Goal: Task Accomplishment & Management: Manage account settings

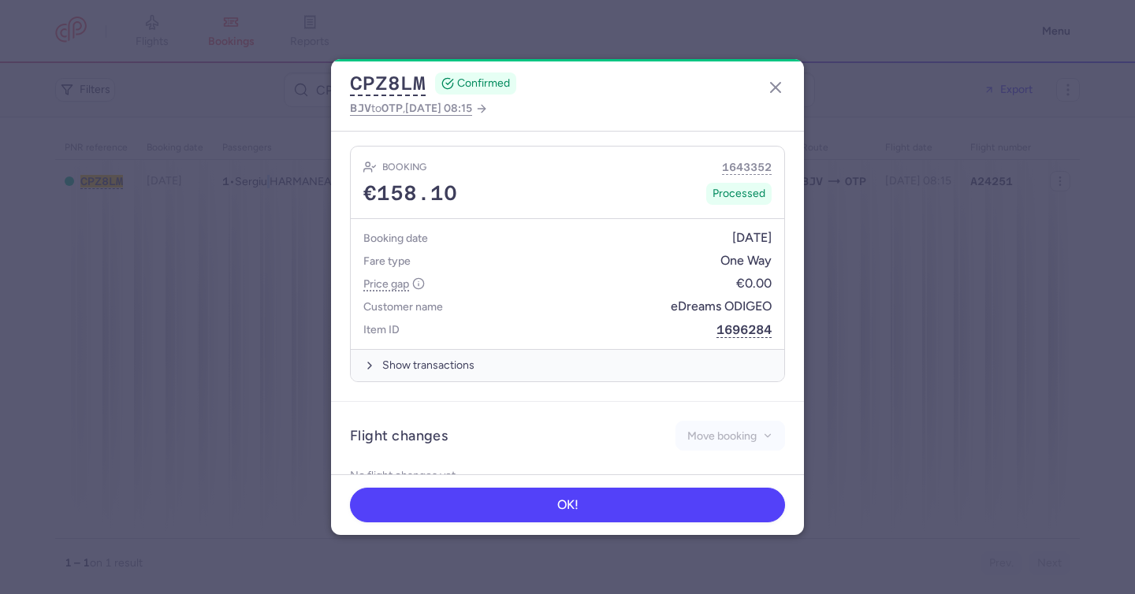
scroll to position [765, 0]
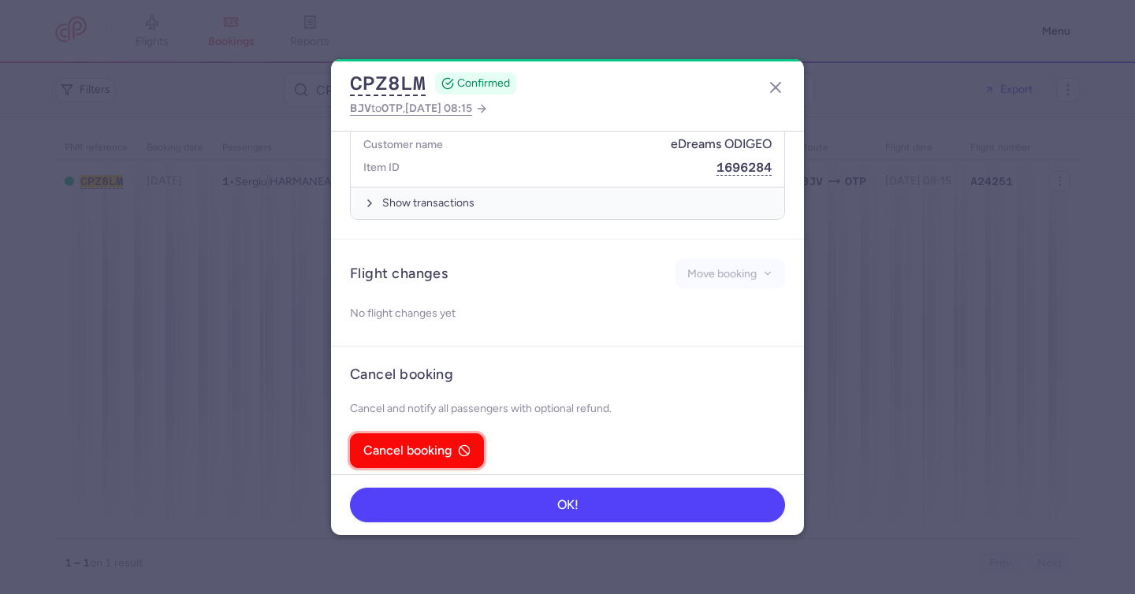
click at [441, 433] on button "Cancel booking" at bounding box center [417, 450] width 134 height 35
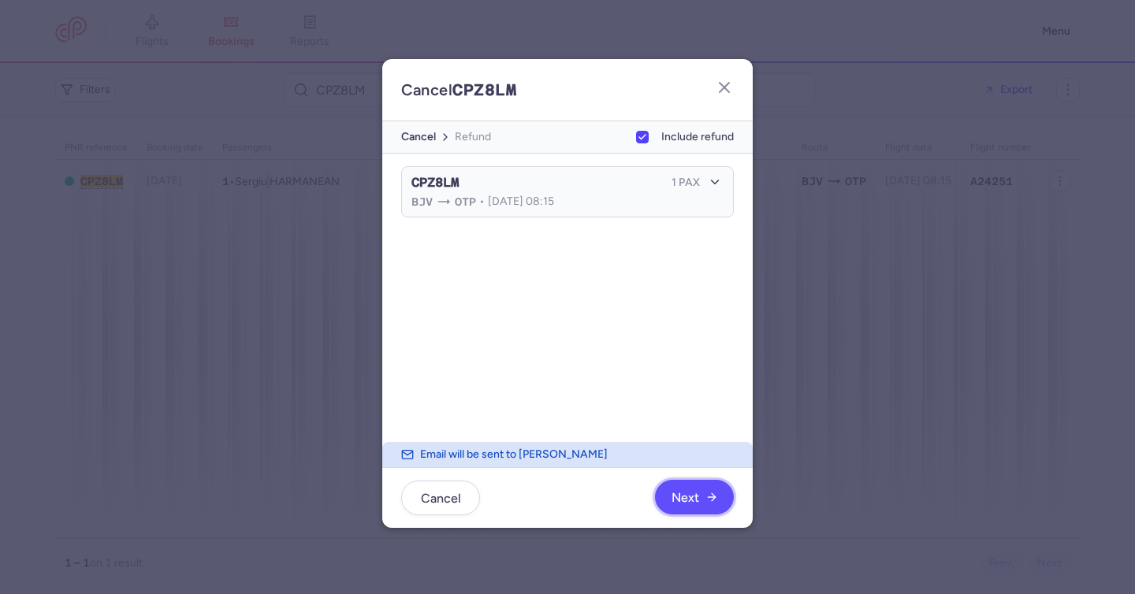
click at [673, 491] on button "Next" at bounding box center [694, 497] width 79 height 35
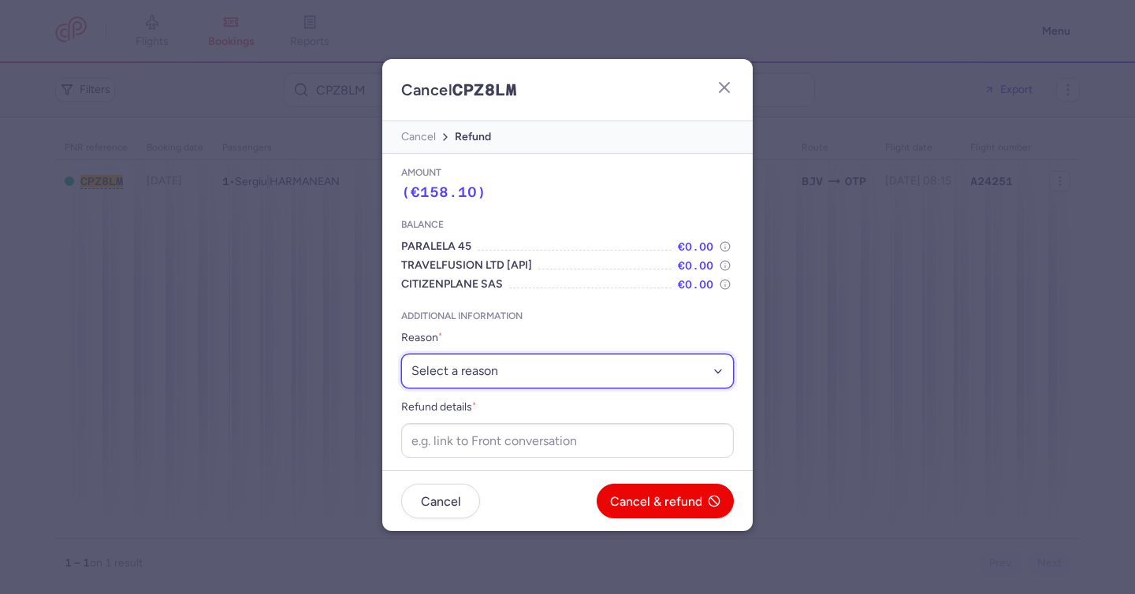
click at [536, 365] on select "Select a reason ⛔️ Unconfirmed booking ❌ Flight canceled 🙅 Schedule change not …" at bounding box center [567, 371] width 332 height 35
select select "unconfirmed_booking"
click at [401, 354] on select "Select a reason ⛔️ Unconfirmed booking ❌ Flight canceled 🙅 Schedule change not …" at bounding box center [567, 371] width 332 height 35
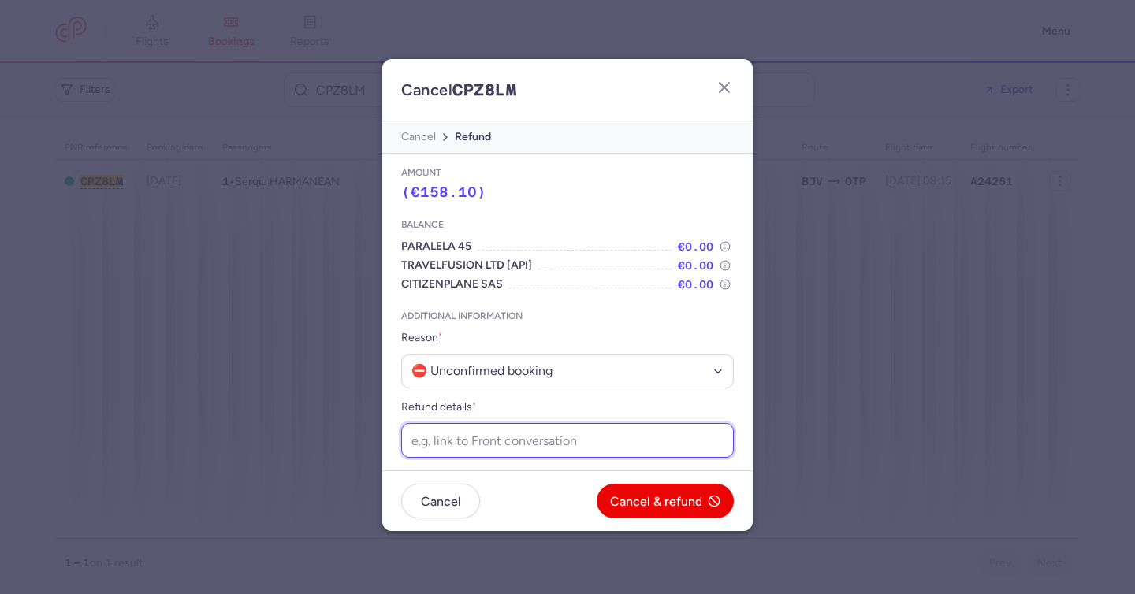
click at [508, 439] on input "Refund details *" at bounding box center [567, 440] width 332 height 35
paste input "https://app.frontapp.com/open/cnv_f2f6rgi?key=4cVQ3OwT8oSbFdGvaJqJW3OCrFA5URqt"
type input "https://app.frontapp.com/open/cnv_f2f6rgi?key=4cVQ3OwT8oSbFdGvaJqJW3OCrFA5URqt"
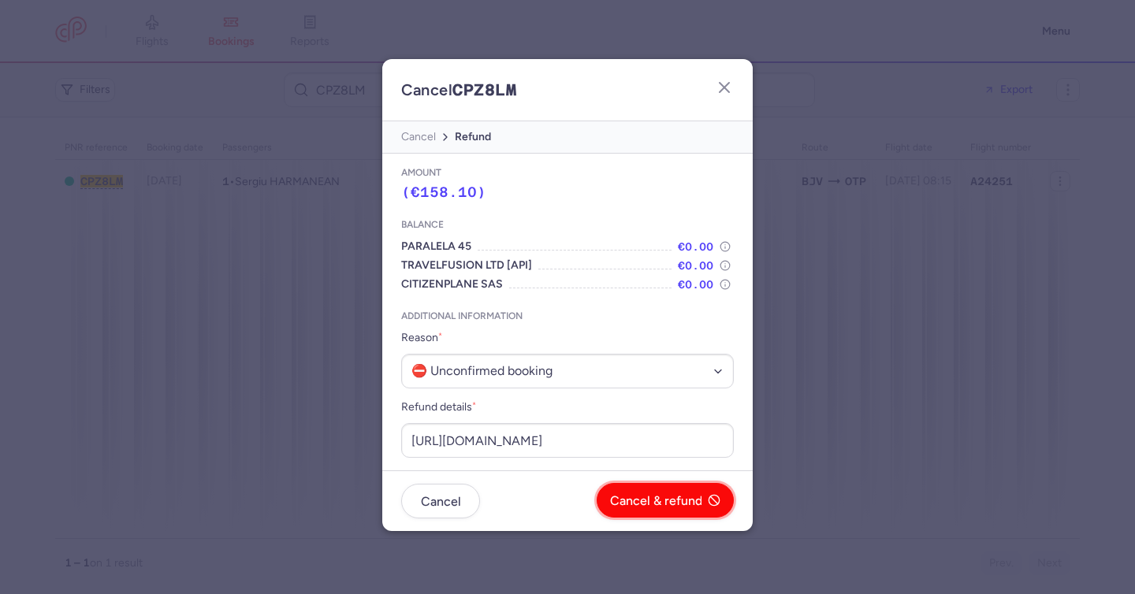
click at [613, 500] on span "Cancel & refund" at bounding box center [656, 501] width 92 height 14
click at [613, 500] on div "Cancel No Yes, confirm" at bounding box center [567, 501] width 332 height 35
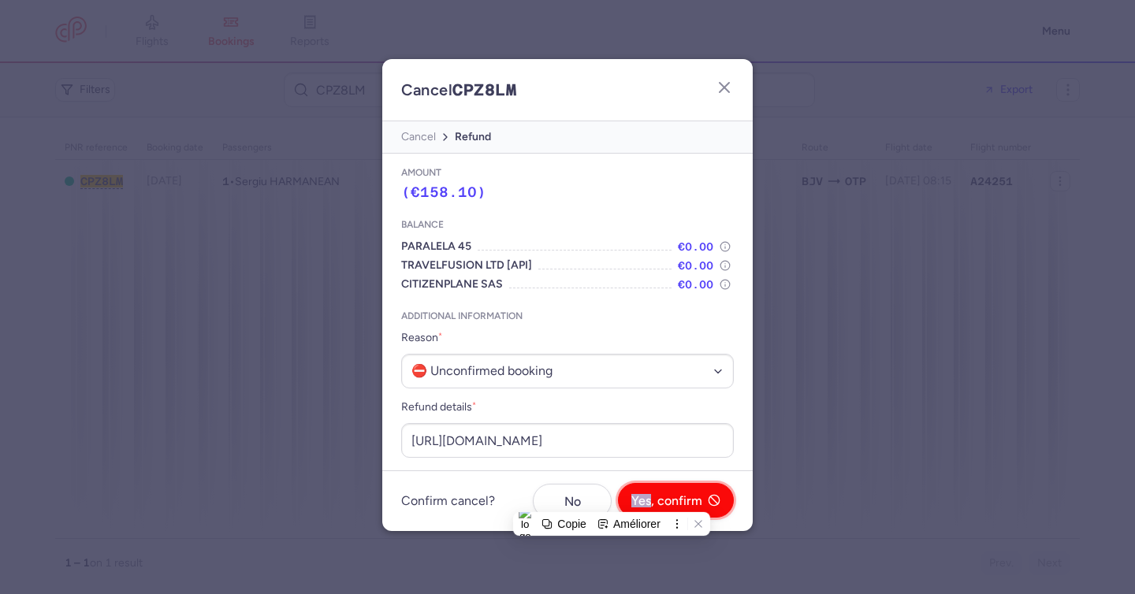
click at [646, 503] on span "Yes, confirm" at bounding box center [666, 501] width 71 height 14
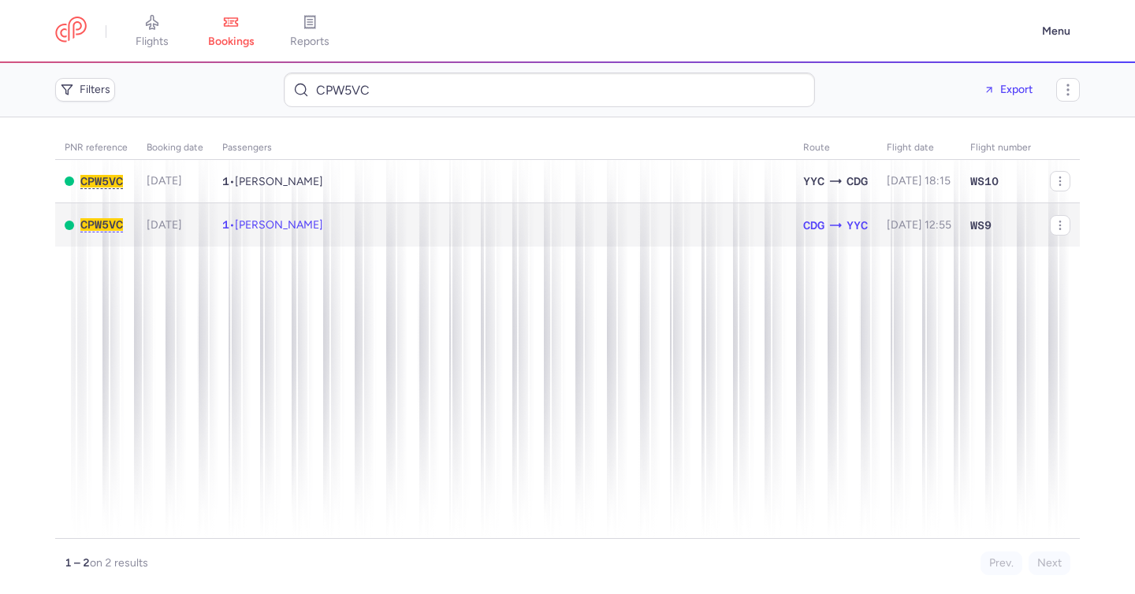
click at [383, 231] on td "1 • Guillaume DEBELS" at bounding box center [503, 224] width 581 height 43
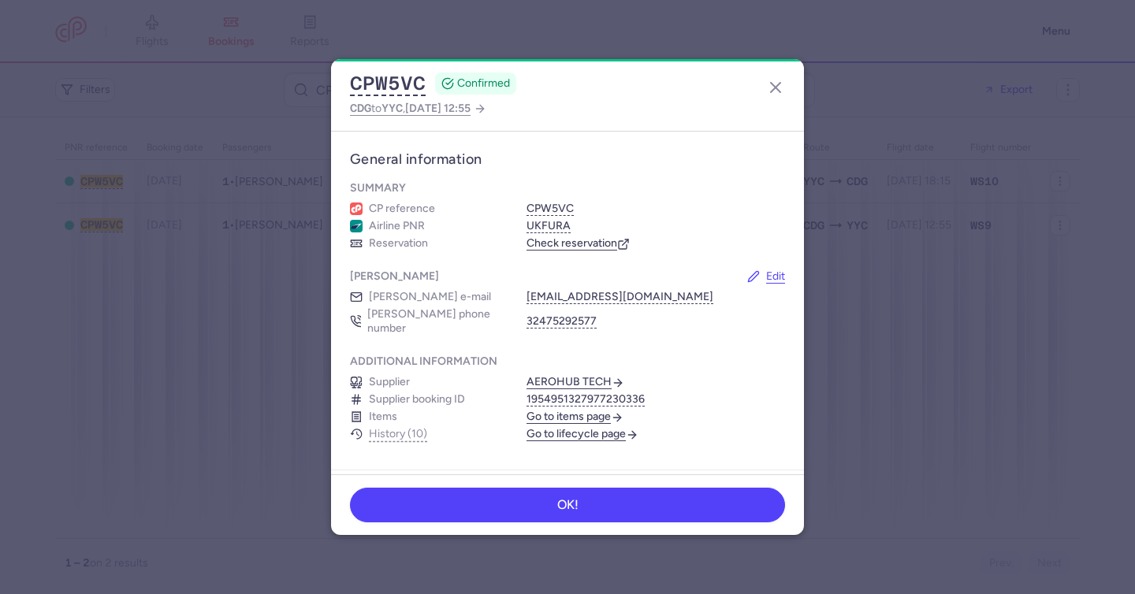
scroll to position [324, 0]
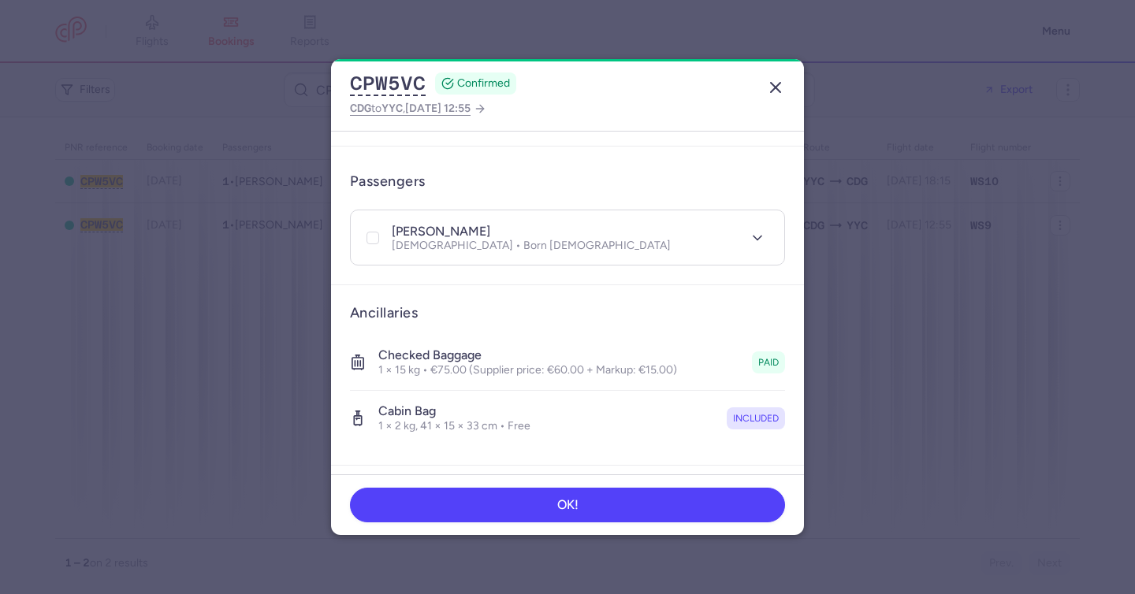
click at [775, 90] on icon "button" at bounding box center [775, 87] width 19 height 19
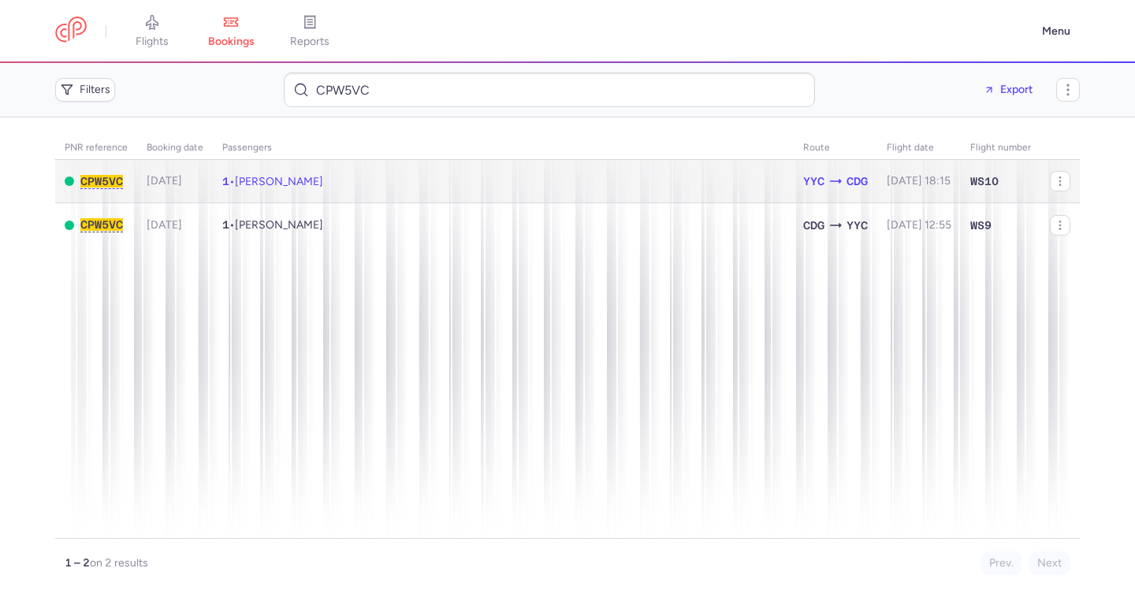
click at [396, 189] on td "1 • Guillaume DEBELS" at bounding box center [503, 181] width 581 height 43
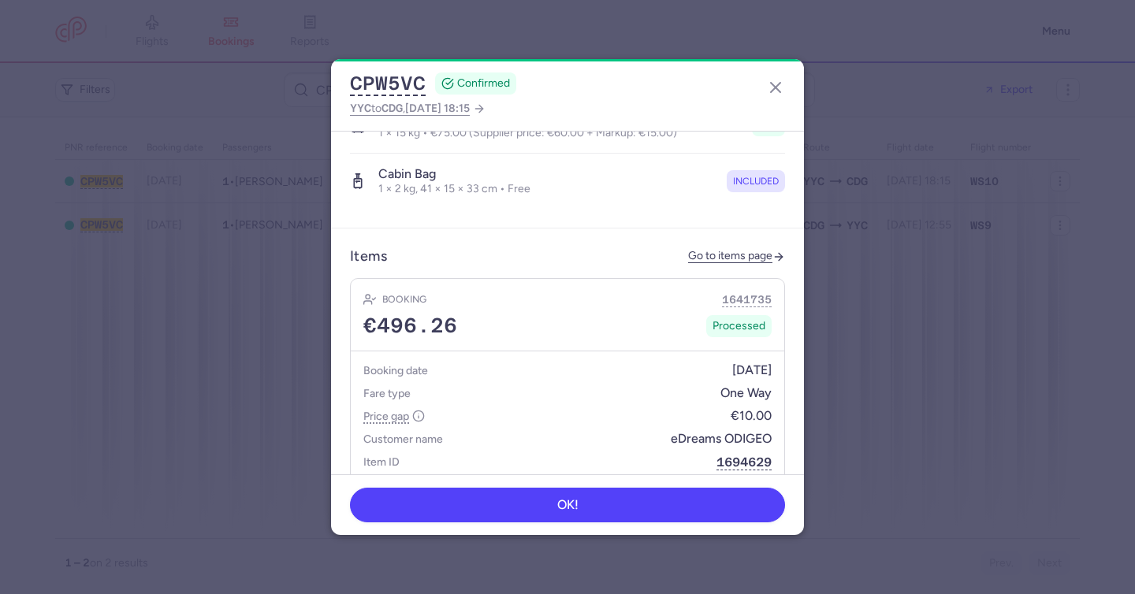
scroll to position [432, 0]
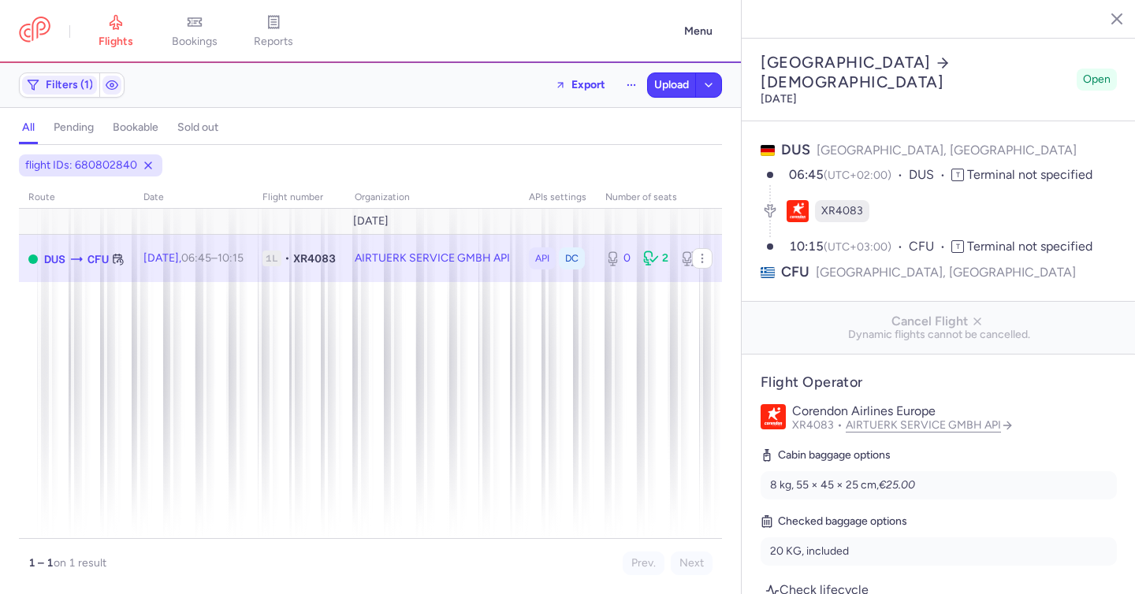
select select "days"
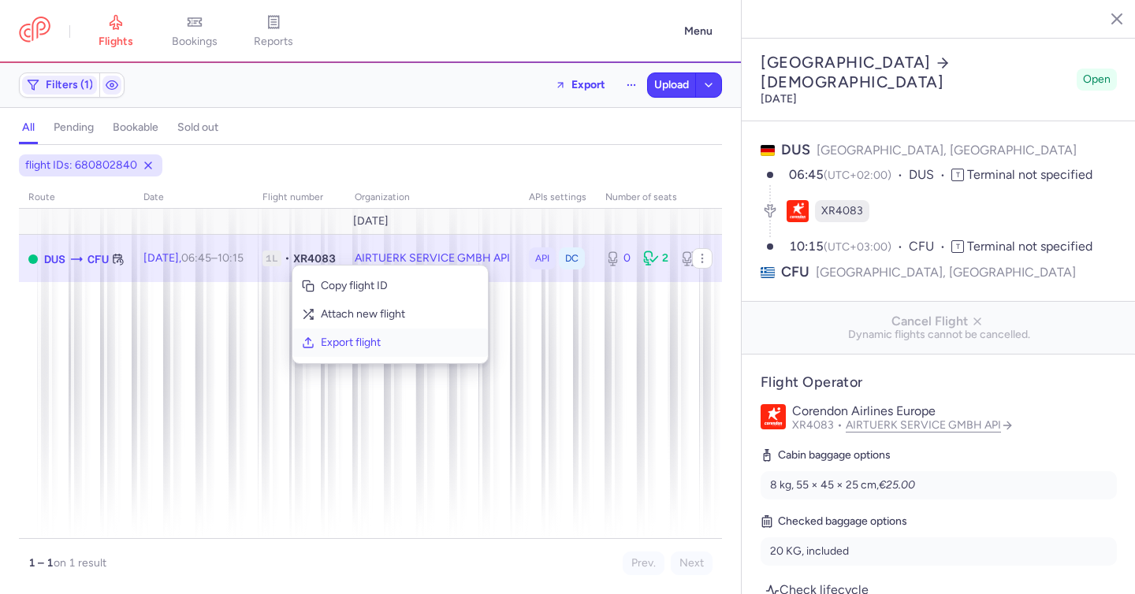
click at [357, 340] on span "Export flight" at bounding box center [400, 343] width 158 height 16
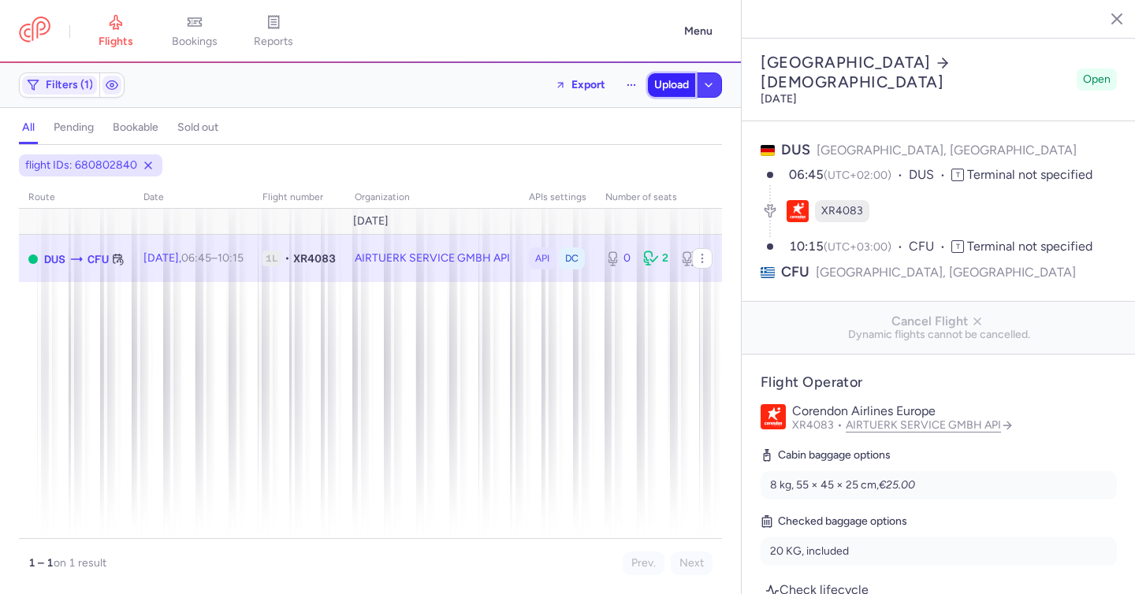
click at [671, 89] on span "Upload" at bounding box center [671, 85] width 35 height 13
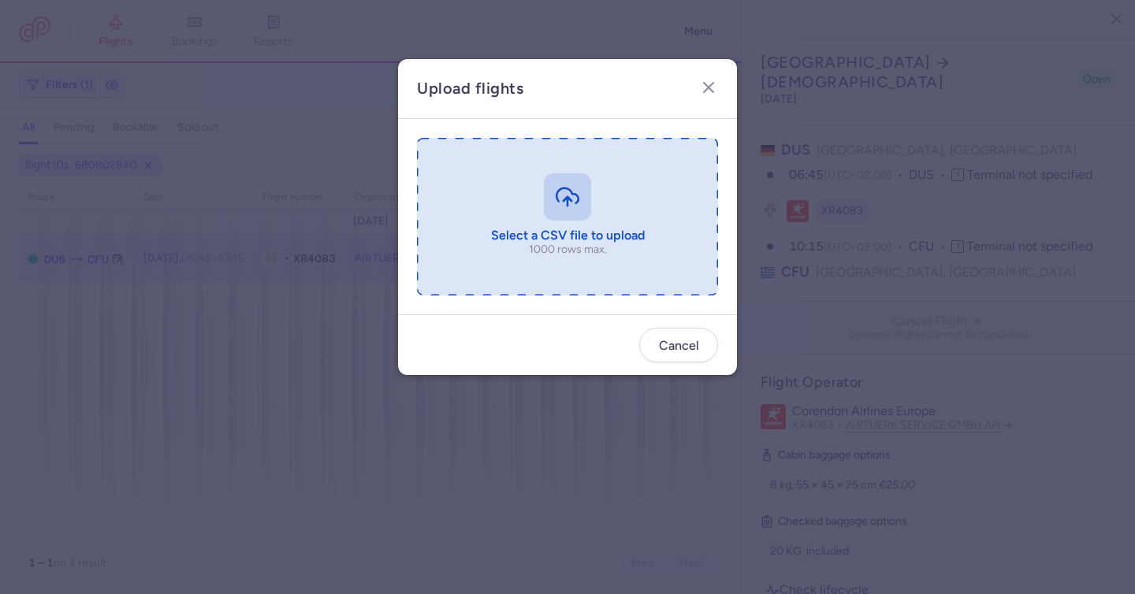
click at [564, 188] on input "file" at bounding box center [567, 217] width 301 height 158
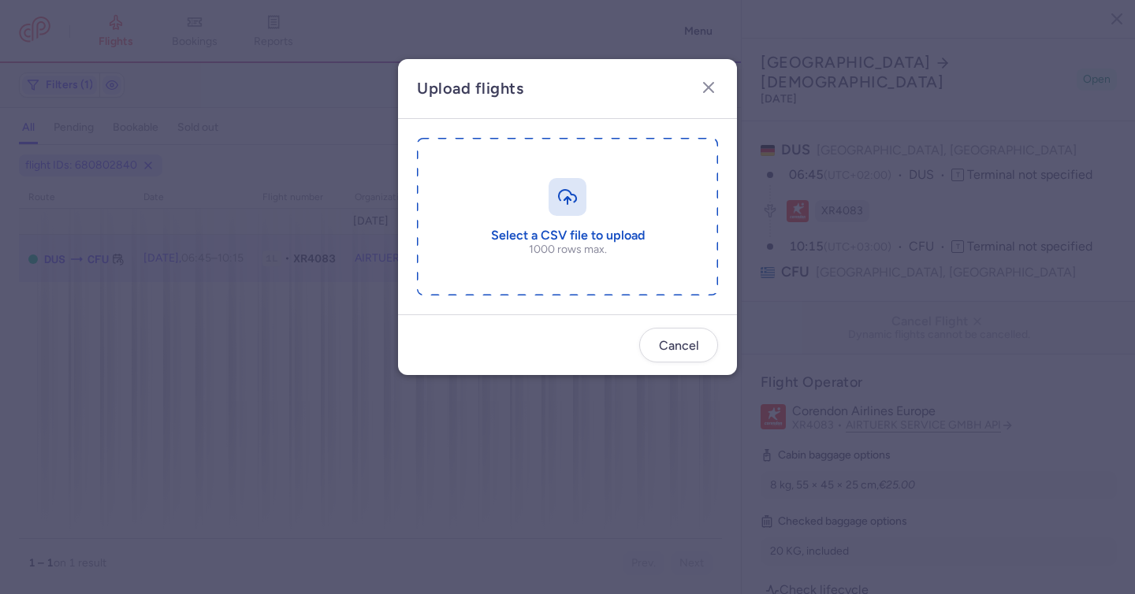
type input "C:\fakepath\export_flight_XR4083_20250813,0908.csv"
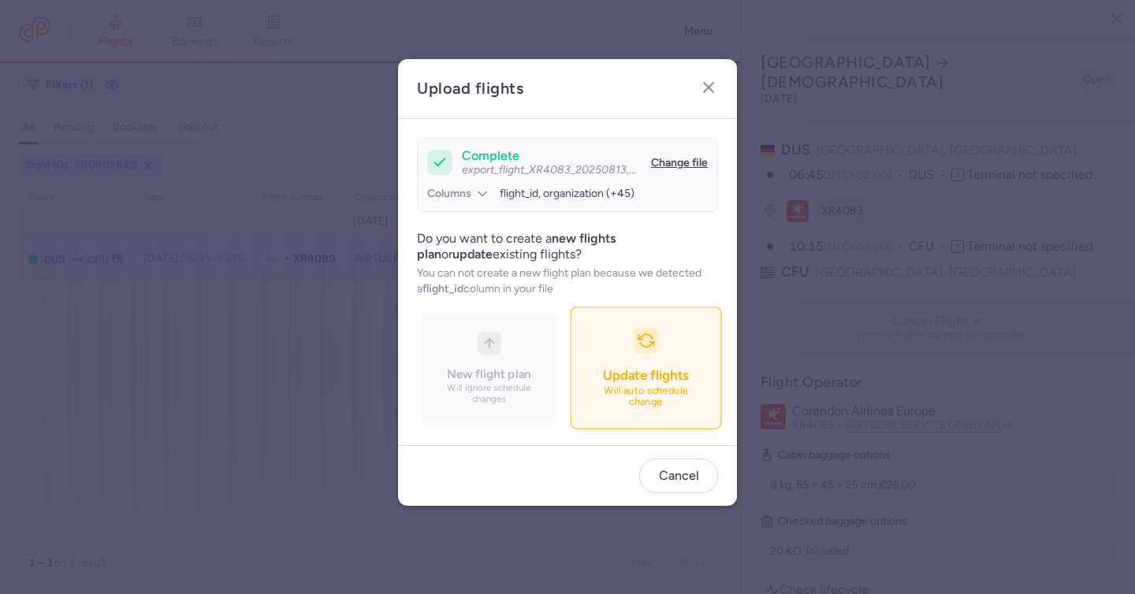
click at [659, 380] on span "Update flights" at bounding box center [645, 375] width 85 height 16
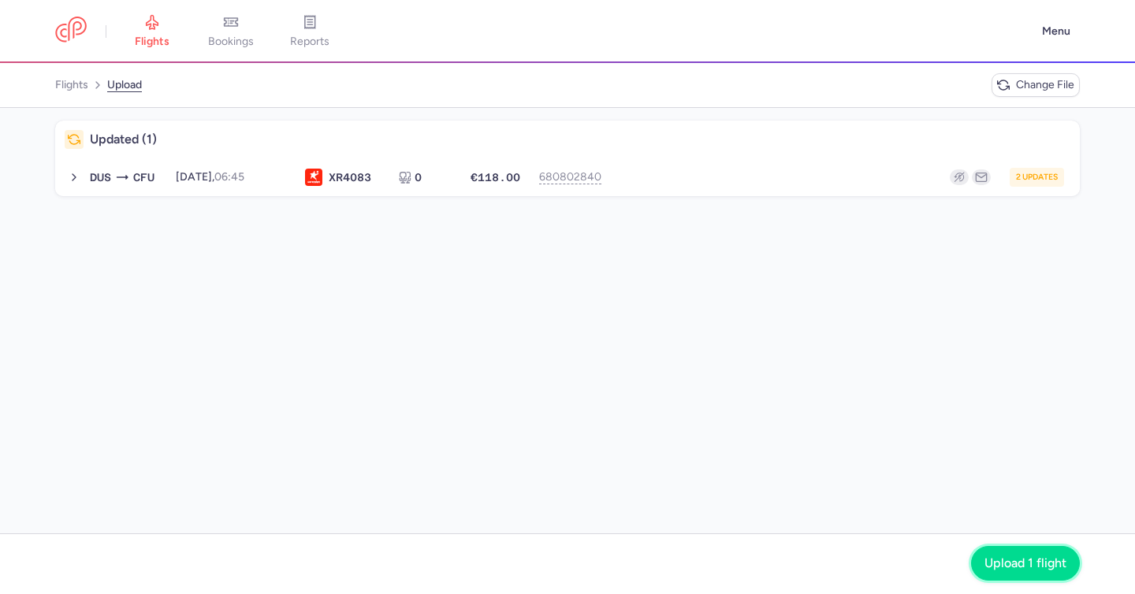
click at [1054, 563] on span "Upload 1 flight" at bounding box center [1025, 563] width 82 height 14
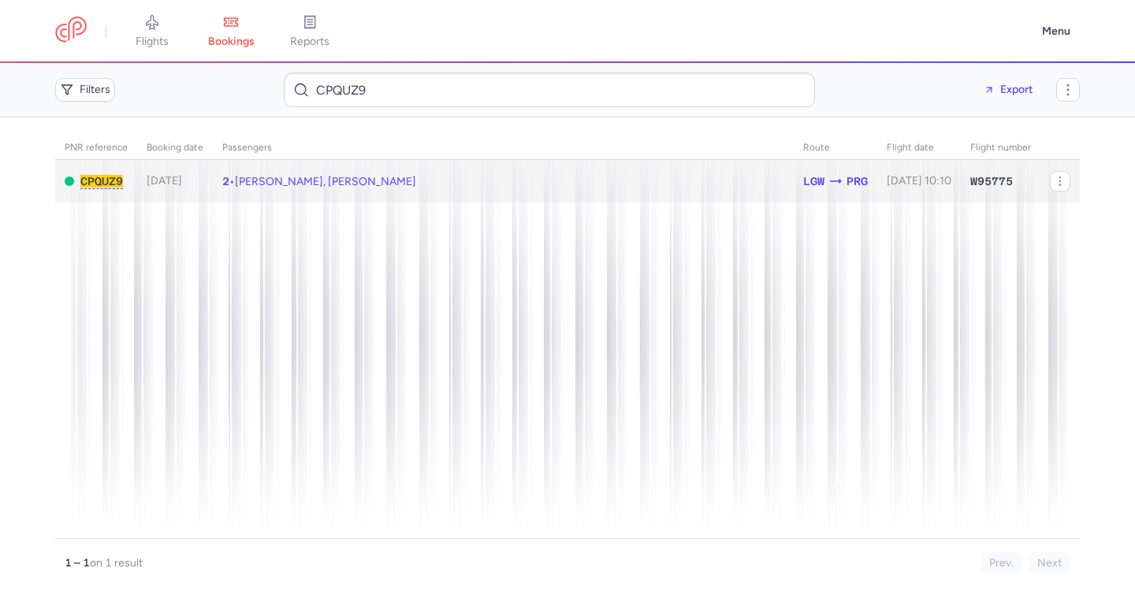
click at [336, 175] on span "Michael KUNA, Michael KUNOVA" at bounding box center [325, 181] width 181 height 13
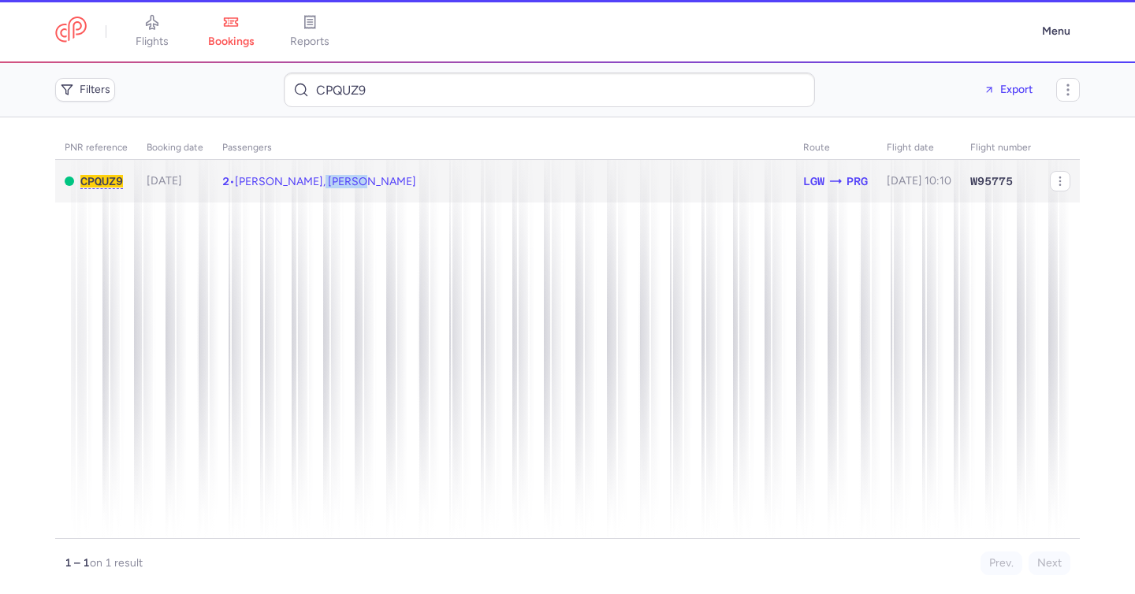
click at [336, 175] on span "Michael KUNA, Michael KUNOVA" at bounding box center [325, 181] width 181 height 13
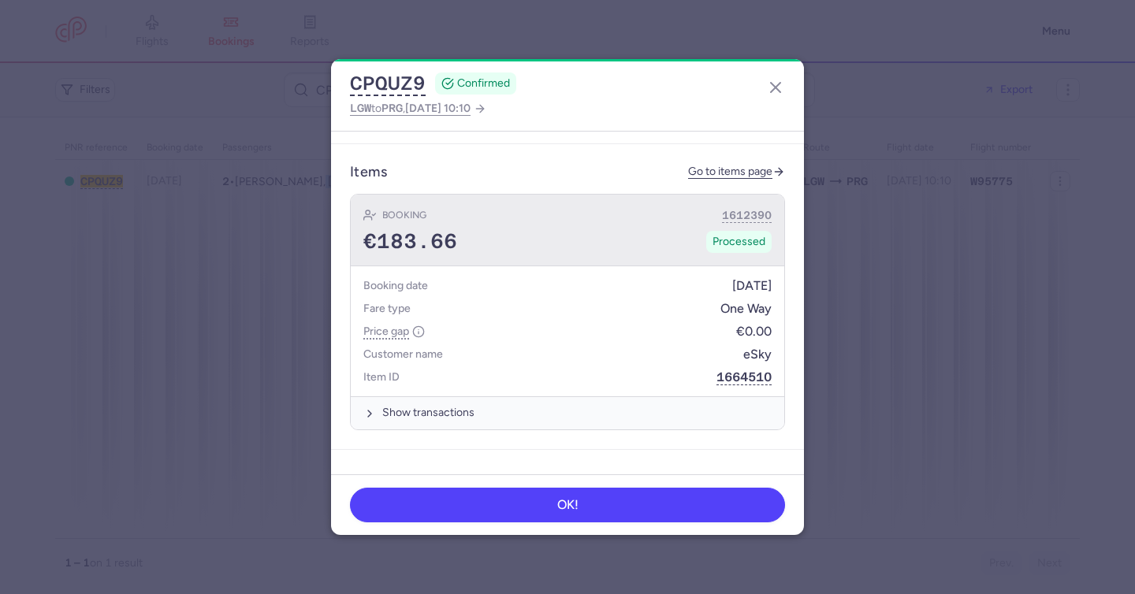
scroll to position [522, 0]
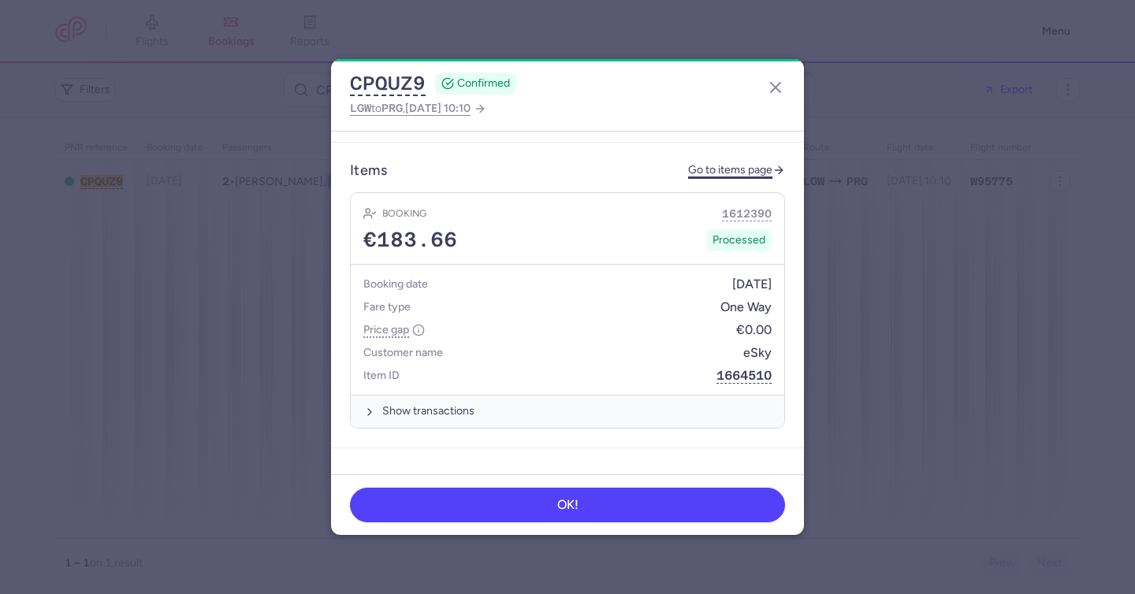
click at [693, 164] on link "Go to items page" at bounding box center [736, 170] width 97 height 13
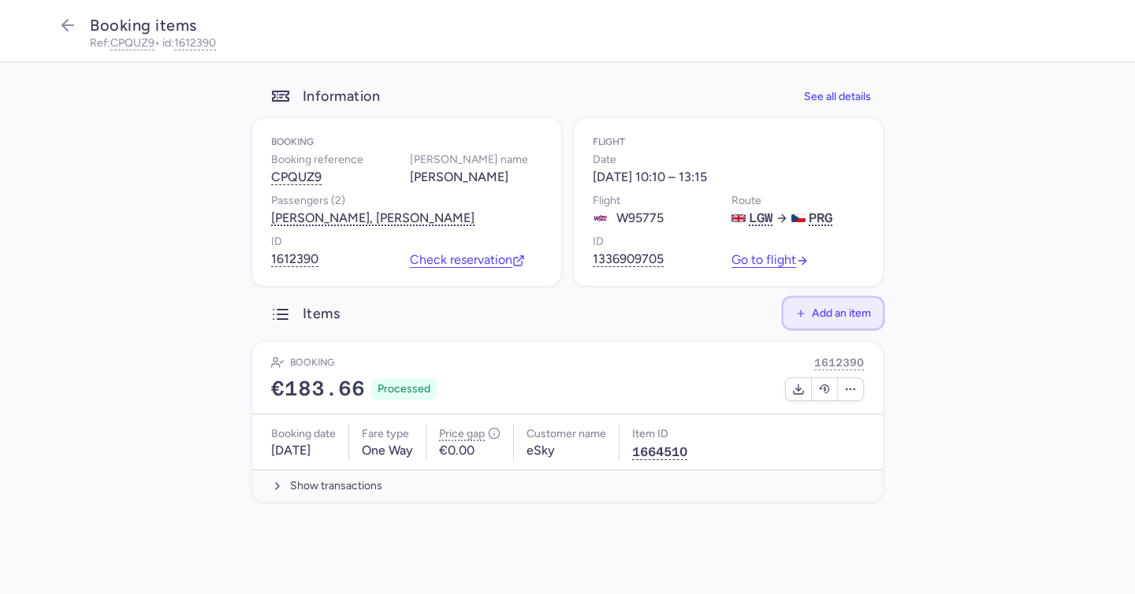
click at [828, 303] on button "Add an item" at bounding box center [832, 313] width 99 height 31
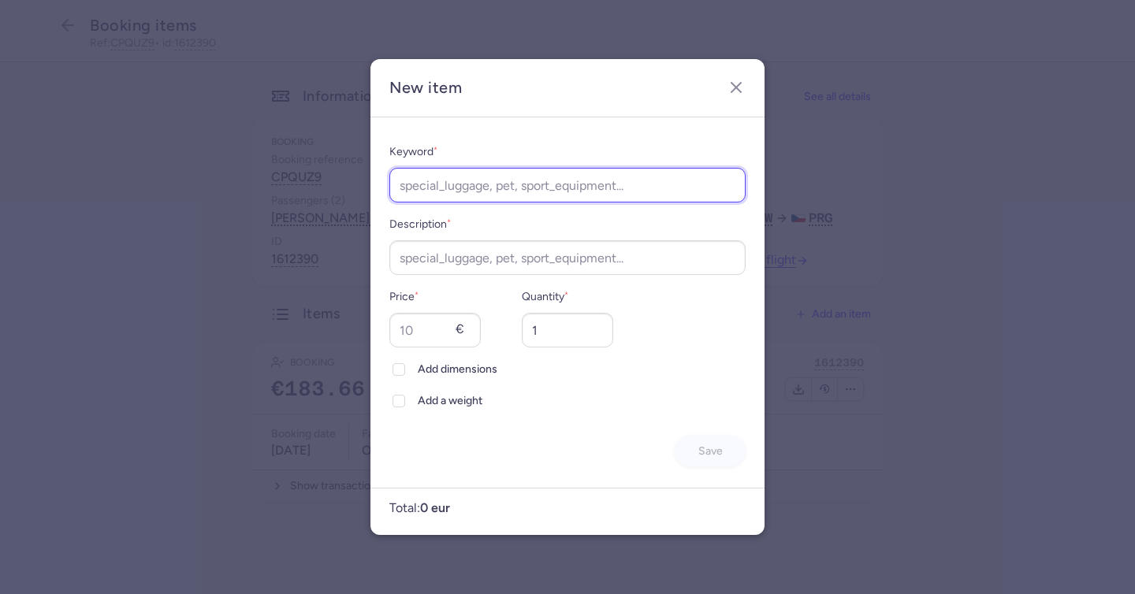
click at [579, 190] on input "Keyword *" at bounding box center [567, 185] width 356 height 35
type input "7"
type input "name_change"
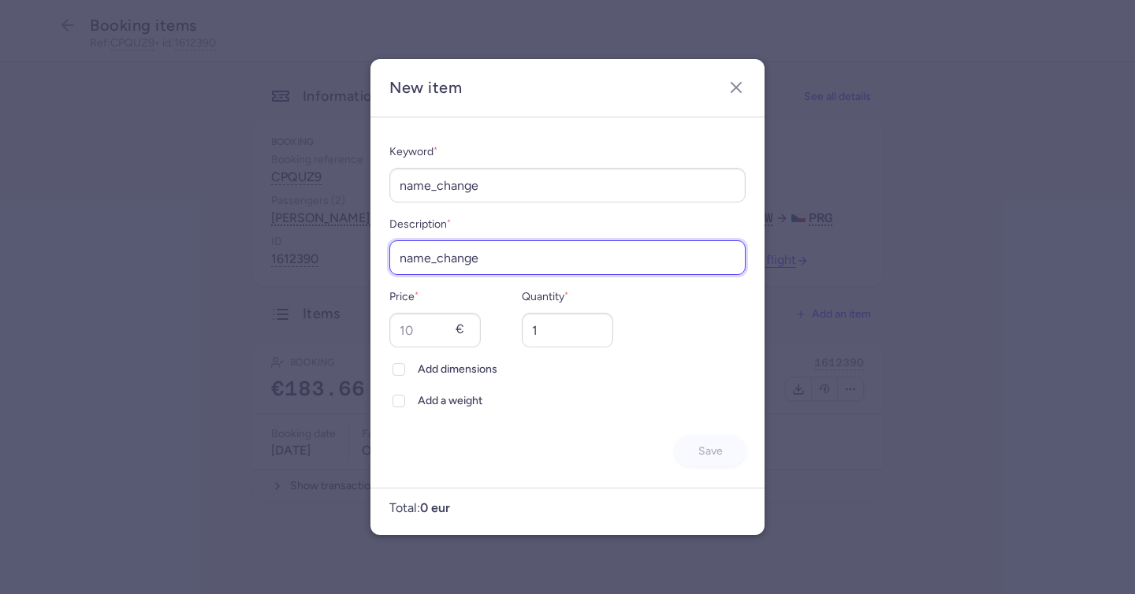
type input "name_change"
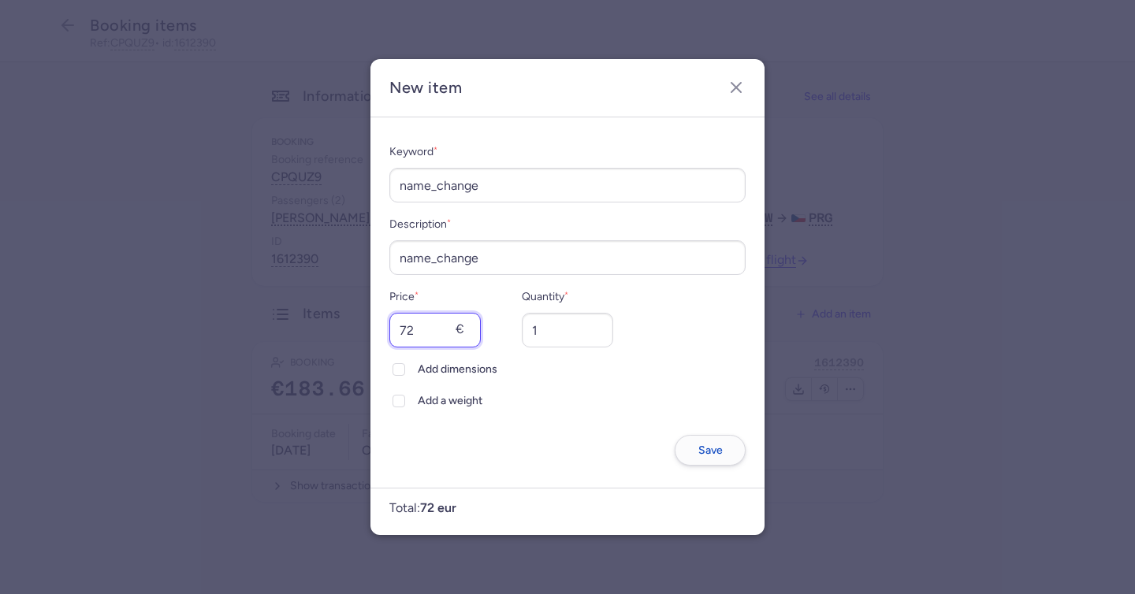
type input "72"
drag, startPoint x: 684, startPoint y: 445, endPoint x: 680, endPoint y: 437, distance: 8.8
click at [685, 446] on button "Save" at bounding box center [709, 451] width 71 height 31
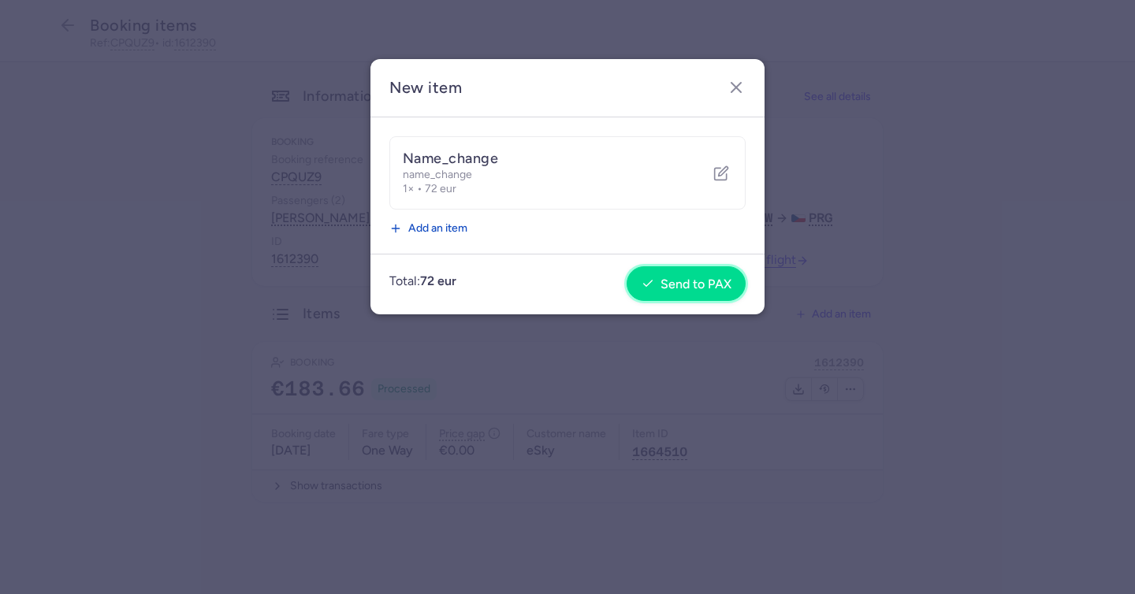
click at [652, 292] on button "Send to PAX" at bounding box center [685, 283] width 119 height 35
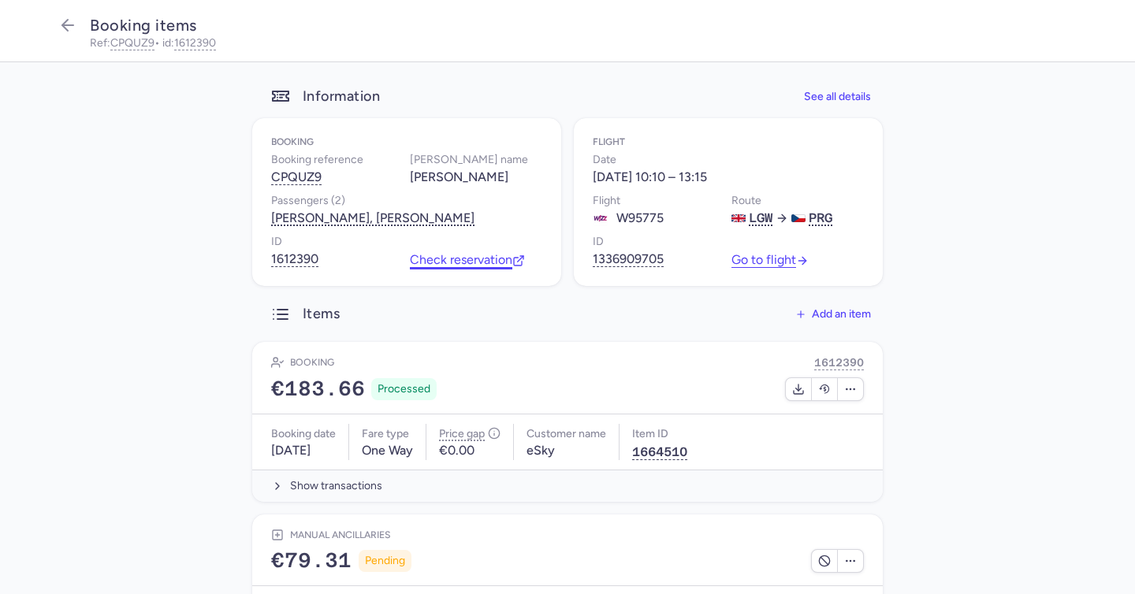
click at [468, 259] on link "Check reservation" at bounding box center [467, 260] width 115 height 14
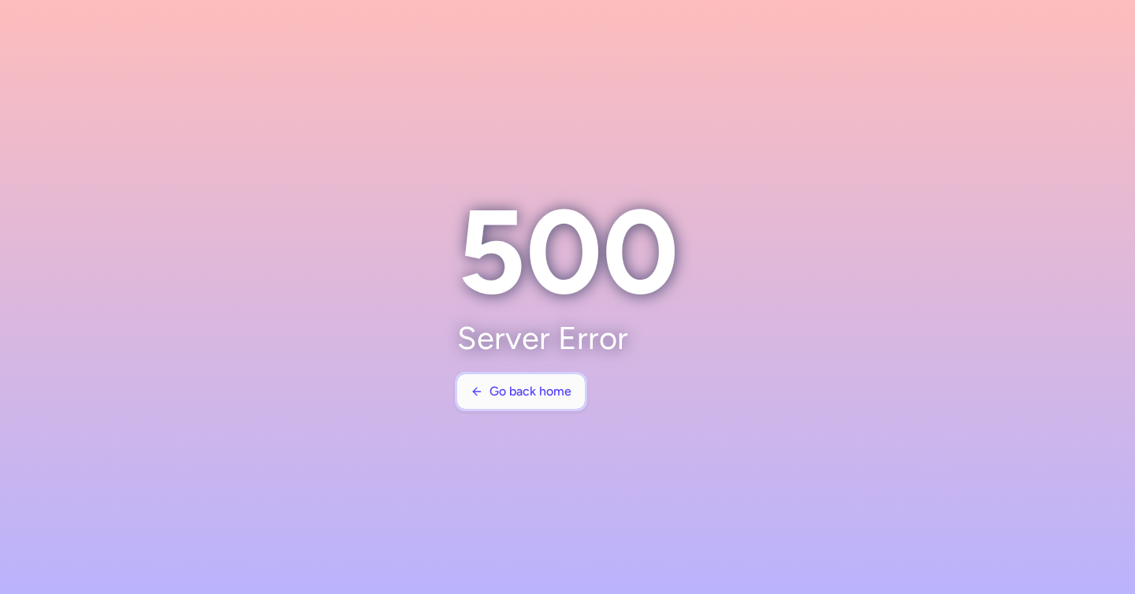
click at [540, 396] on span "Go back home" at bounding box center [530, 391] width 82 height 14
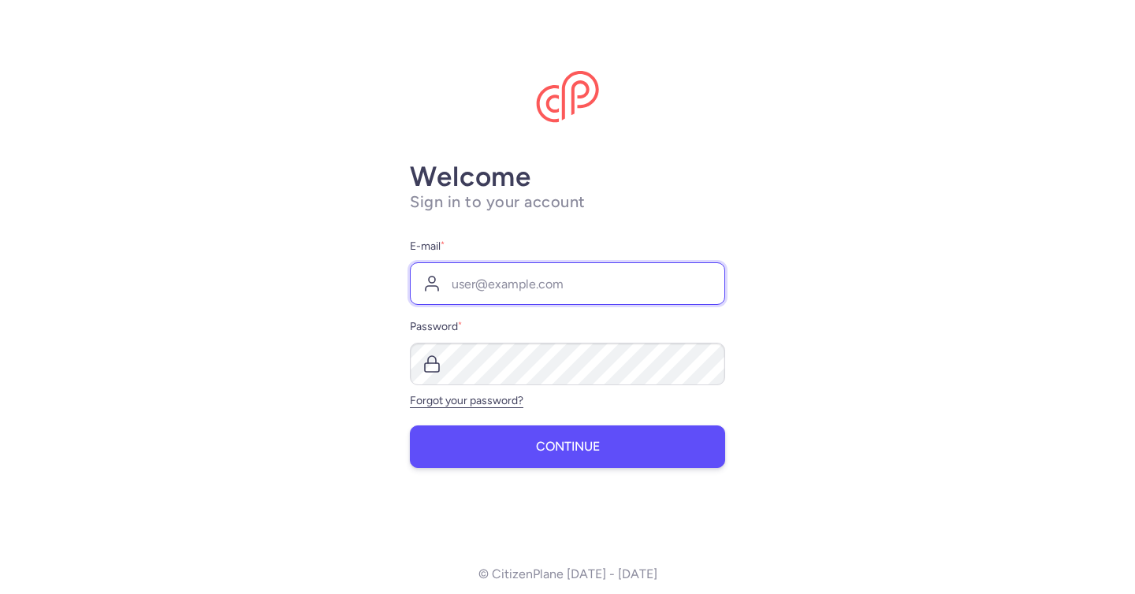
type input "maxim@citizenplane.com"
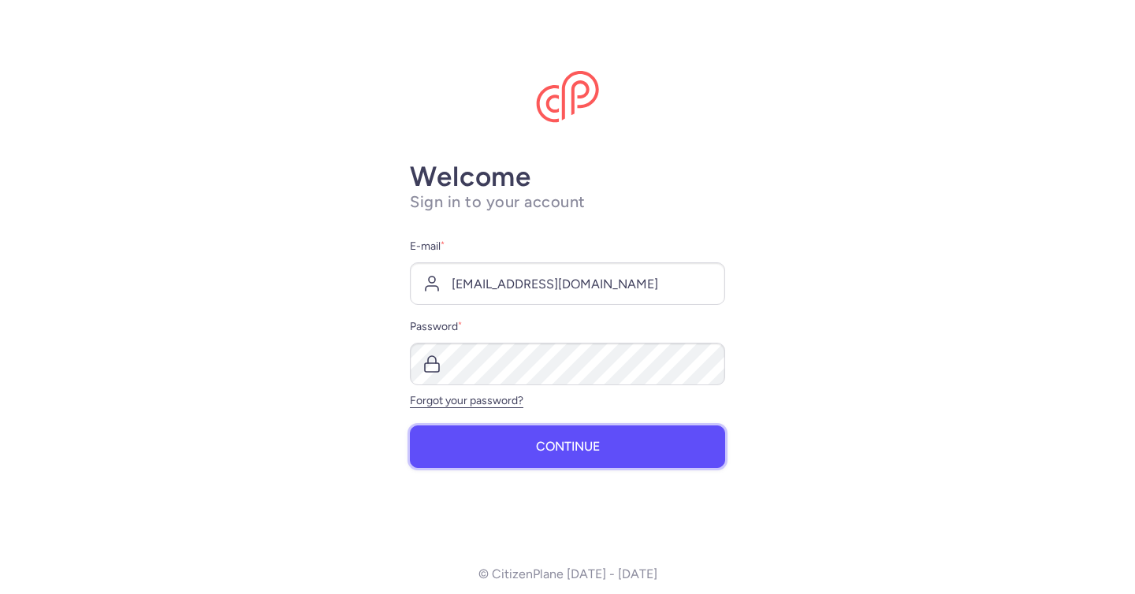
click at [575, 451] on span "Continue" at bounding box center [568, 447] width 64 height 14
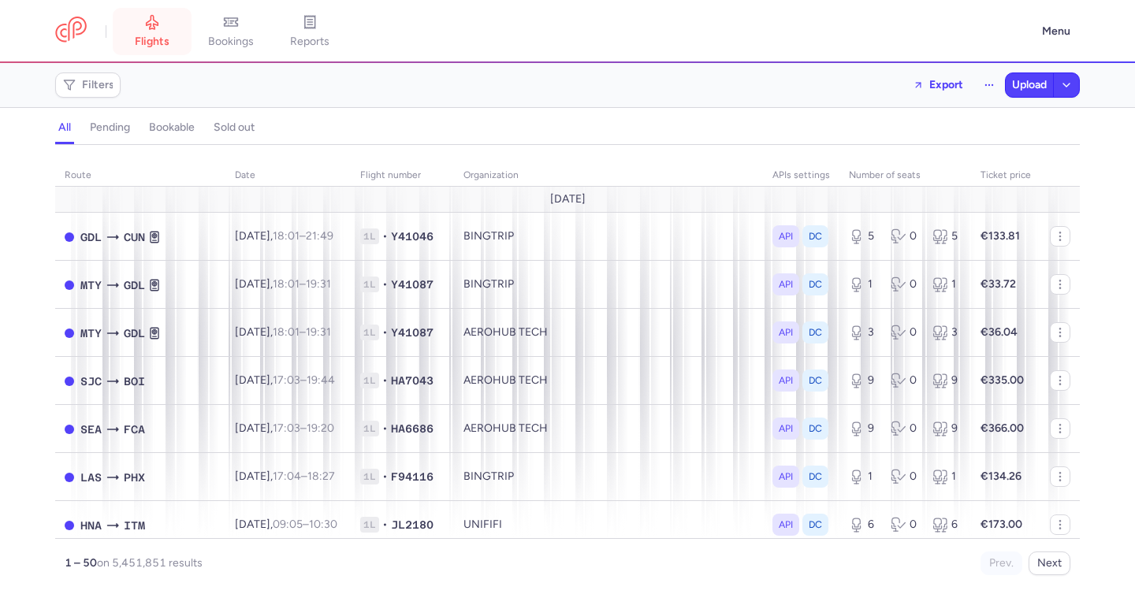
click at [158, 33] on link "flights" at bounding box center [152, 31] width 79 height 35
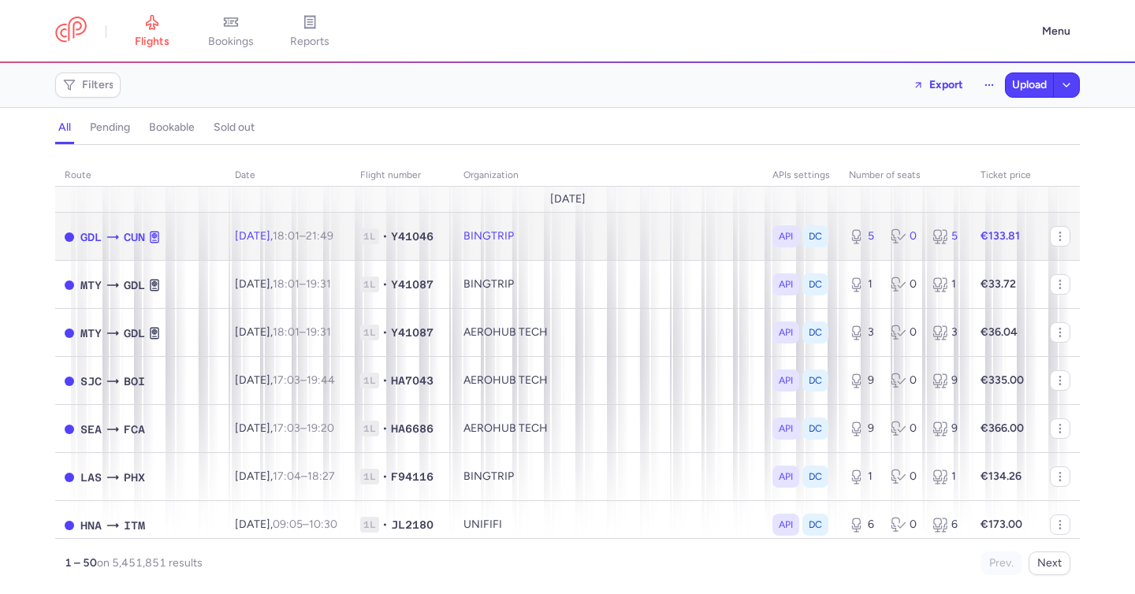
click at [239, 241] on span "Tue, 12 Aug, 18:01 – 21:49 +0" at bounding box center [284, 235] width 98 height 13
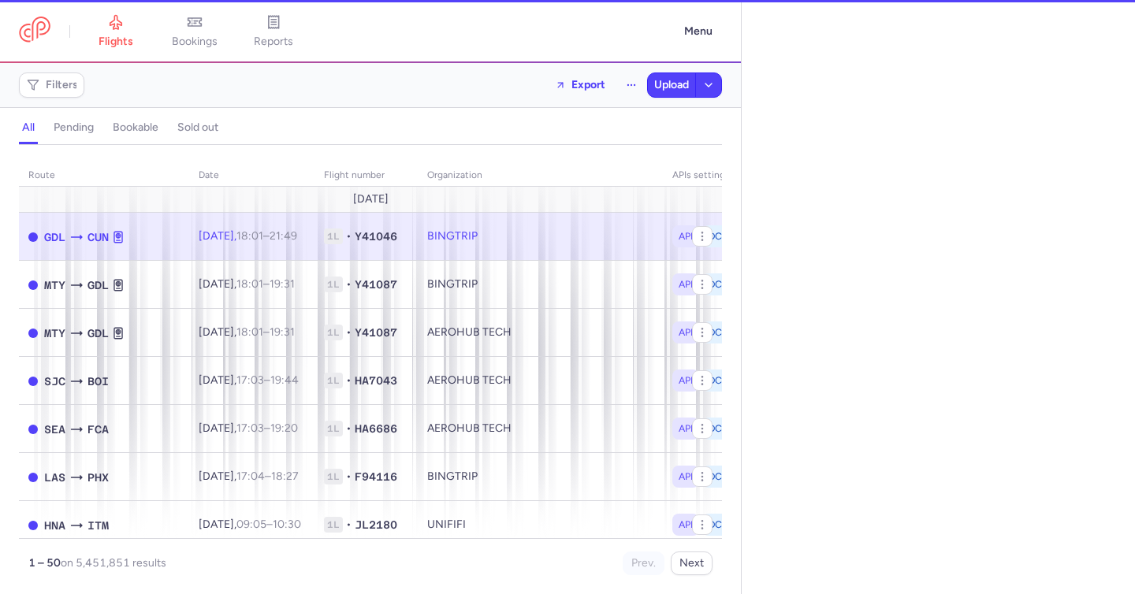
select select "days"
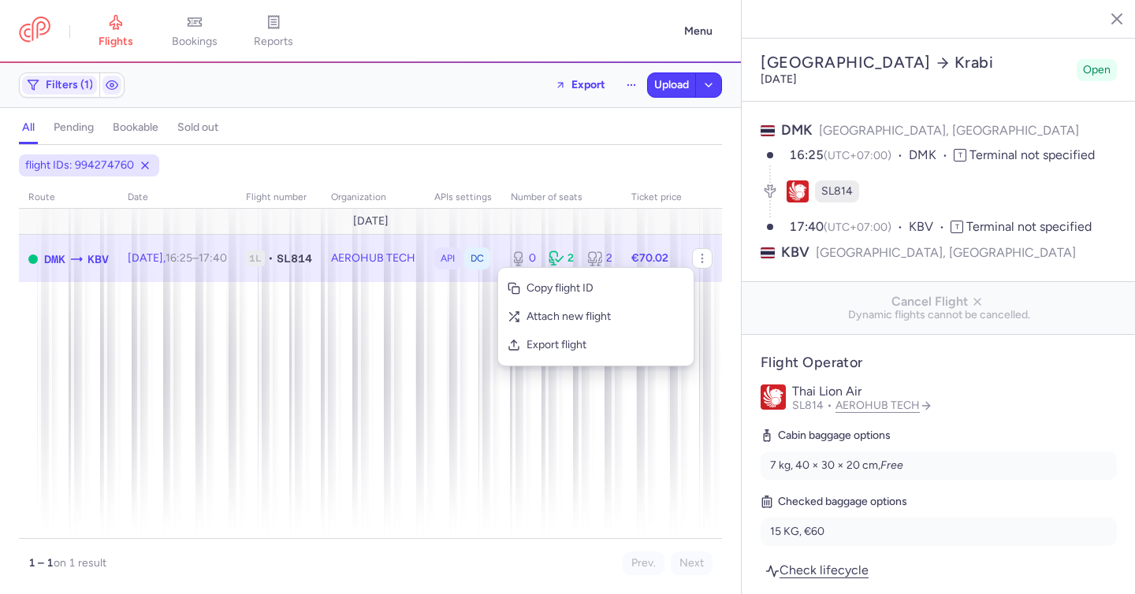
select select "days"
click at [537, 347] on span "Export flight" at bounding box center [605, 345] width 158 height 16
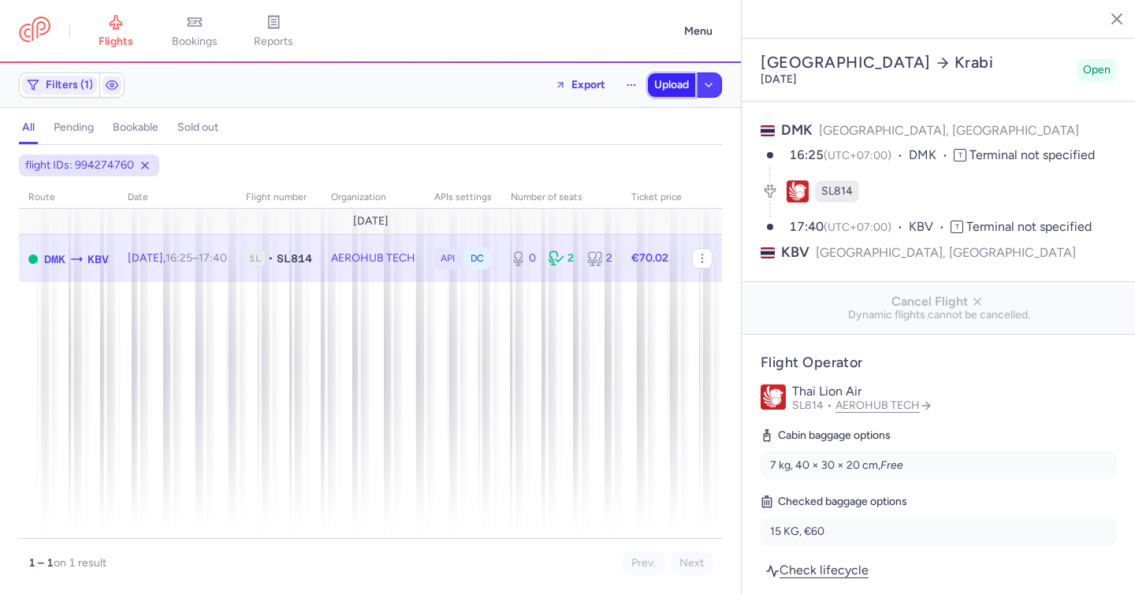
click at [649, 80] on button "Upload" at bounding box center [671, 85] width 47 height 24
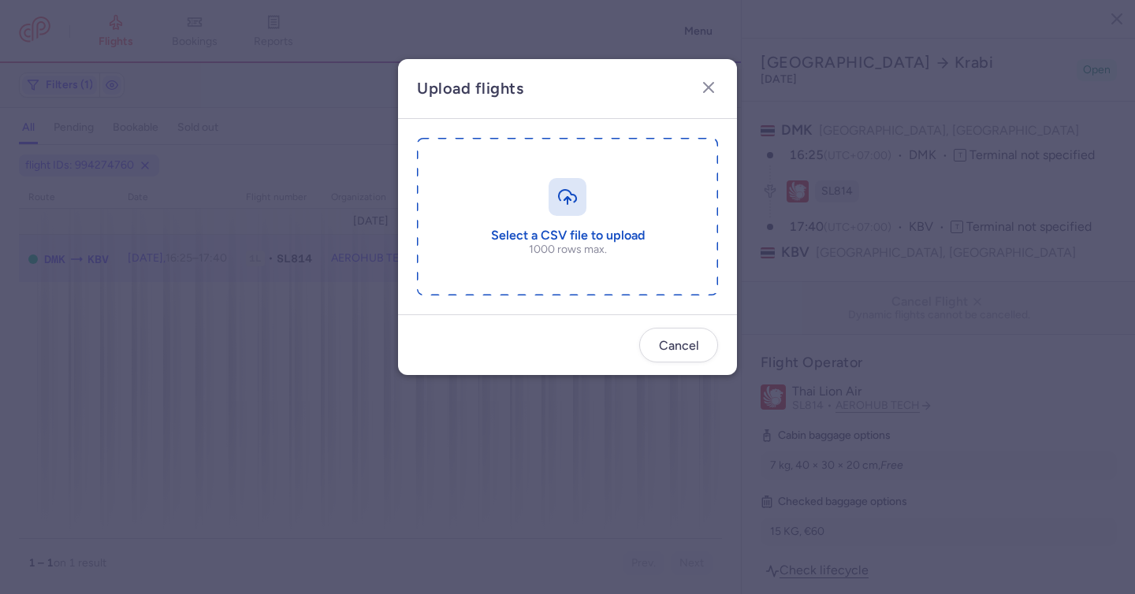
click at [570, 188] on input "file" at bounding box center [567, 217] width 301 height 158
type input "C:\fakepath\export_flight_SL814_20250813,0958.csv"
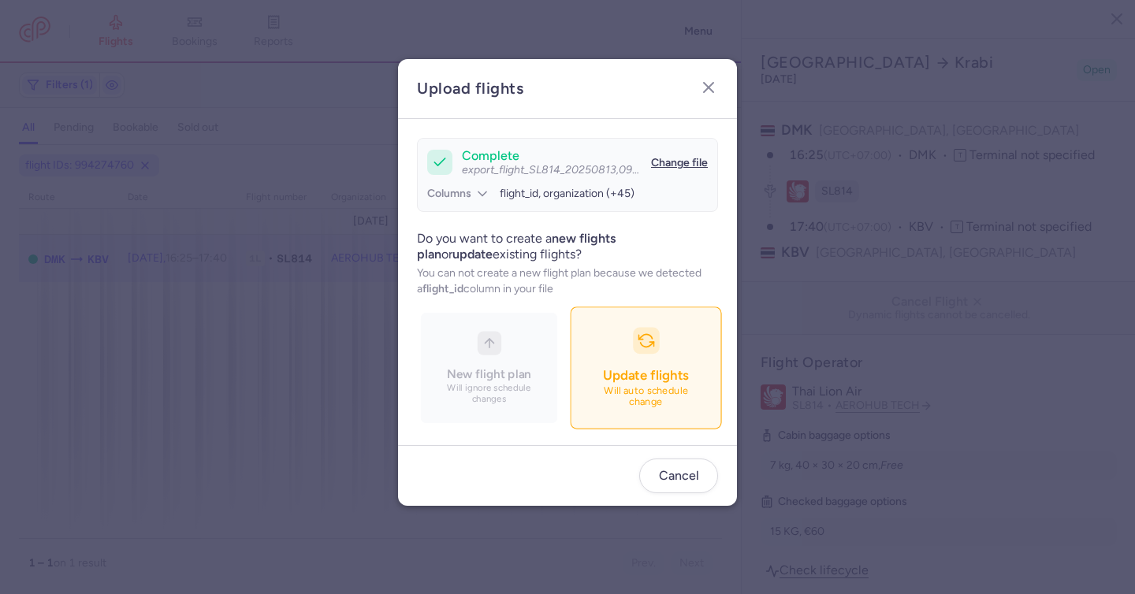
click at [644, 372] on span "Update flights" at bounding box center [645, 375] width 85 height 16
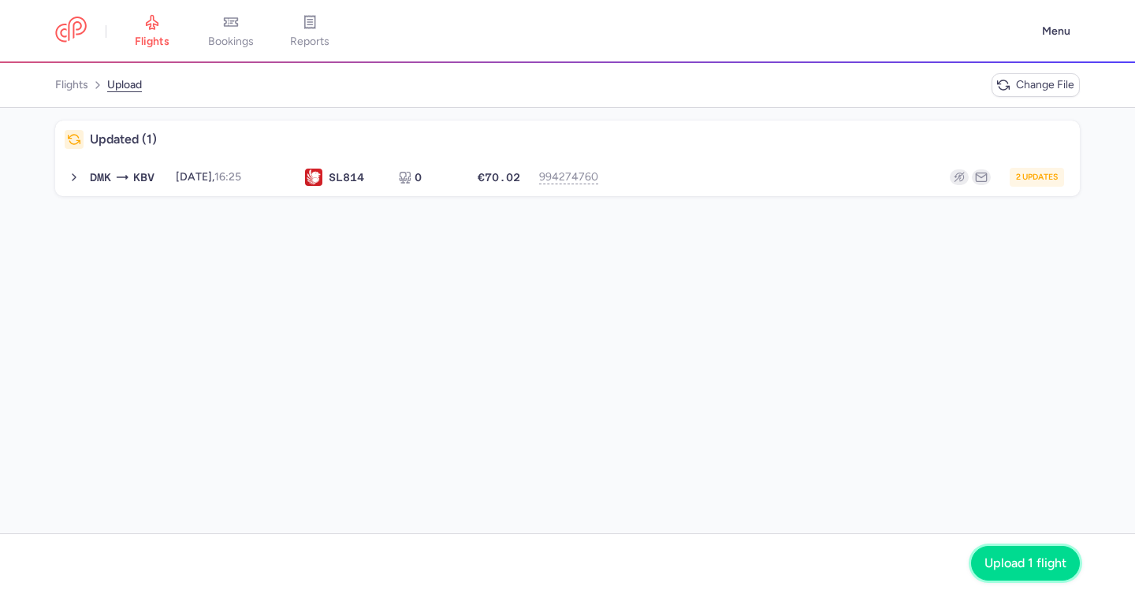
click at [997, 564] on span "Upload 1 flight" at bounding box center [1025, 563] width 82 height 14
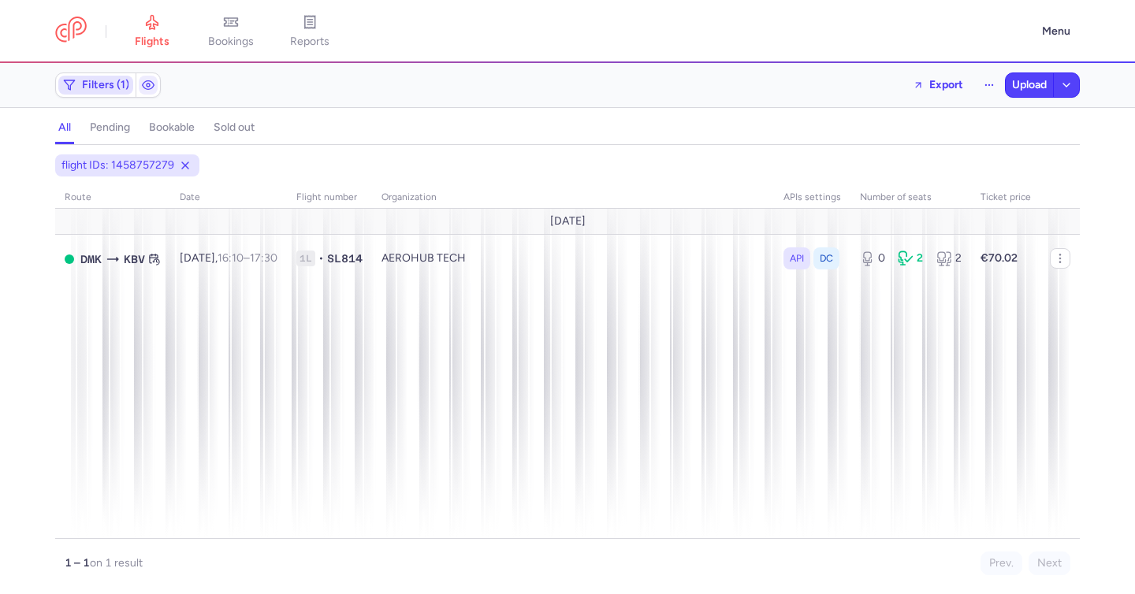
click at [121, 87] on span "Filters (1)" at bounding box center [105, 85] width 47 height 13
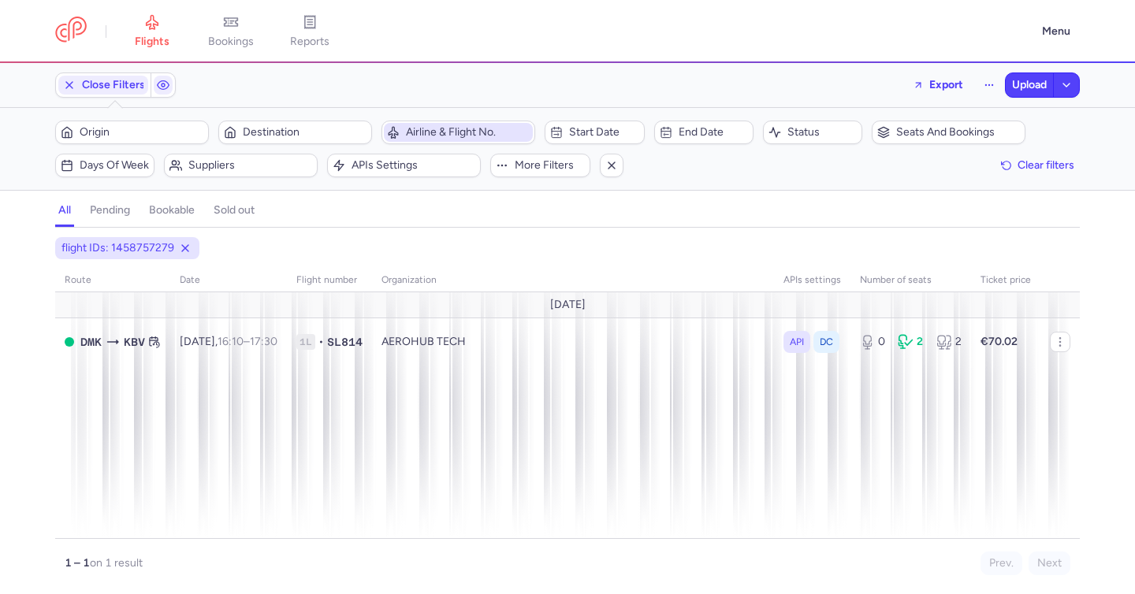
click at [451, 128] on span "Airline & Flight No." at bounding box center [468, 132] width 124 height 13
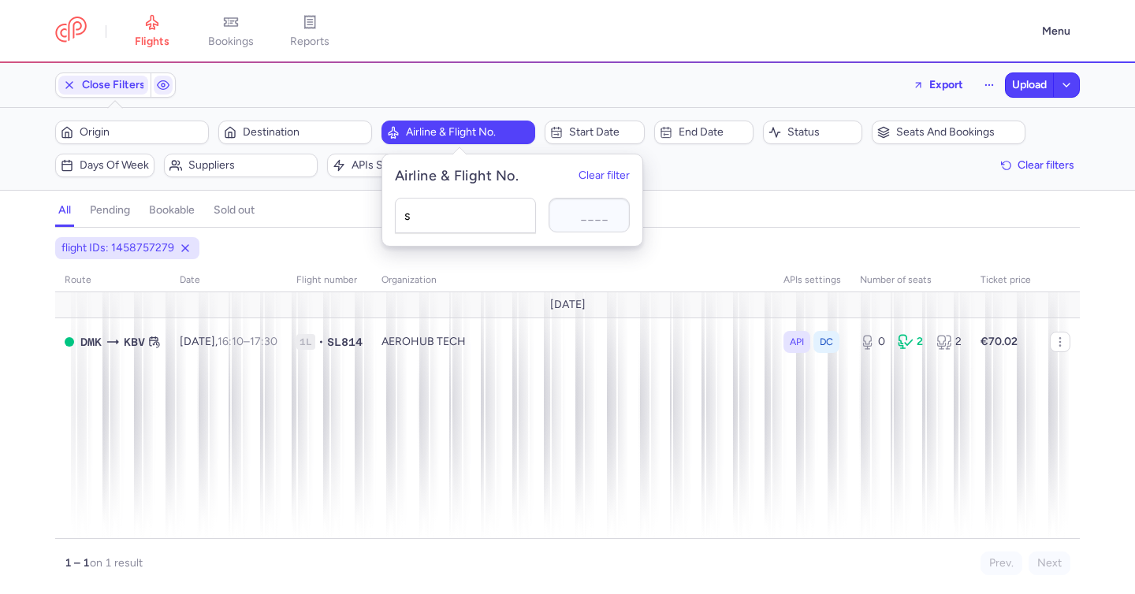
type input "sl"
click at [472, 291] on div "Thai Lion Air (SL)" at bounding box center [465, 285] width 121 height 16
type input "807"
click at [724, 199] on div "all pending bookable sold out 2" at bounding box center [567, 211] width 1024 height 34
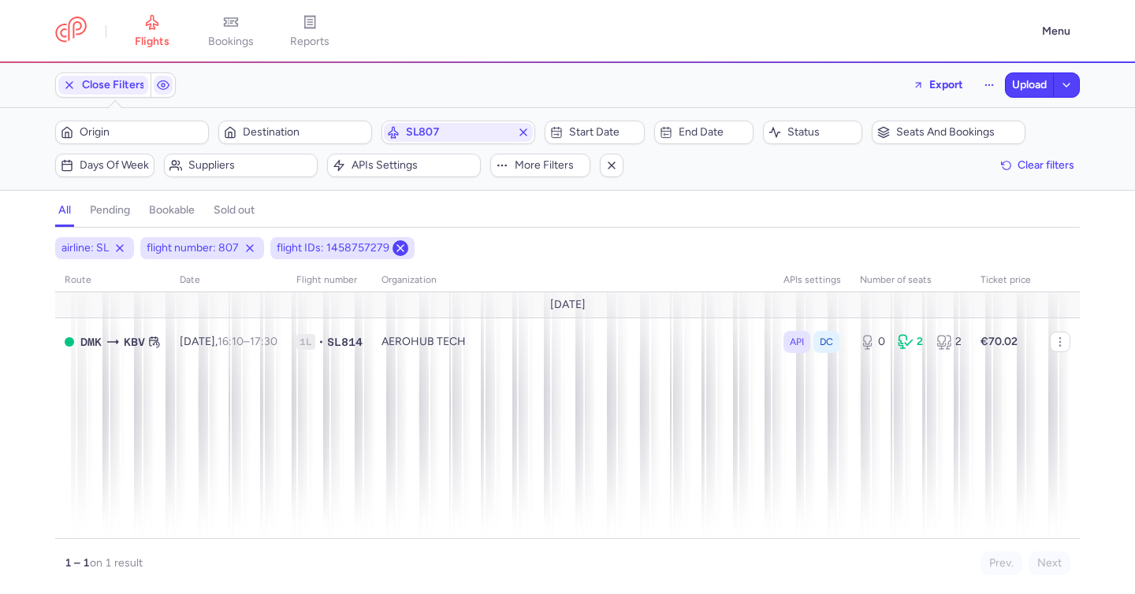
click at [402, 250] on icon at bounding box center [400, 248] width 13 height 13
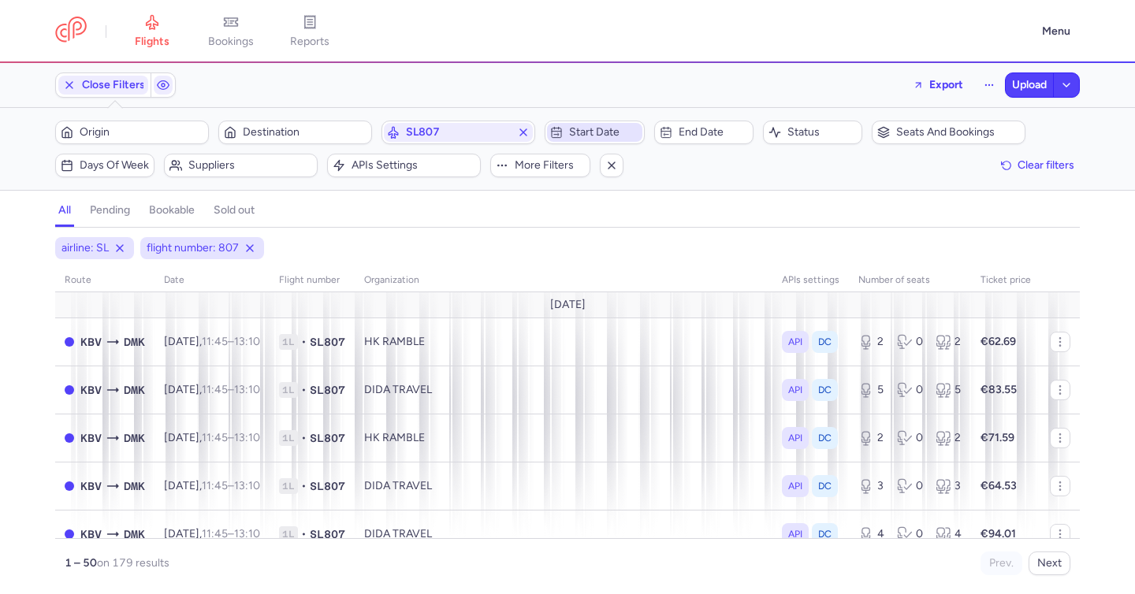
click at [589, 127] on span "Start date" at bounding box center [603, 132] width 69 height 13
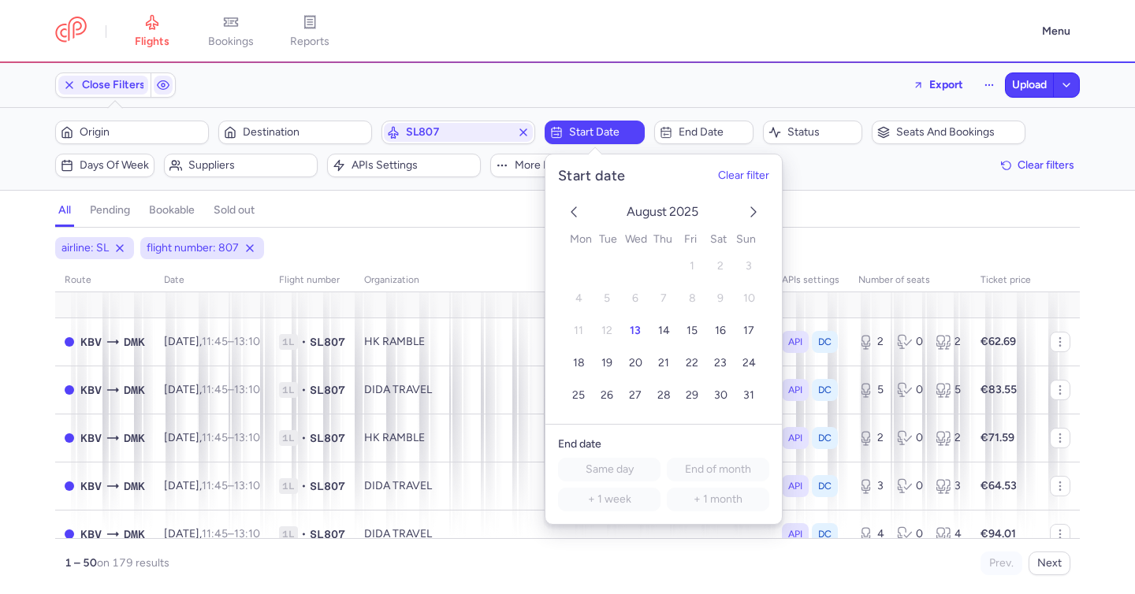
click at [754, 204] on icon "next month" at bounding box center [753, 211] width 19 height 19
click at [752, 203] on icon "next month" at bounding box center [753, 211] width 19 height 19
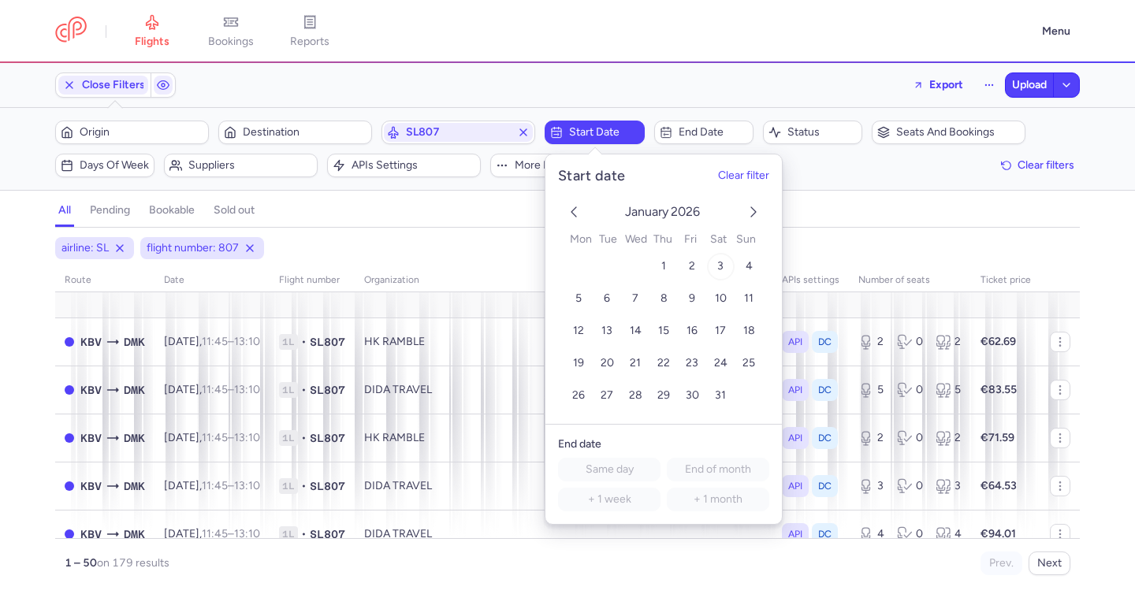
click at [723, 269] on span "3" at bounding box center [720, 266] width 6 height 13
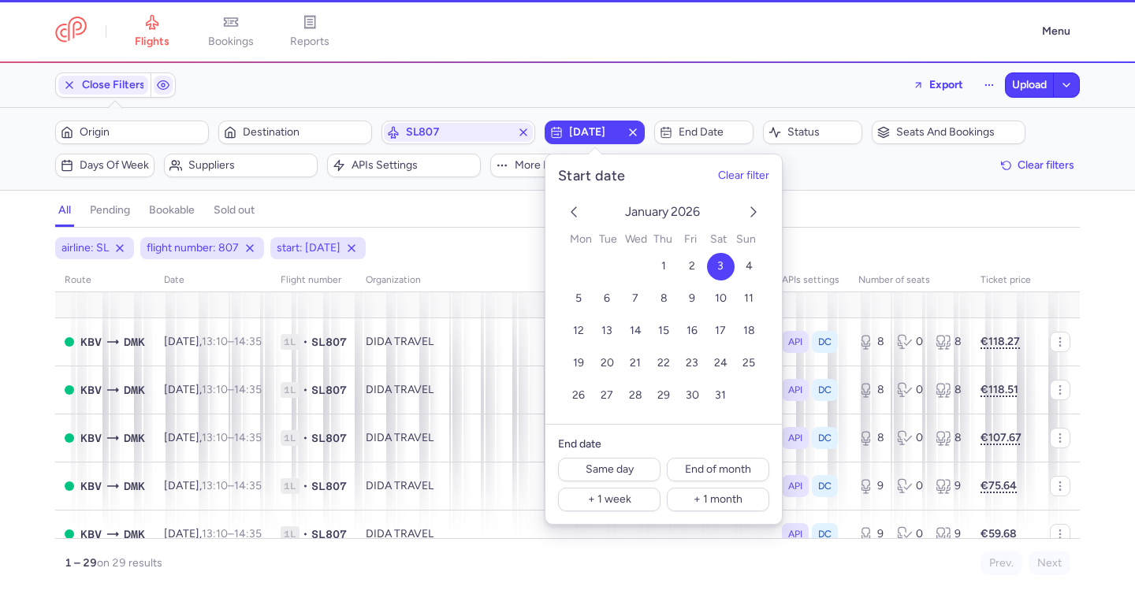
click at [457, 200] on div "all pending bookable sold out" at bounding box center [567, 214] width 1024 height 28
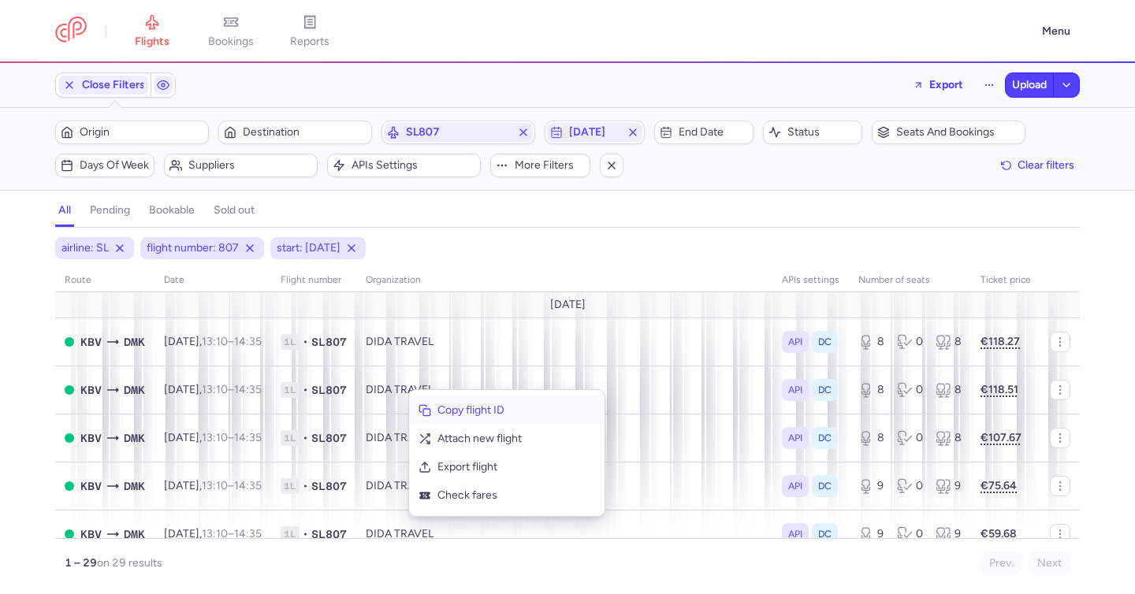
click at [456, 413] on span "Copy flight ID" at bounding box center [516, 411] width 158 height 16
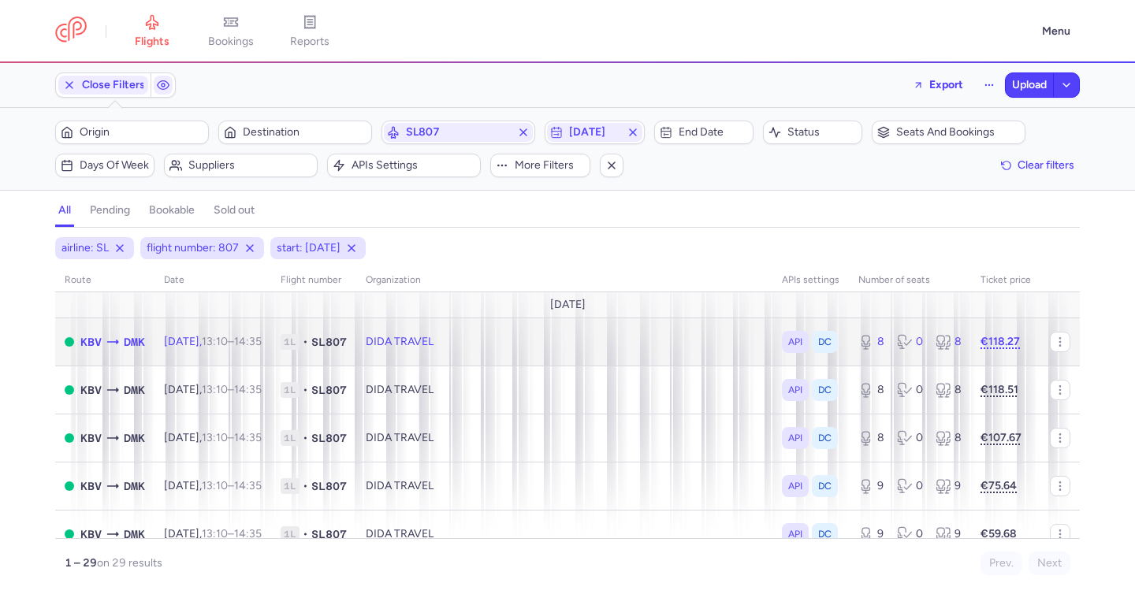
click at [271, 339] on td "Sat, 3 Jan, 13:10 – 14:35 +0" at bounding box center [212, 342] width 117 height 48
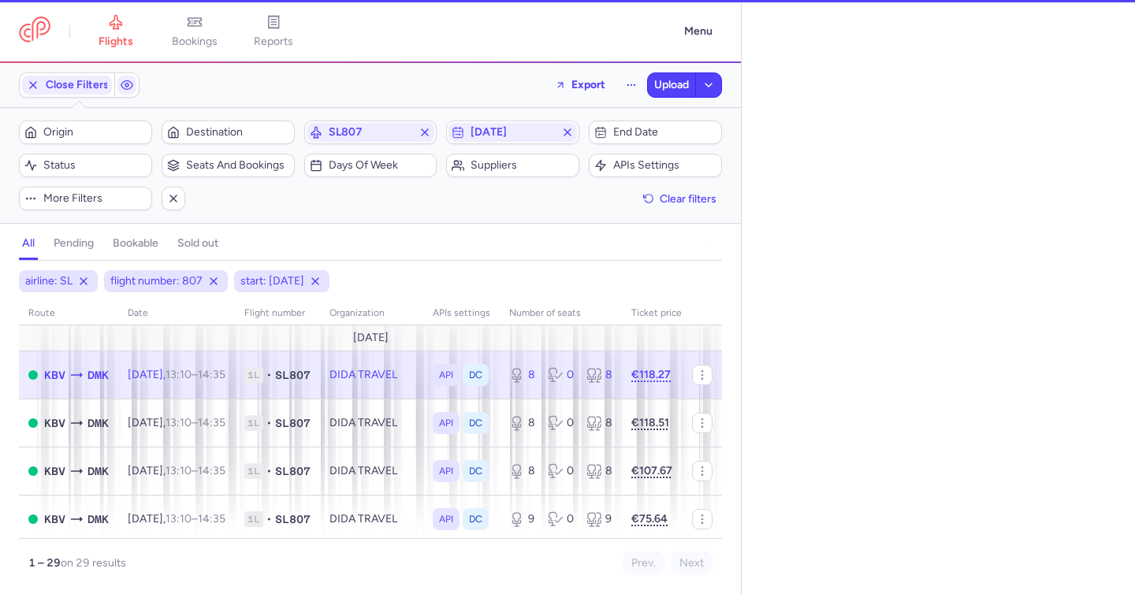
select select "days"
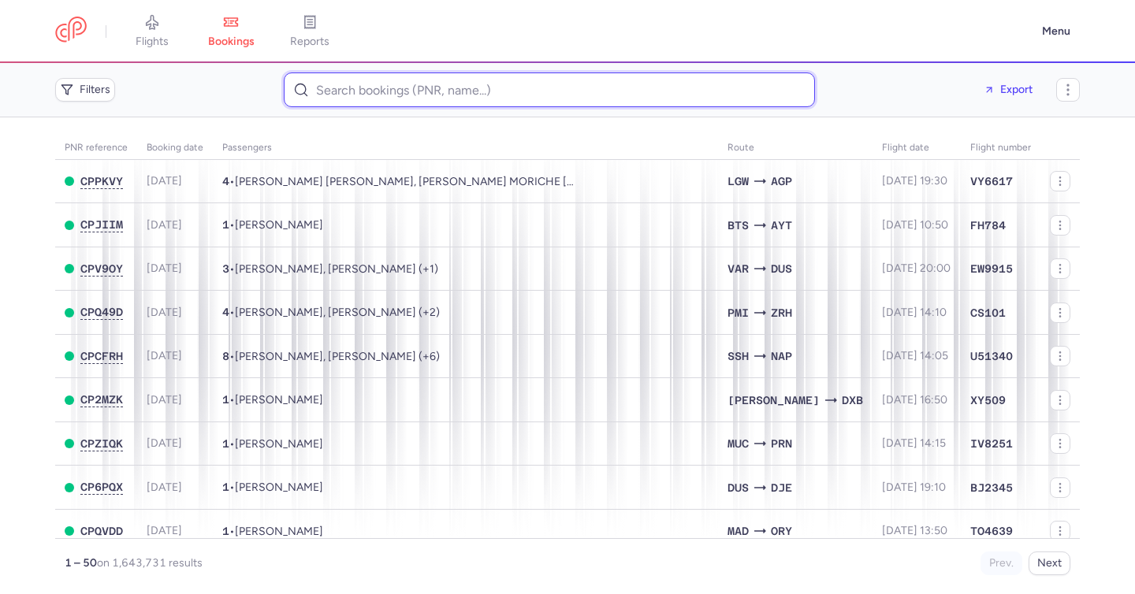
click at [552, 82] on input at bounding box center [549, 89] width 531 height 35
paste input "Sonia Malick"
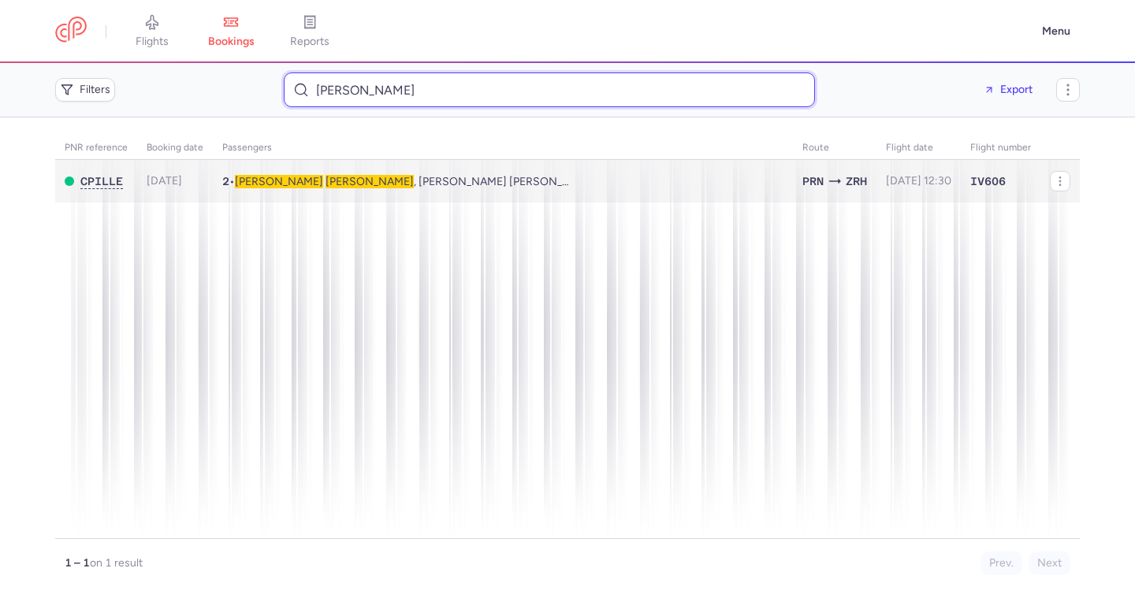
type input "Sonia Malick"
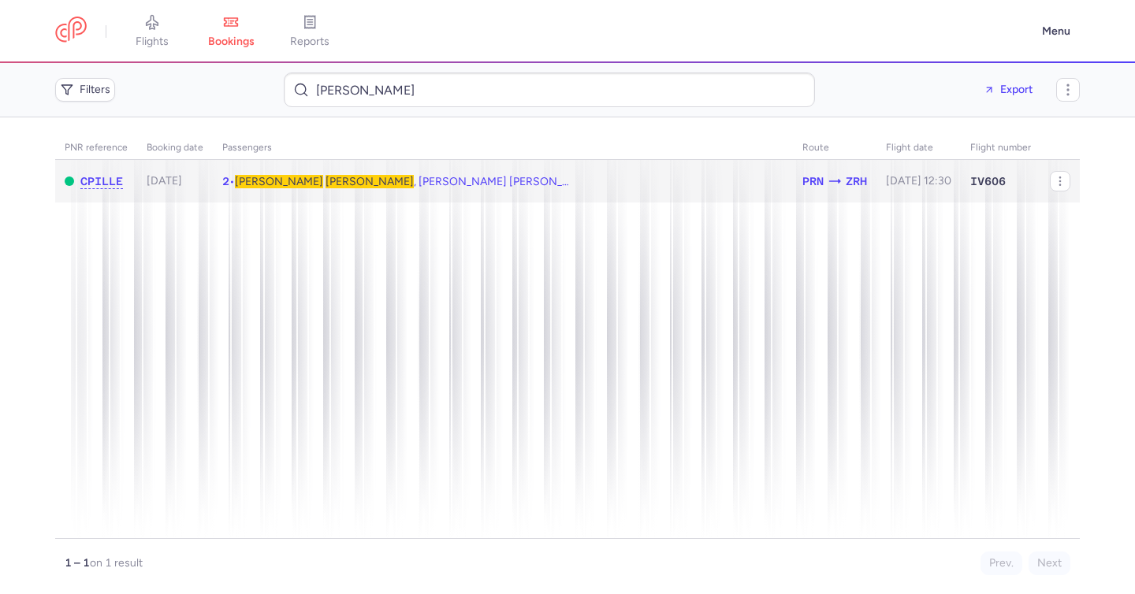
click at [386, 184] on span "Sonia MALICK , Jean Philippe GUILLERMIN" at bounding box center [416, 181] width 362 height 13
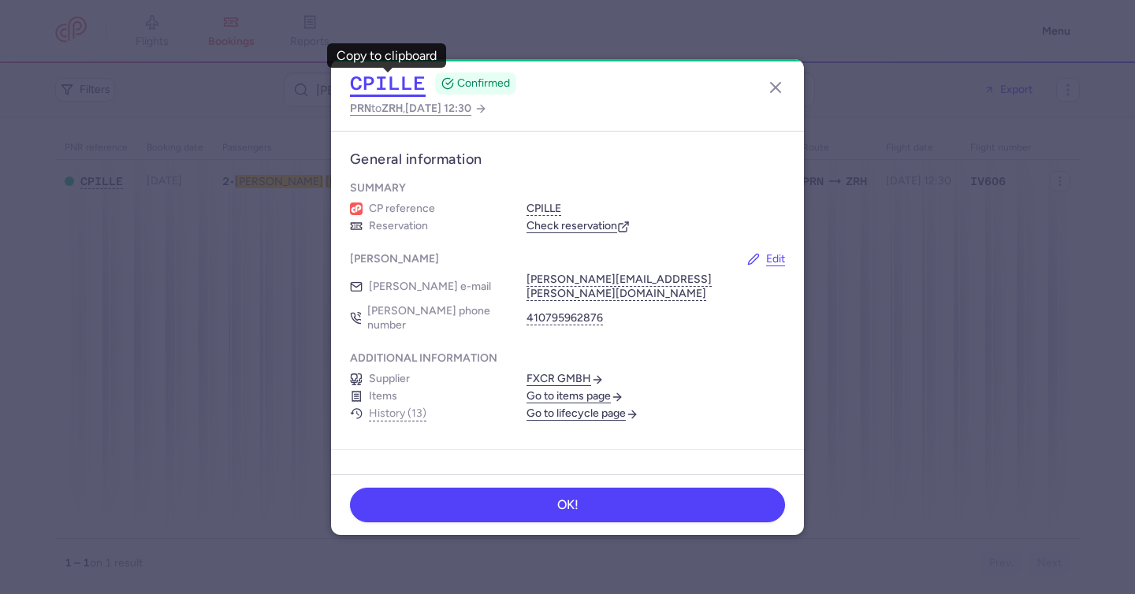
click at [395, 94] on button "CPILLE" at bounding box center [388, 84] width 76 height 24
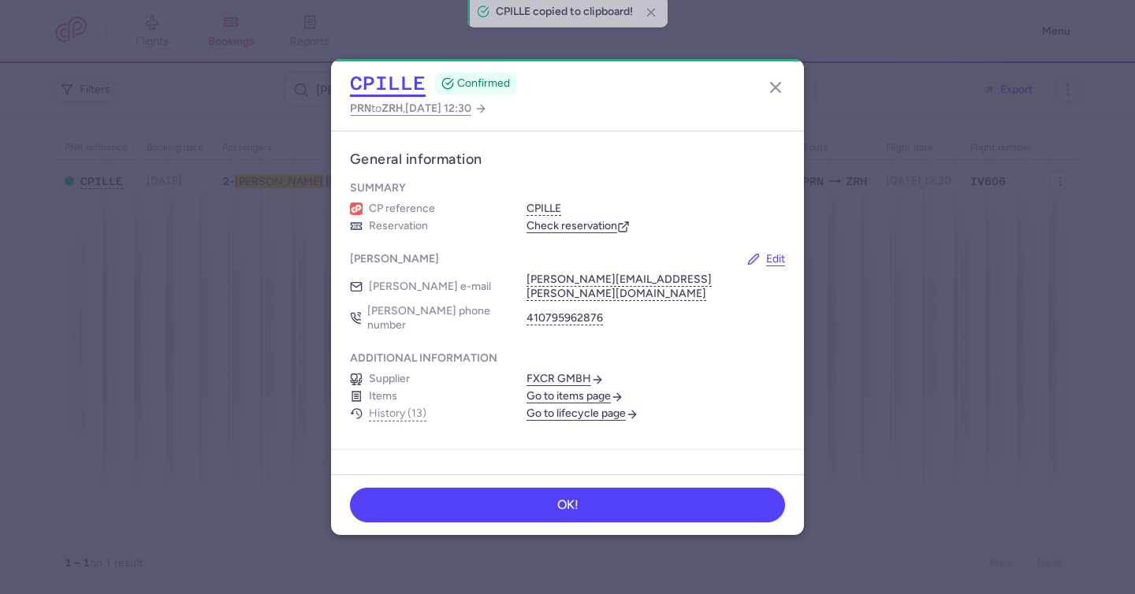
click at [395, 94] on button "CPILLE" at bounding box center [388, 84] width 76 height 24
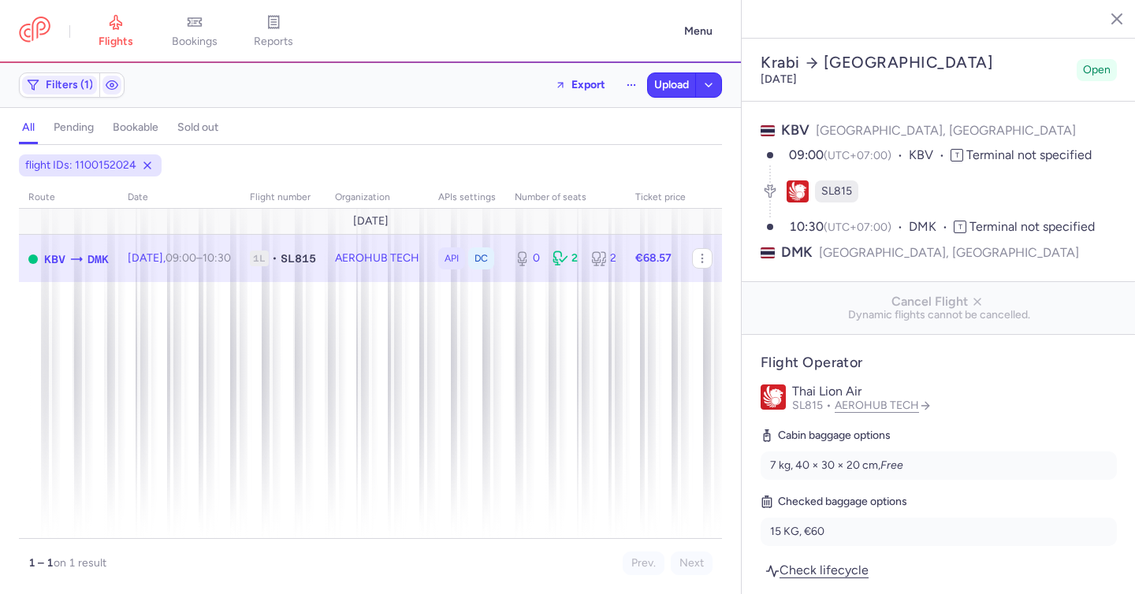
select select "days"
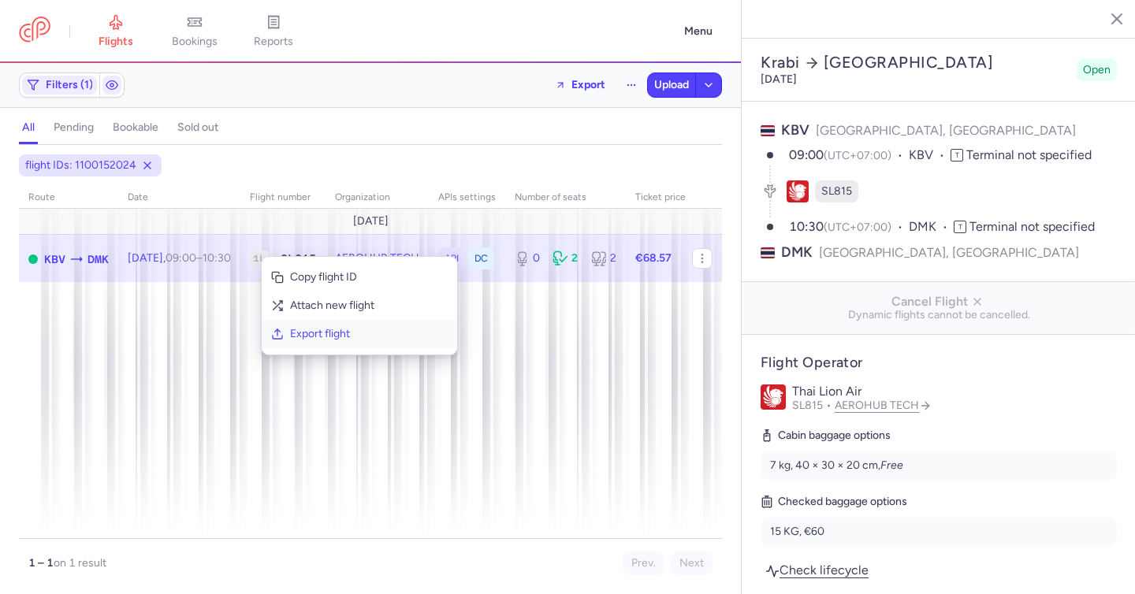
click at [316, 332] on span "Export flight" at bounding box center [369, 334] width 158 height 16
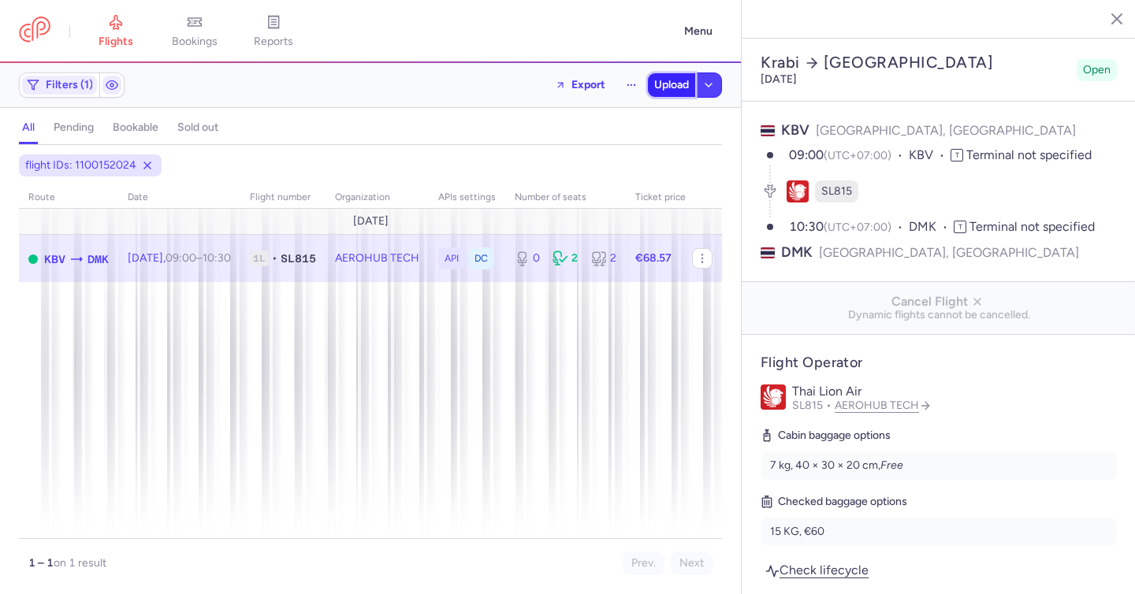
click at [666, 92] on button "Upload" at bounding box center [671, 85] width 47 height 24
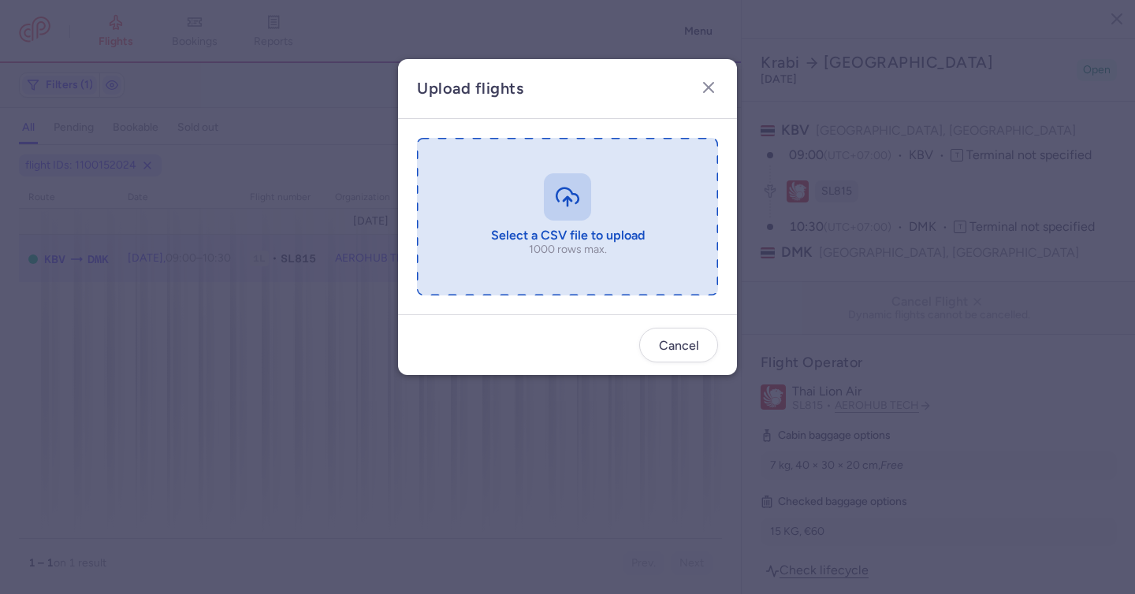
click at [561, 182] on input "file" at bounding box center [567, 217] width 301 height 158
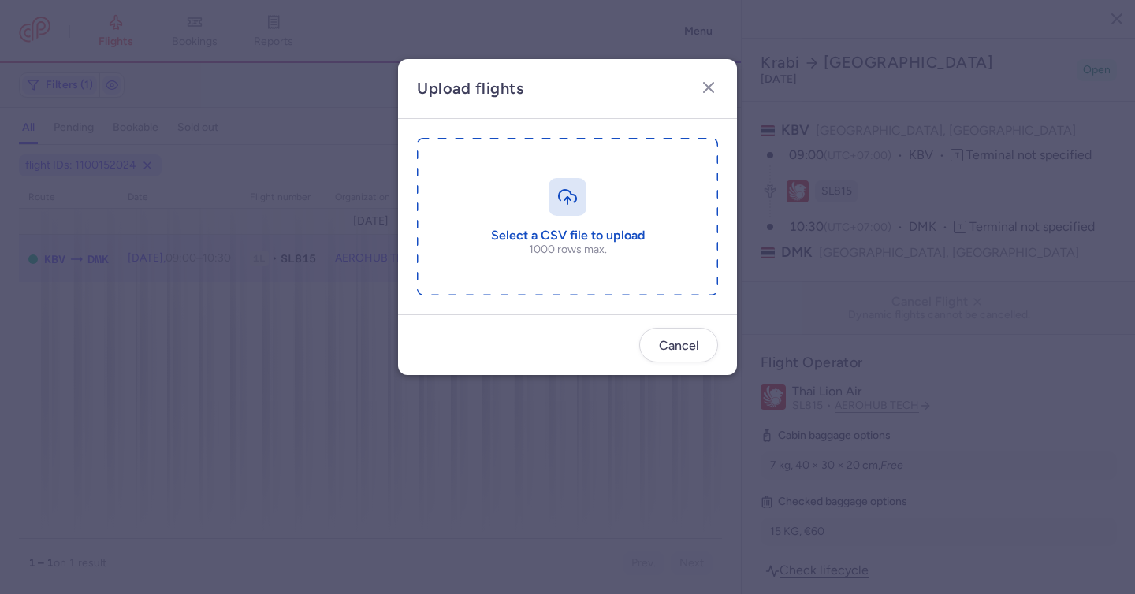
type input "C:\fakepath\export_flight_SL815_20250813,1053.csv"
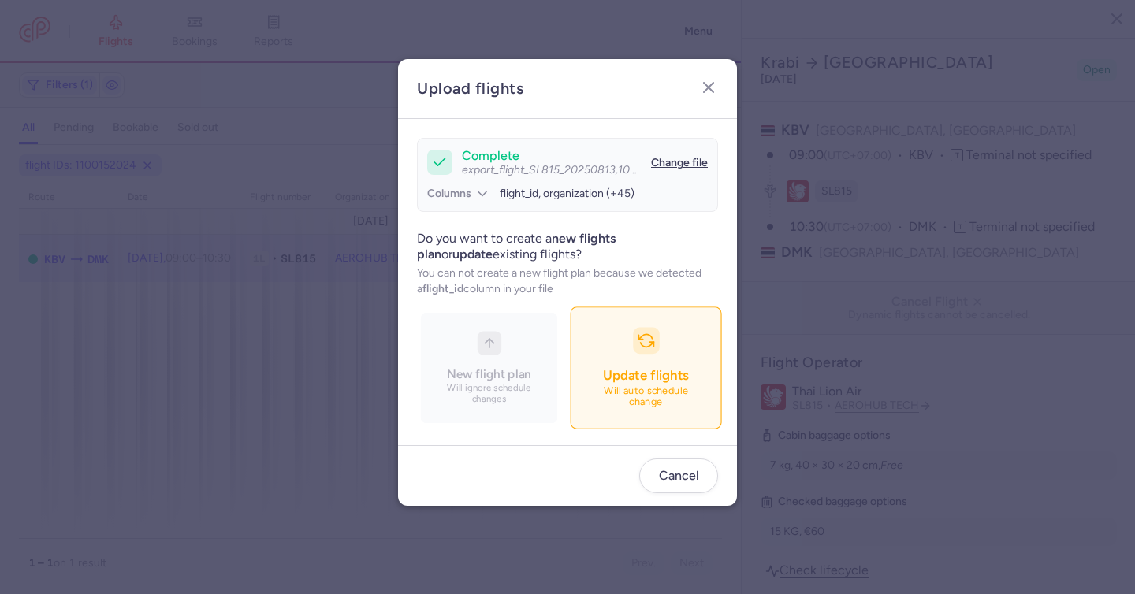
click at [633, 370] on span "Update flights" at bounding box center [645, 375] width 85 height 16
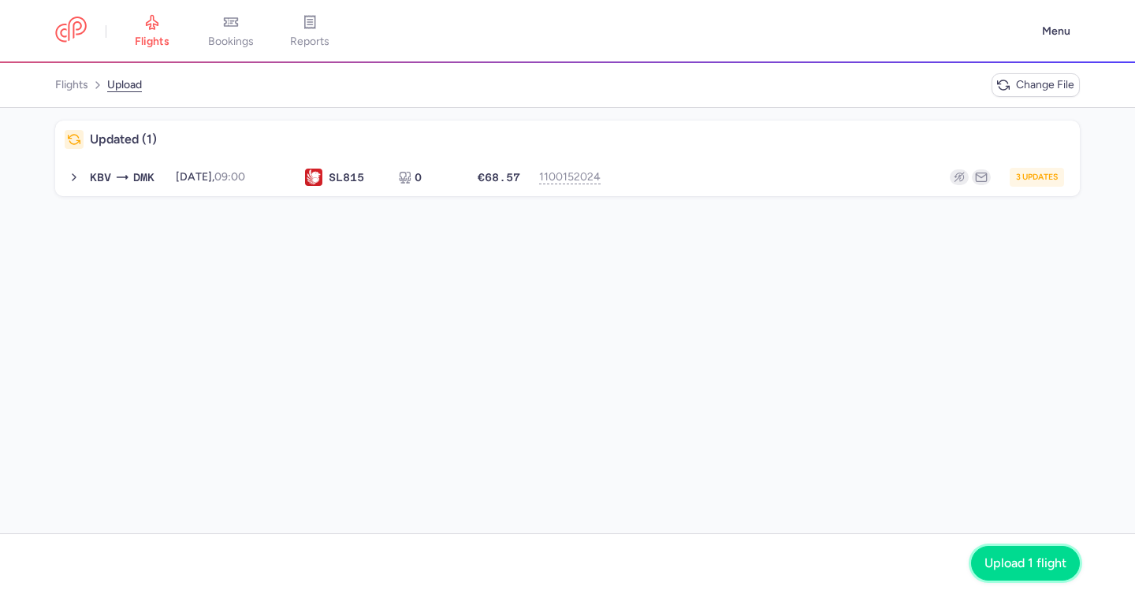
click at [1025, 559] on span "Upload 1 flight" at bounding box center [1025, 563] width 82 height 14
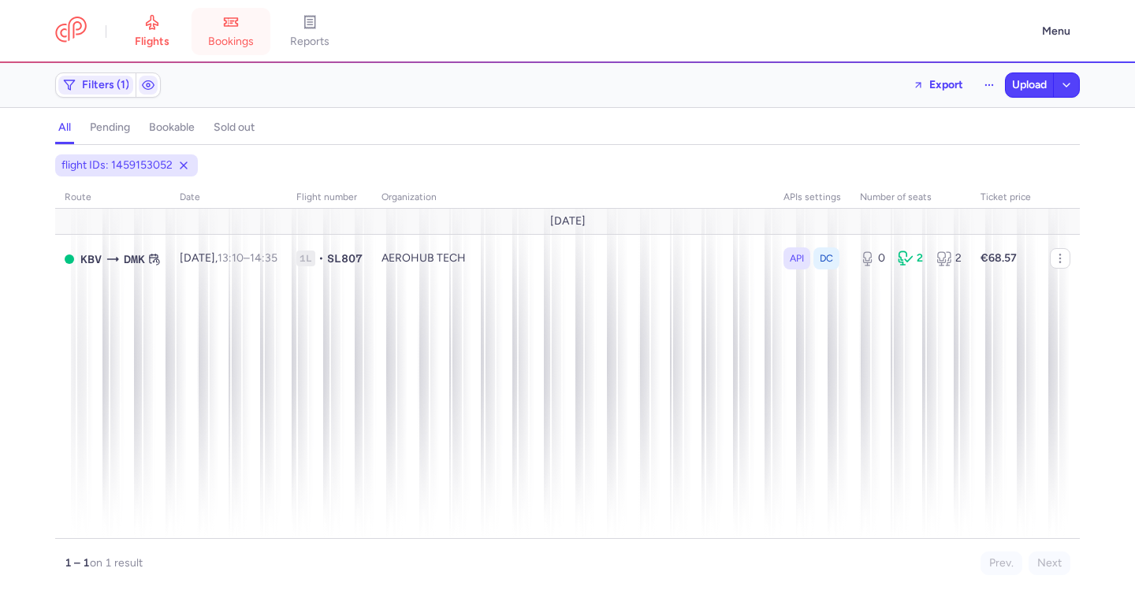
click at [240, 40] on span "bookings" at bounding box center [231, 42] width 46 height 14
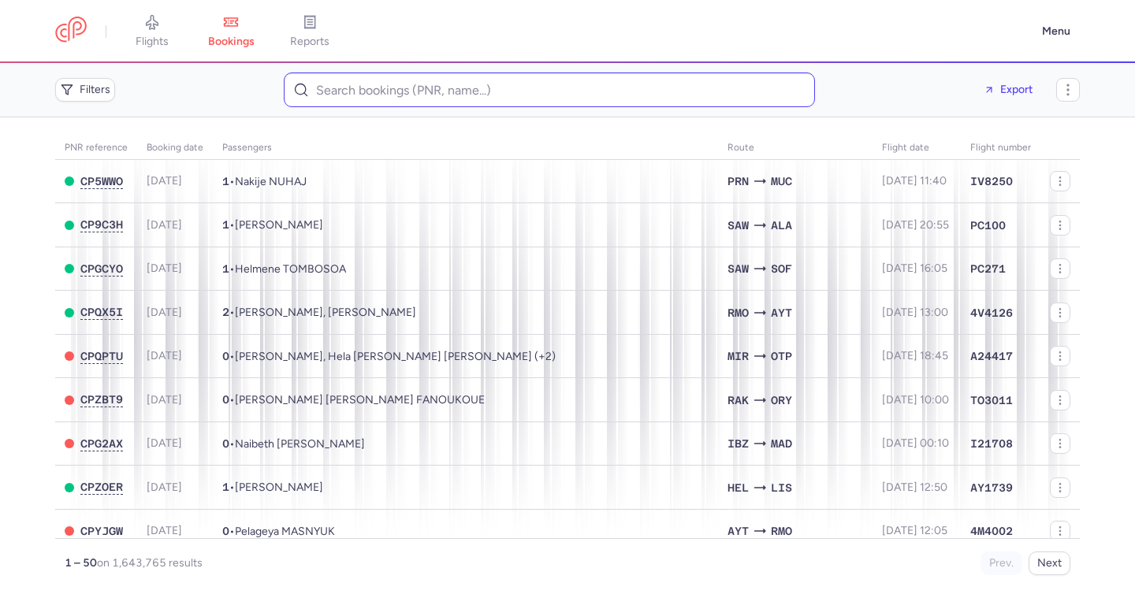
click at [422, 84] on div "Filters Export PNR reference Booking date Passengers Route flight date Flight n…" at bounding box center [567, 328] width 1135 height 531
click at [429, 90] on input at bounding box center [549, 89] width 531 height 35
paste input "Sylvia Benach Lloberes"
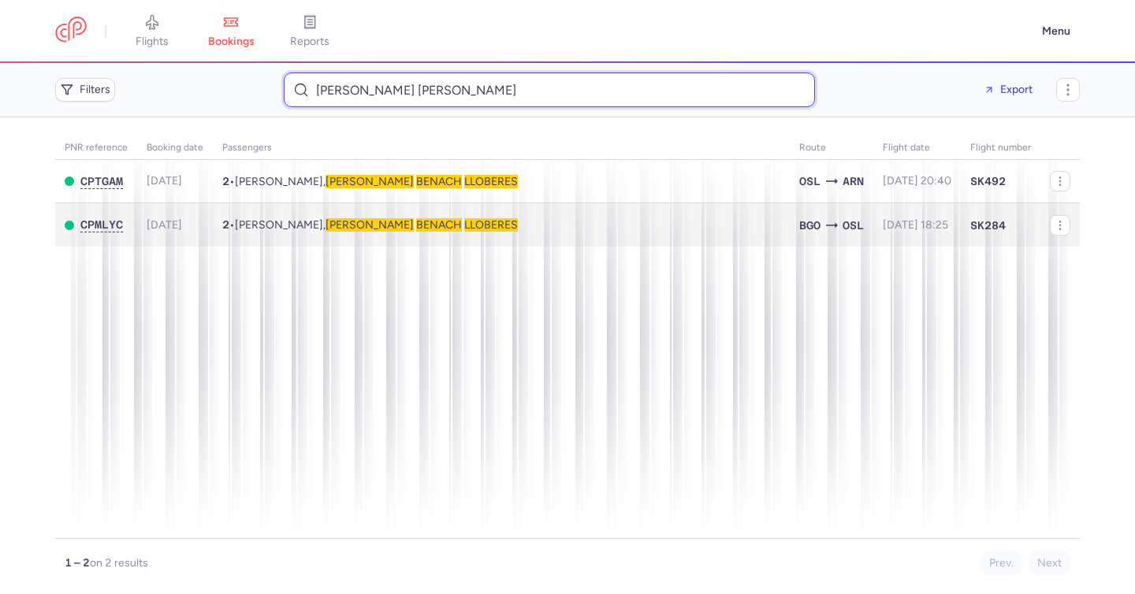
type input "Sylvia Benach Lloberes"
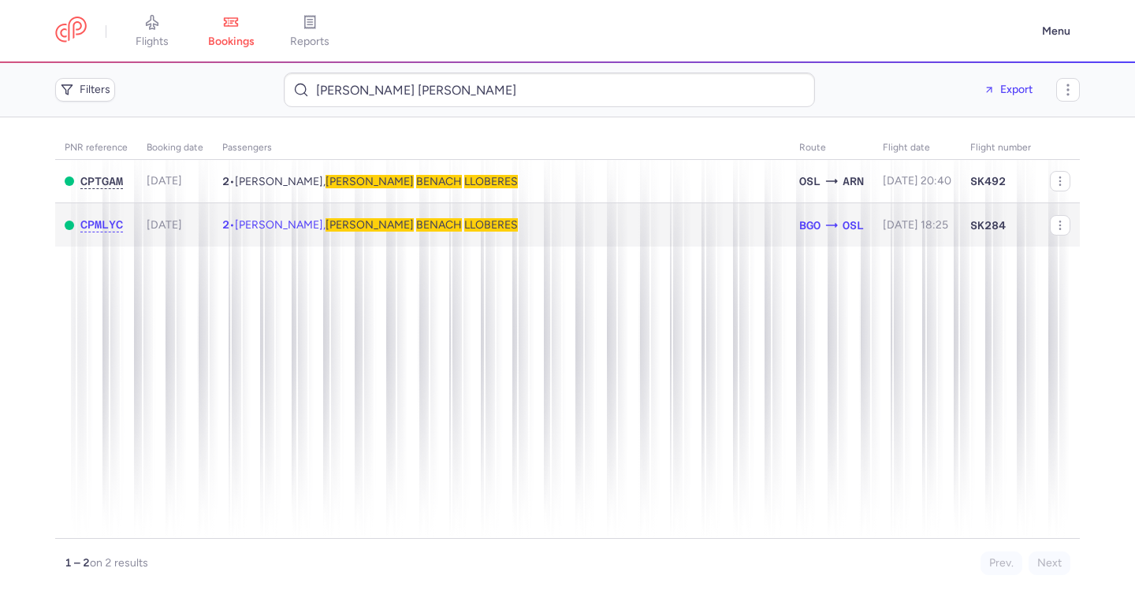
click at [464, 228] on span "LLOBERES" at bounding box center [491, 224] width 54 height 13
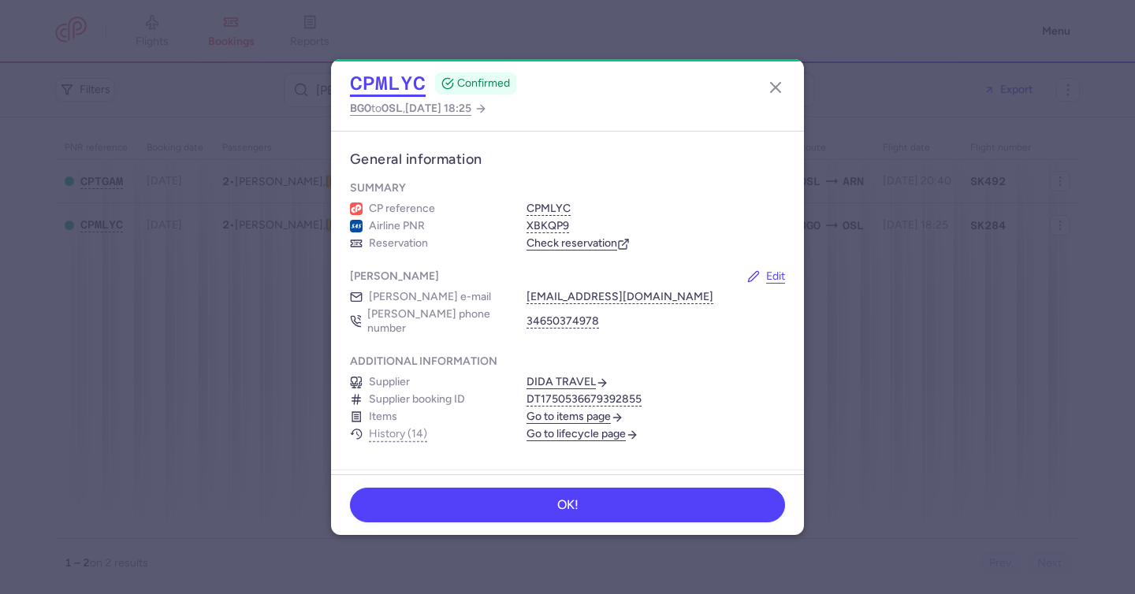
click at [399, 78] on button "CPMLYC" at bounding box center [388, 84] width 76 height 24
drag, startPoint x: 777, startPoint y: 87, endPoint x: 518, endPoint y: 105, distance: 259.1
click at [775, 87] on icon "button" at bounding box center [775, 87] width 19 height 19
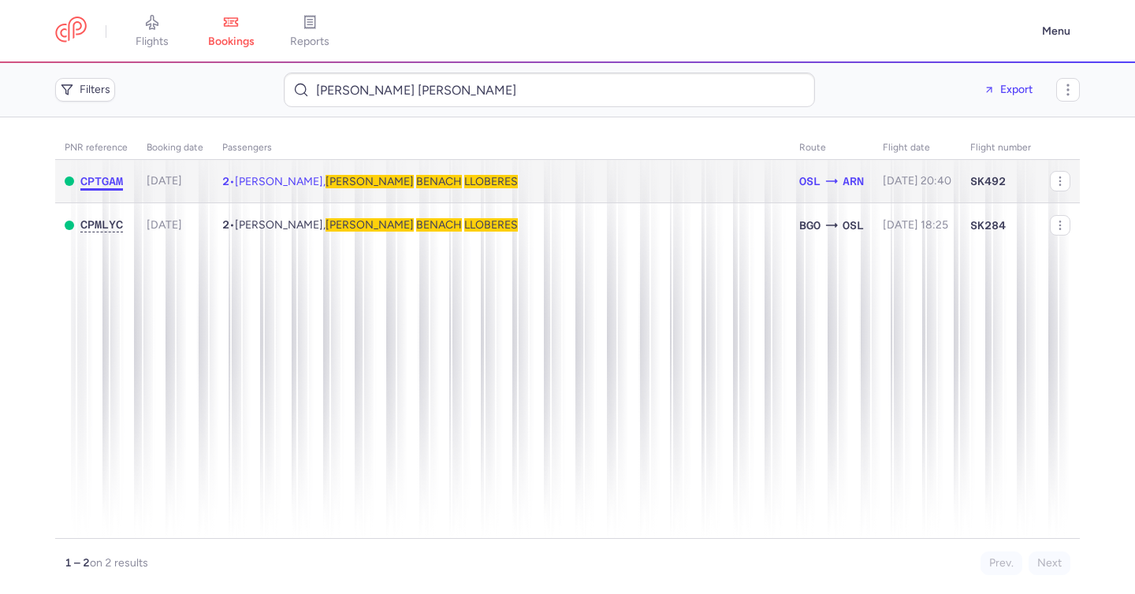
click at [108, 176] on span "CPTGAM" at bounding box center [101, 181] width 43 height 13
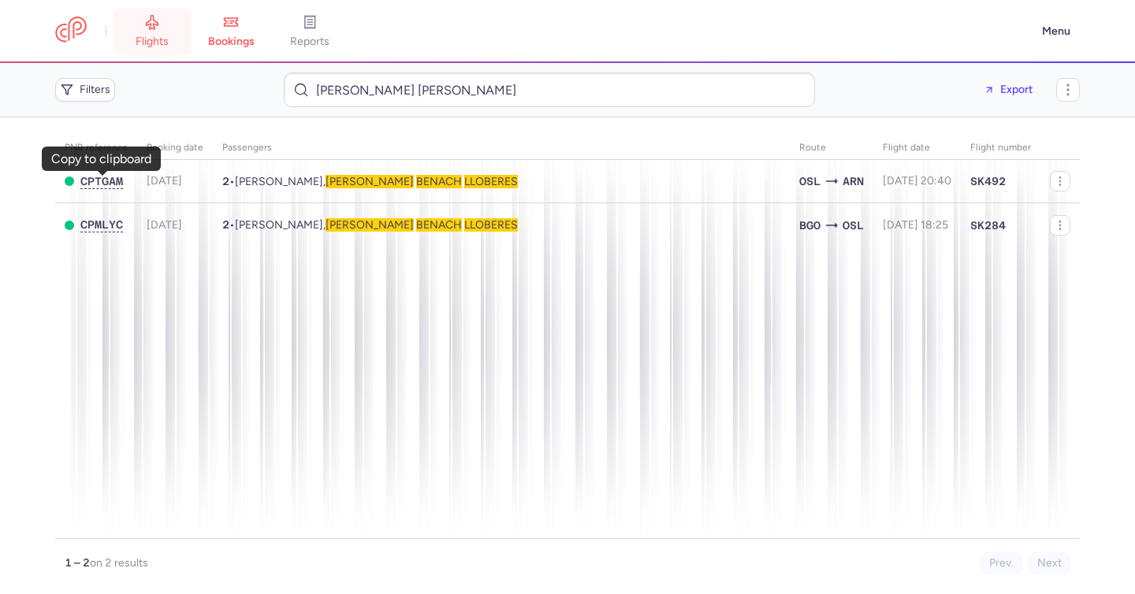
click at [180, 35] on link "flights" at bounding box center [152, 31] width 79 height 35
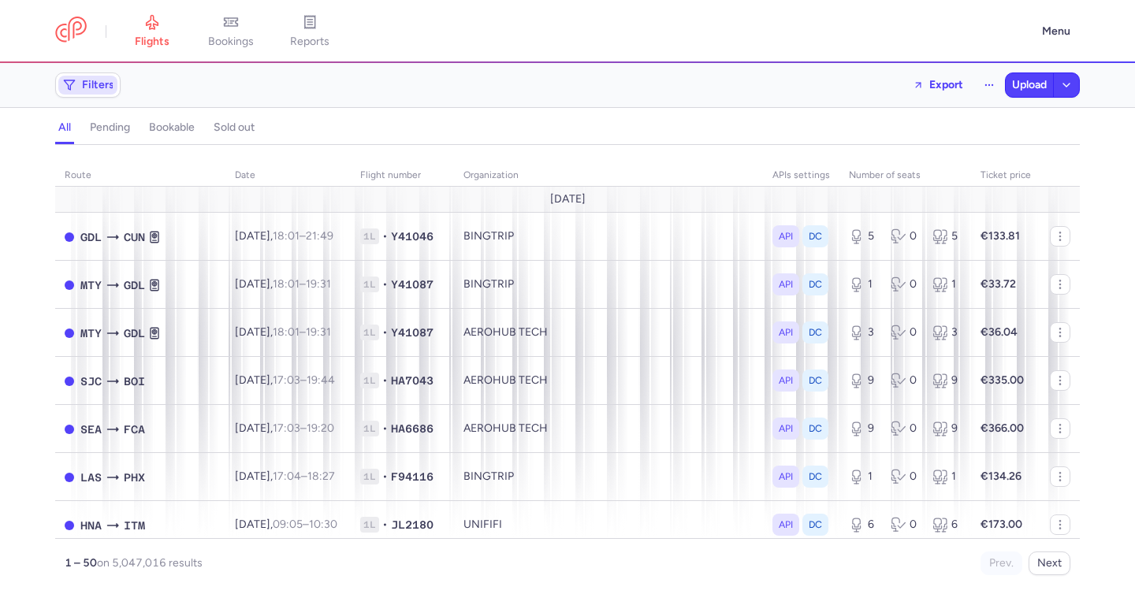
click at [95, 84] on span "Filters" at bounding box center [98, 85] width 32 height 13
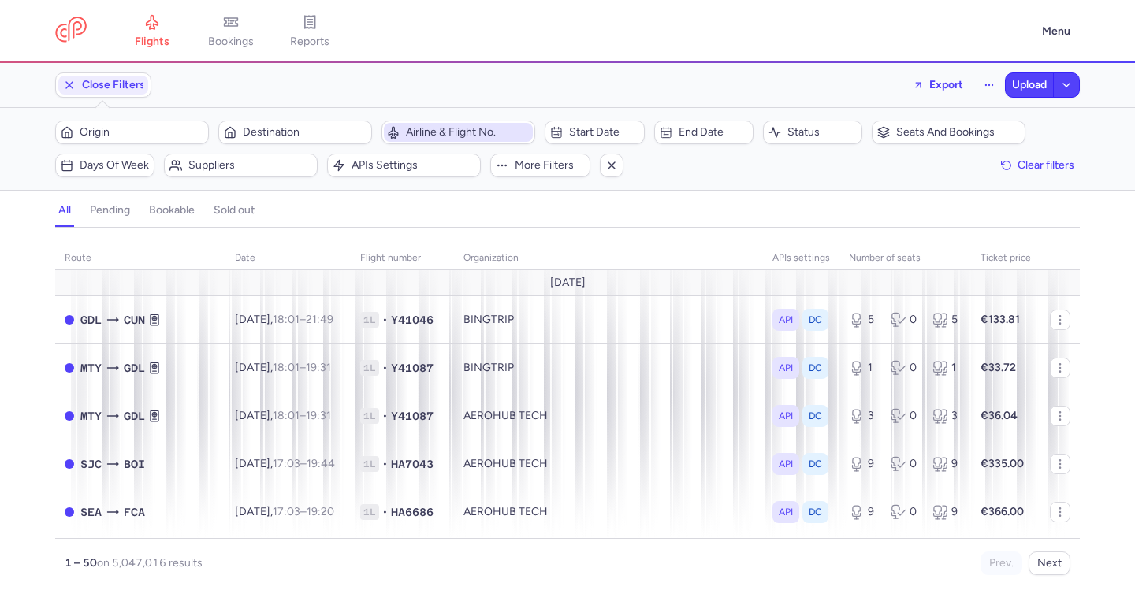
click at [459, 134] on span "Airline & Flight No." at bounding box center [468, 132] width 124 height 13
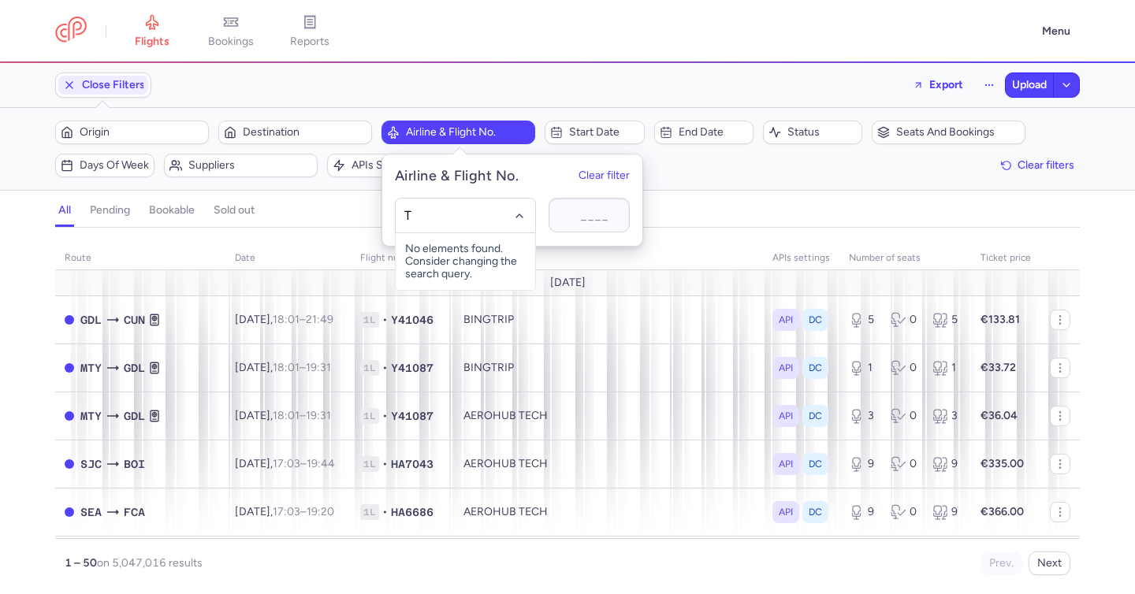
type input "TU"
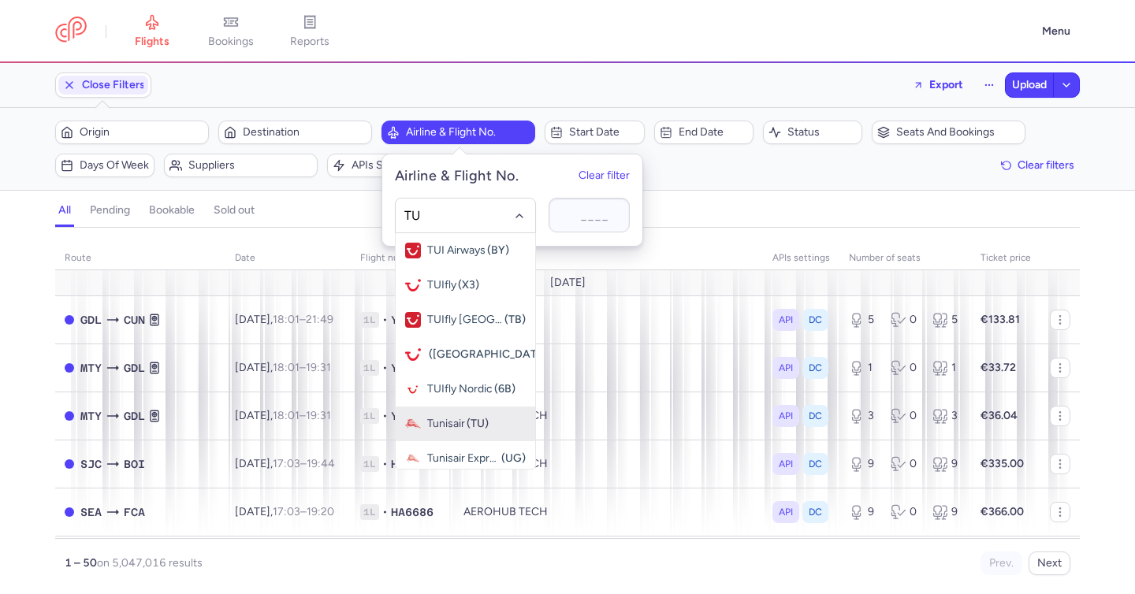
click at [475, 420] on span "(TU)" at bounding box center [477, 424] width 22 height 13
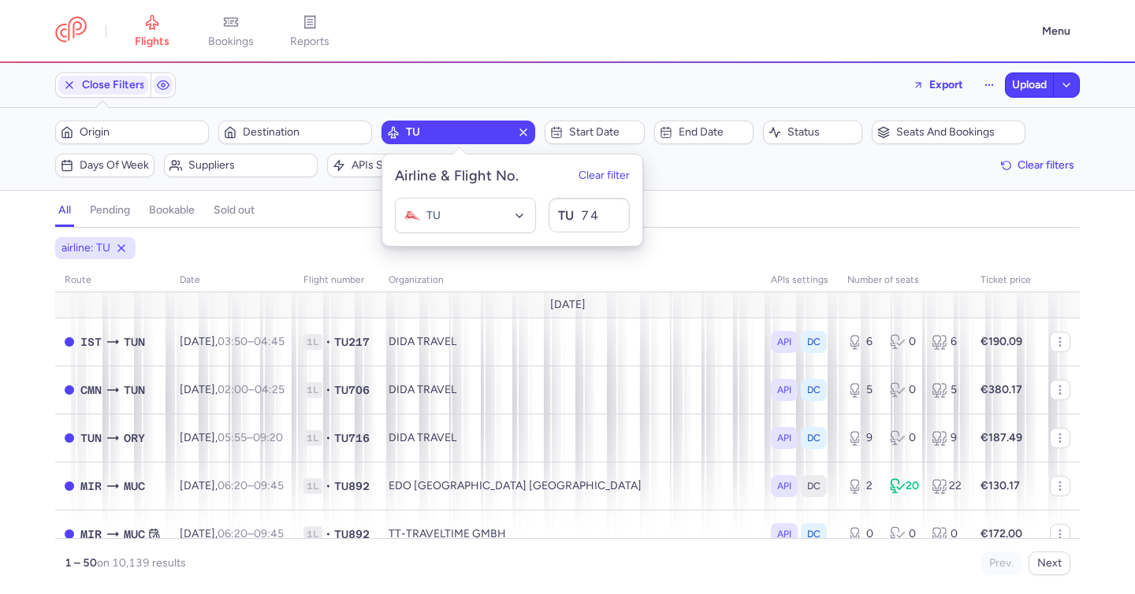
type input "745"
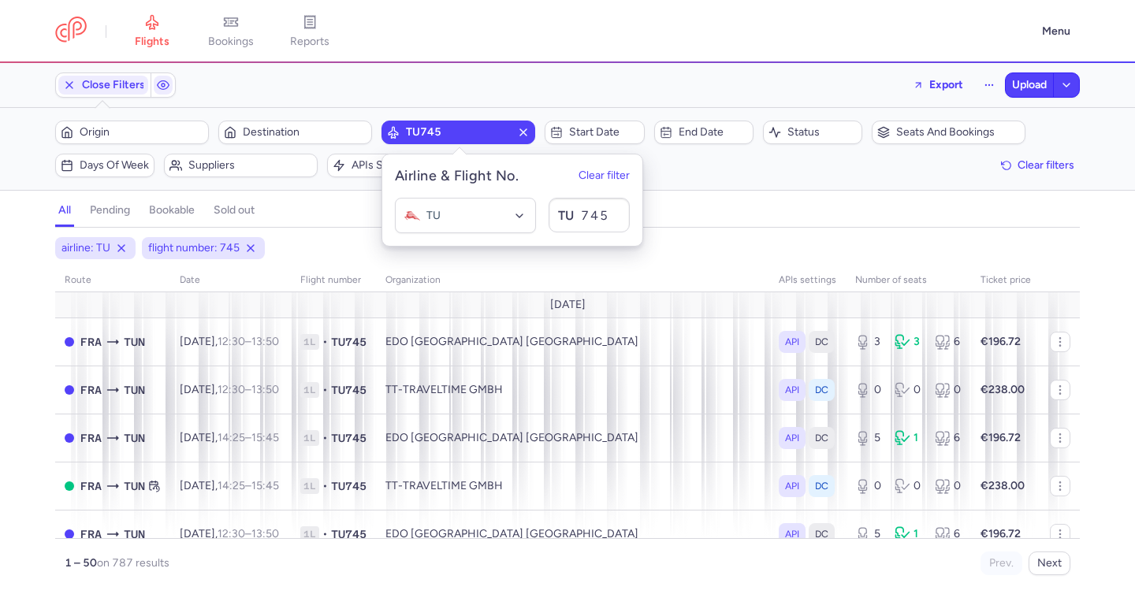
click at [668, 225] on div "all pending bookable sold out" at bounding box center [567, 214] width 1024 height 28
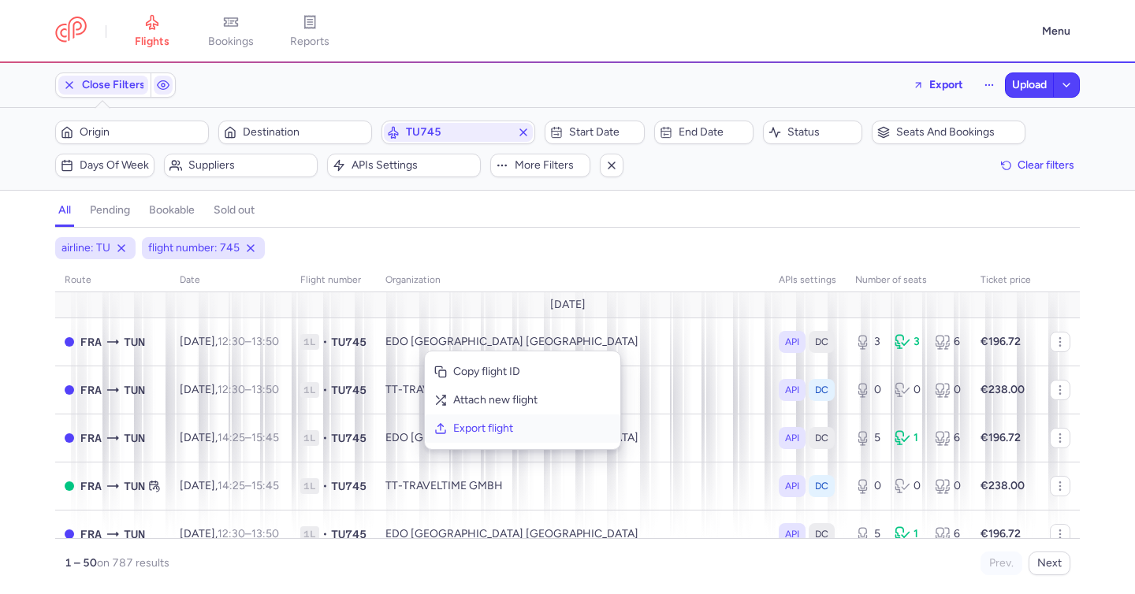
click at [496, 429] on span "Export flight" at bounding box center [532, 429] width 158 height 16
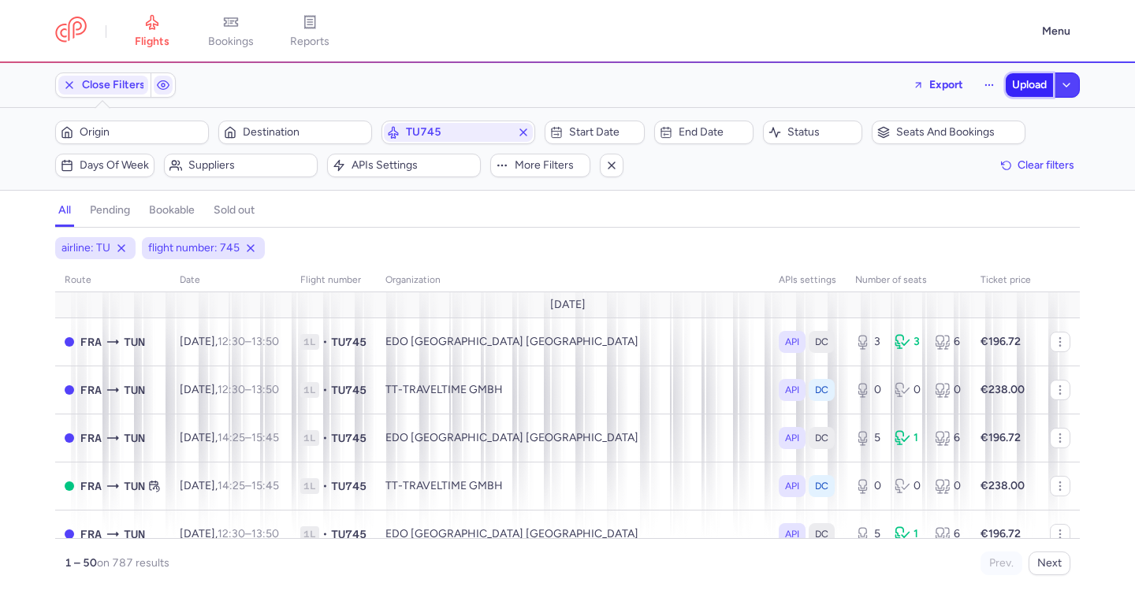
click at [1021, 81] on span "Upload" at bounding box center [1029, 85] width 35 height 13
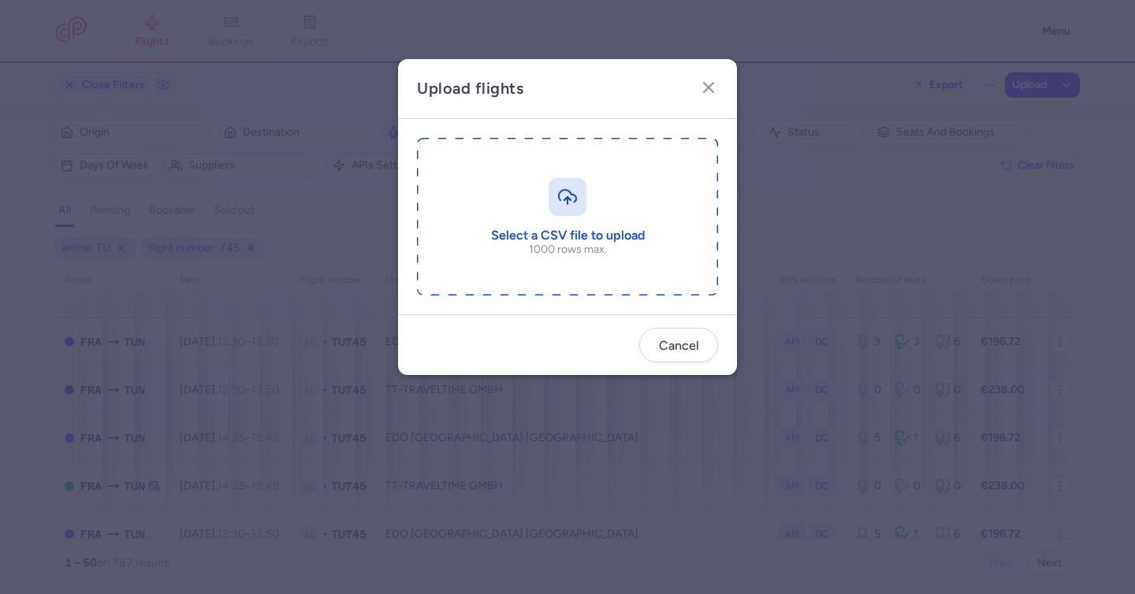
drag, startPoint x: 709, startPoint y: 169, endPoint x: 572, endPoint y: 187, distance: 138.2
click at [698, 169] on dialog "Upload flights Select a CSV file to upload 1000 rows max. Cancel" at bounding box center [567, 296] width 1084 height 475
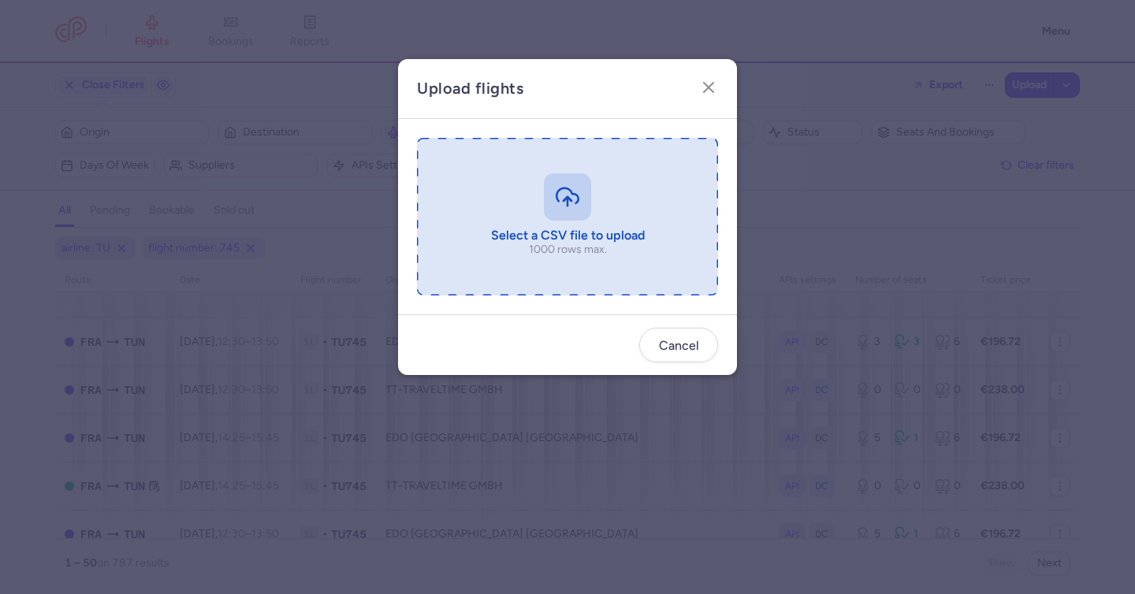
drag, startPoint x: 572, startPoint y: 187, endPoint x: 559, endPoint y: 190, distance: 13.8
click at [559, 190] on input "file" at bounding box center [567, 217] width 301 height 158
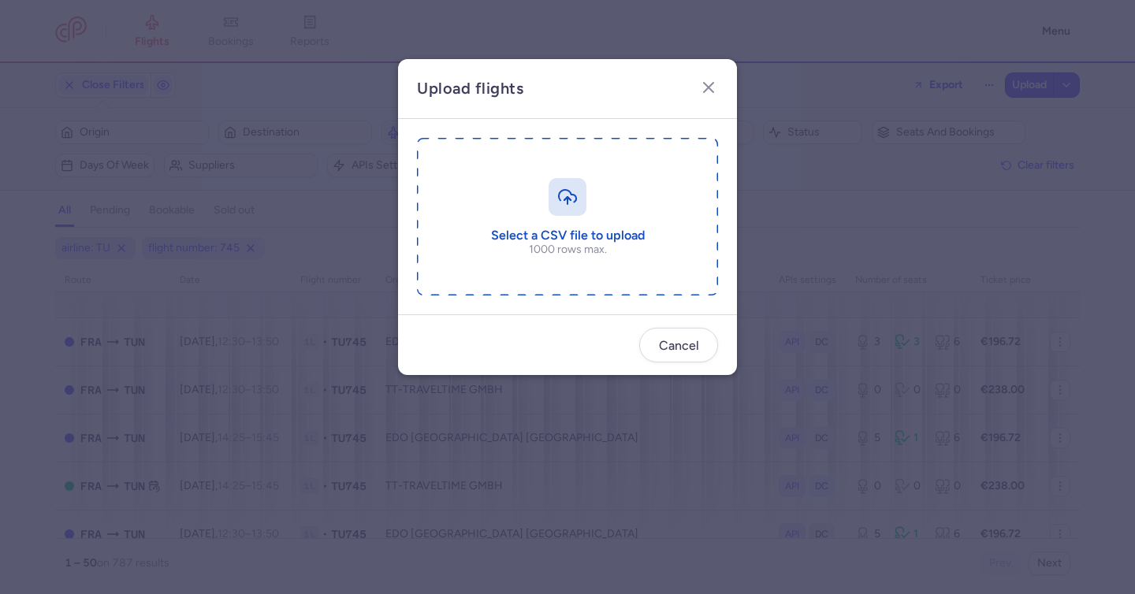
type input "C:\fakepath\export_flight_TU745_20250813,1113.csv"
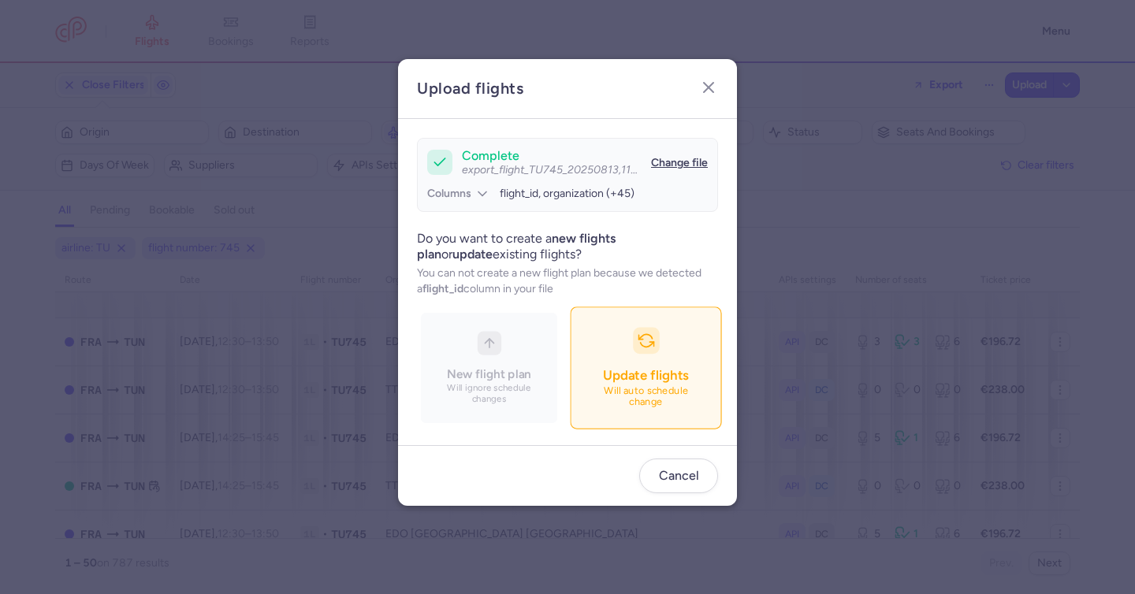
click at [653, 348] on div "button" at bounding box center [646, 341] width 27 height 27
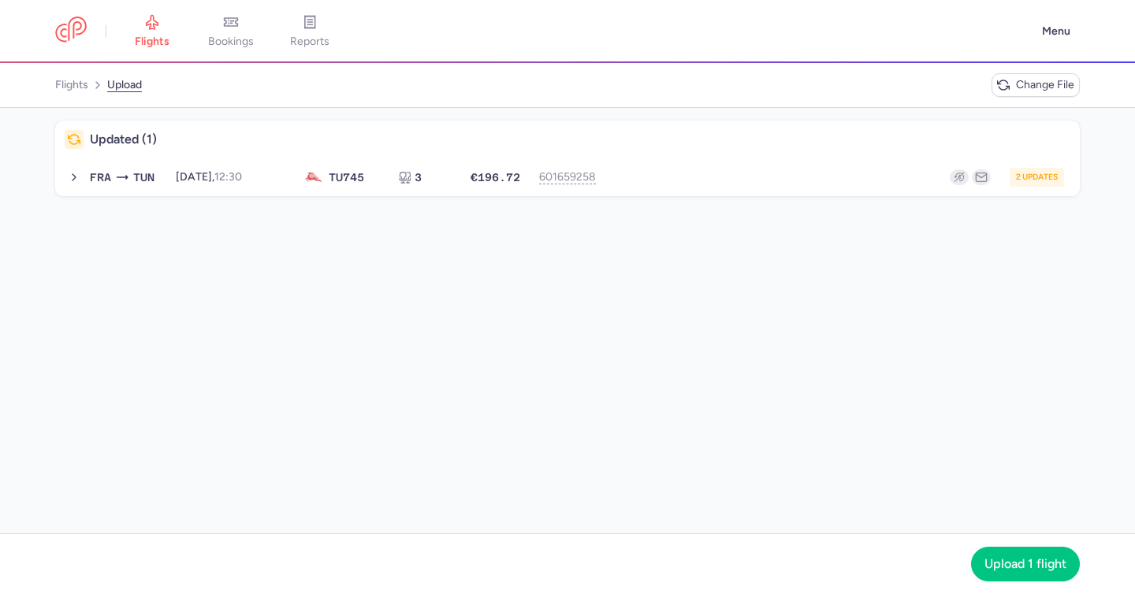
click at [1012, 558] on div "flights upload Change file Updated (1) FRA TUN 2025-08-13, 12:30 TU 745 3 €196.…" at bounding box center [567, 328] width 1135 height 531
click at [1023, 574] on button "Upload 1 flight" at bounding box center [1025, 563] width 109 height 35
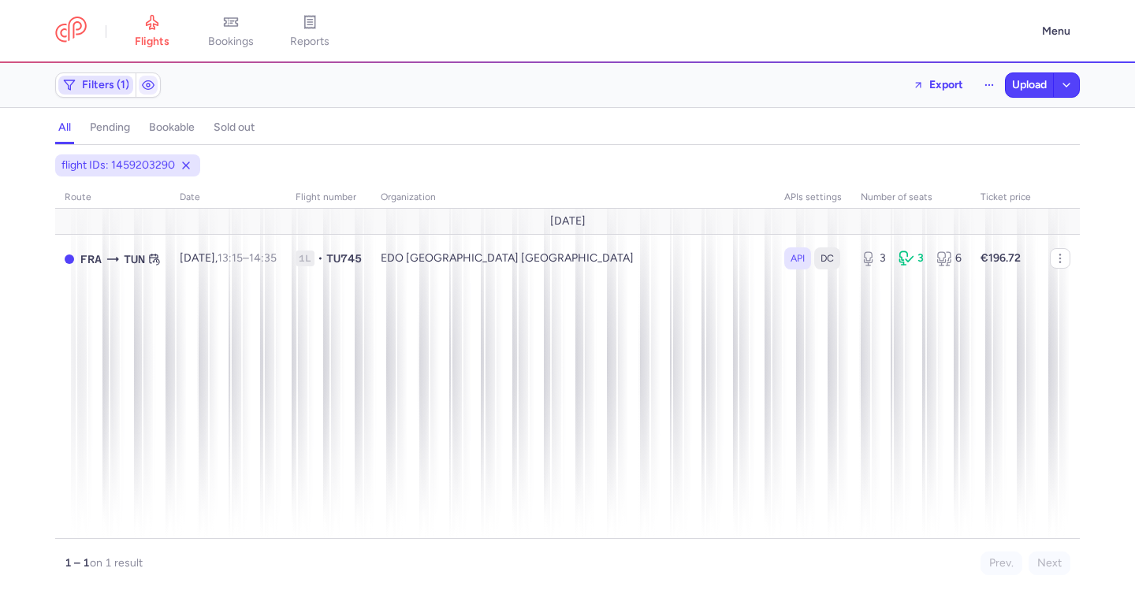
click at [106, 87] on span "Filters (1)" at bounding box center [105, 85] width 47 height 13
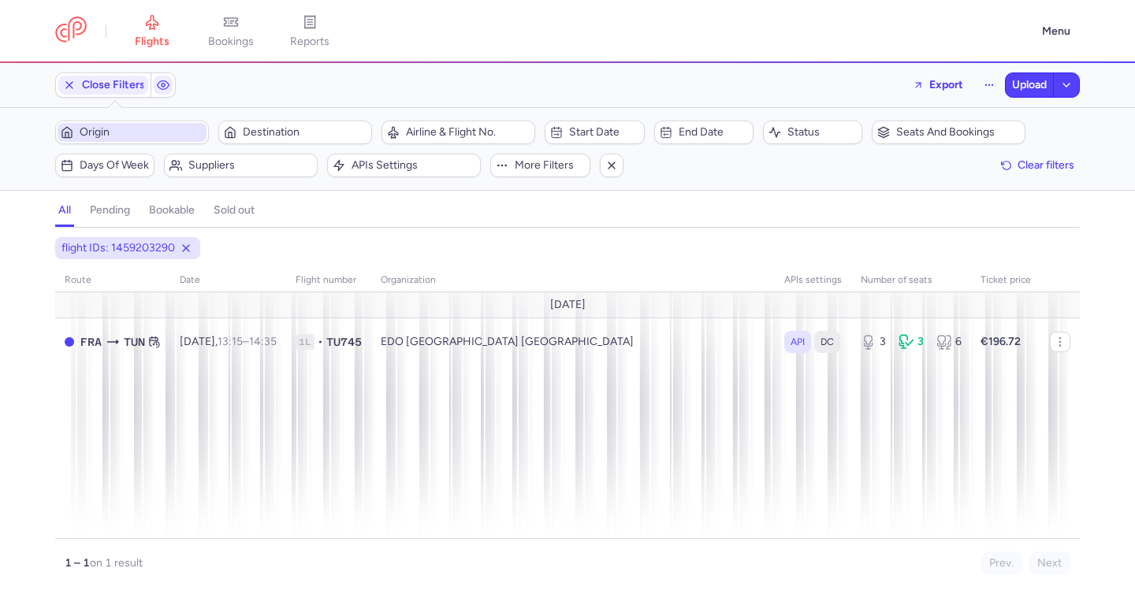
click at [154, 132] on span "Origin" at bounding box center [142, 132] width 124 height 13
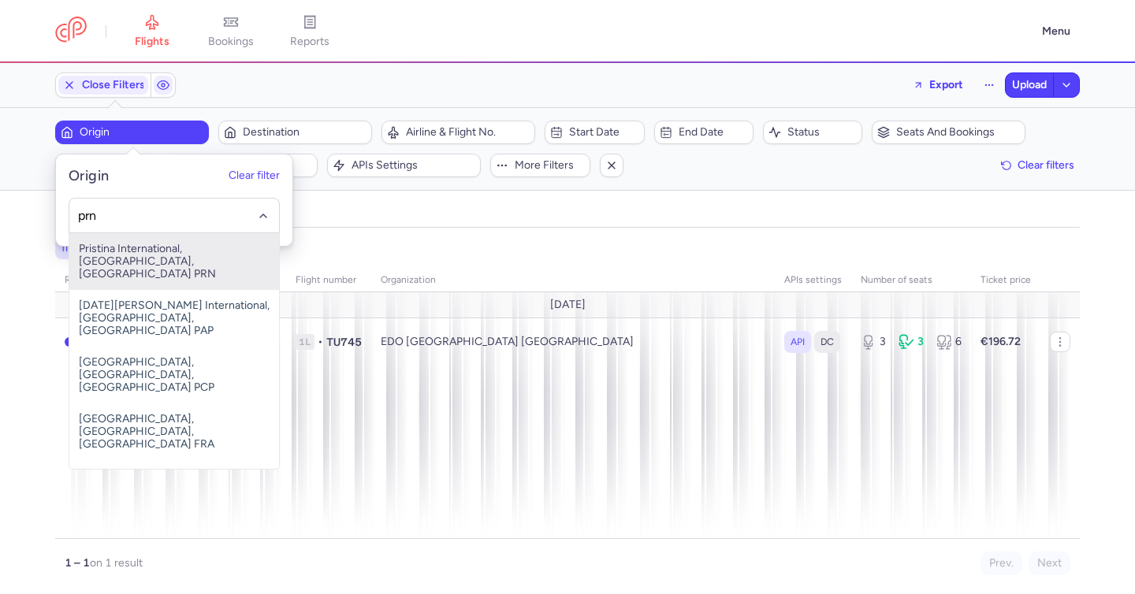
click at [176, 259] on span "Pristina International, Pristina, Kosovo PRN" at bounding box center [174, 261] width 210 height 57
type input "prn"
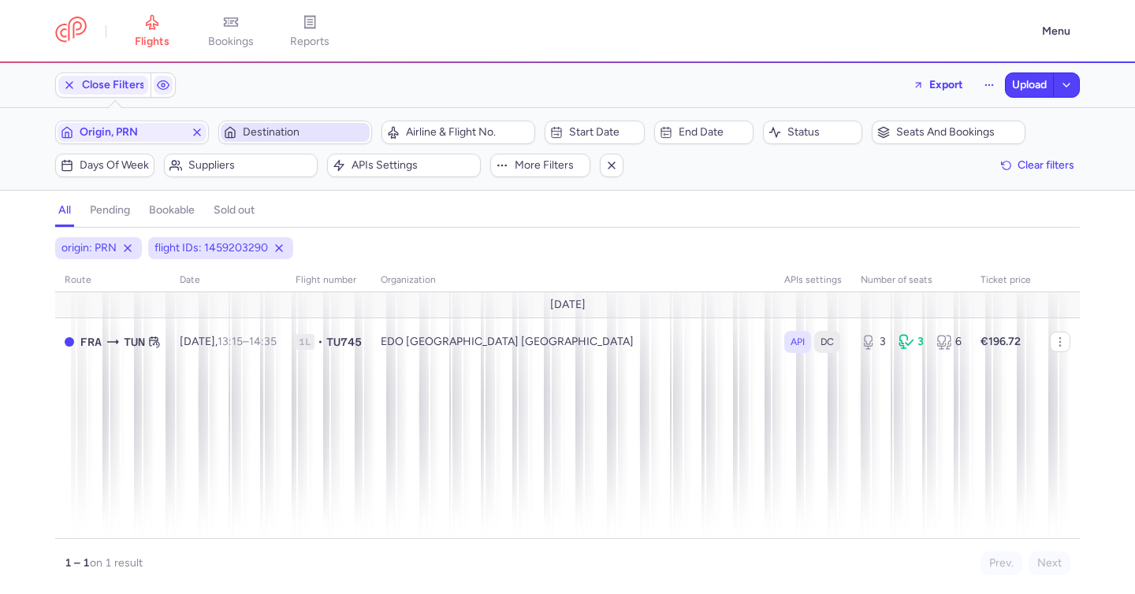
click at [252, 135] on span "Destination" at bounding box center [305, 132] width 124 height 13
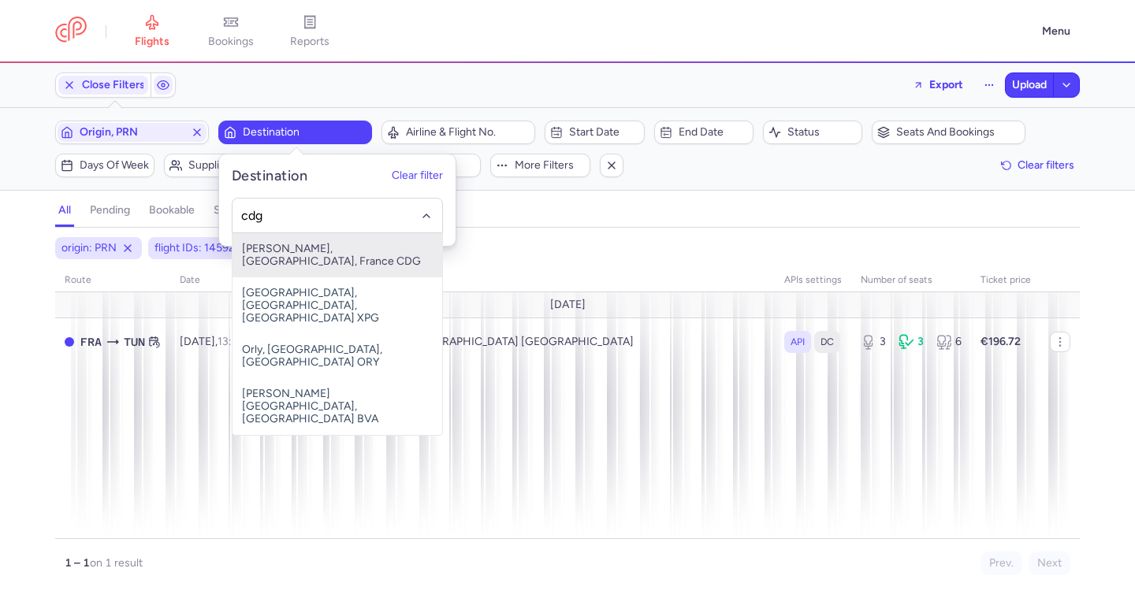
click at [304, 254] on span "Charles De Gaulle, Paris, France CDG" at bounding box center [337, 255] width 210 height 44
type input "cdg"
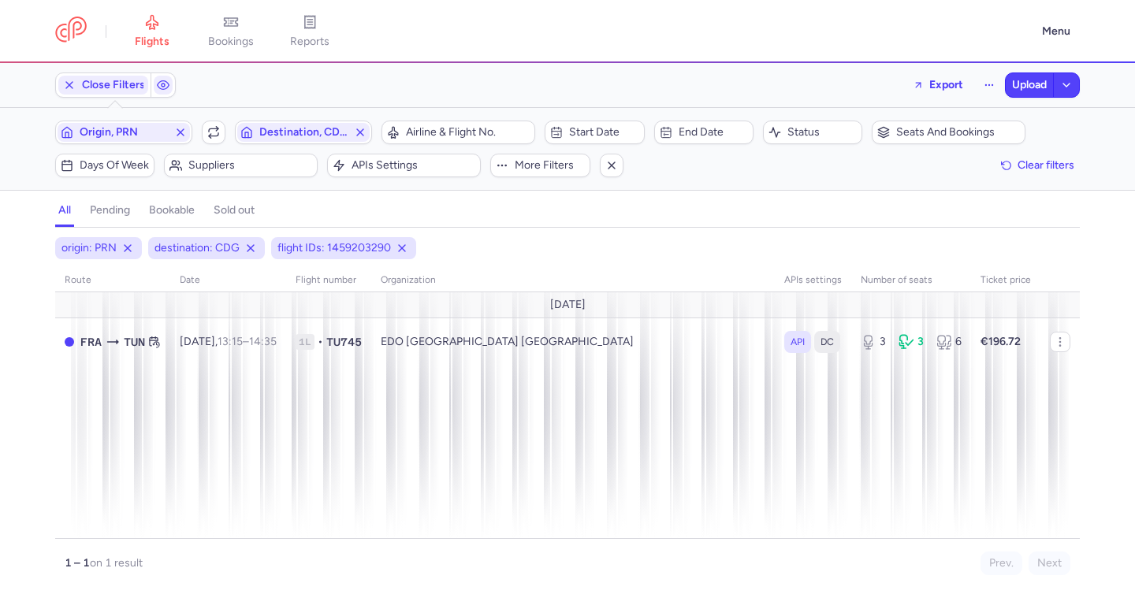
click at [403, 248] on icon at bounding box center [402, 248] width 13 height 13
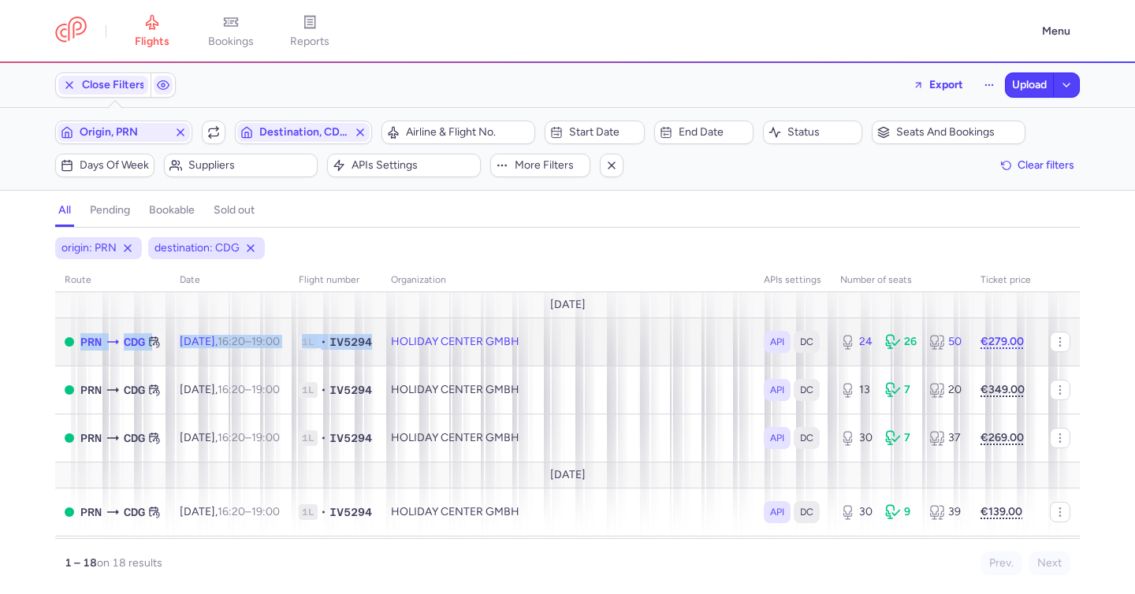
drag, startPoint x: 404, startPoint y: 340, endPoint x: 67, endPoint y: 343, distance: 337.2
click at [67, 366] on tr "PRN CDG Fri, 15 Aug, 16:20 – 19:00 +0 1L • IV5294 HOLIDAY CENTER GMBH API DC 24…" at bounding box center [567, 390] width 1024 height 48
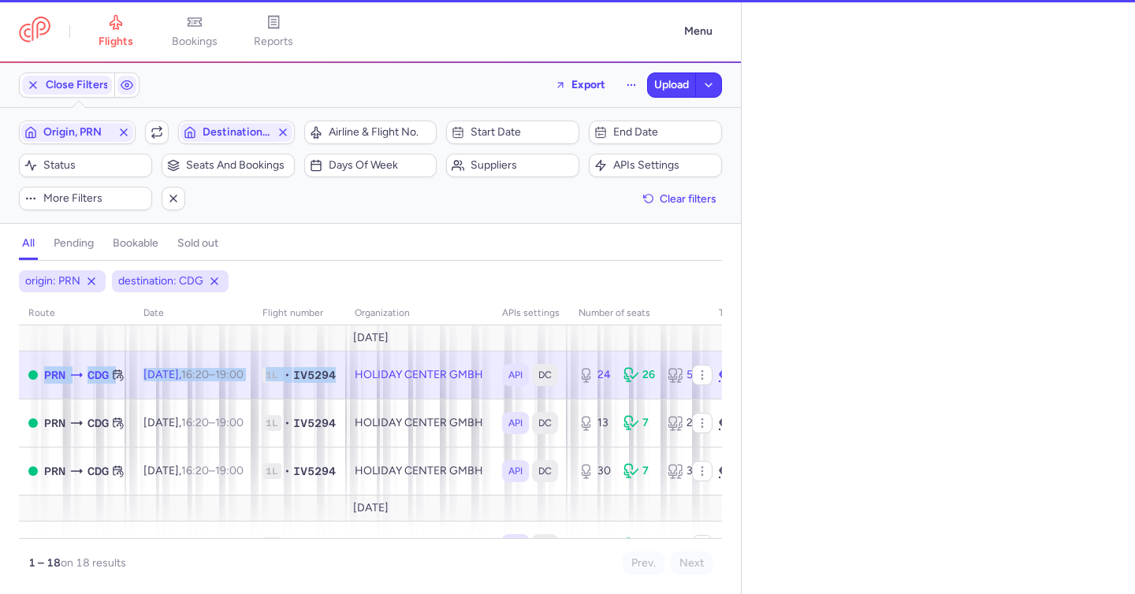
select select "hours"
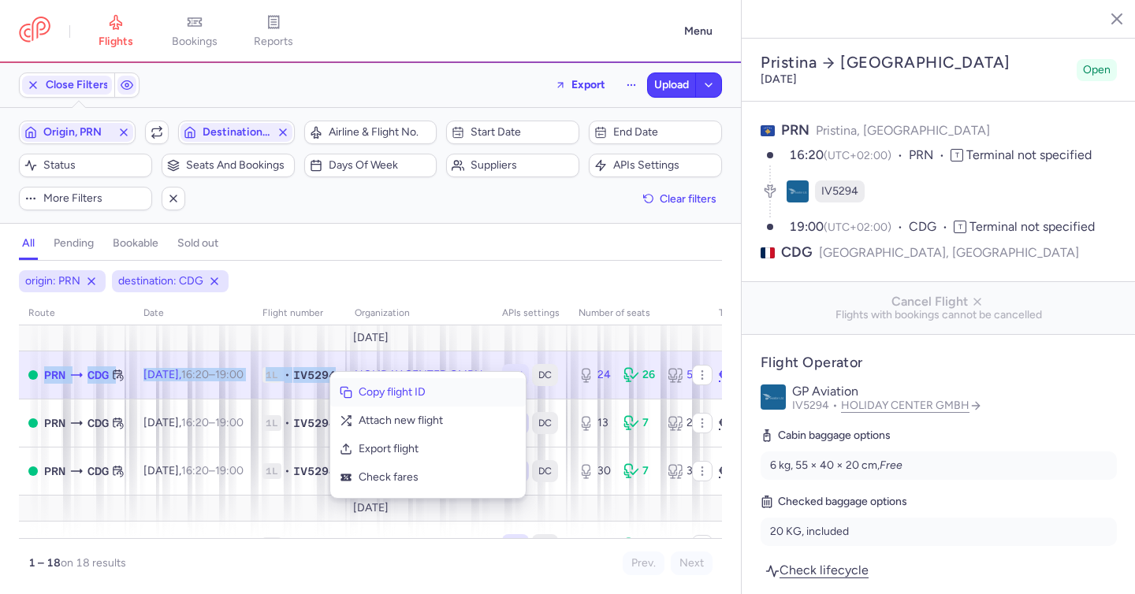
click at [360, 391] on span "Copy flight ID" at bounding box center [437, 392] width 158 height 16
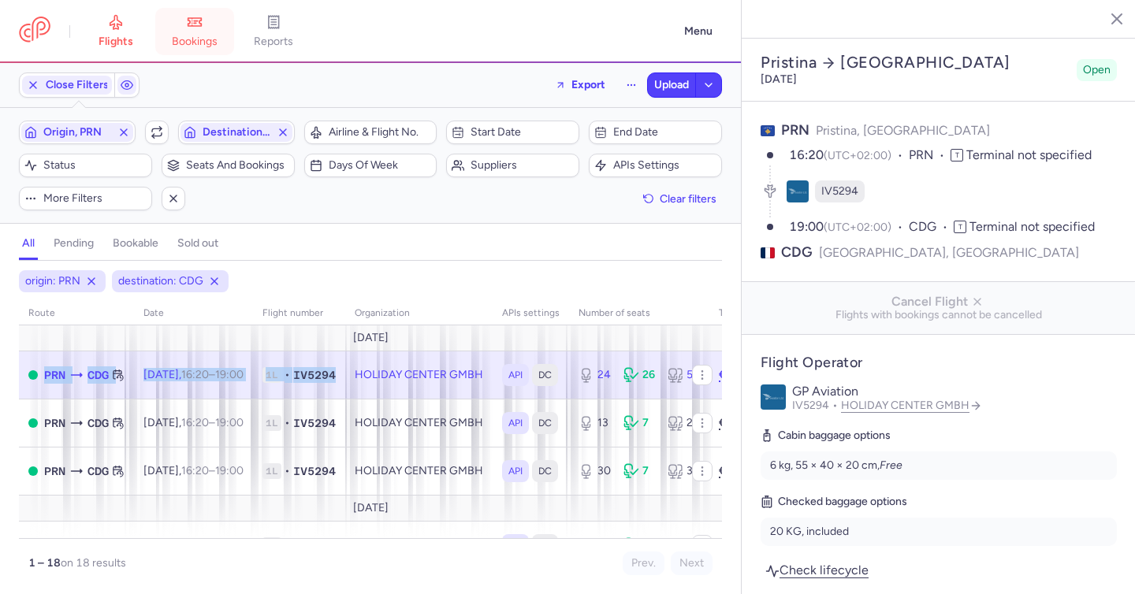
click at [205, 23] on link "bookings" at bounding box center [194, 31] width 79 height 35
click at [205, 23] on li "bookings" at bounding box center [194, 31] width 79 height 35
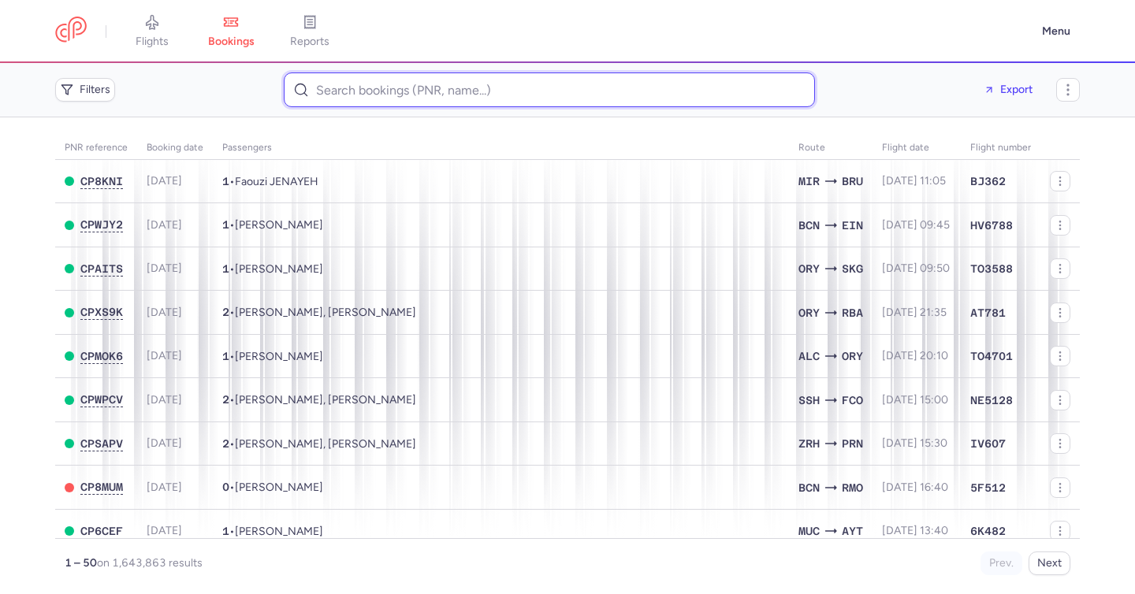
click at [319, 91] on input at bounding box center [549, 89] width 531 height 35
paste input "JAISAN NURBAEV"
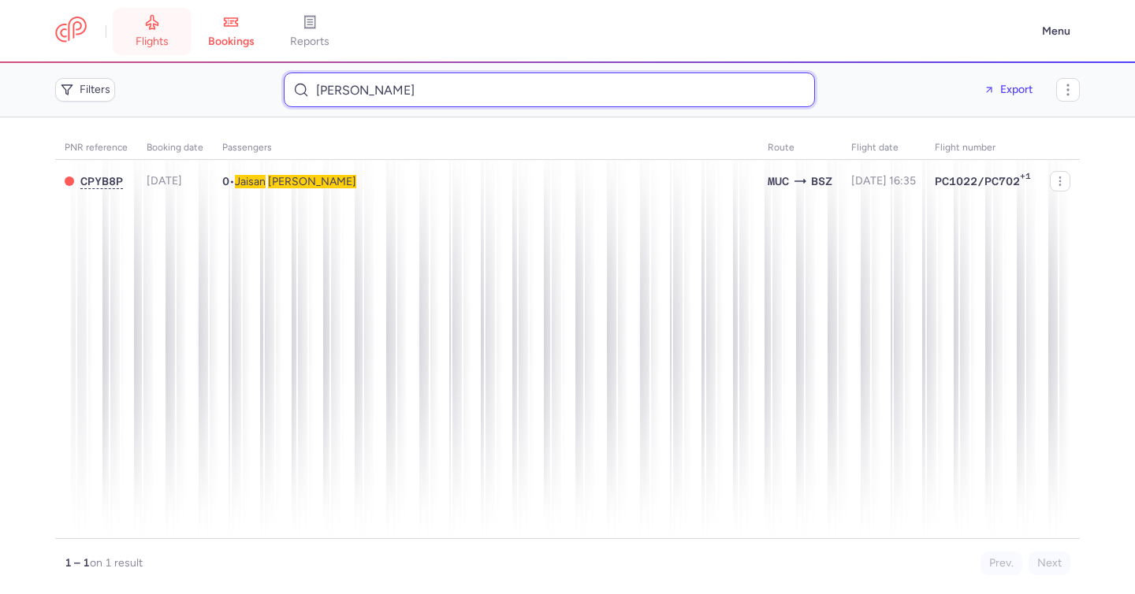
type input "JAISAN NURBAEV"
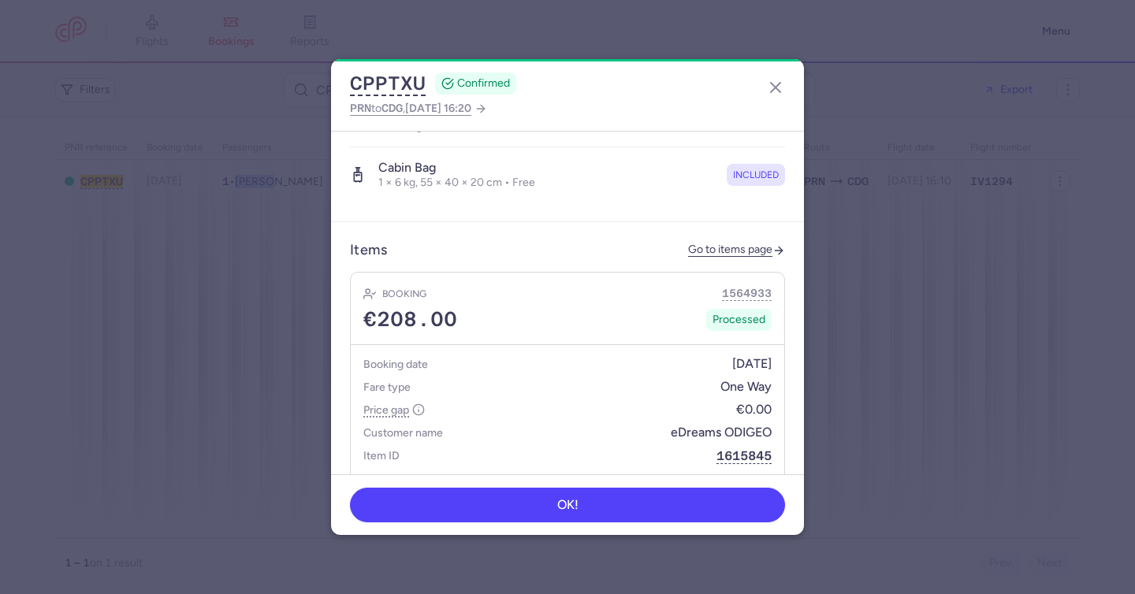
scroll to position [546, 0]
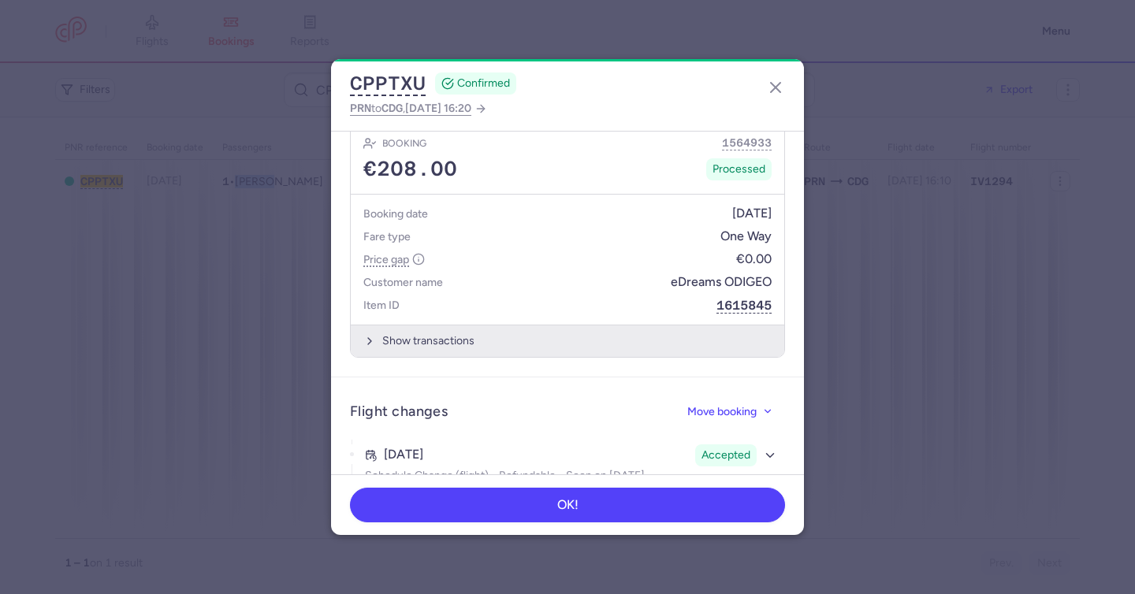
click at [504, 325] on button "Show transactions" at bounding box center [567, 341] width 433 height 32
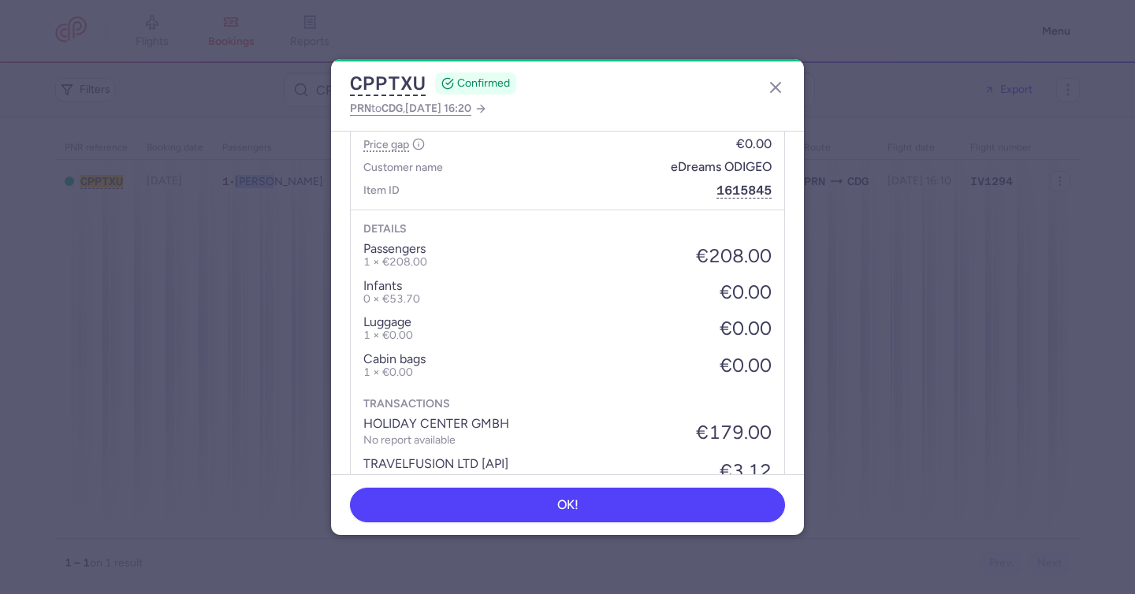
scroll to position [814, 0]
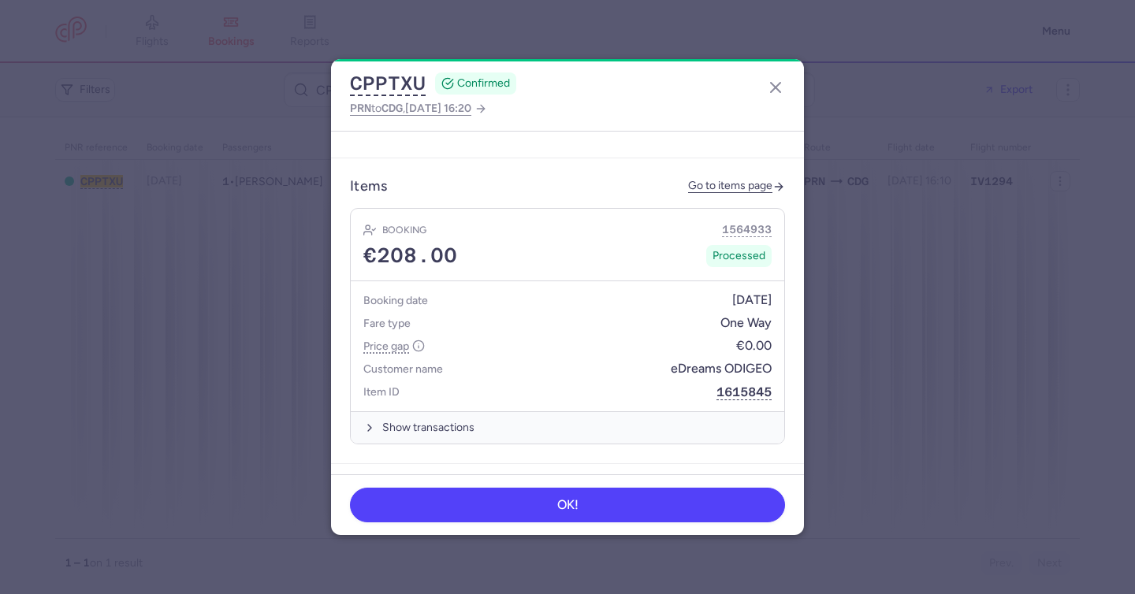
scroll to position [615, 0]
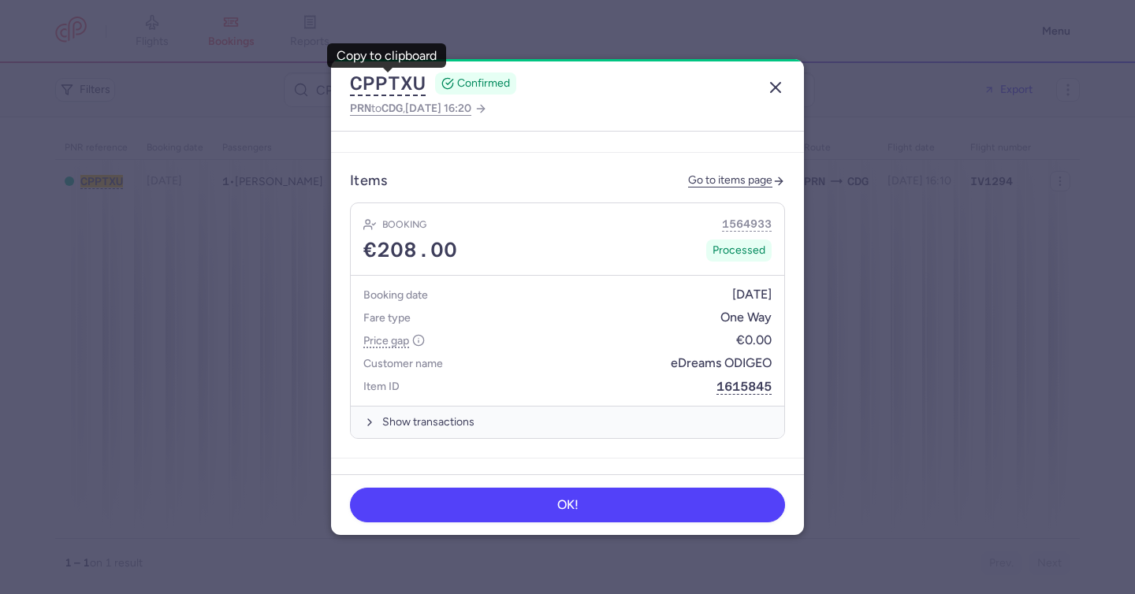
click at [774, 91] on icon "button" at bounding box center [775, 87] width 19 height 19
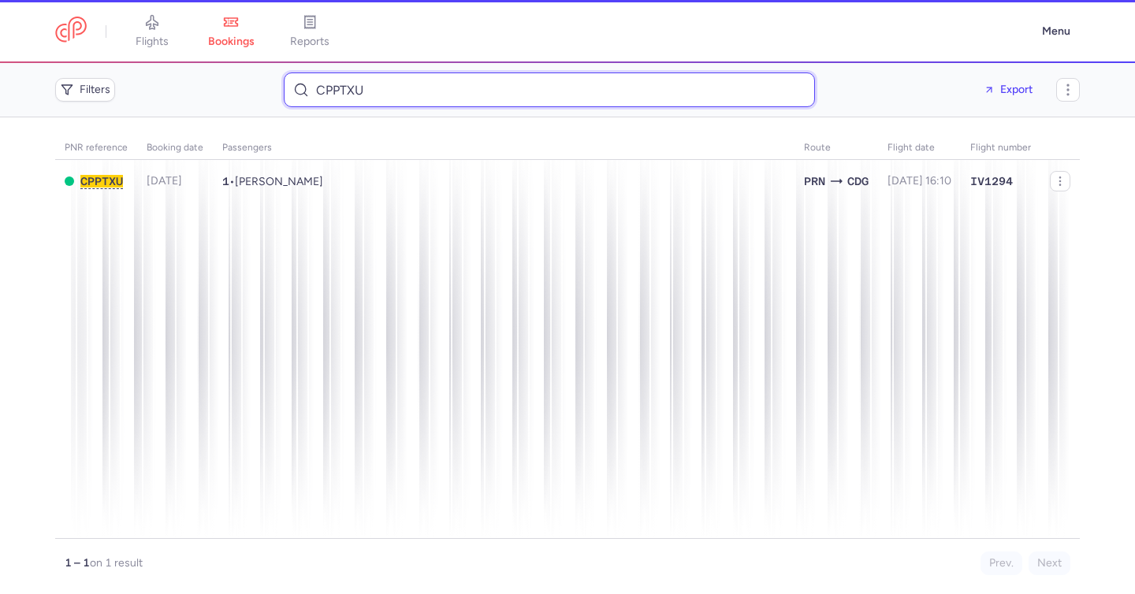
click at [362, 91] on input "CPPTXU" at bounding box center [549, 89] width 531 height 35
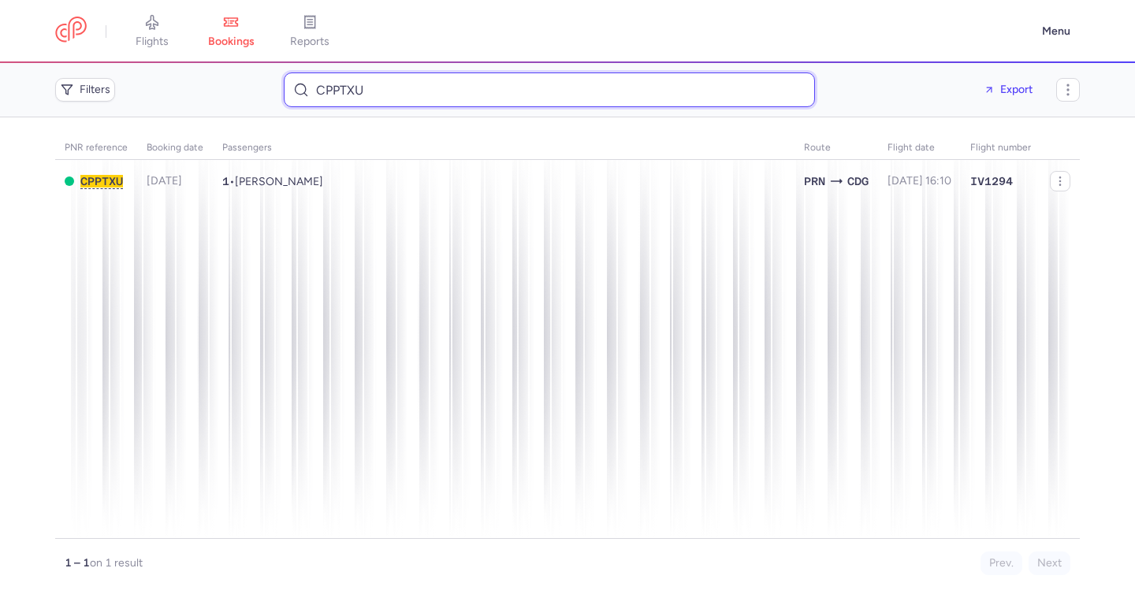
click at [362, 91] on input "CPPTXU" at bounding box center [549, 89] width 531 height 35
paste input "LEGUIZAMON SANCHEZ MIGUEL ANGEL"
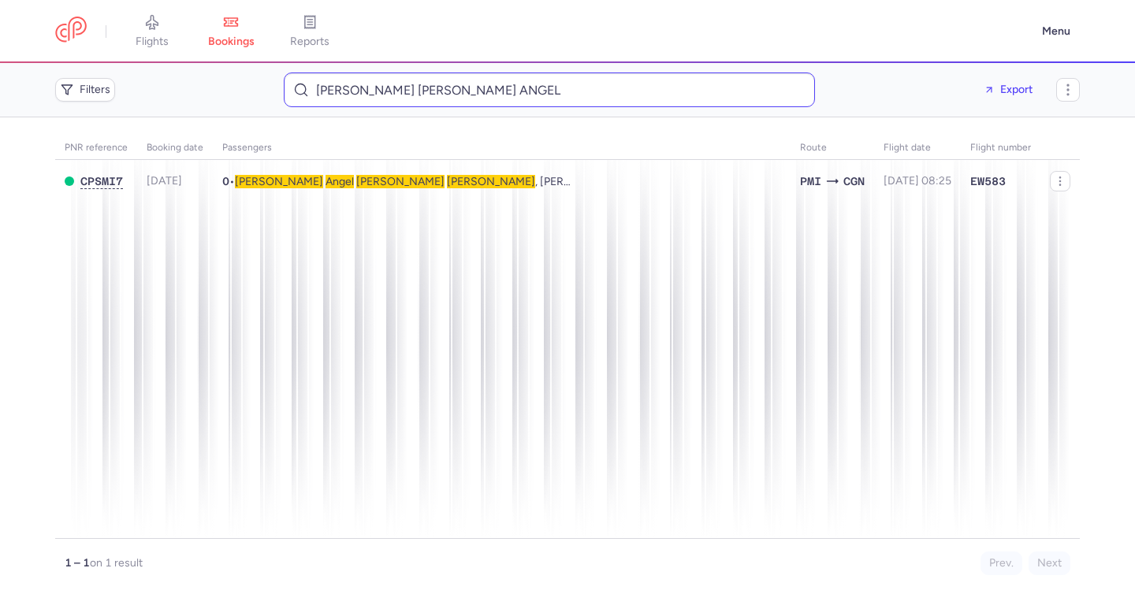
drag, startPoint x: 433, startPoint y: 67, endPoint x: 436, endPoint y: 89, distance: 22.2
click at [433, 69] on div "Filters LEGUIZAMON SANCHEZ MIGUEL ANGEL Export" at bounding box center [567, 89] width 1037 height 47
click at [444, 84] on input "LEGUIZAMON SANCHEZ MIGUEL ANGEL" at bounding box center [549, 89] width 531 height 35
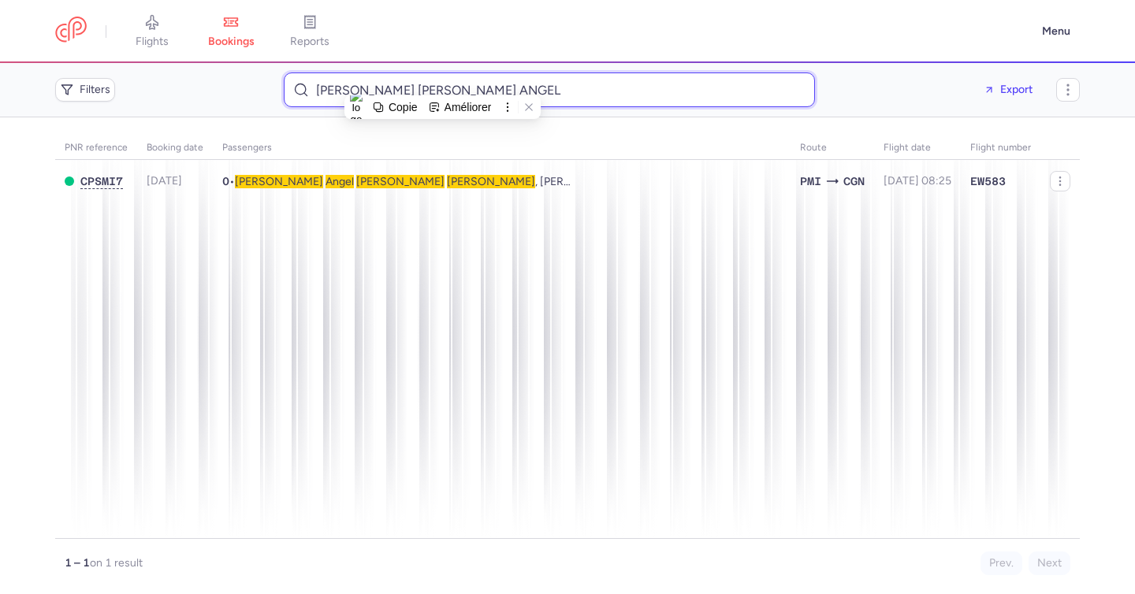
paste input "LONG LENG CHU"
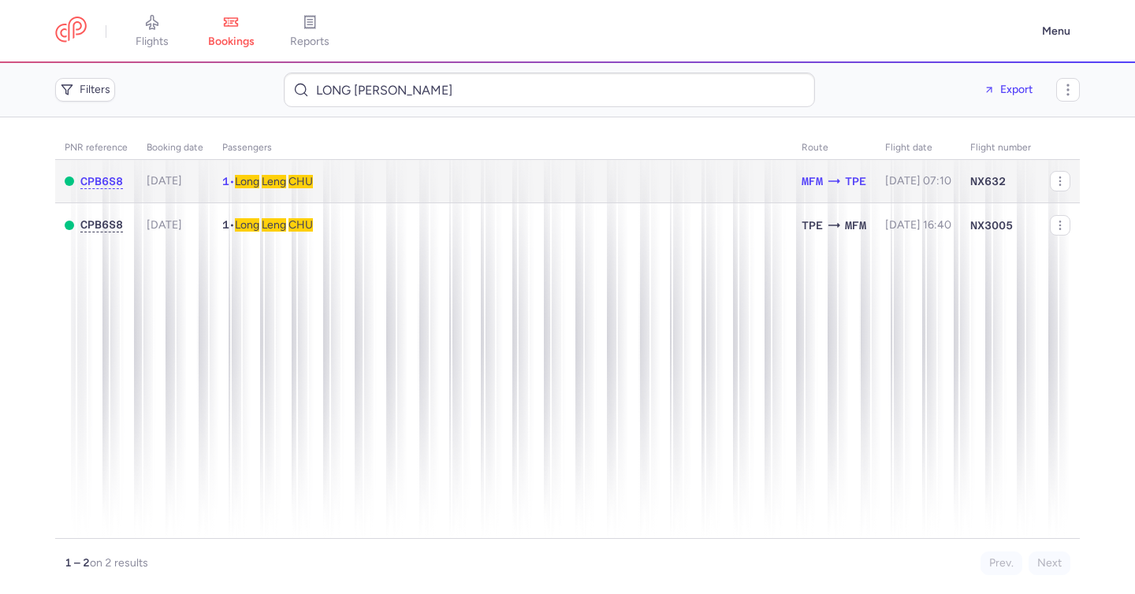
click at [305, 184] on span "CHU" at bounding box center [300, 181] width 24 height 13
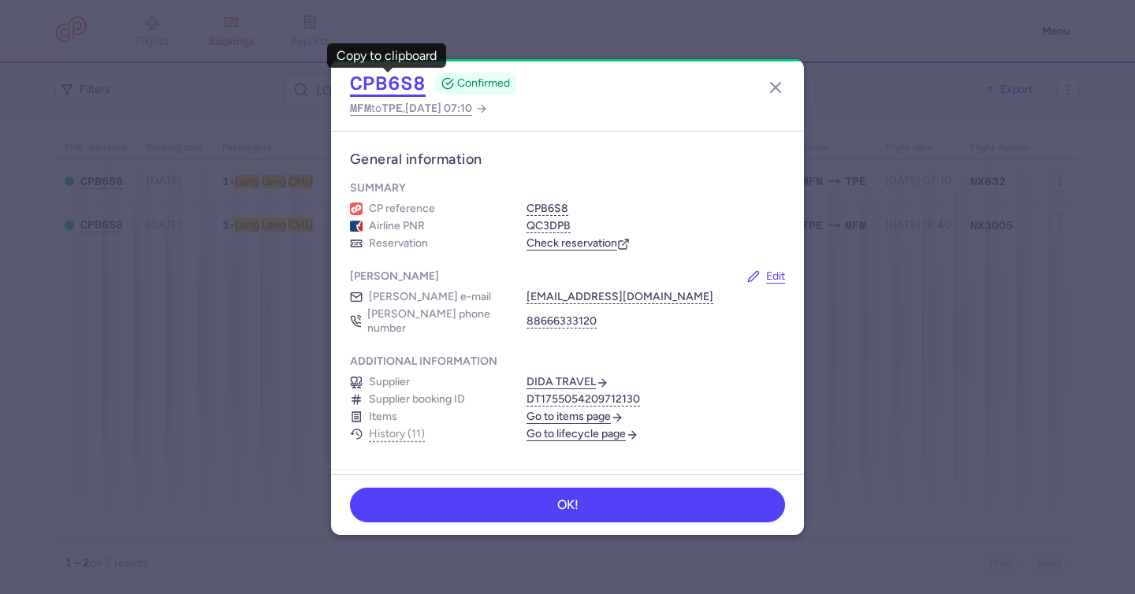
click at [369, 84] on button "CPB6S8" at bounding box center [388, 84] width 76 height 24
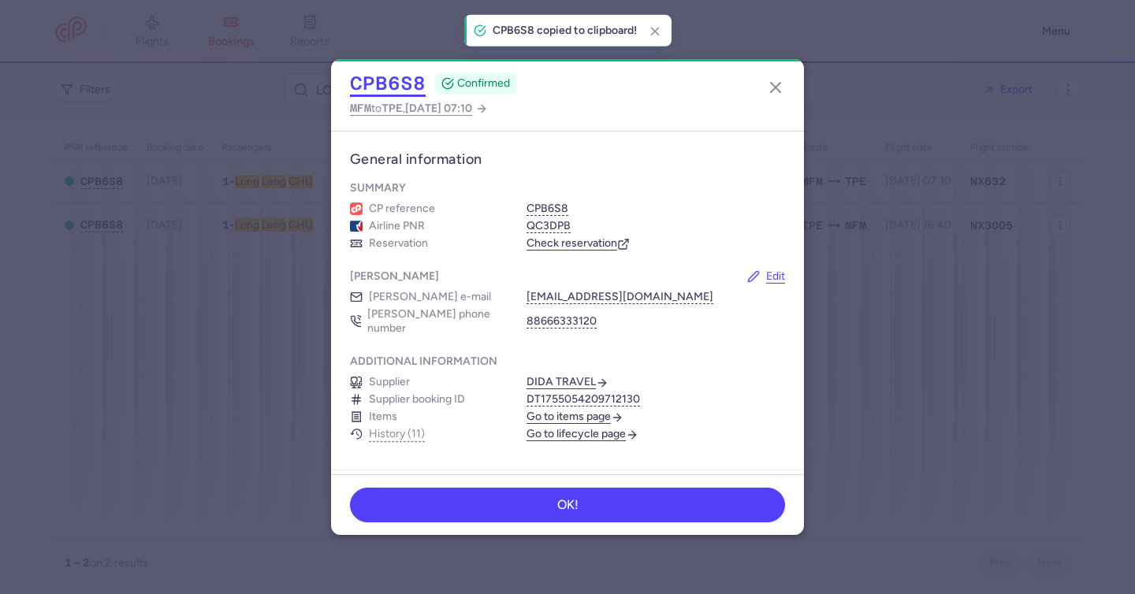
click at [369, 84] on button "CPB6S8" at bounding box center [388, 84] width 76 height 24
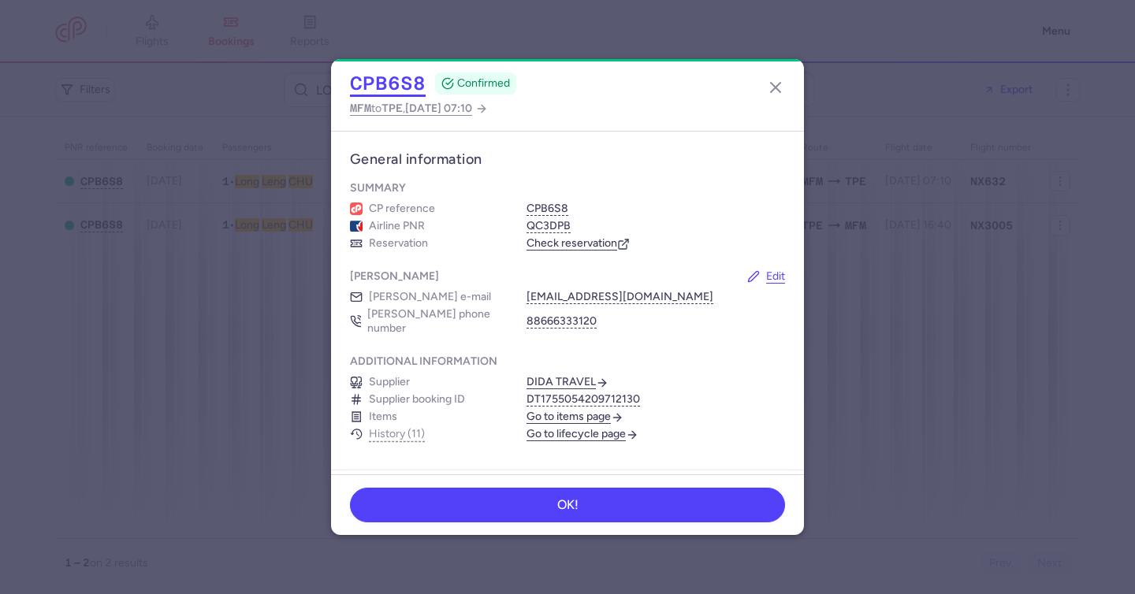
click at [369, 84] on button "CPB6S8" at bounding box center [388, 84] width 76 height 24
click at [775, 87] on icon "button" at bounding box center [775, 87] width 19 height 19
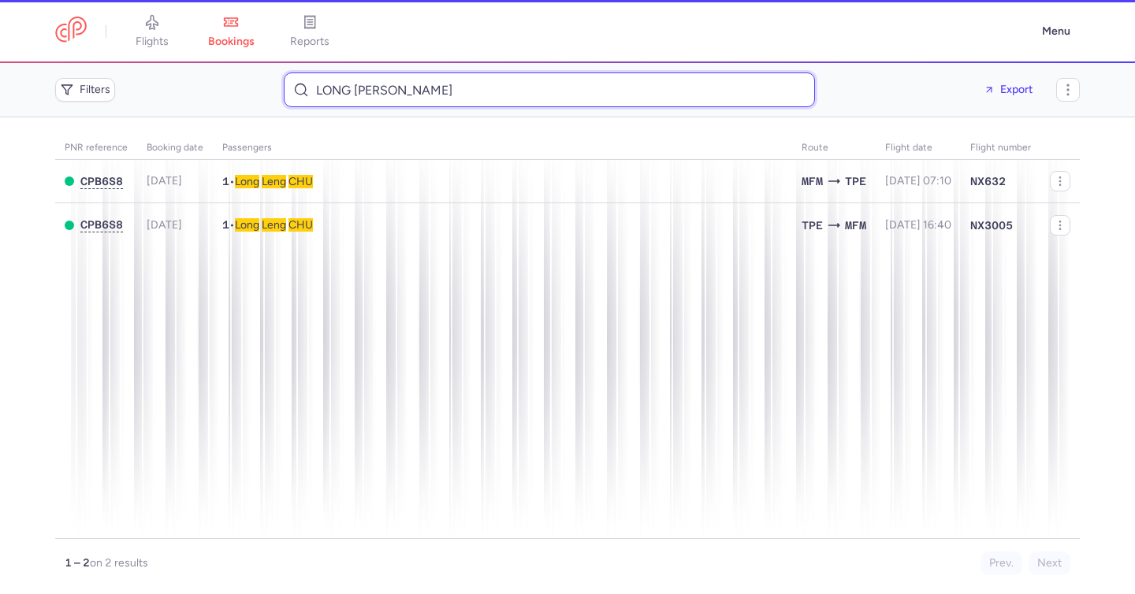
click at [402, 85] on input "LONG LENG CHU" at bounding box center [549, 89] width 531 height 35
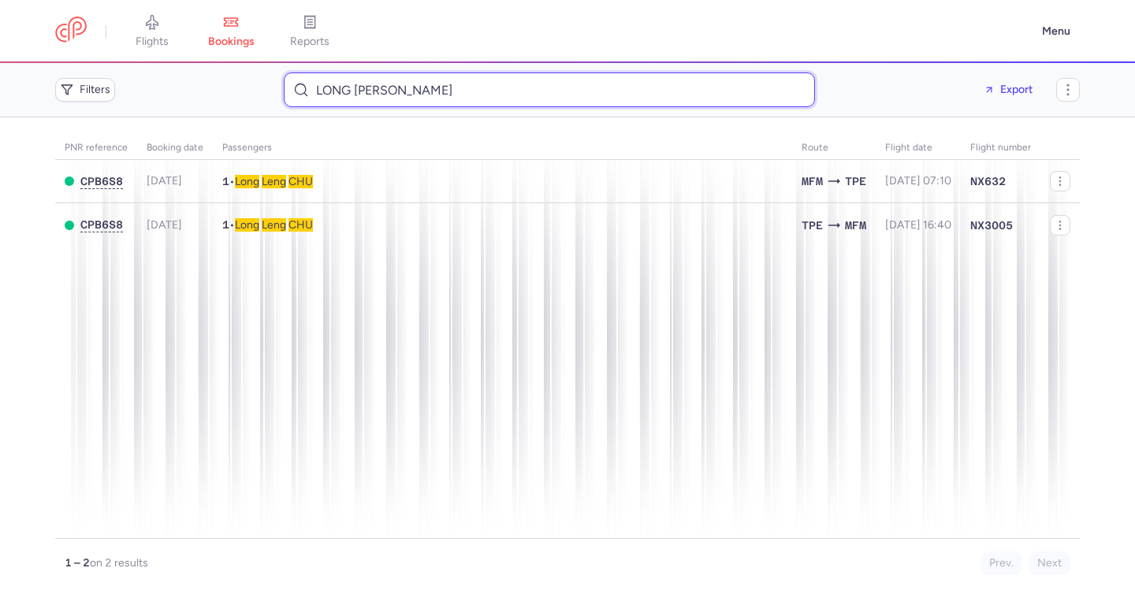
click at [402, 85] on input "LONG LENG CHU" at bounding box center [549, 89] width 531 height 35
paste input "Bozkurt Cagla"
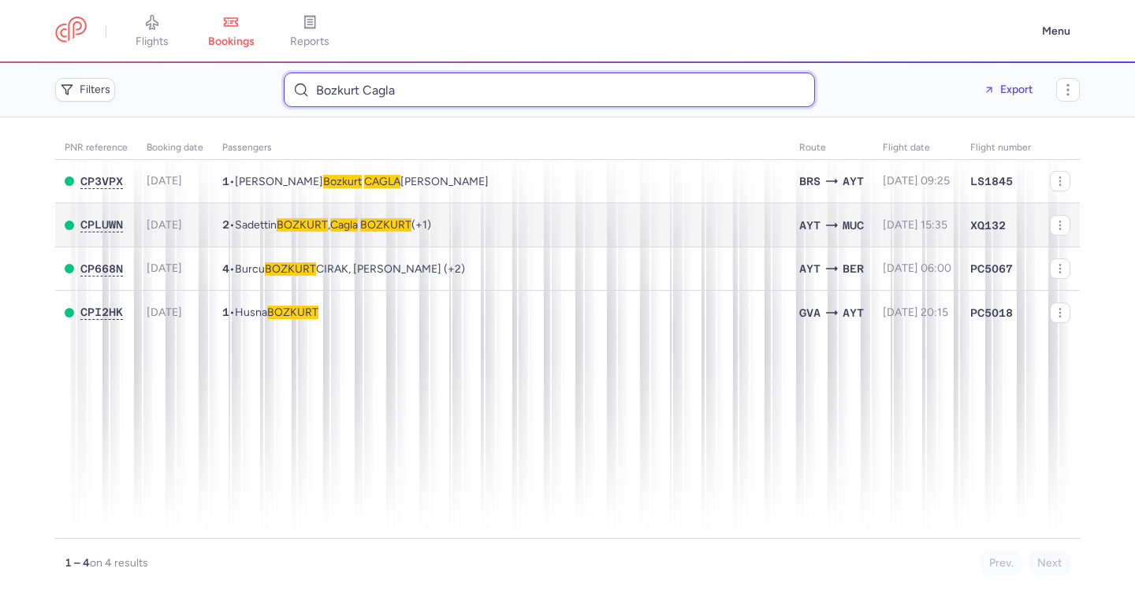
type input "Bozkurt Cagla"
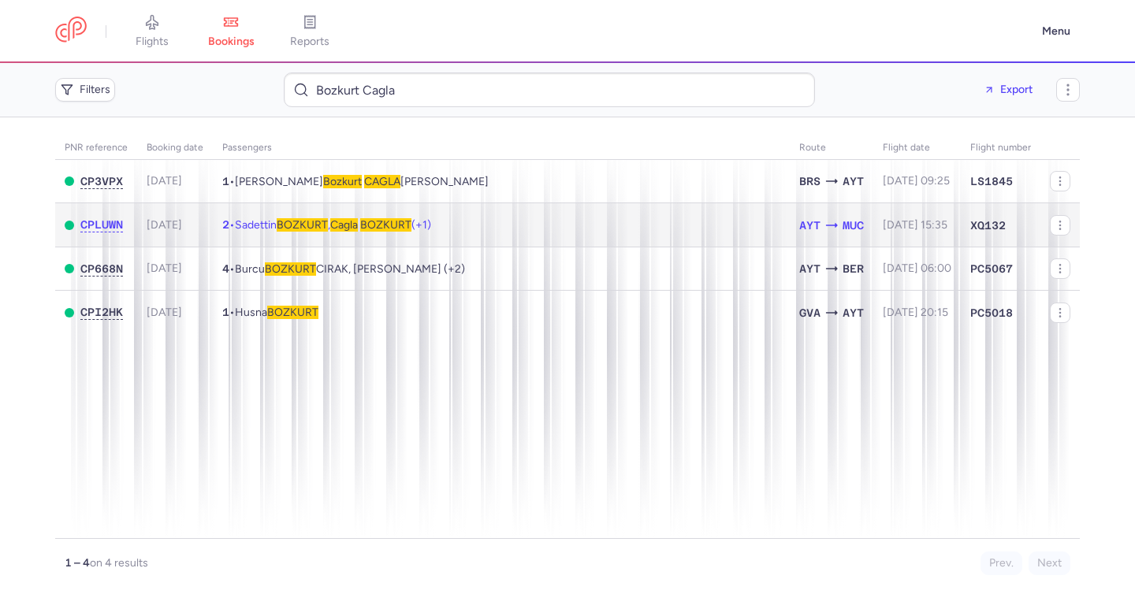
click at [293, 228] on span "BOZKURT" at bounding box center [302, 224] width 51 height 13
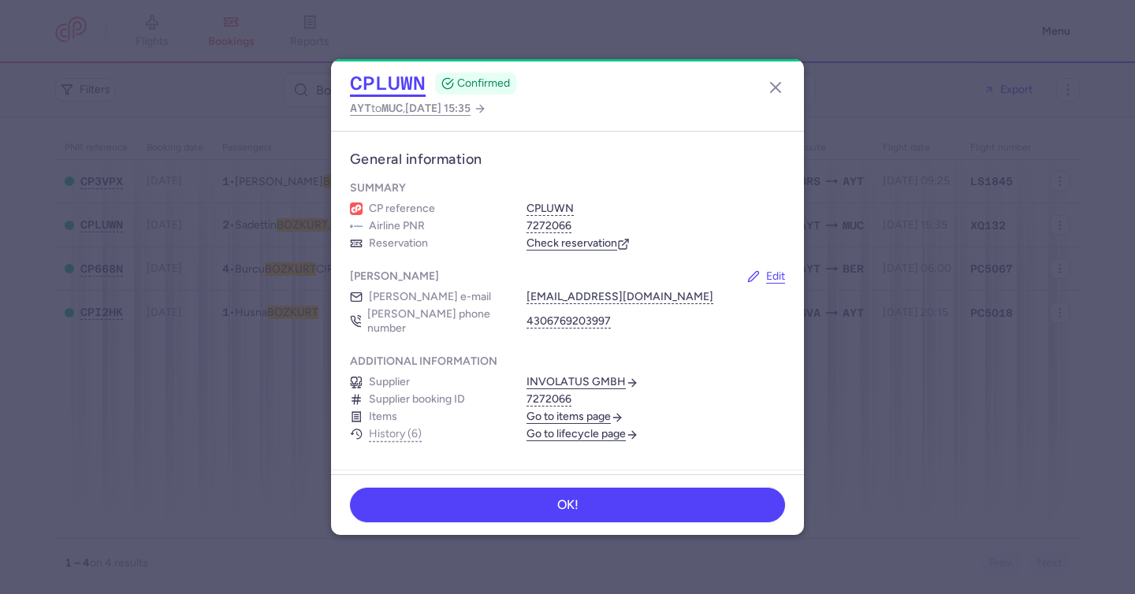
click at [364, 80] on button "CPLUWN" at bounding box center [388, 84] width 76 height 24
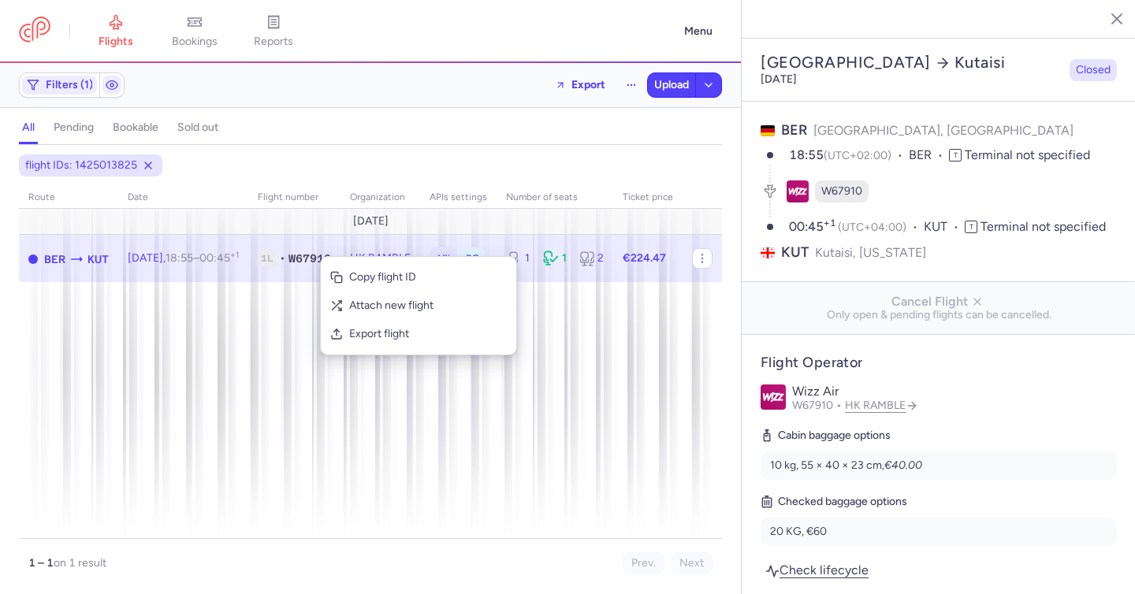
select select "days"
click at [377, 330] on span "Export flight" at bounding box center [428, 334] width 158 height 16
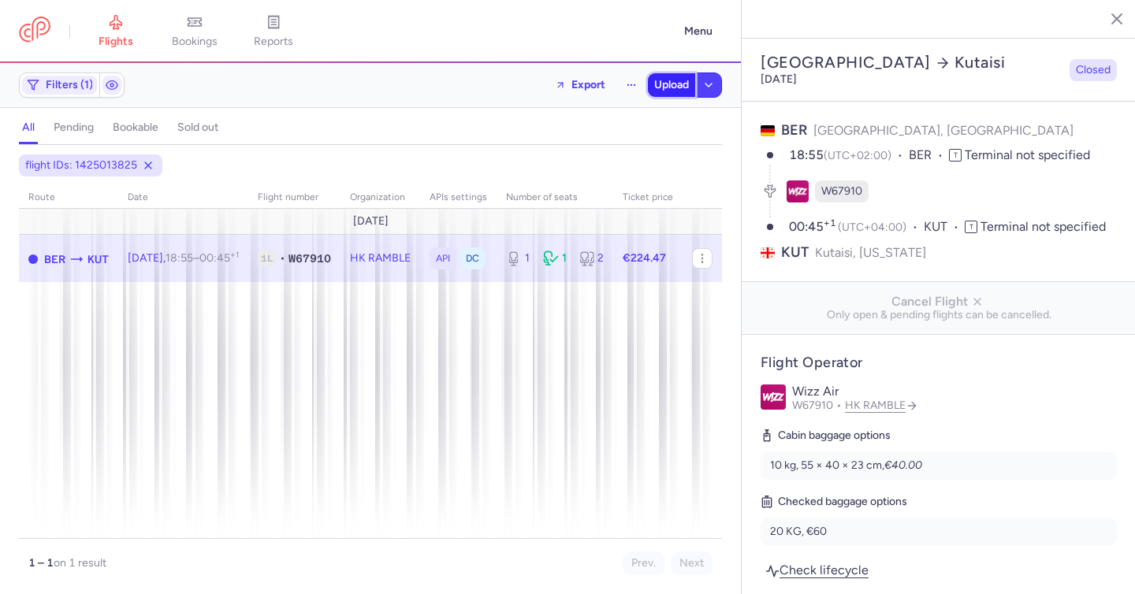
click at [659, 95] on button "Upload" at bounding box center [671, 85] width 47 height 24
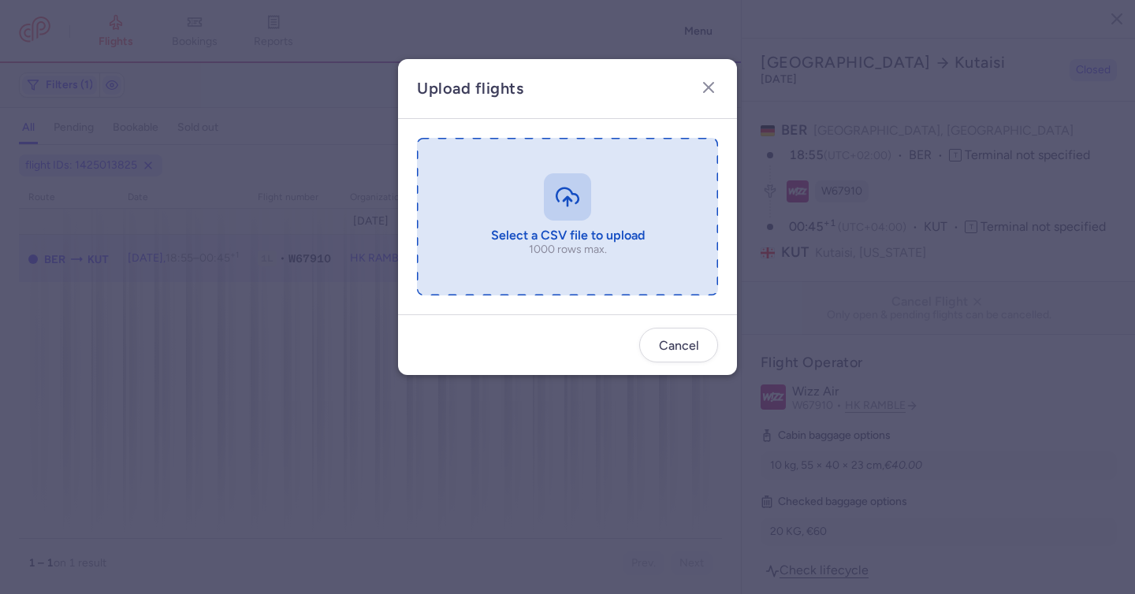
drag, startPoint x: 521, startPoint y: 184, endPoint x: 541, endPoint y: 188, distance: 20.9
click at [539, 187] on input "file" at bounding box center [567, 217] width 301 height 158
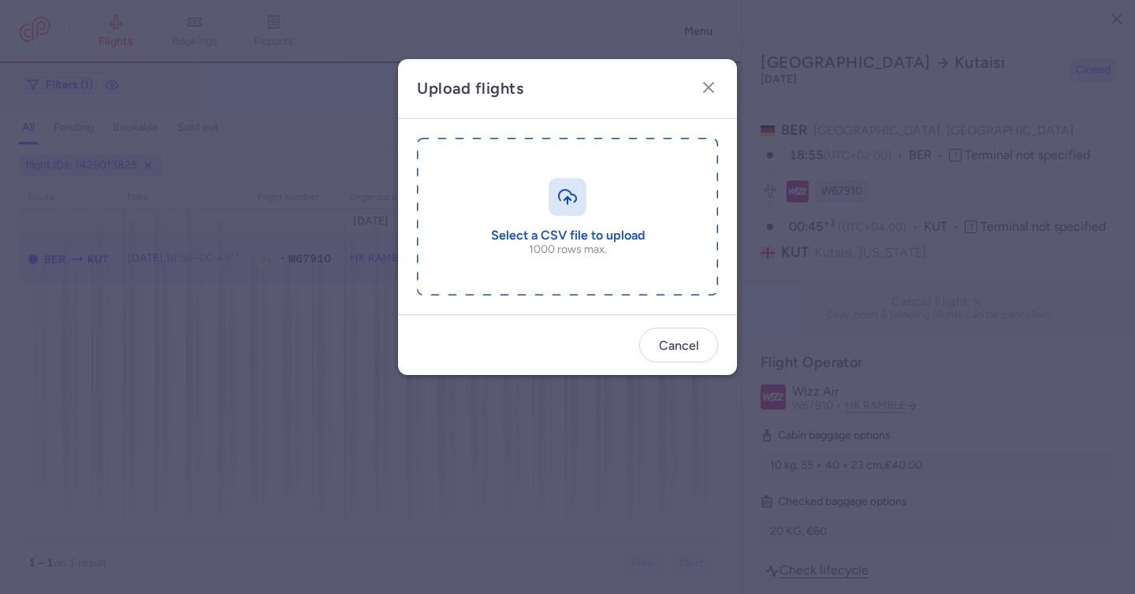
type input "C:\fakepath\export_flight_W67910_20250813,1212.csv"
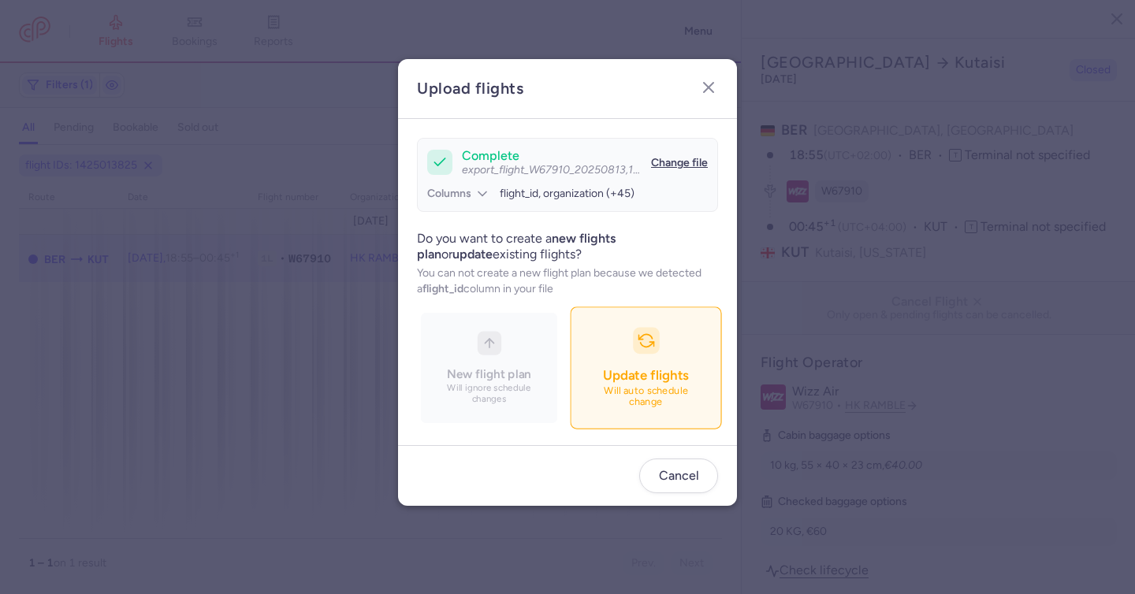
drag, startPoint x: 618, startPoint y: 351, endPoint x: 641, endPoint y: 361, distance: 24.7
click at [622, 355] on button "Update flights Will auto schedule change" at bounding box center [645, 368] width 151 height 122
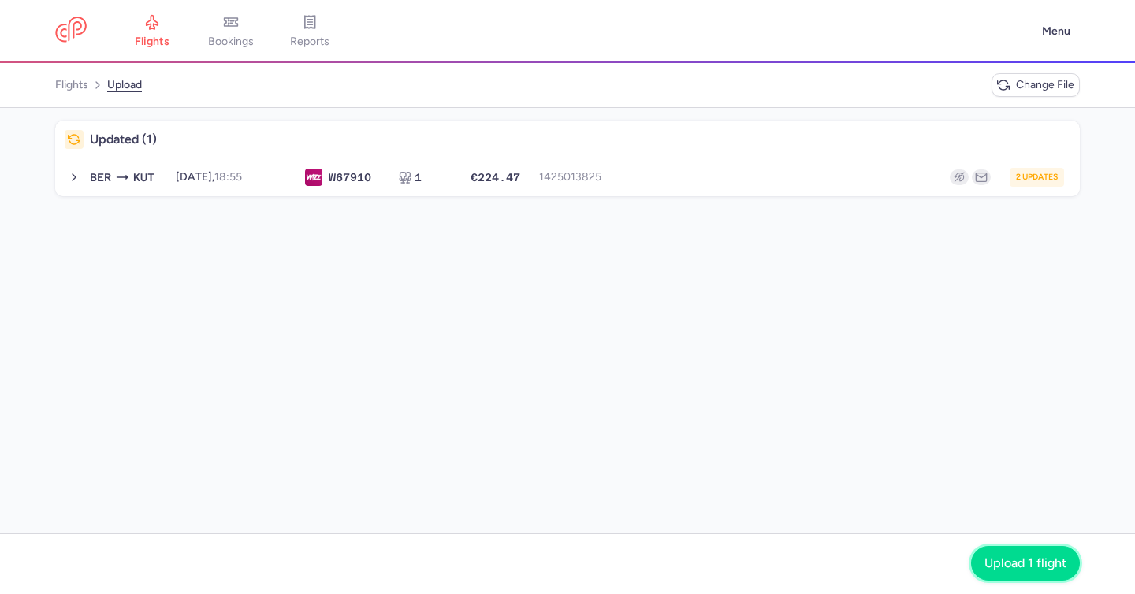
click at [1019, 555] on button "Upload 1 flight" at bounding box center [1025, 563] width 109 height 35
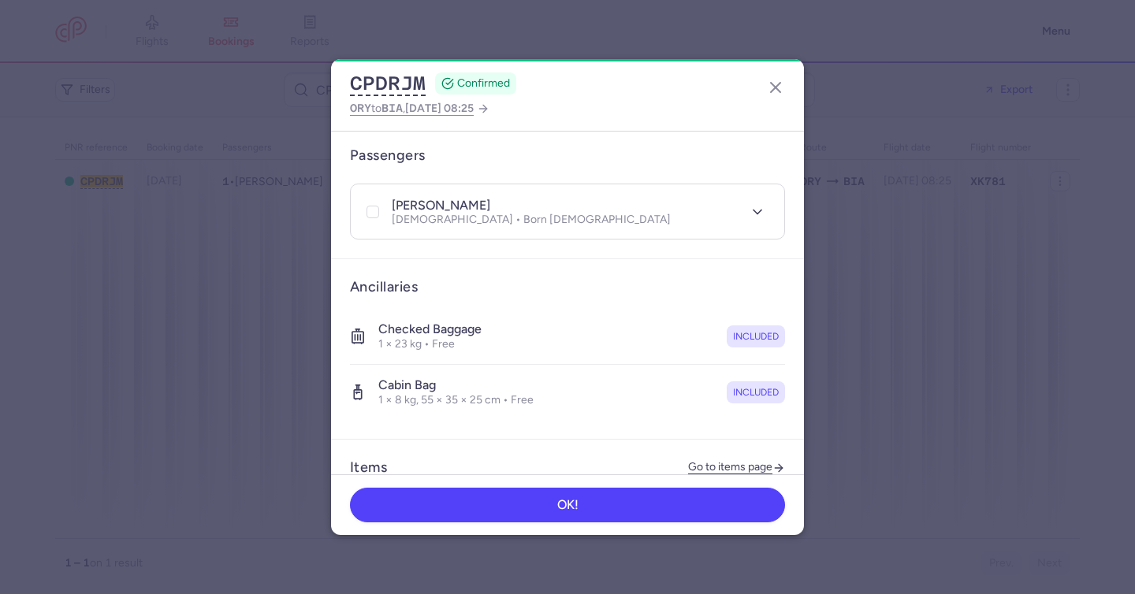
scroll to position [523, 0]
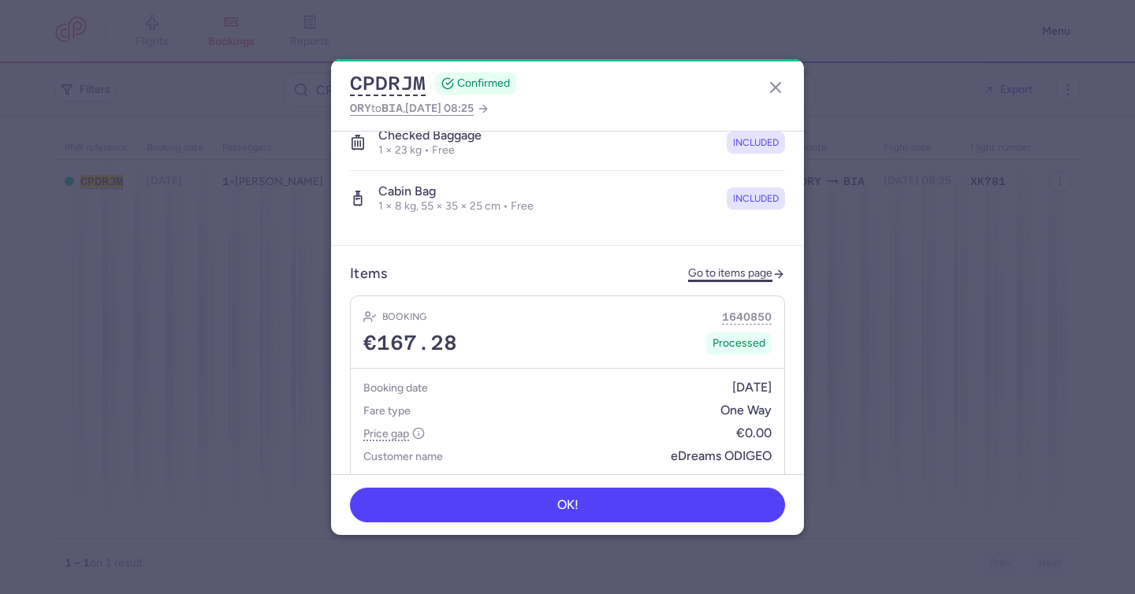
click at [708, 267] on link "Go to items page" at bounding box center [736, 273] width 97 height 13
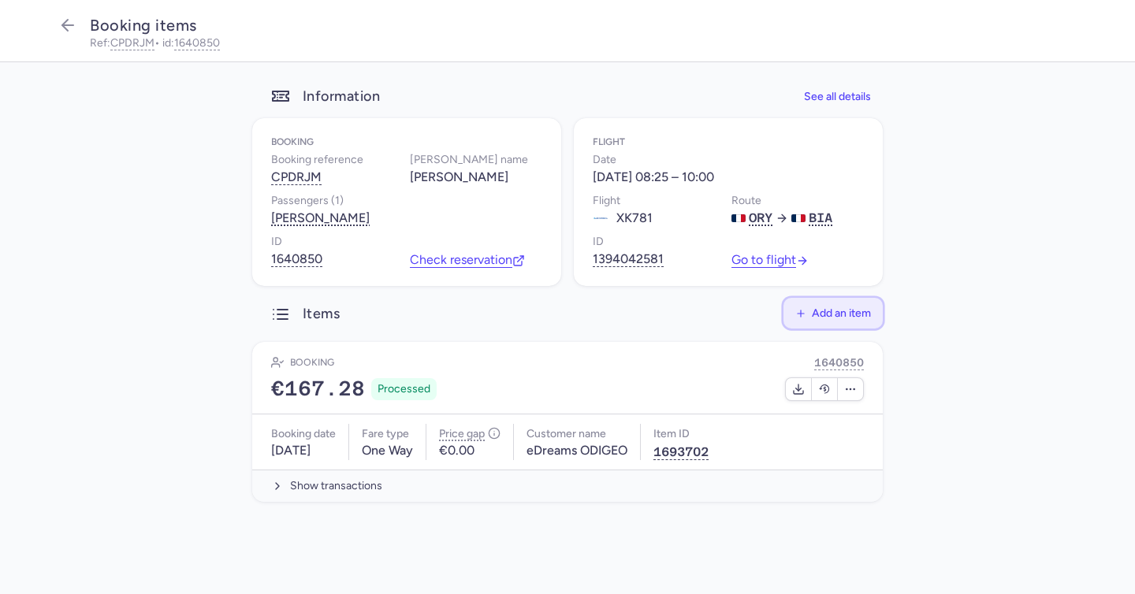
click at [845, 313] on span "Add an item" at bounding box center [841, 313] width 59 height 12
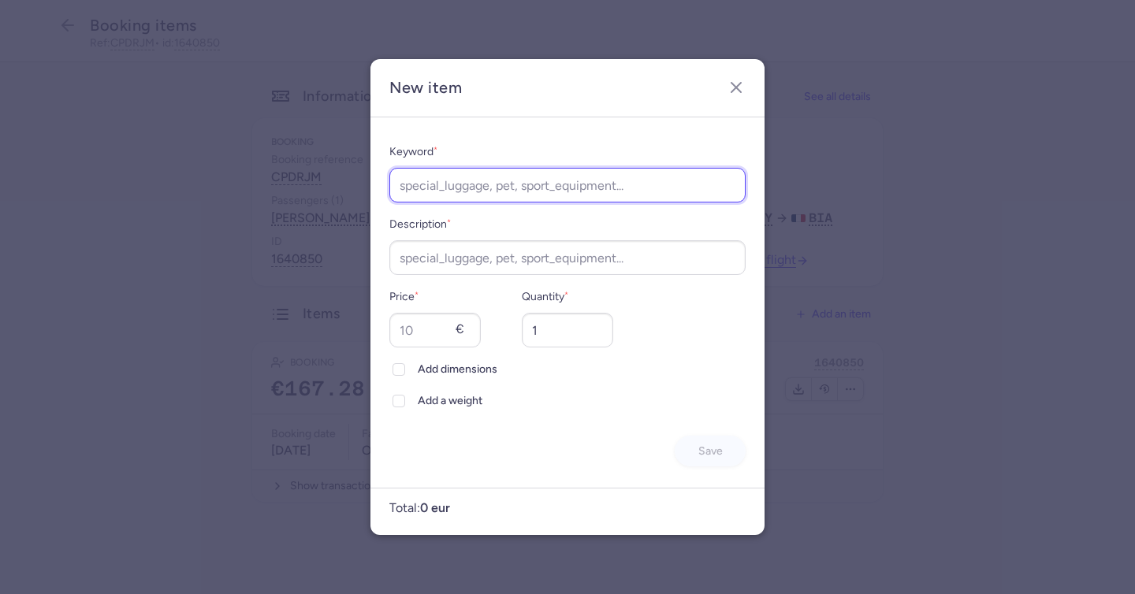
click at [474, 173] on input "Keyword *" at bounding box center [567, 185] width 356 height 35
type input "l"
type input "rebooking"
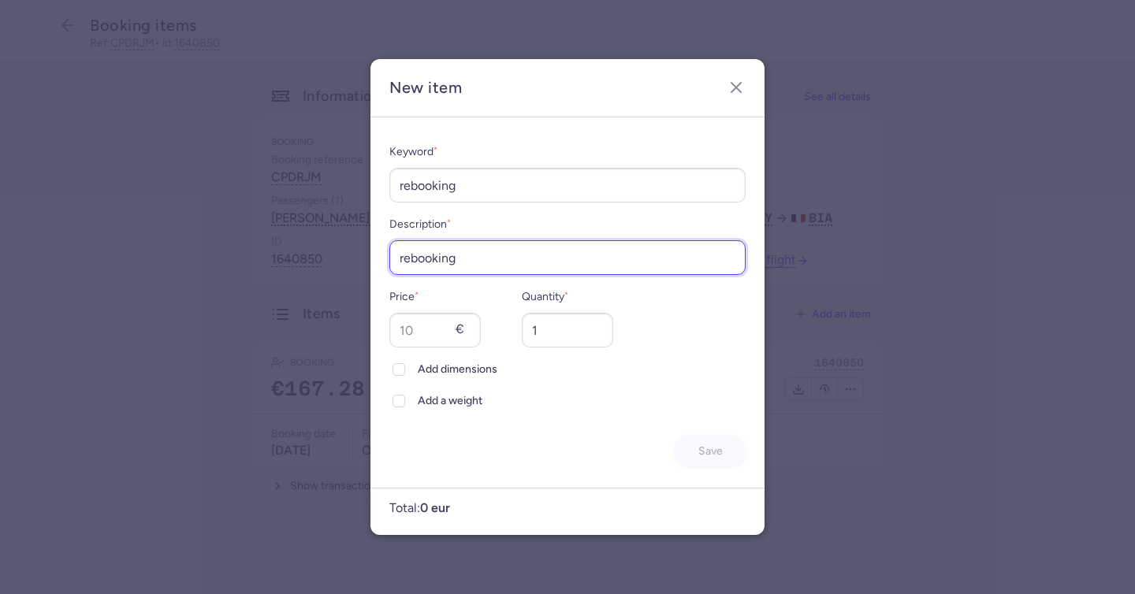
type input "rebooking"
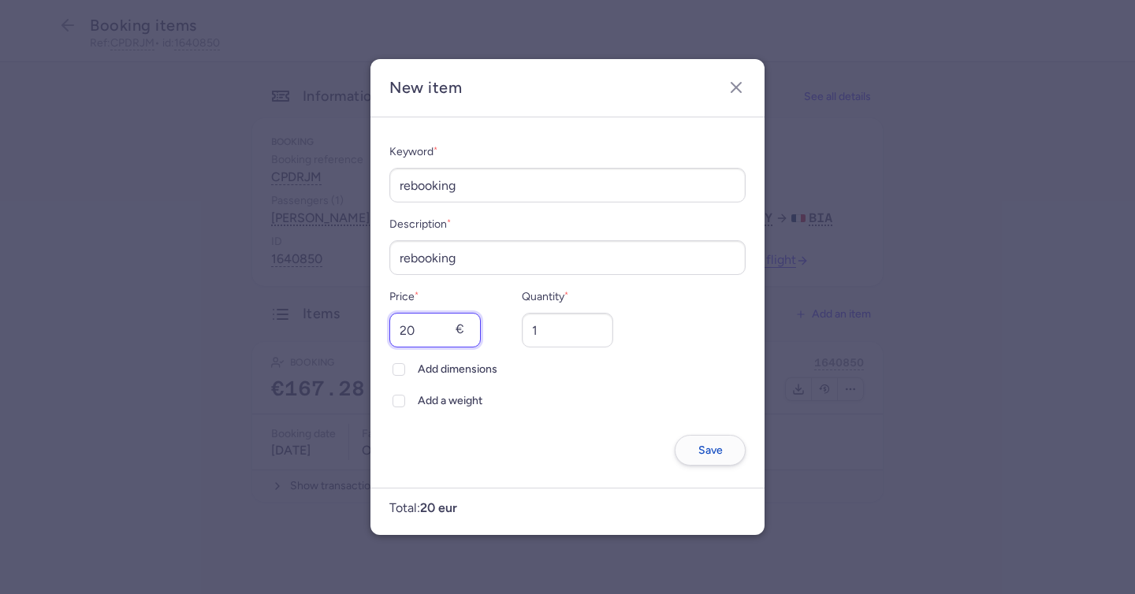
type input "20"
click at [698, 444] on span "Save" at bounding box center [710, 450] width 24 height 12
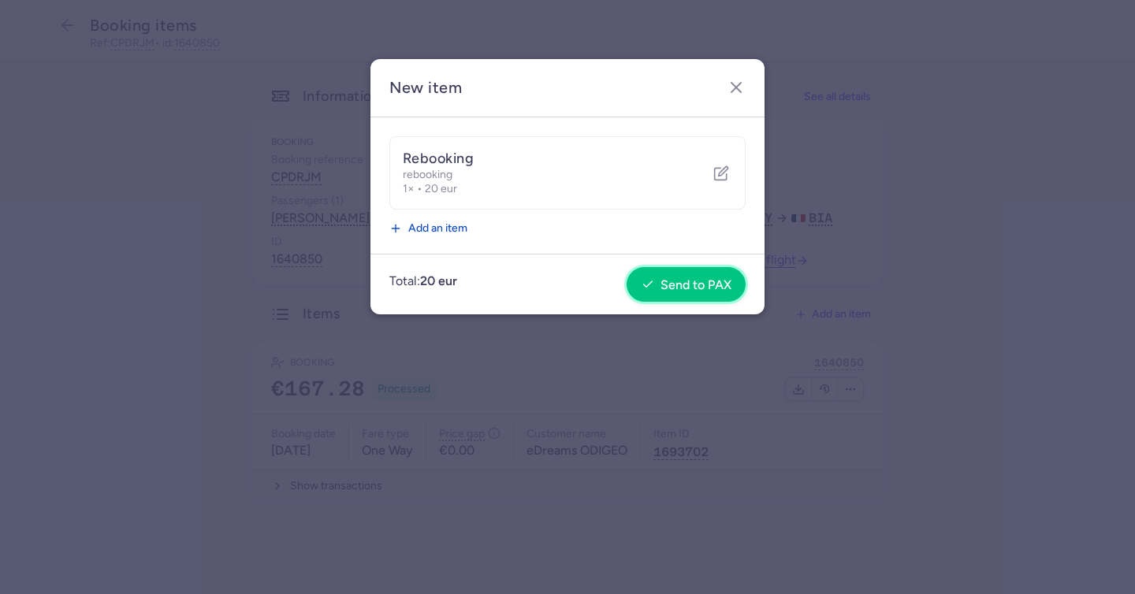
drag, startPoint x: 674, startPoint y: 290, endPoint x: 665, endPoint y: 288, distance: 9.6
click at [674, 290] on span "Send to PAX" at bounding box center [695, 285] width 71 height 14
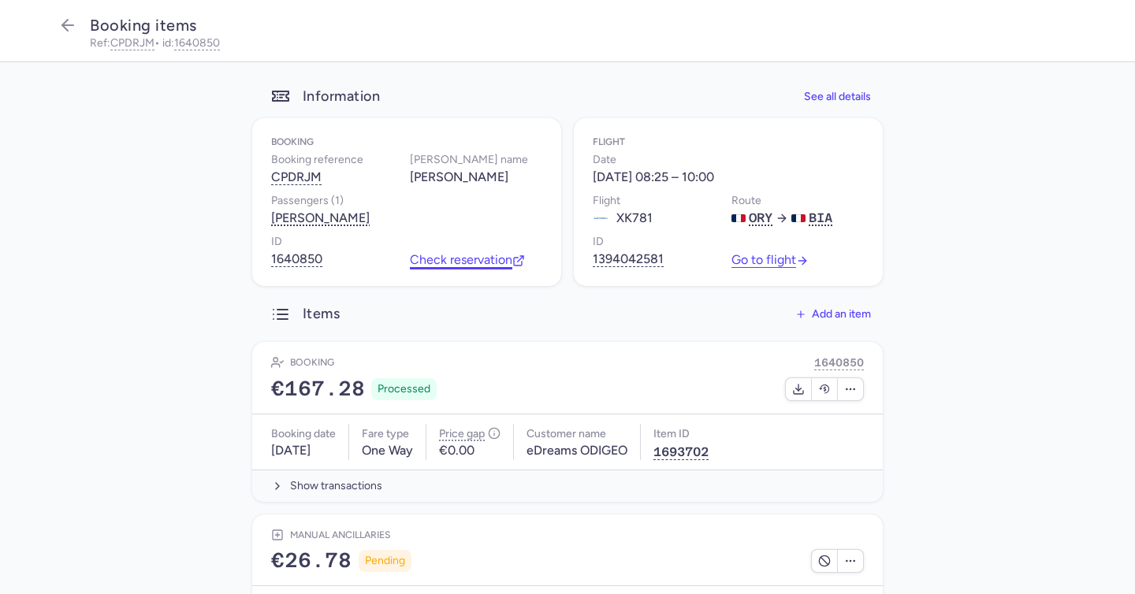
click at [456, 266] on link "Check reservation" at bounding box center [467, 260] width 115 height 14
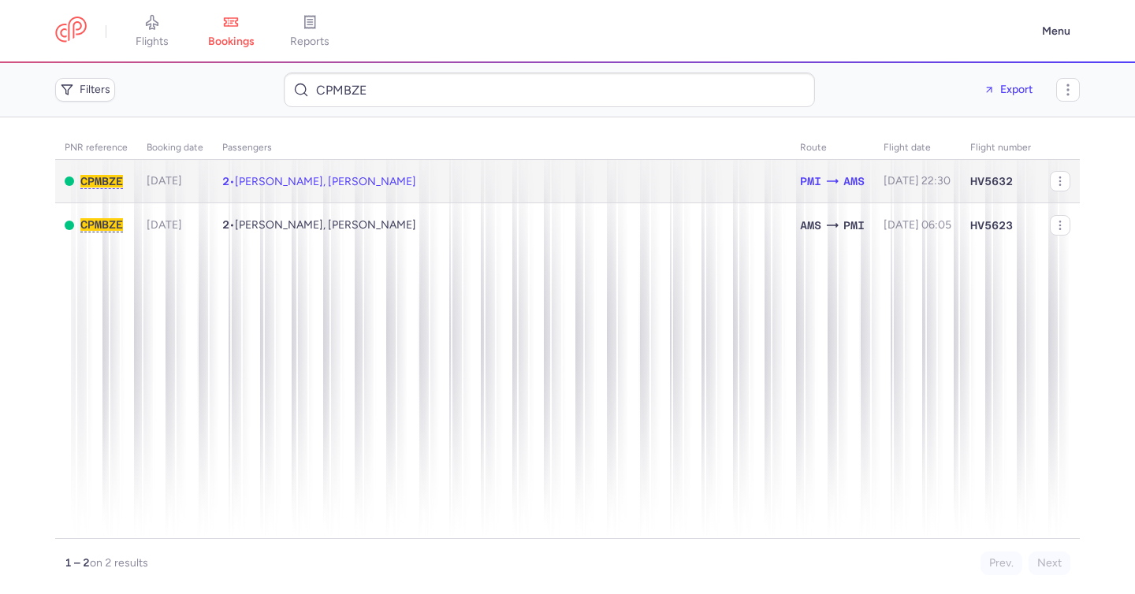
click at [843, 180] on span "AMS" at bounding box center [853, 181] width 21 height 17
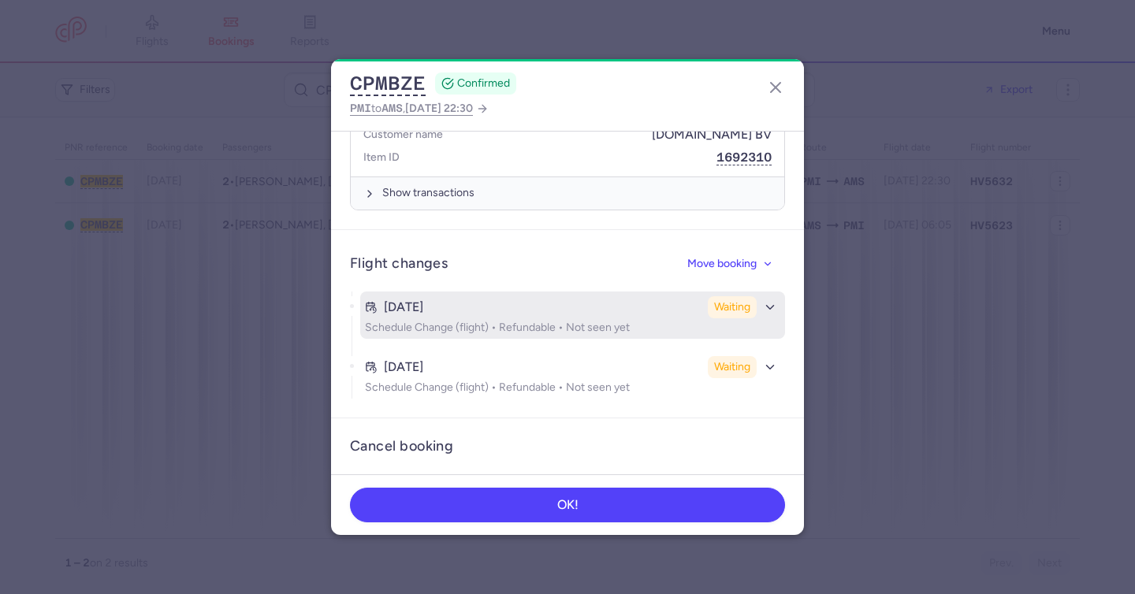
scroll to position [937, 0]
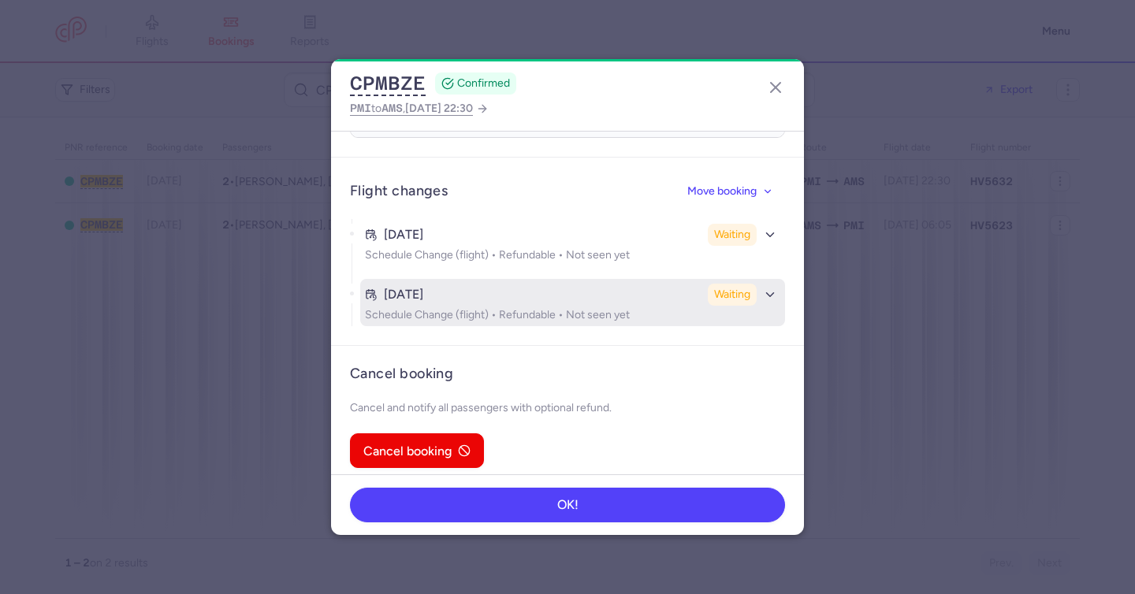
click at [525, 288] on div "Aug 13, 2025" at bounding box center [533, 295] width 336 height 14
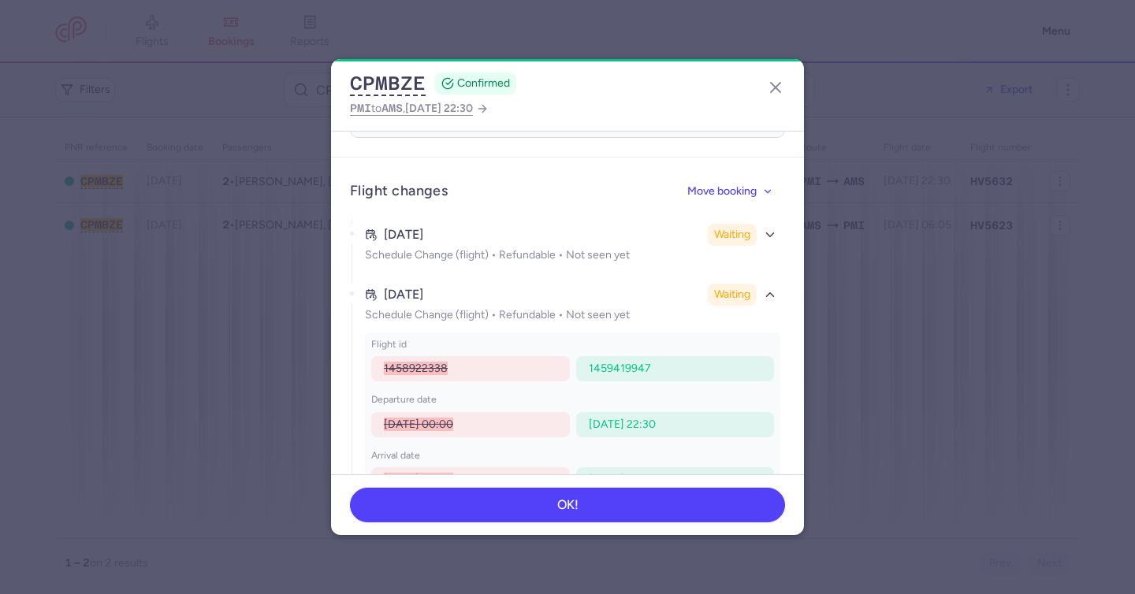
click at [531, 255] on div "Aug 13, 2025 Waiting Schedule Change (flight) • Refundable • Not seen yet" at bounding box center [572, 249] width 425 height 60
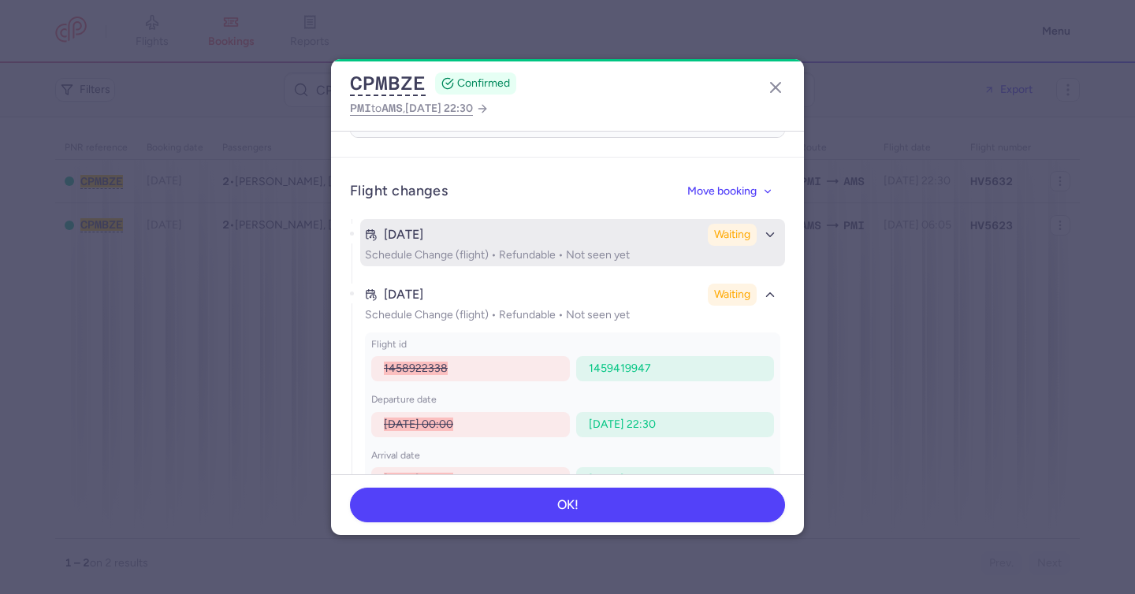
click at [533, 249] on p "Schedule Change (flight) • Refundable • Not seen yet" at bounding box center [572, 255] width 415 height 13
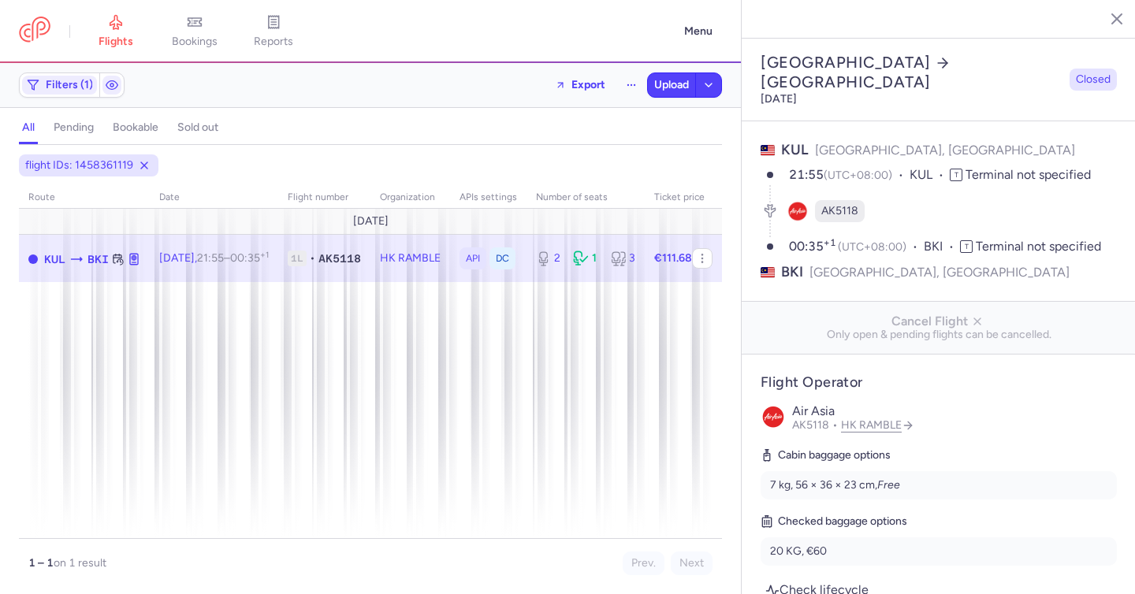
select select "days"
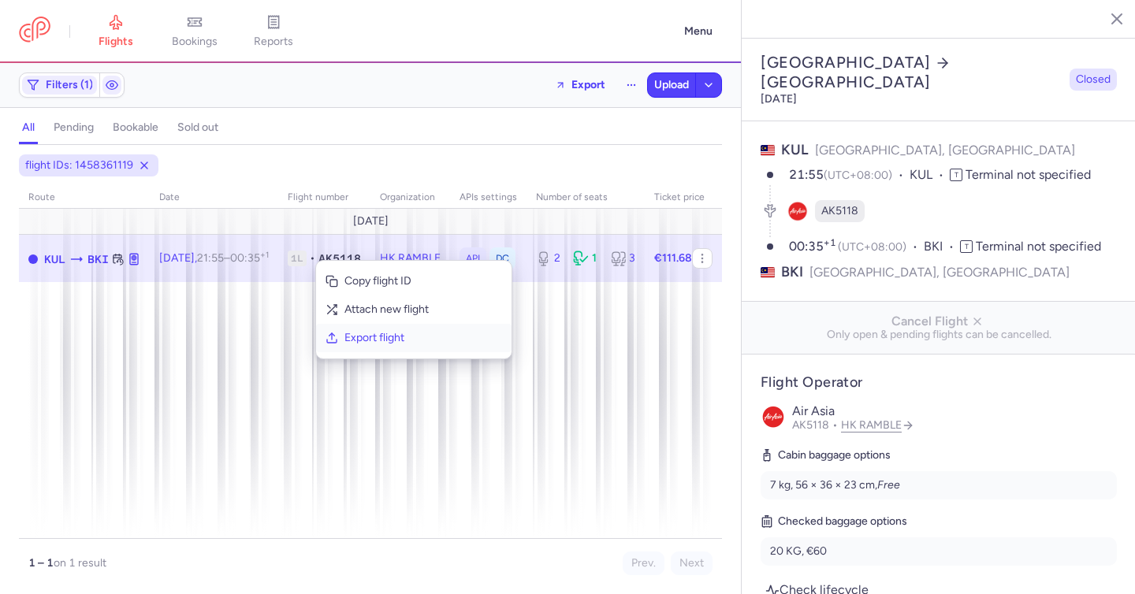
click at [373, 338] on span "Export flight" at bounding box center [423, 338] width 158 height 16
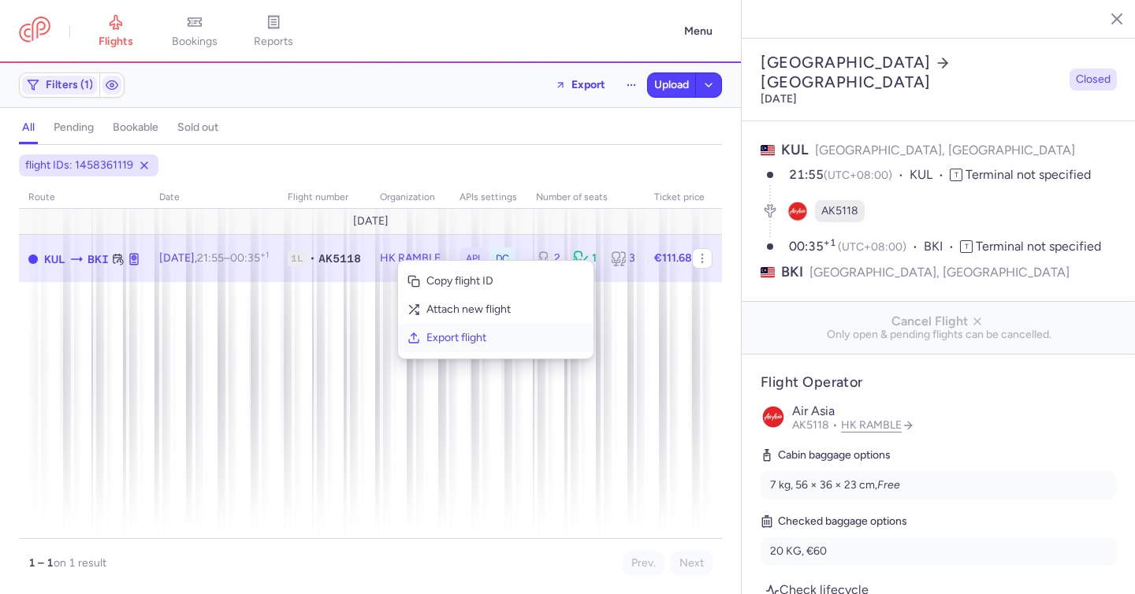
click at [496, 339] on span "Export flight" at bounding box center [505, 338] width 158 height 16
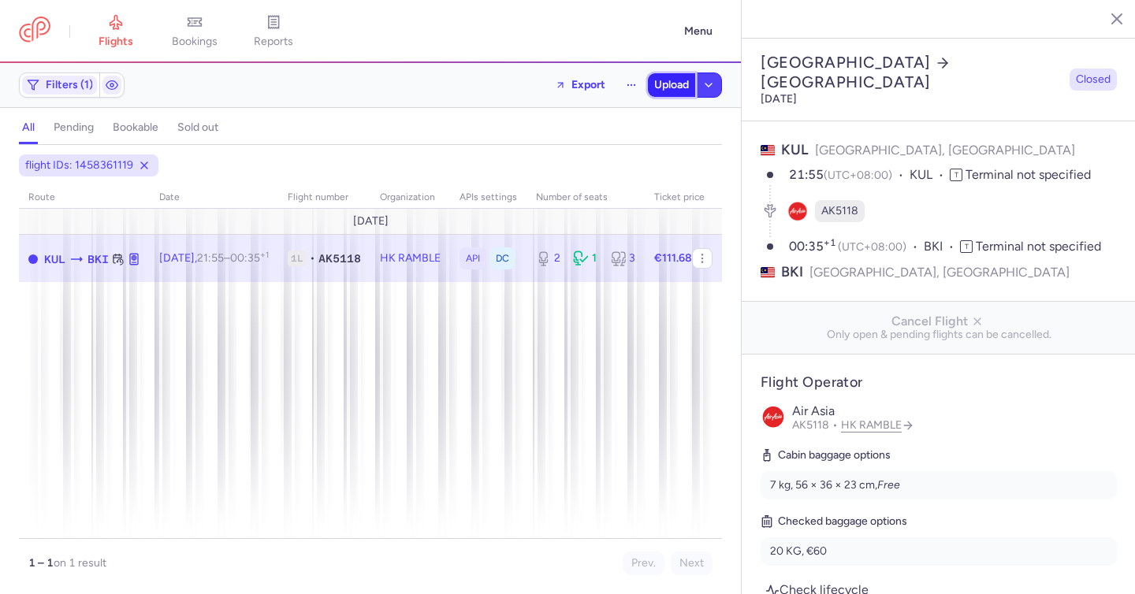
click at [654, 83] on span "Upload" at bounding box center [671, 85] width 35 height 13
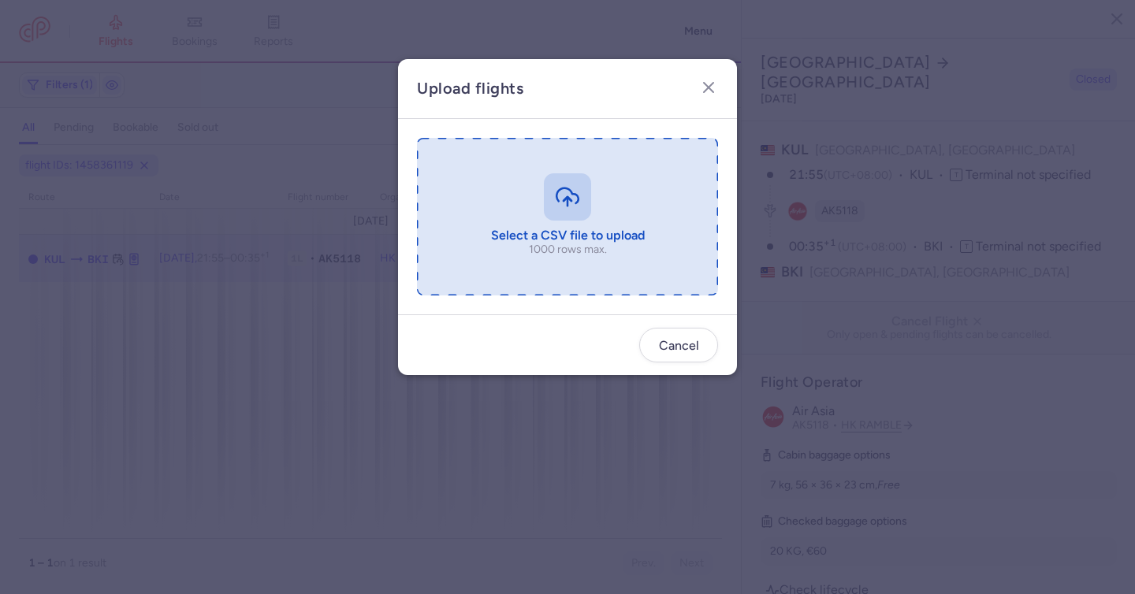
drag, startPoint x: 572, startPoint y: 177, endPoint x: 574, endPoint y: 187, distance: 9.6
click at [574, 187] on input "file" at bounding box center [567, 217] width 301 height 158
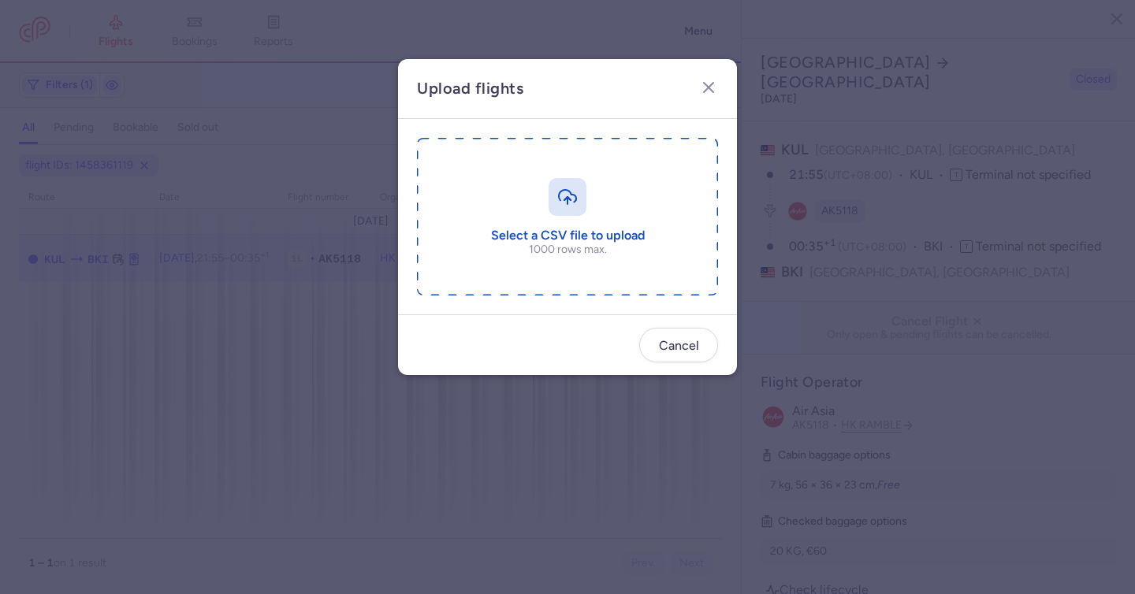
type input "C:\fakepath\export_flight_AK5118_20250813,1259.csv"
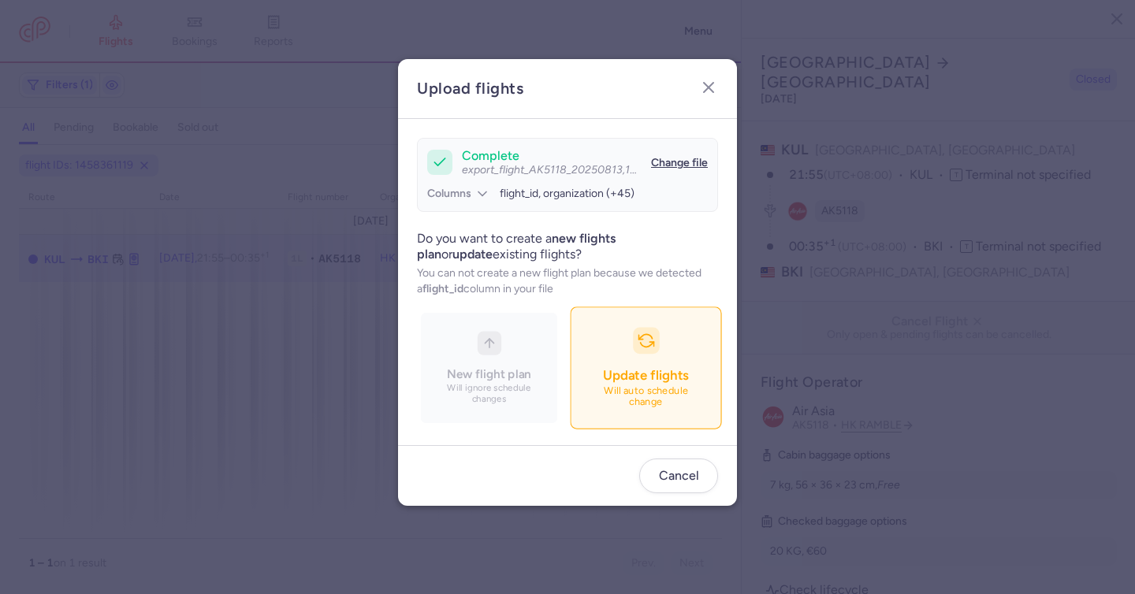
click at [682, 389] on p "Will auto schedule change" at bounding box center [646, 397] width 110 height 23
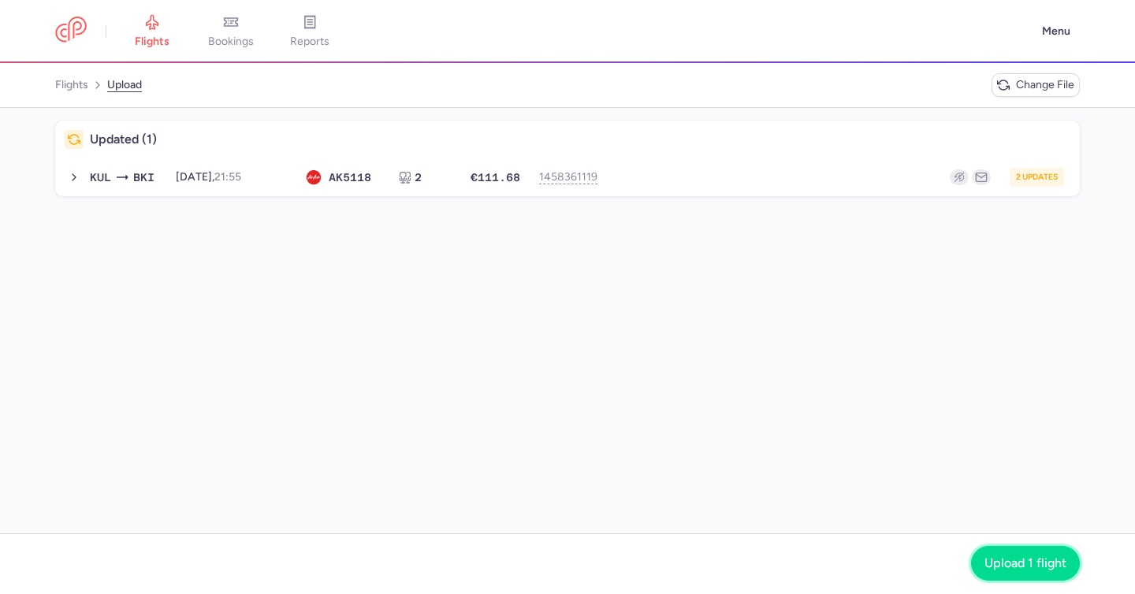
click at [990, 571] on button "Upload 1 flight" at bounding box center [1025, 563] width 109 height 35
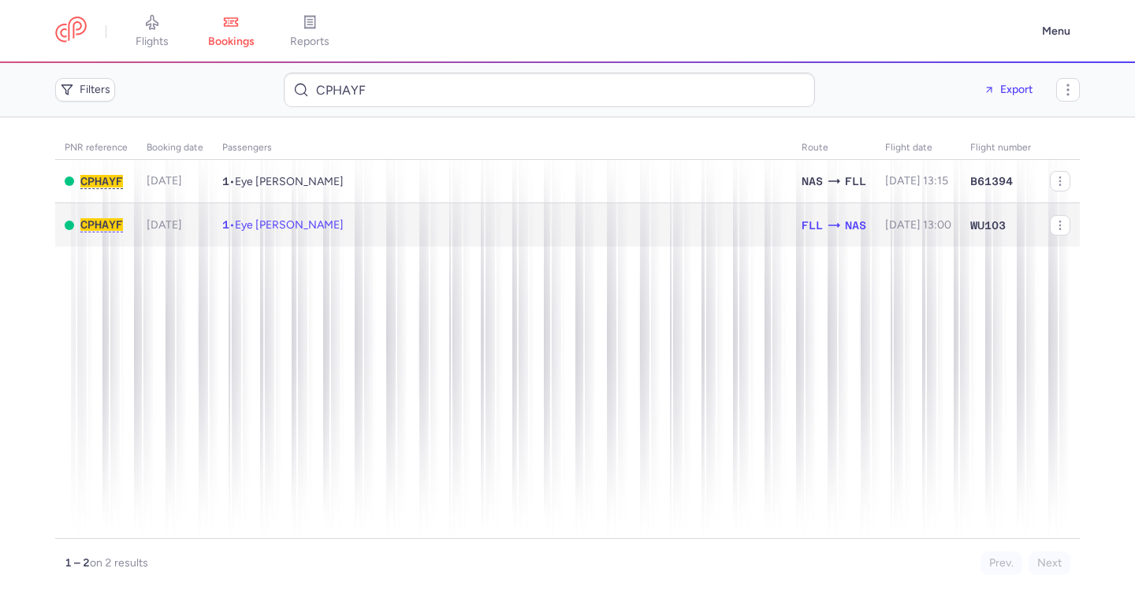
click at [845, 234] on span "NAS" at bounding box center [855, 225] width 21 height 17
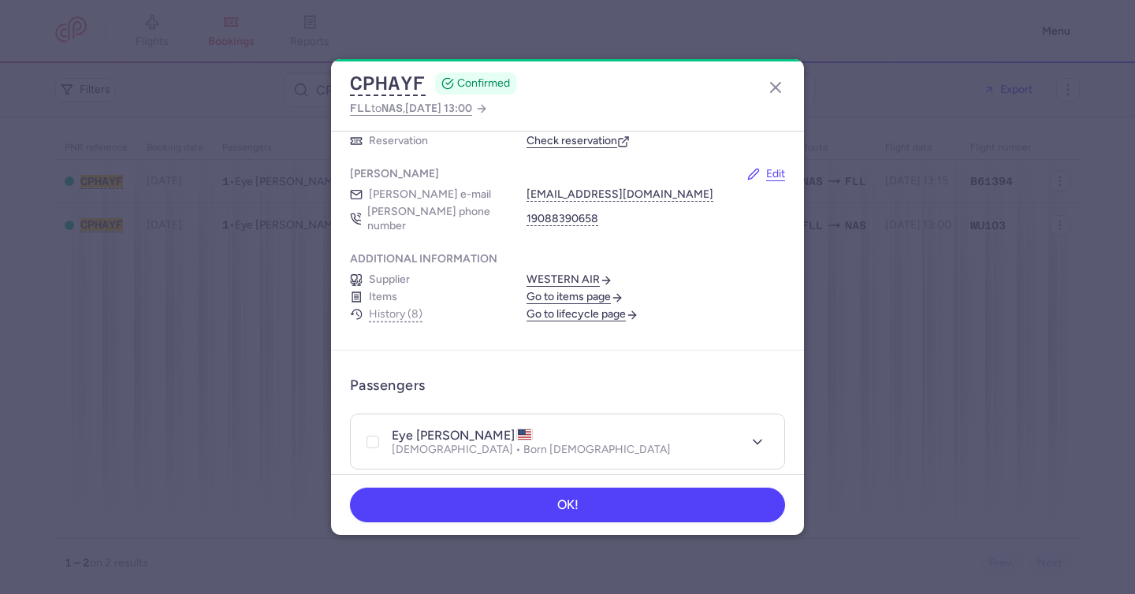
scroll to position [91, 0]
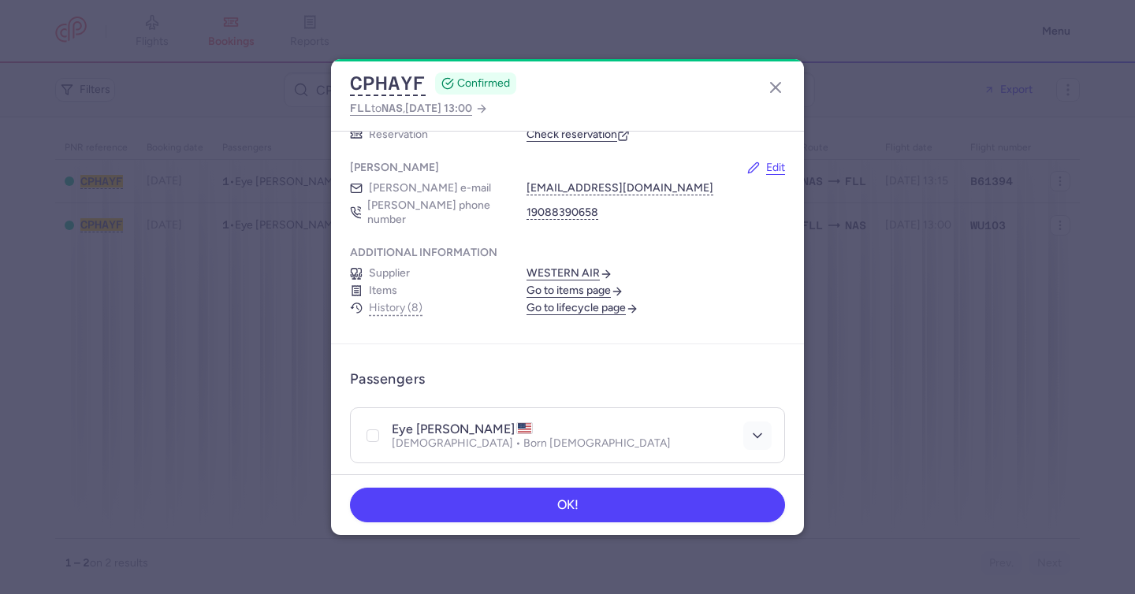
click at [743, 422] on button "button" at bounding box center [757, 436] width 28 height 28
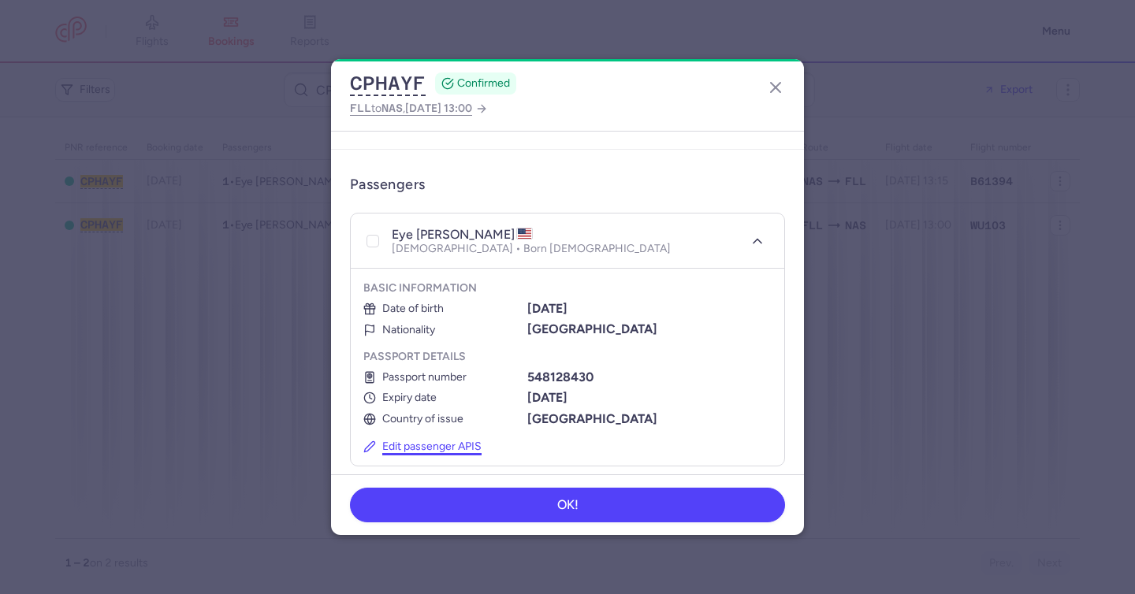
click at [451, 440] on button "Edit passenger APIS" at bounding box center [422, 446] width 118 height 13
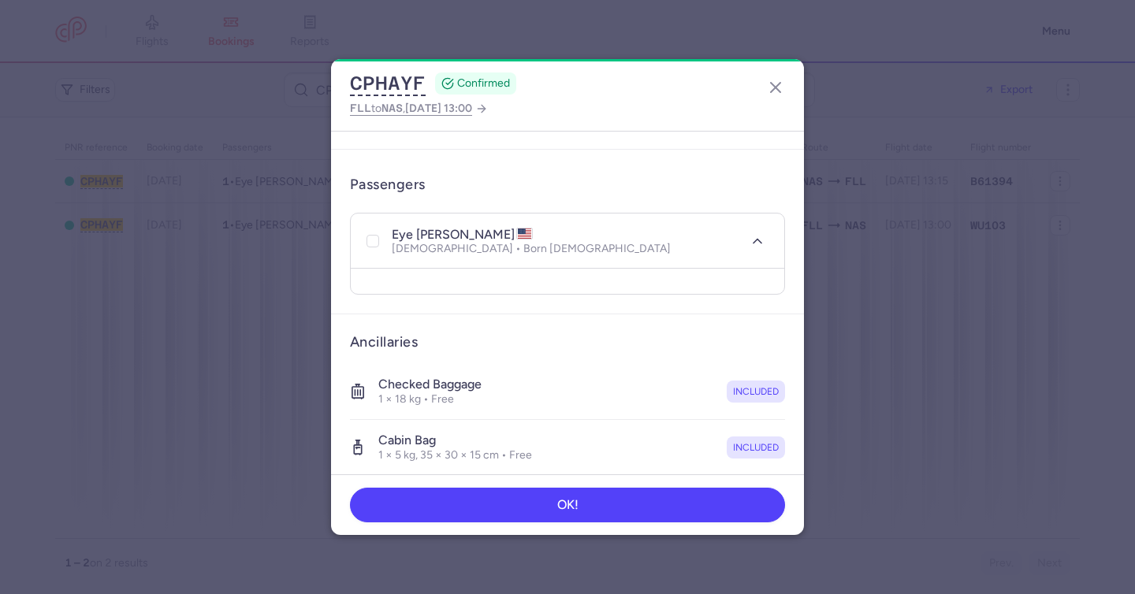
select select "us"
select select "4"
select select "8"
select select "us"
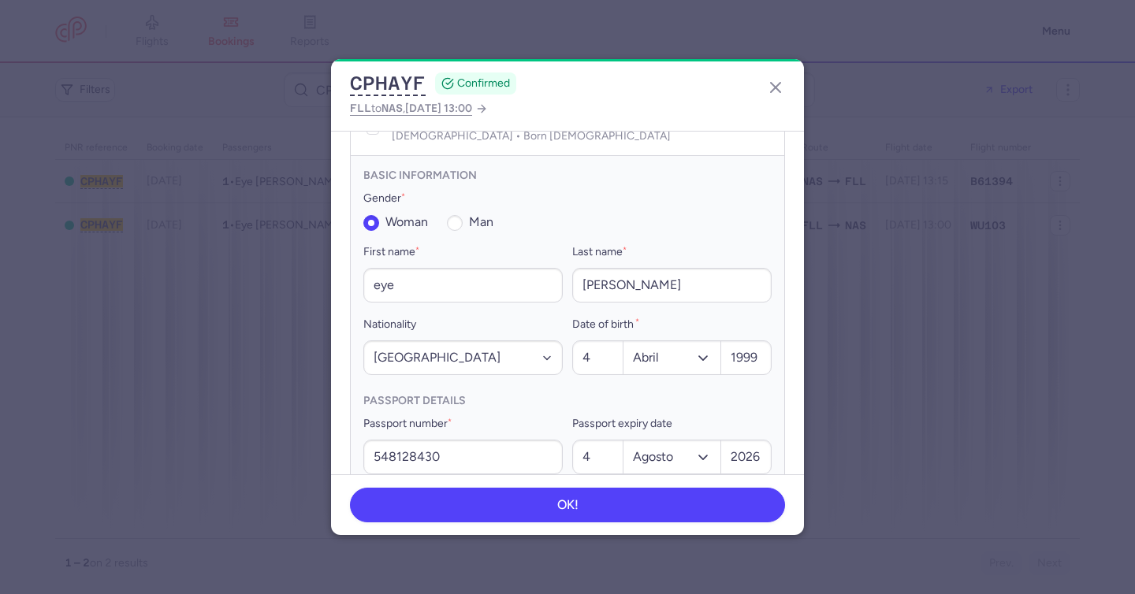
scroll to position [410, 0]
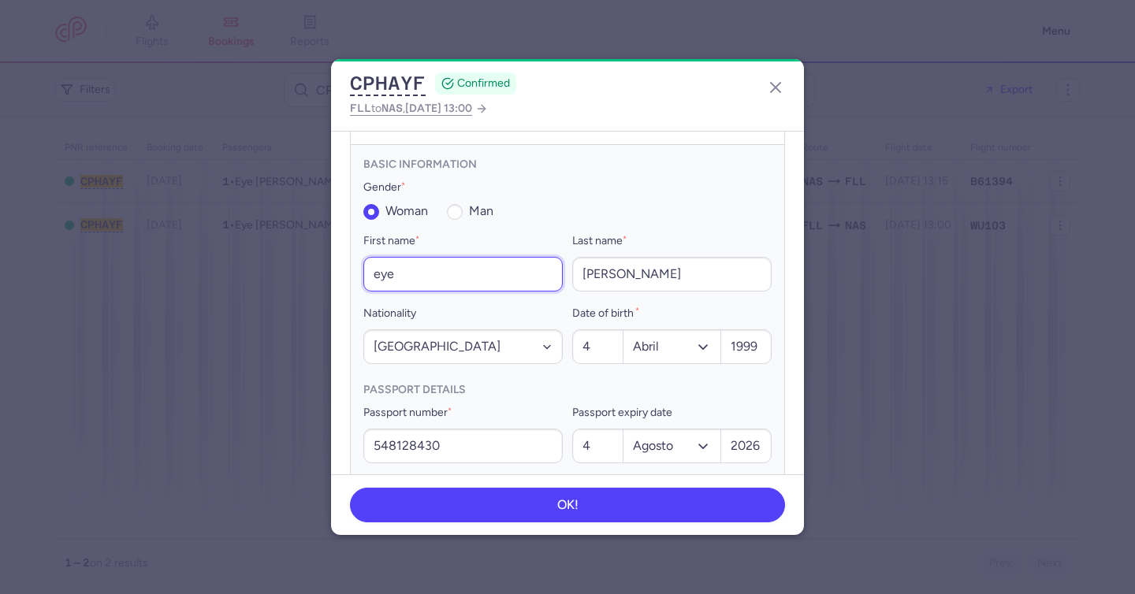
drag, startPoint x: 345, startPoint y: 254, endPoint x: 335, endPoint y: 253, distance: 10.4
click at [335, 253] on article "Passengers eye DA SILVA Female • Born 04/04/1999 Basic information Gender * wom…" at bounding box center [567, 324] width 473 height 596
type input "Ciera"
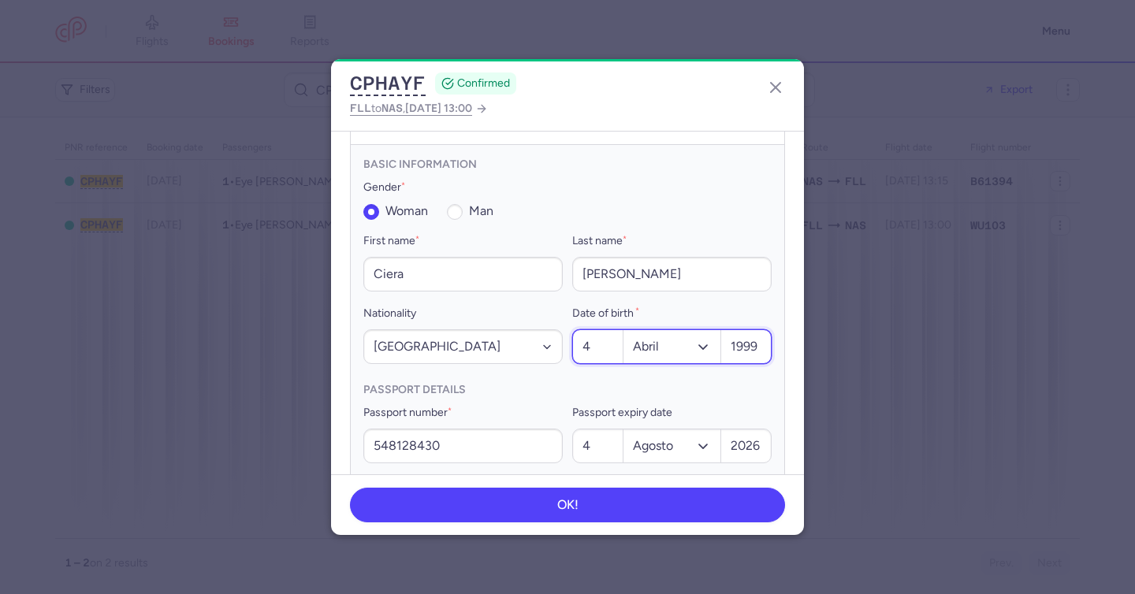
drag, startPoint x: 594, startPoint y: 332, endPoint x: 571, endPoint y: 329, distance: 23.0
click at [573, 330] on input "4" at bounding box center [598, 346] width 50 height 33
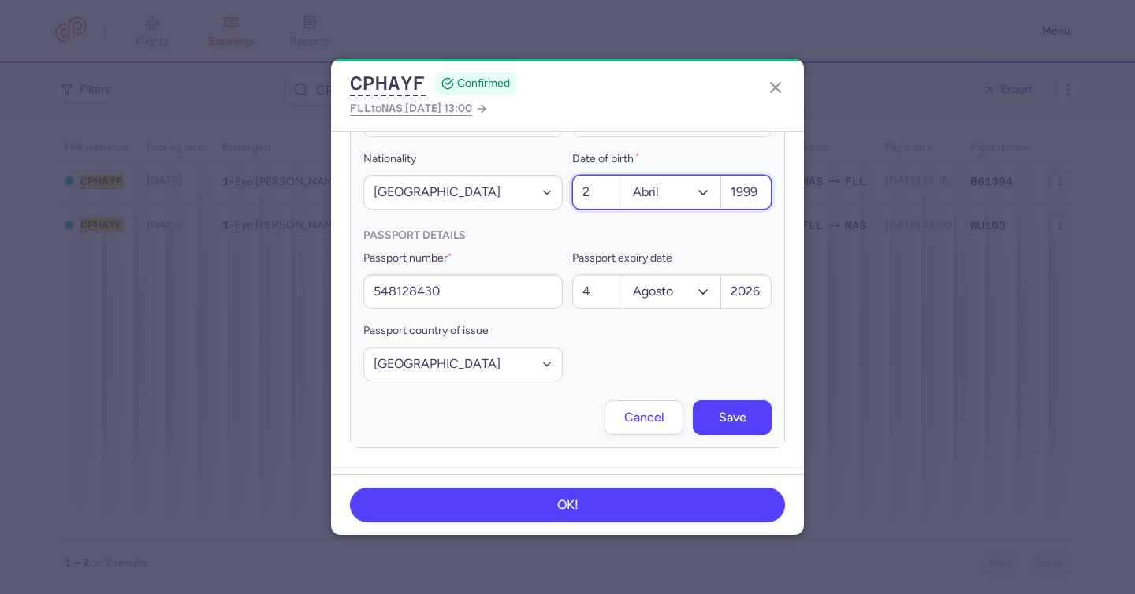
scroll to position [692, 0]
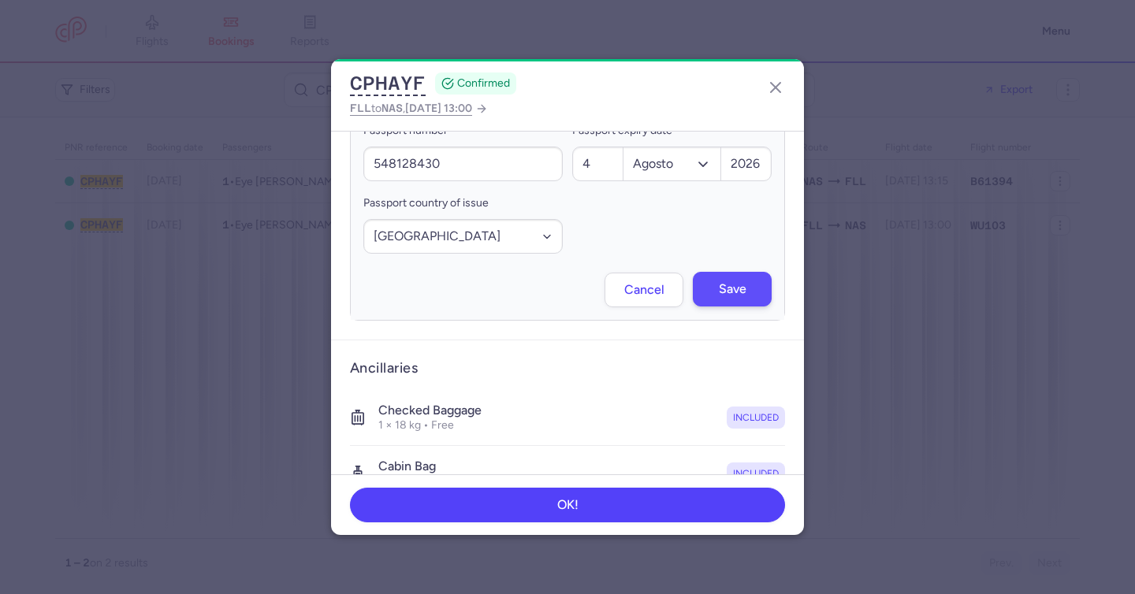
type input "2"
click at [717, 273] on button "Save" at bounding box center [732, 290] width 79 height 35
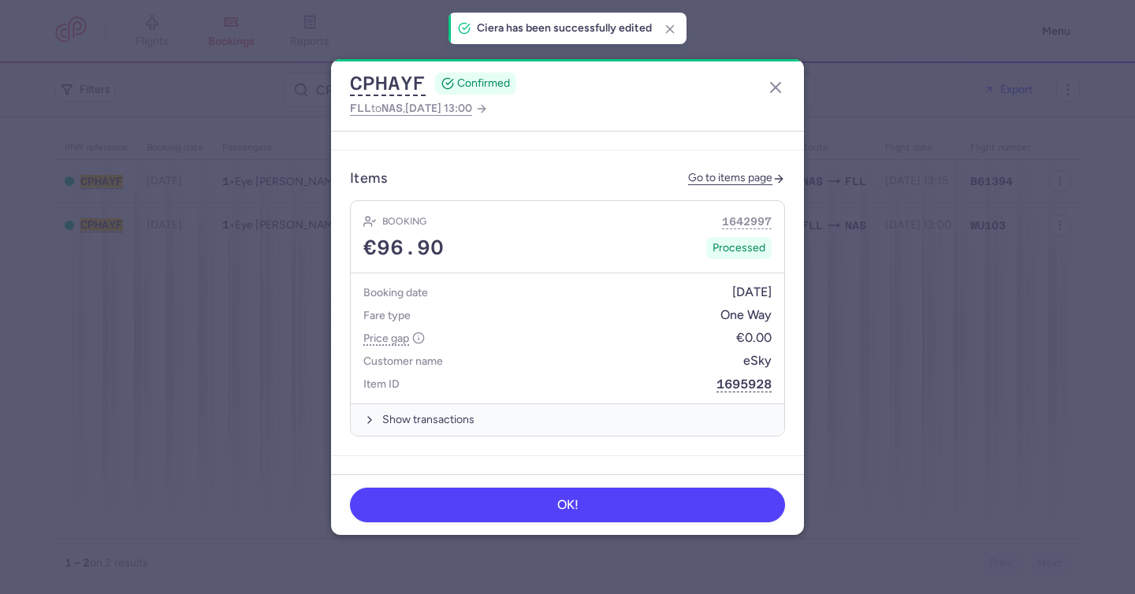
scroll to position [864, 0]
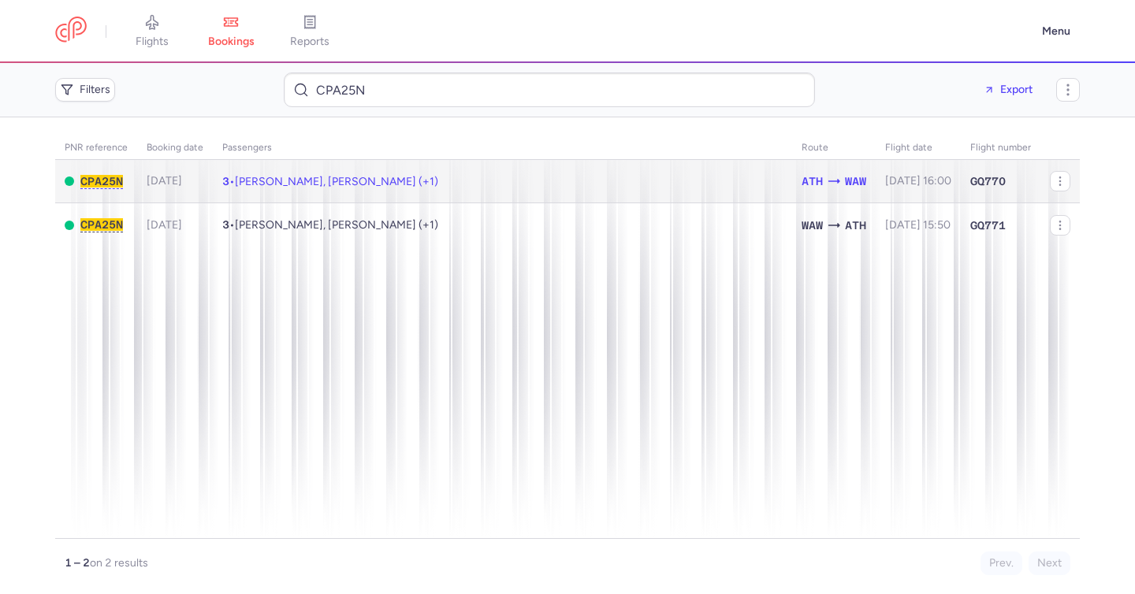
click at [845, 191] on td "ATH WAW" at bounding box center [834, 181] width 84 height 43
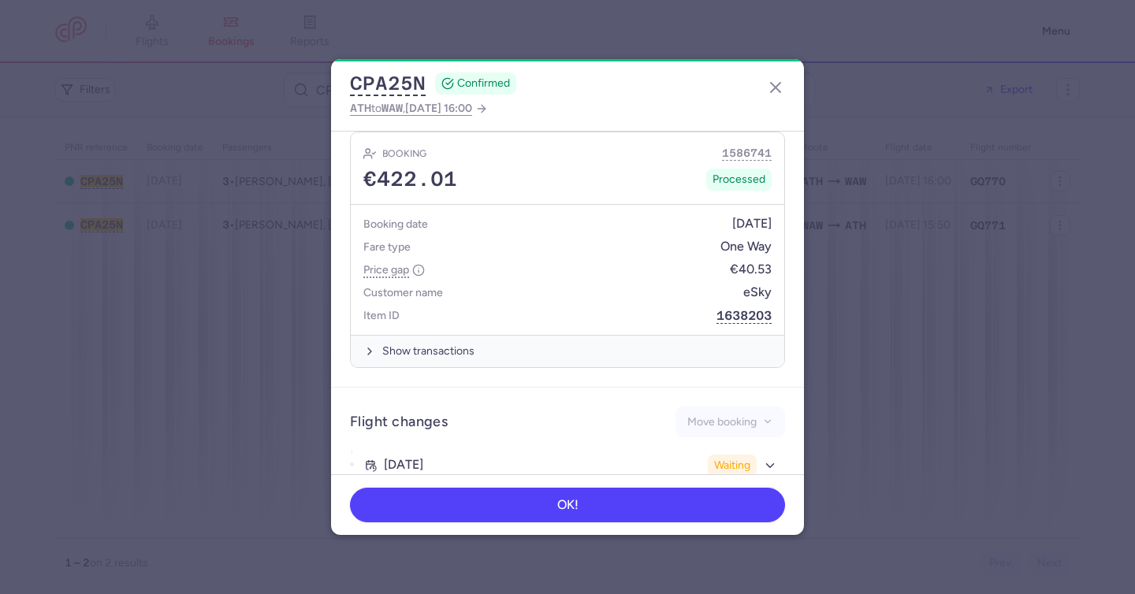
scroll to position [942, 0]
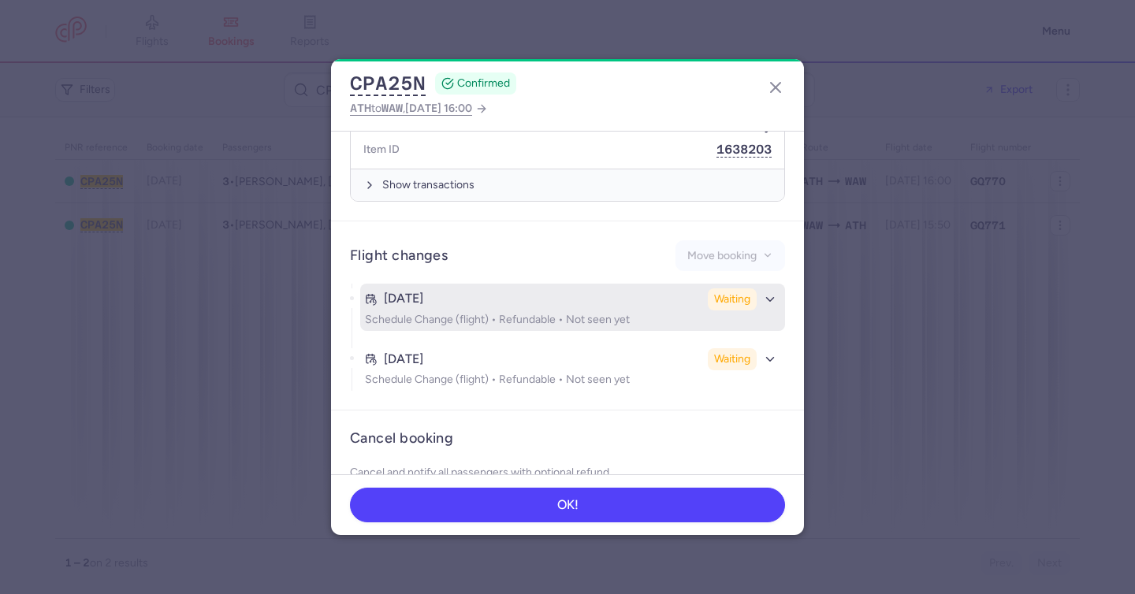
click at [477, 288] on div "[DATE] Waiting" at bounding box center [572, 299] width 415 height 22
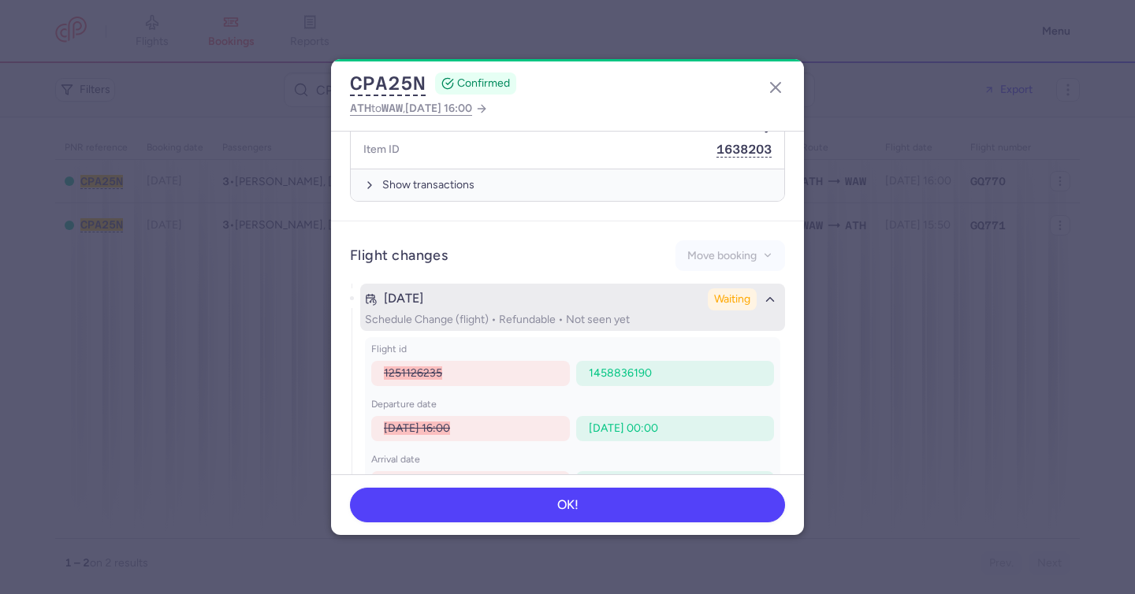
scroll to position [945, 0]
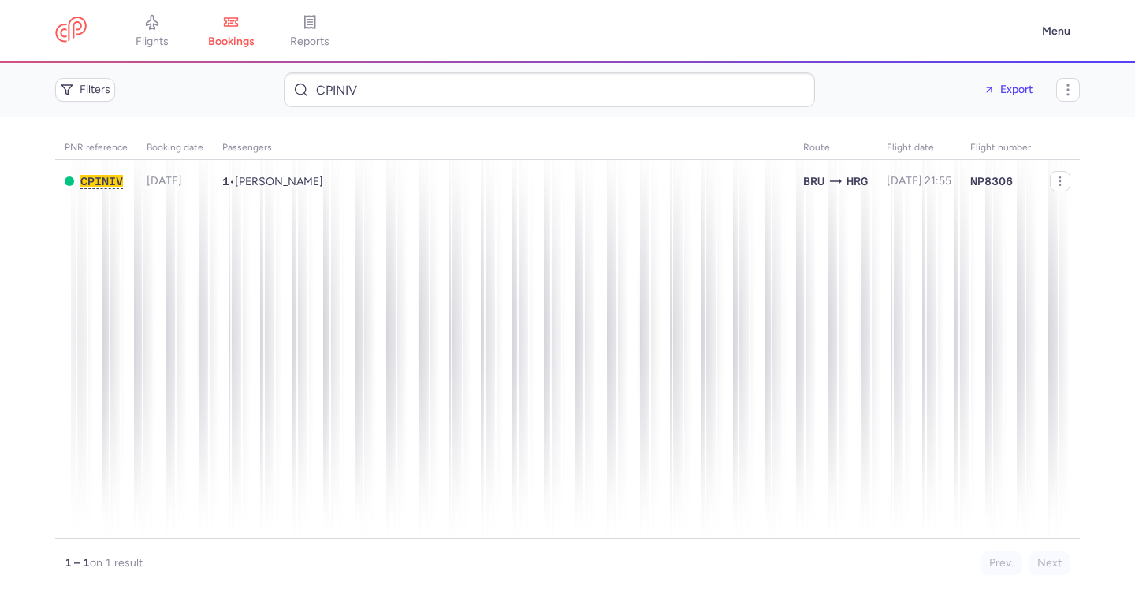
click at [301, 184] on span "[PERSON_NAME]" at bounding box center [279, 181] width 88 height 13
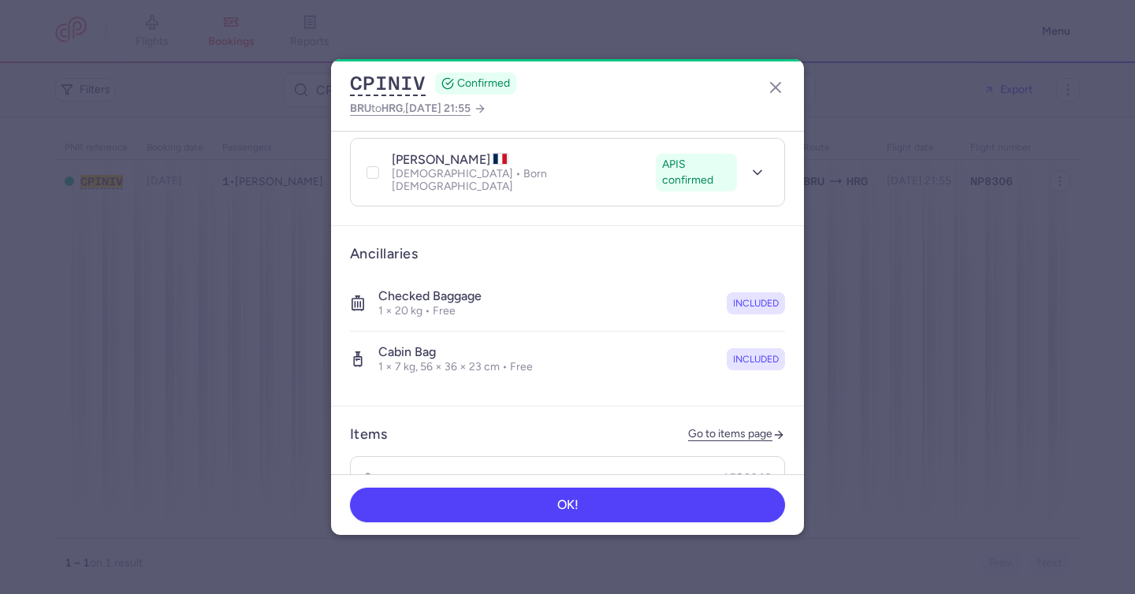
scroll to position [429, 0]
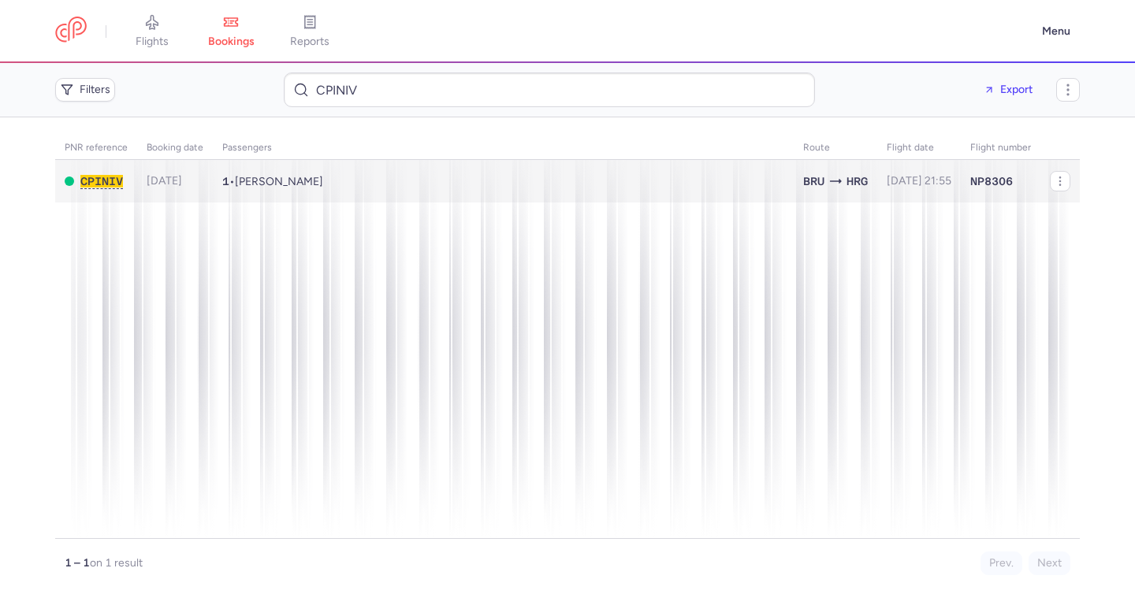
click at [277, 180] on span "[PERSON_NAME]" at bounding box center [279, 181] width 88 height 13
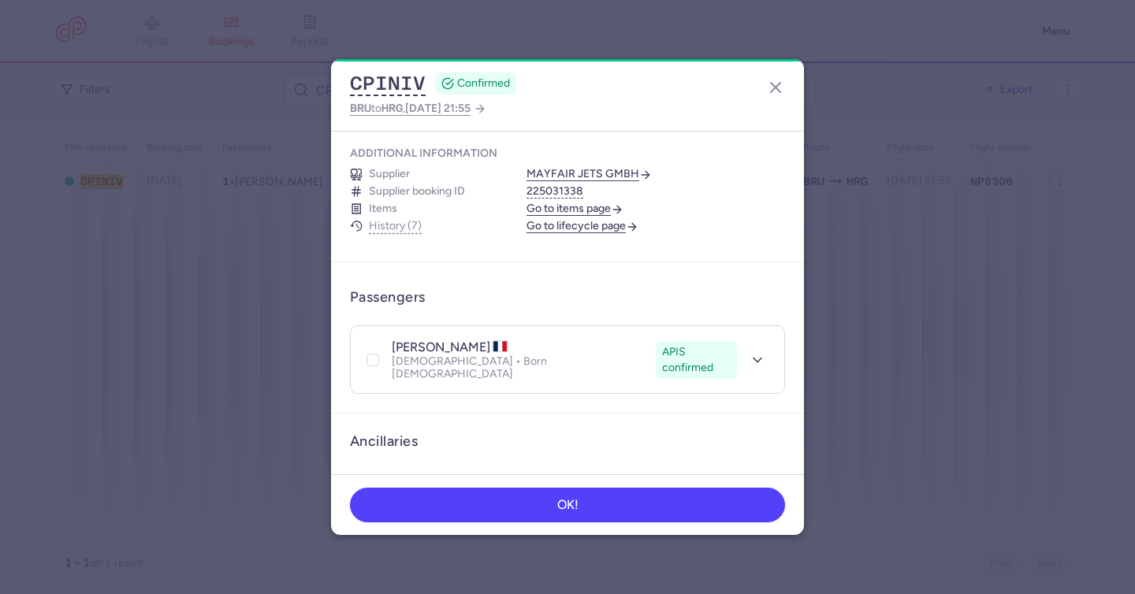
scroll to position [214, 0]
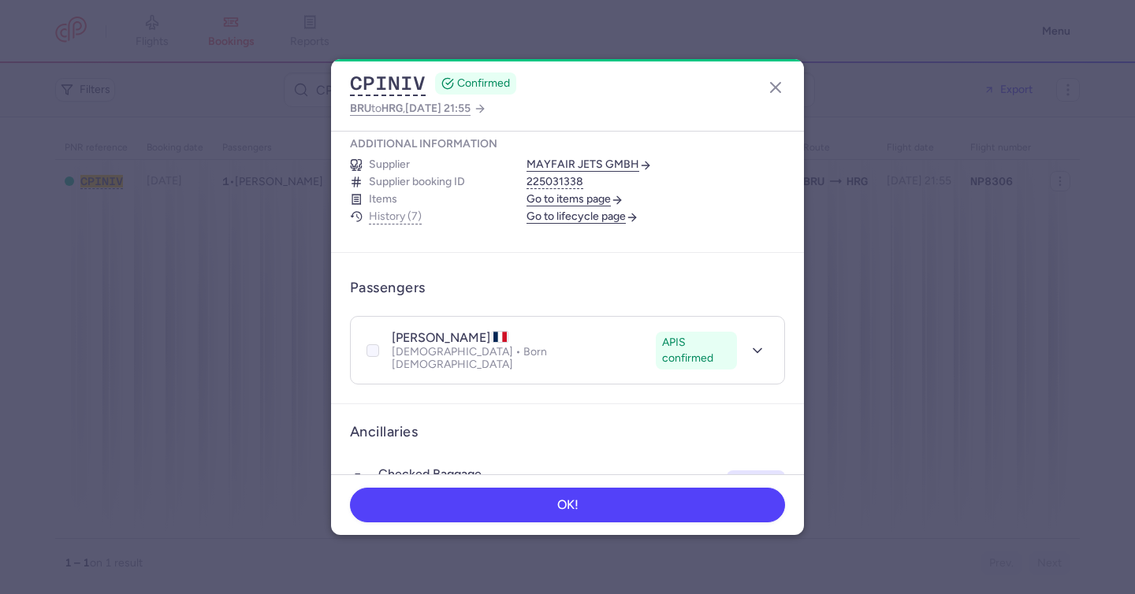
click at [375, 346] on icon at bounding box center [372, 350] width 9 height 9
click at [375, 344] on input "checkbox" at bounding box center [372, 350] width 13 height 13
click at [723, 272] on button "More" at bounding box center [749, 287] width 71 height 31
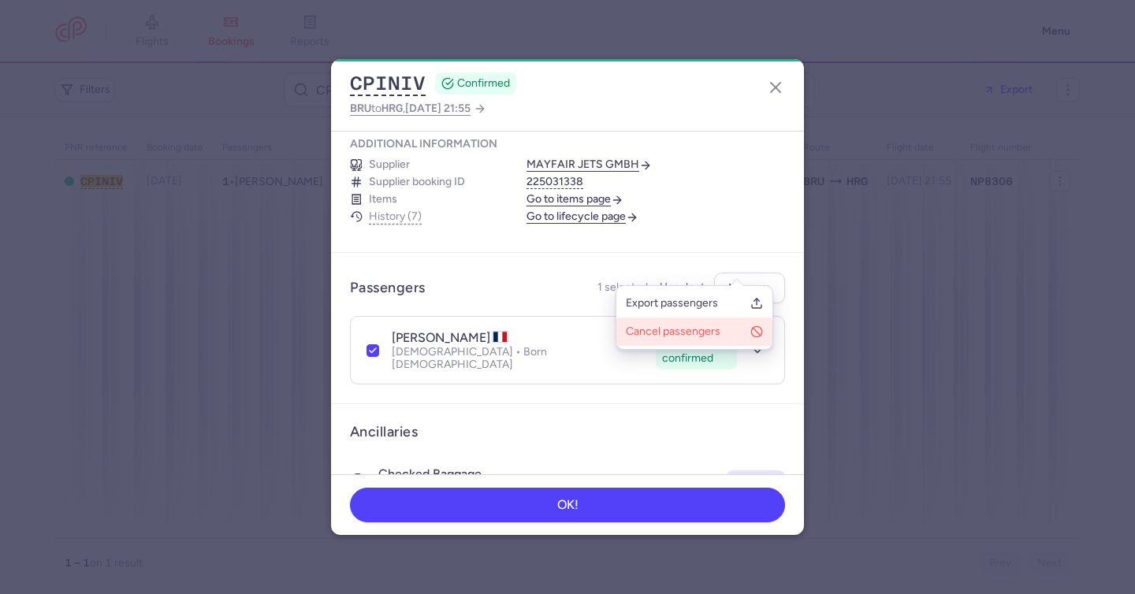
click at [699, 329] on span "Cancel passengers" at bounding box center [685, 332] width 118 height 16
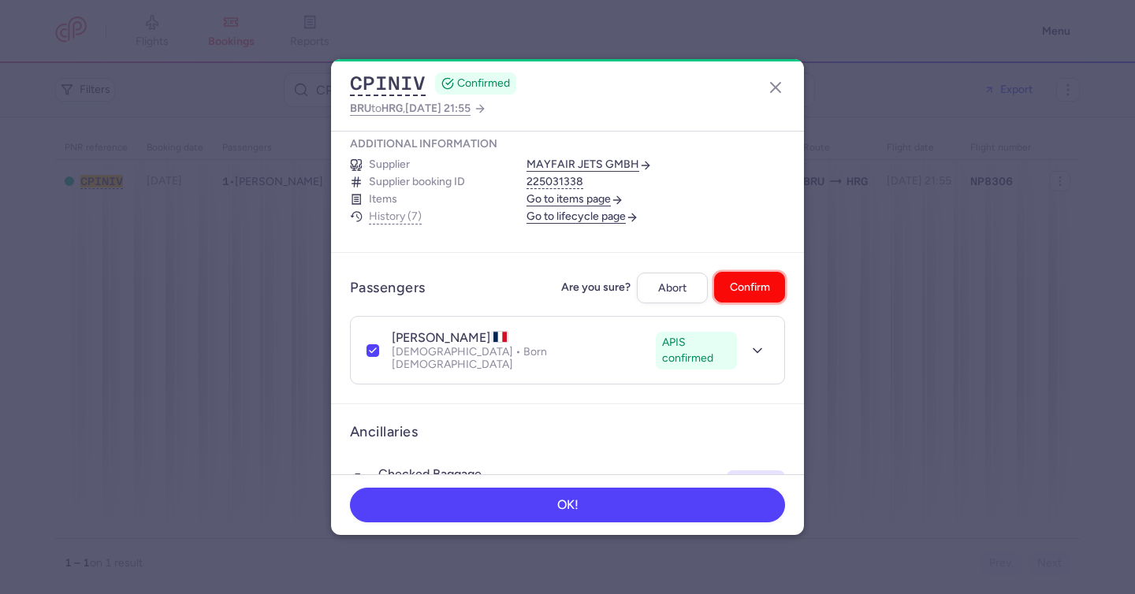
click at [730, 272] on button "Confirm" at bounding box center [749, 287] width 71 height 31
checkbox input "false"
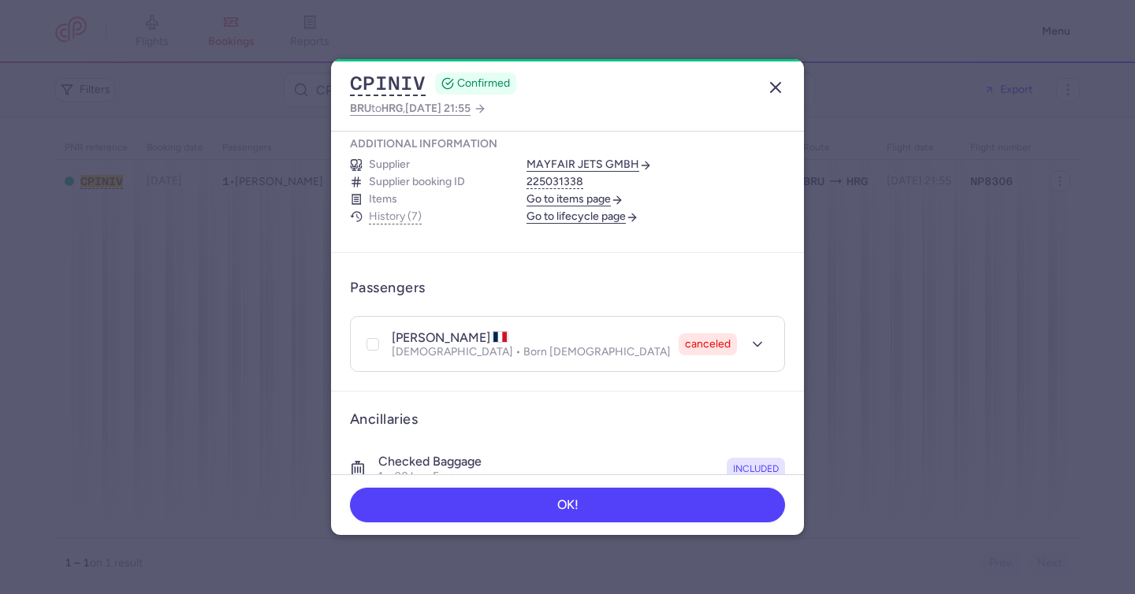
click at [773, 85] on icon "button" at bounding box center [775, 87] width 19 height 19
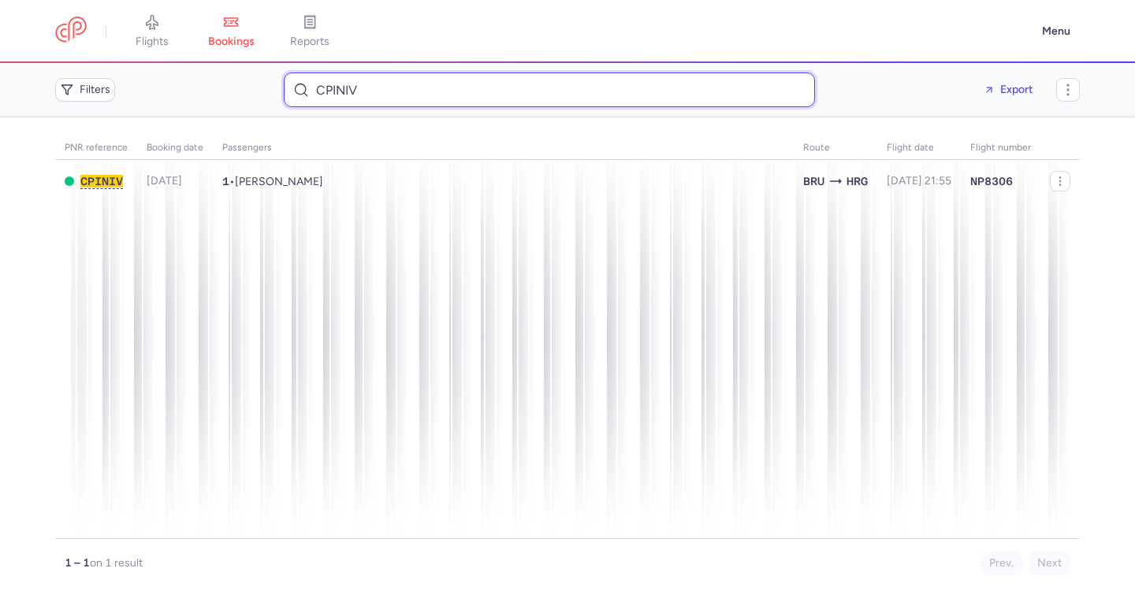
click at [366, 90] on input "CPINIV" at bounding box center [549, 89] width 531 height 35
paste input "oshihiro ADACHI"
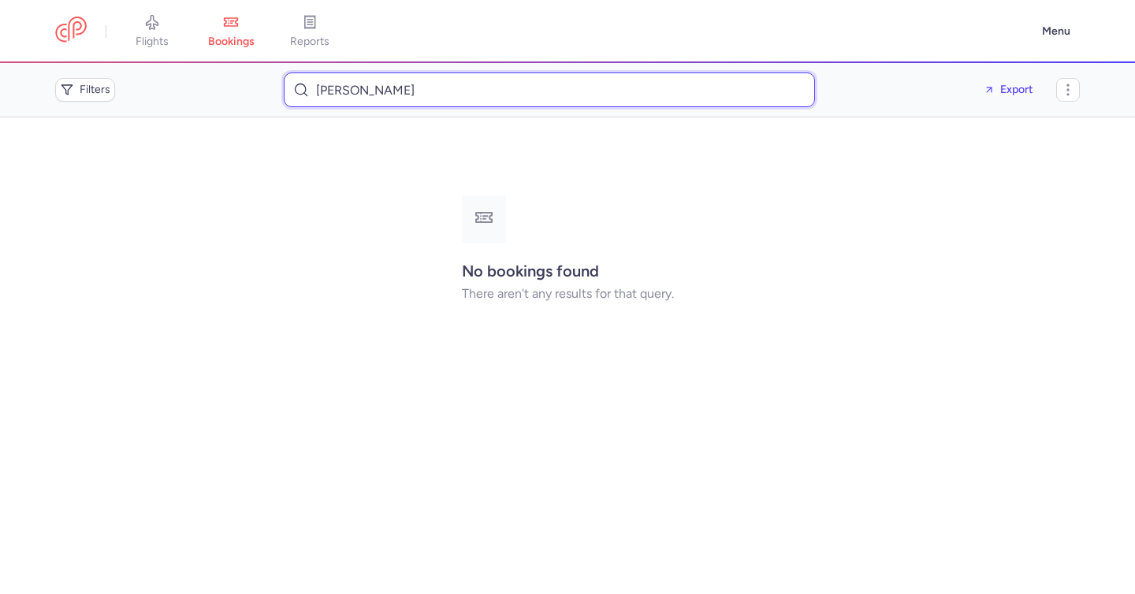
click at [381, 91] on input "oshihiro ADACHI" at bounding box center [549, 89] width 531 height 35
click at [381, 92] on input "oshihiro ADACHI" at bounding box center [549, 89] width 531 height 35
paste input "hina KAGAWA"
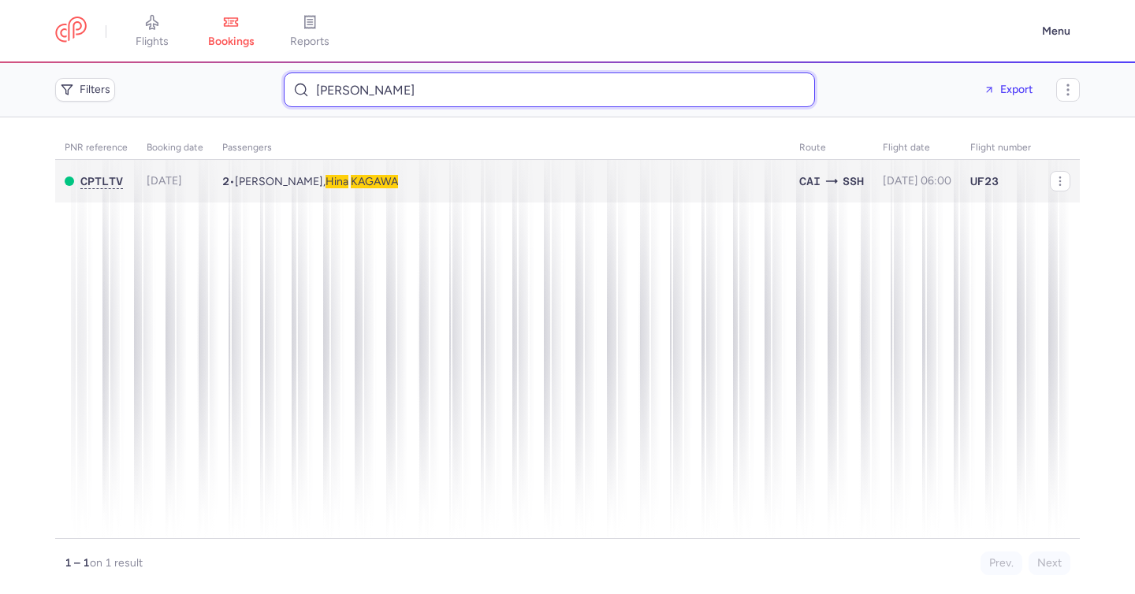
type input "hina KAGAWA"
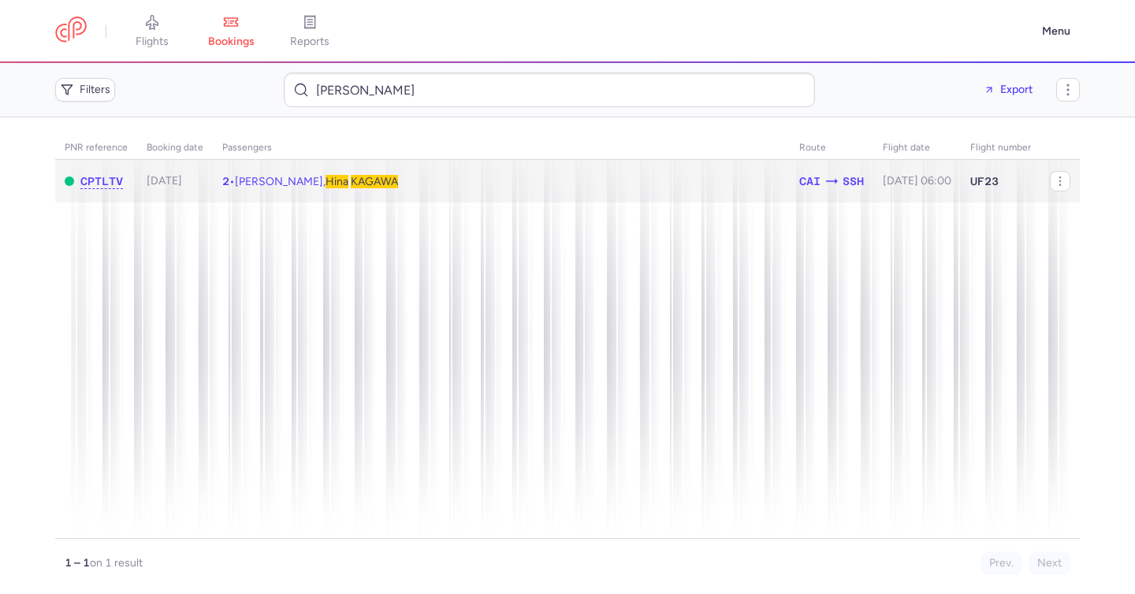
click at [348, 188] on span "Hina" at bounding box center [336, 181] width 23 height 13
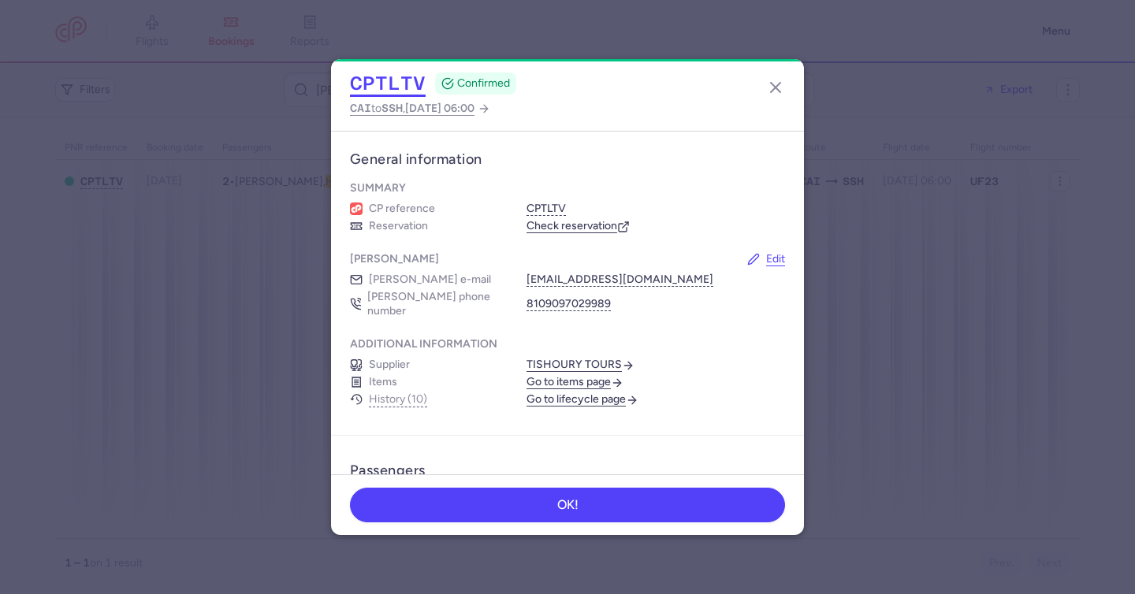
click at [399, 87] on button "CPTLTV" at bounding box center [388, 84] width 76 height 24
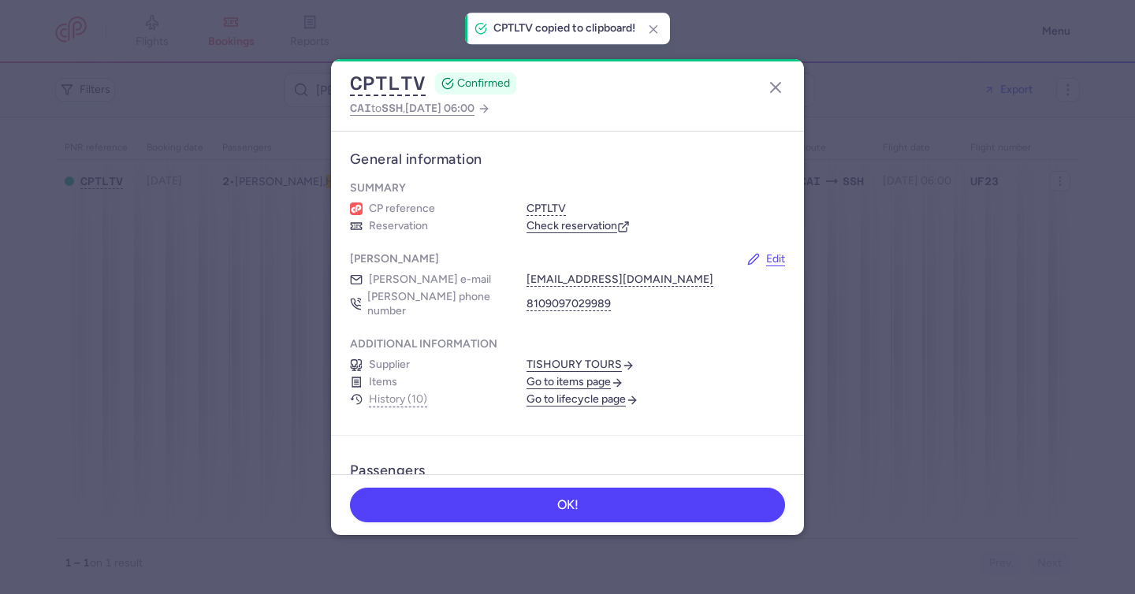
drag, startPoint x: 399, startPoint y: 87, endPoint x: 251, endPoint y: 15, distance: 165.6
click at [399, 87] on button "CPTLTV" at bounding box center [388, 84] width 76 height 24
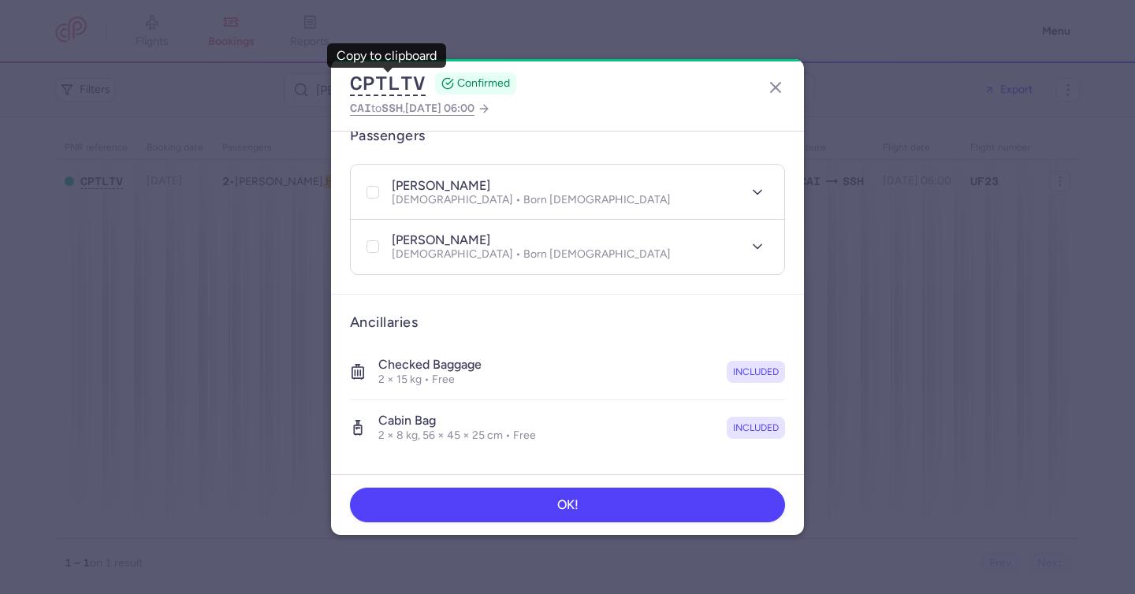
scroll to position [336, 0]
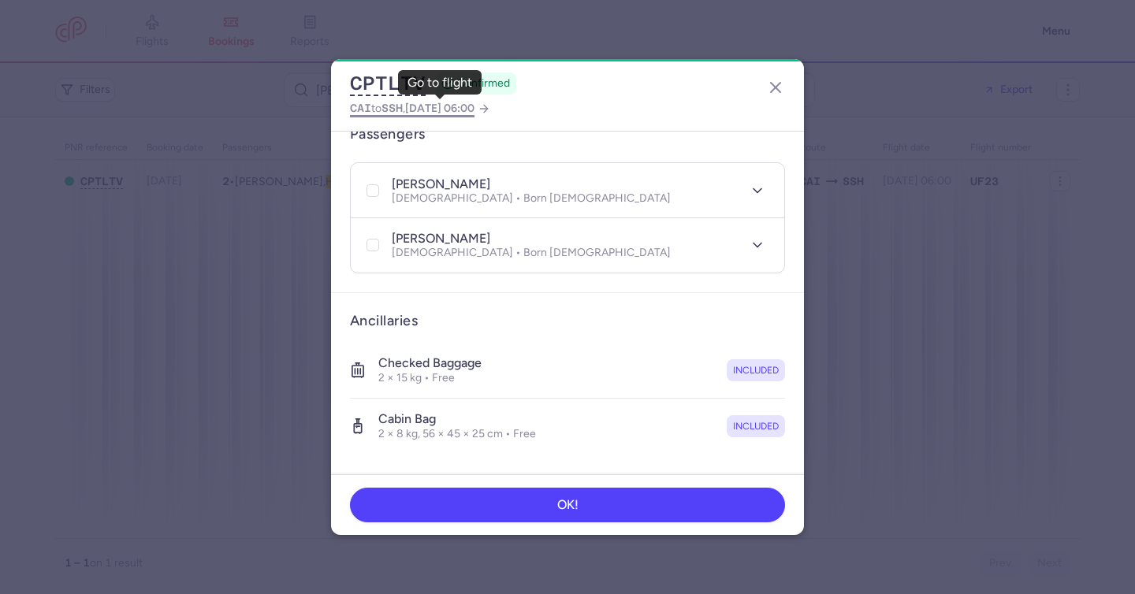
click at [474, 110] on span "2025 Aug 14, 06:00" at bounding box center [439, 108] width 69 height 13
select select "hours"
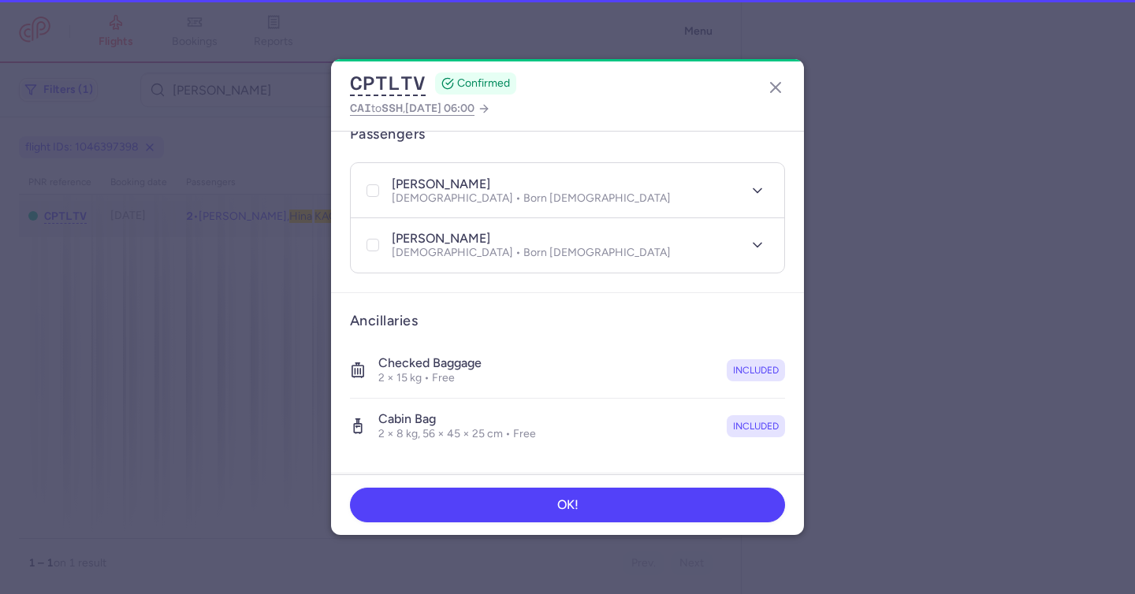
type input "2"
select select "days"
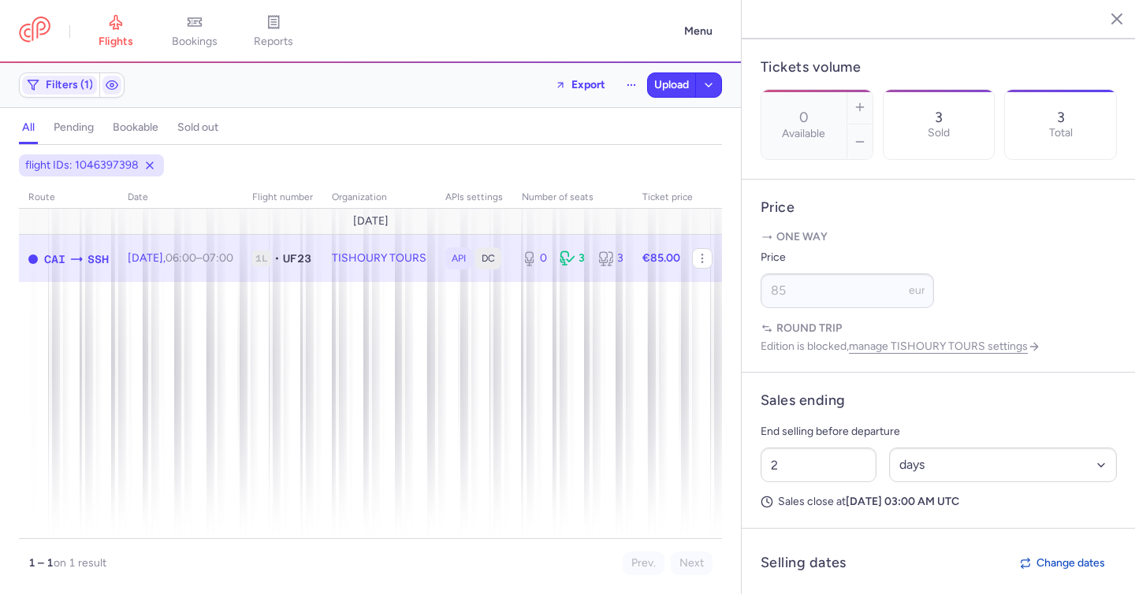
scroll to position [985, 0]
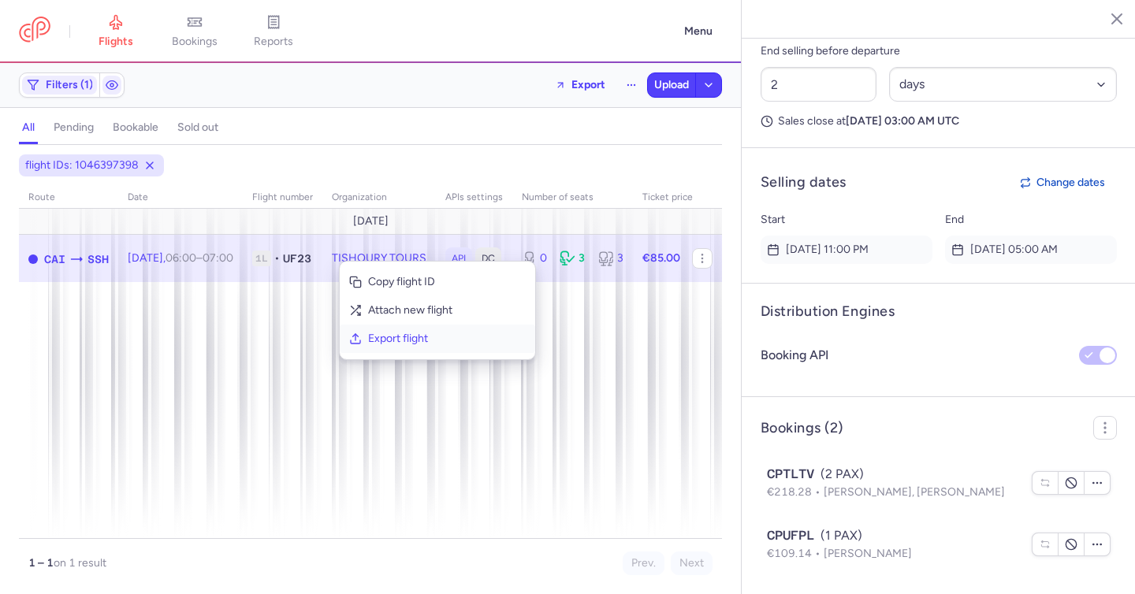
click at [389, 338] on span "Export flight" at bounding box center [447, 339] width 158 height 16
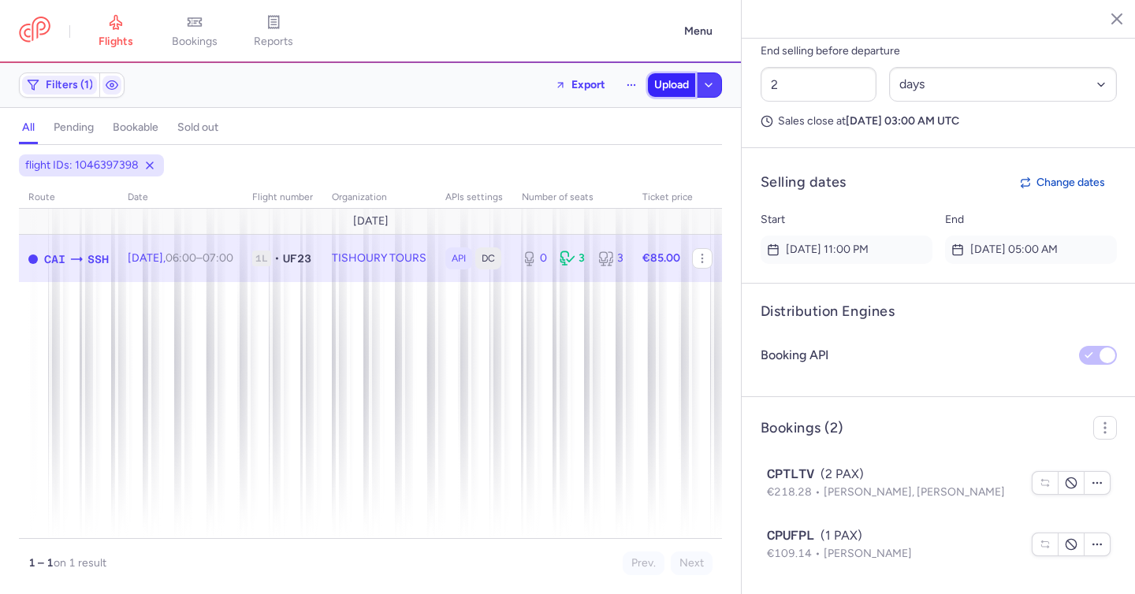
click at [663, 86] on span "Upload" at bounding box center [671, 85] width 35 height 13
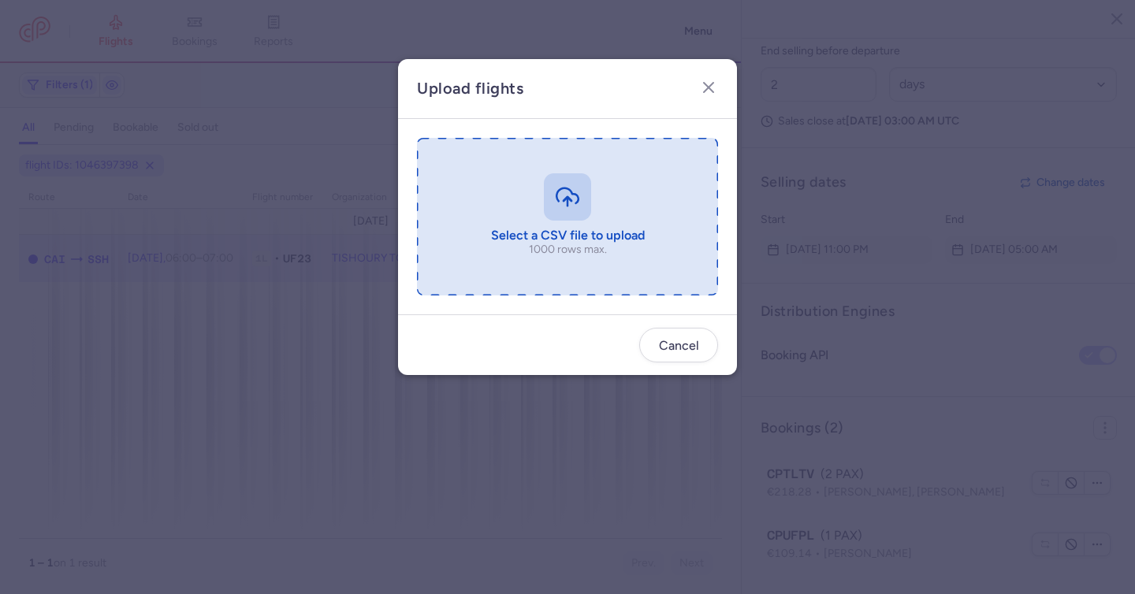
drag, startPoint x: 597, startPoint y: 190, endPoint x: 589, endPoint y: 191, distance: 7.9
click at [590, 191] on input "file" at bounding box center [567, 217] width 301 height 158
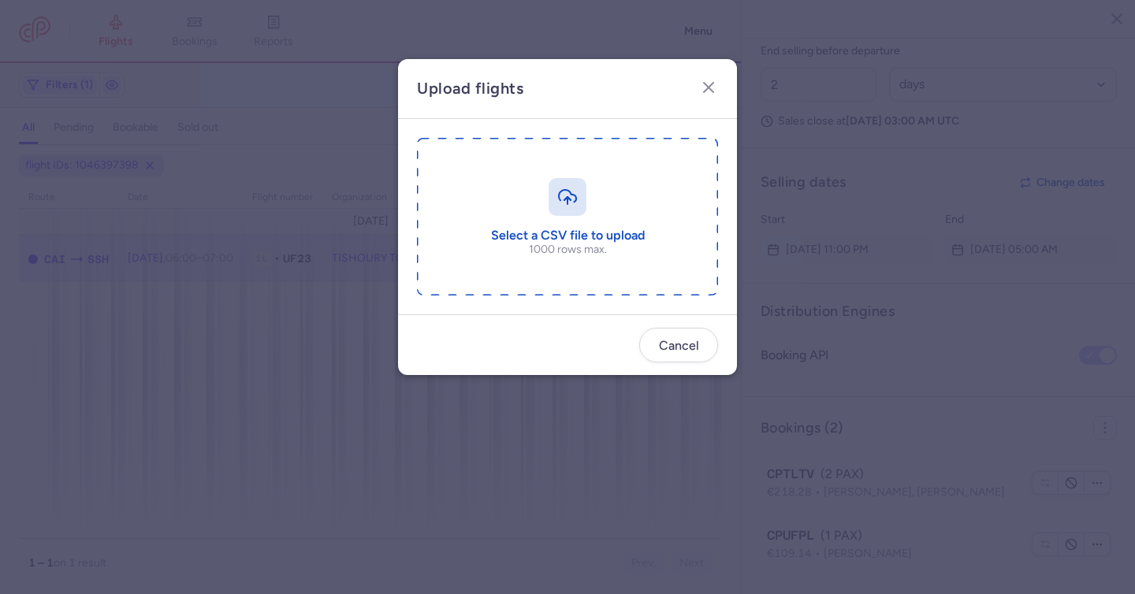
type input "C:\fakepath\export_flight_UF23_20250813,1332.csv"
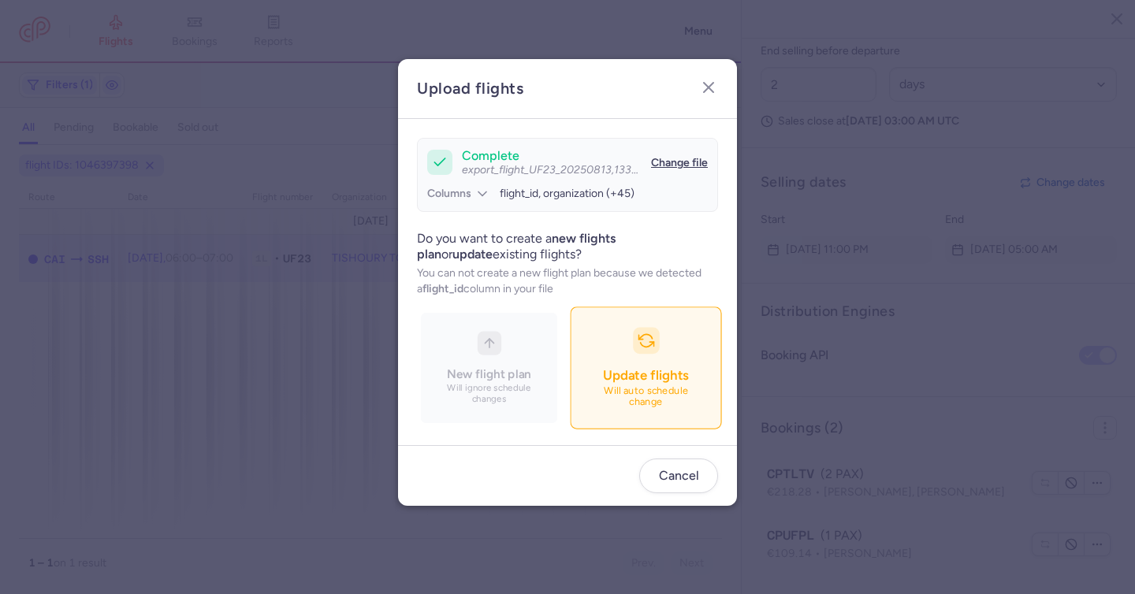
click at [636, 384] on div "Update flights" at bounding box center [645, 375] width 85 height 17
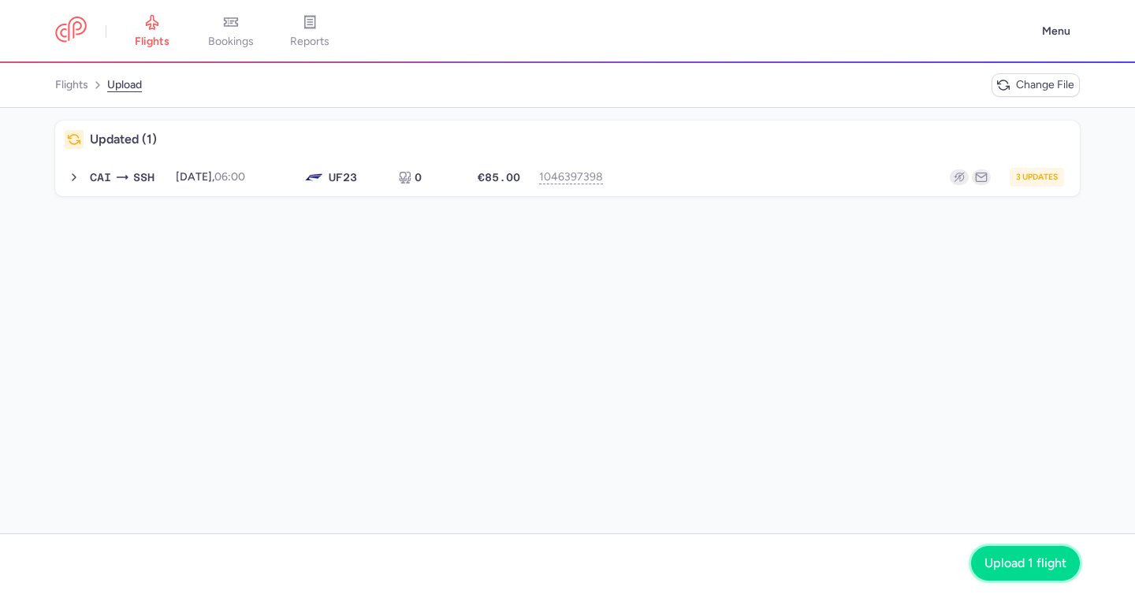
click at [997, 566] on span "Upload 1 flight" at bounding box center [1025, 563] width 82 height 14
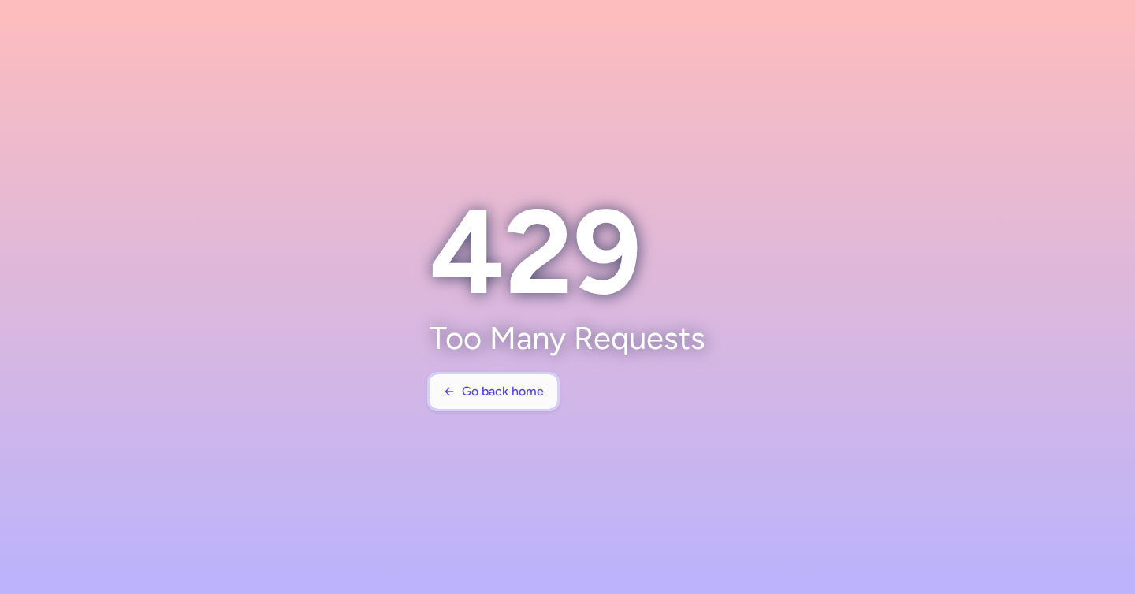
click at [481, 388] on span "Go back home" at bounding box center [503, 391] width 82 height 14
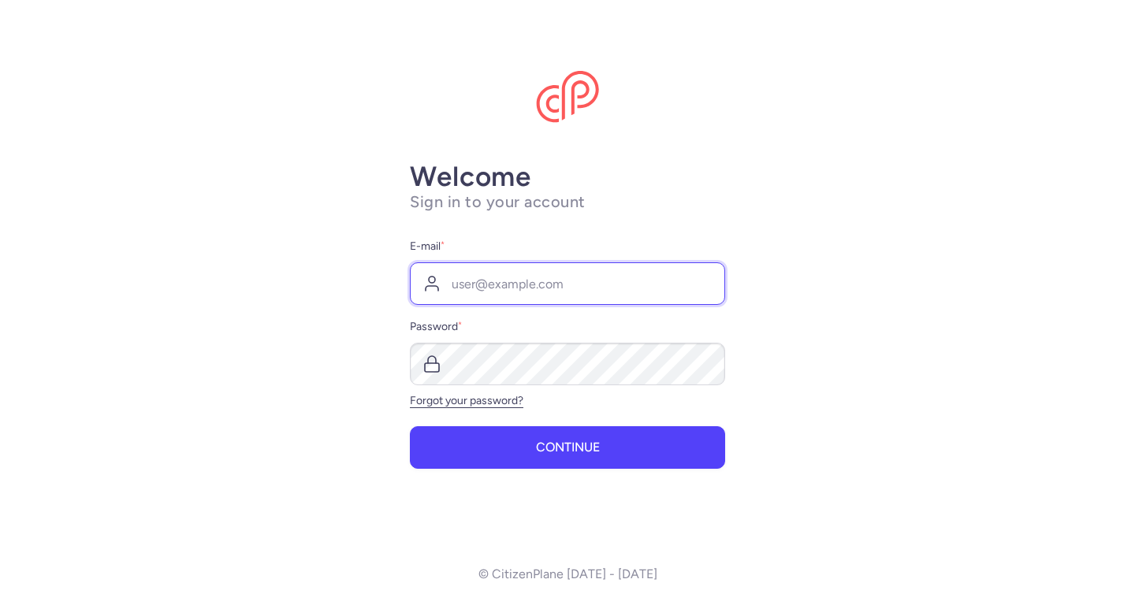
type input "[EMAIL_ADDRESS][DOMAIN_NAME]"
click at [537, 292] on input "[EMAIL_ADDRESS][DOMAIN_NAME]" at bounding box center [567, 283] width 315 height 43
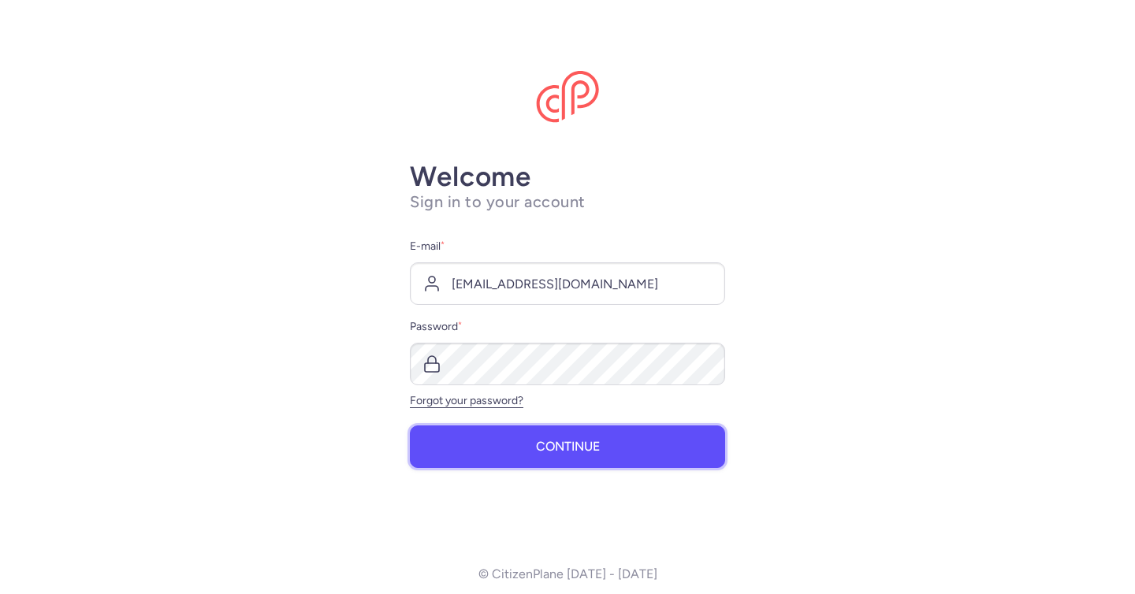
click at [559, 436] on button "Continue" at bounding box center [567, 446] width 315 height 43
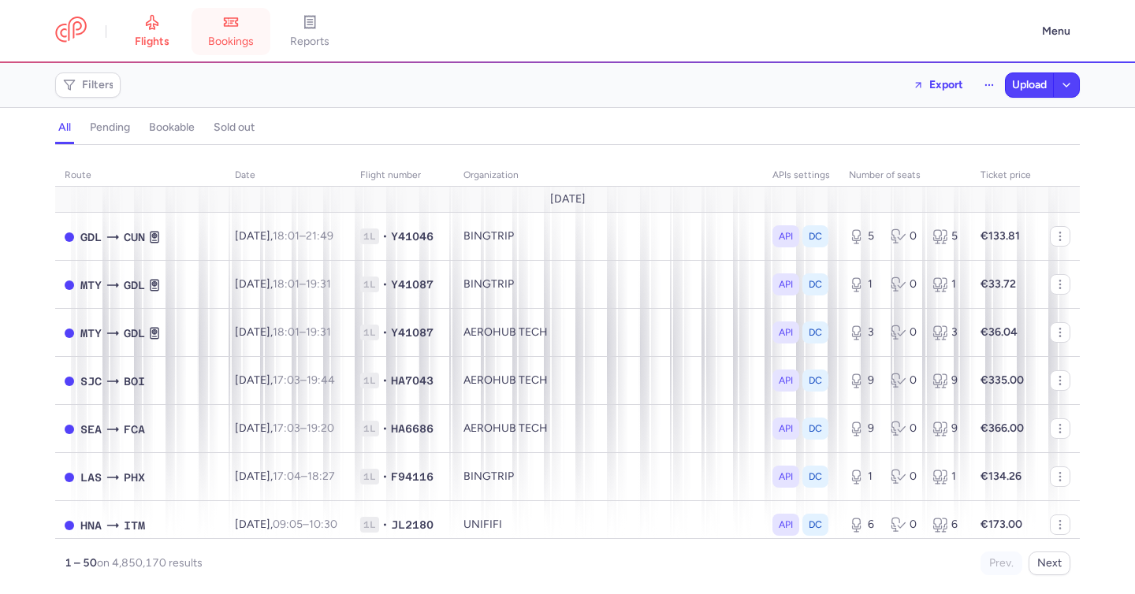
click at [234, 43] on span "bookings" at bounding box center [231, 42] width 46 height 14
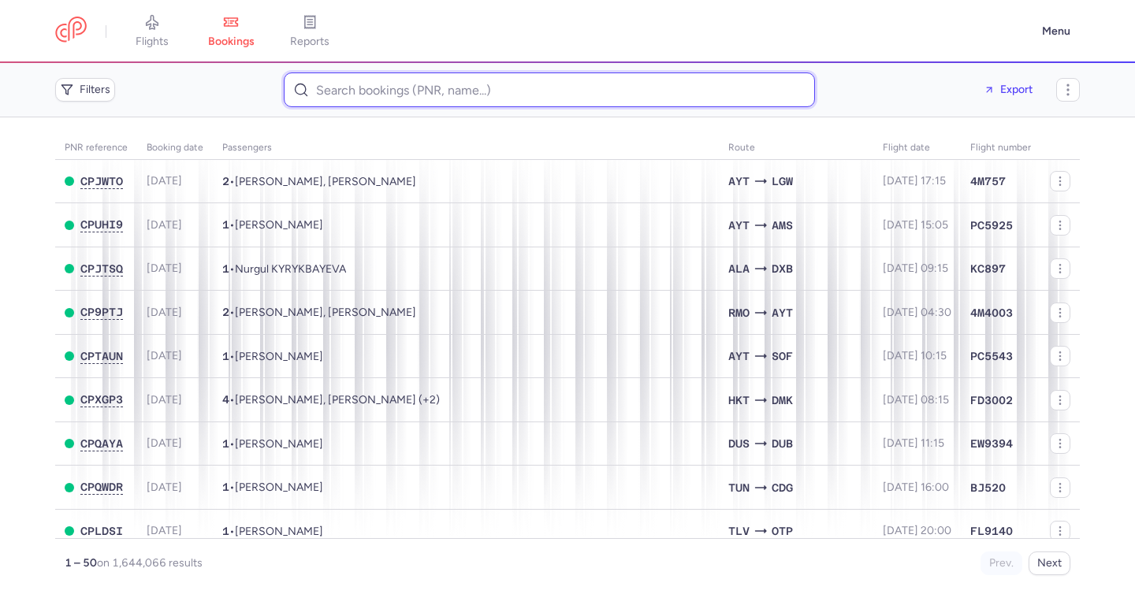
click at [393, 96] on input at bounding box center [549, 89] width 531 height 35
paste input "https://app.frontapp.com/open/cnv_f2h4kea?key=sZSada-SI1hTDOUM9cjcsGKKcBsBMqzZ"
type input "httpsapp.frontapp.comopencnv_f2h4keakeysZSada-SI1hTDOUM9cjcsGKKcBsBMqzZ"
paste input "CPXO96"
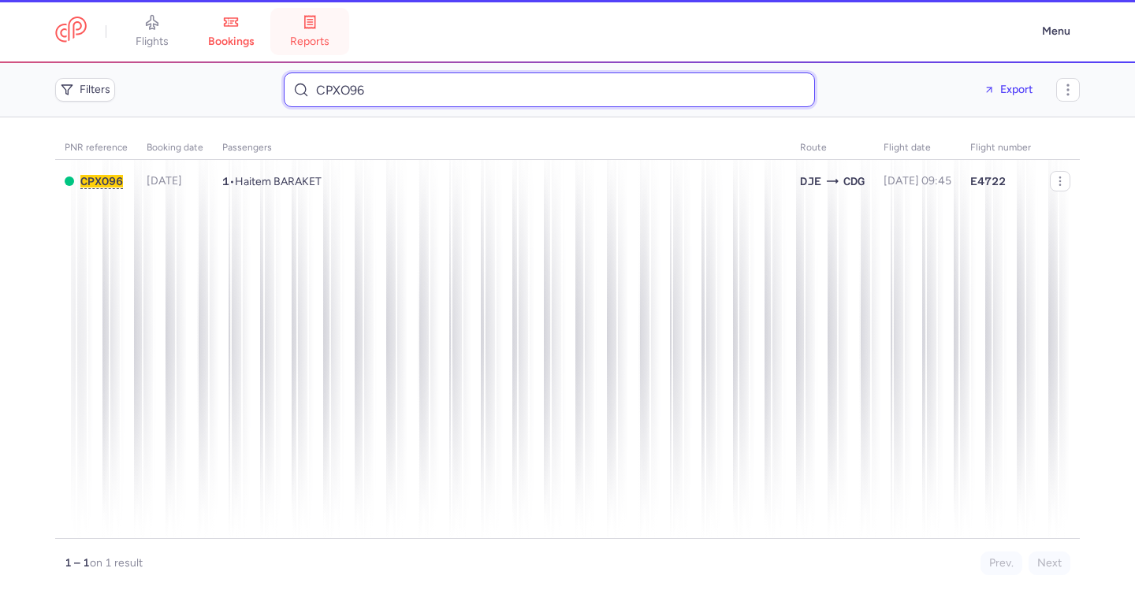
type input "CPXO96"
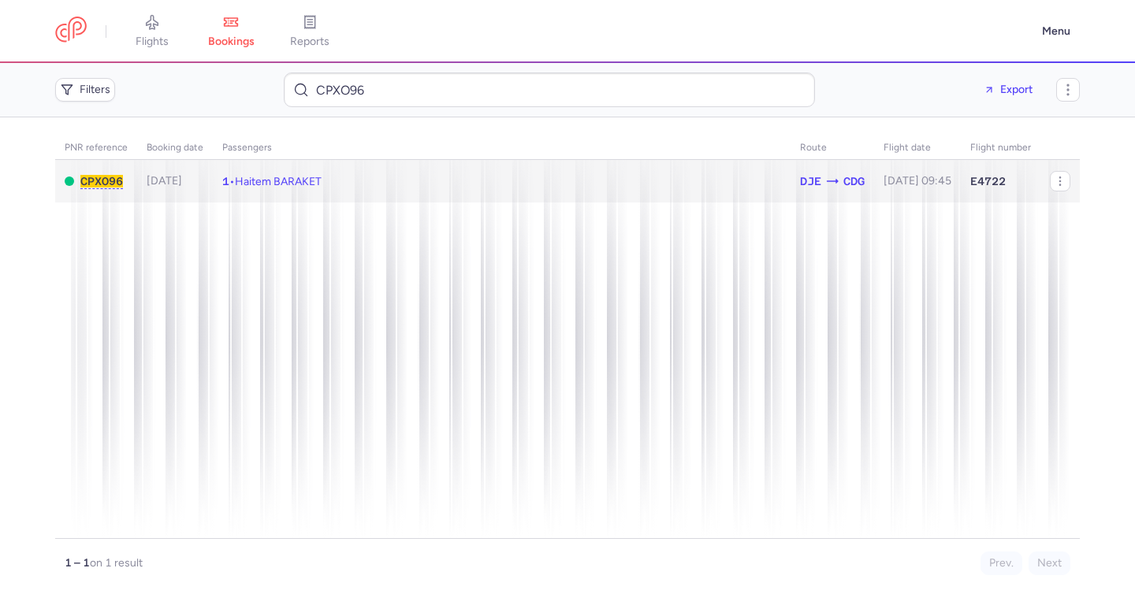
click at [298, 180] on span "Haitem BARAKET" at bounding box center [278, 181] width 87 height 13
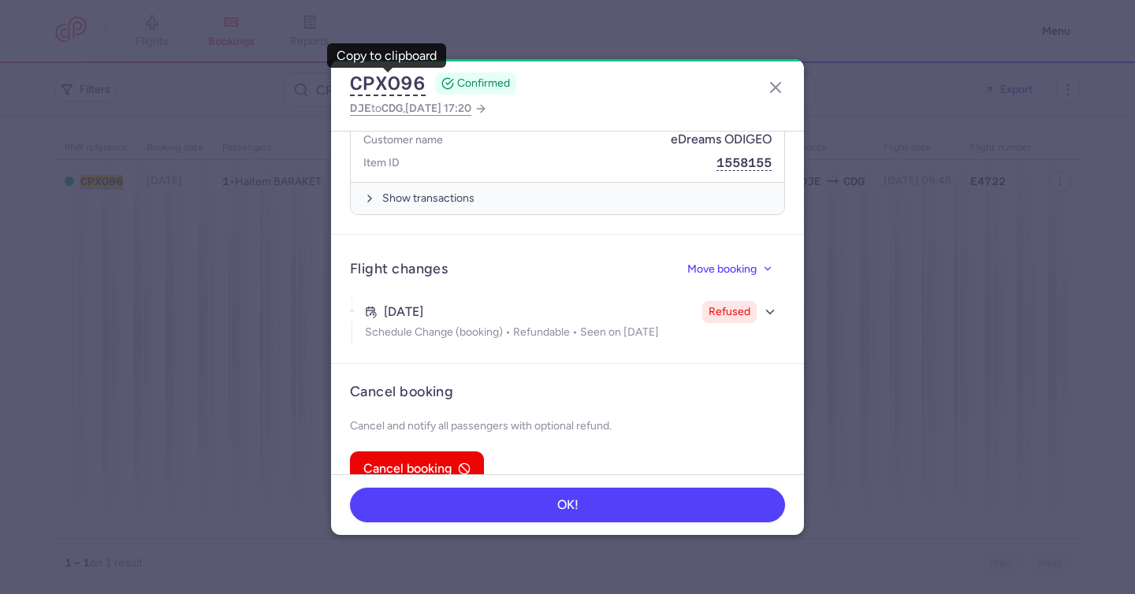
scroll to position [843, 0]
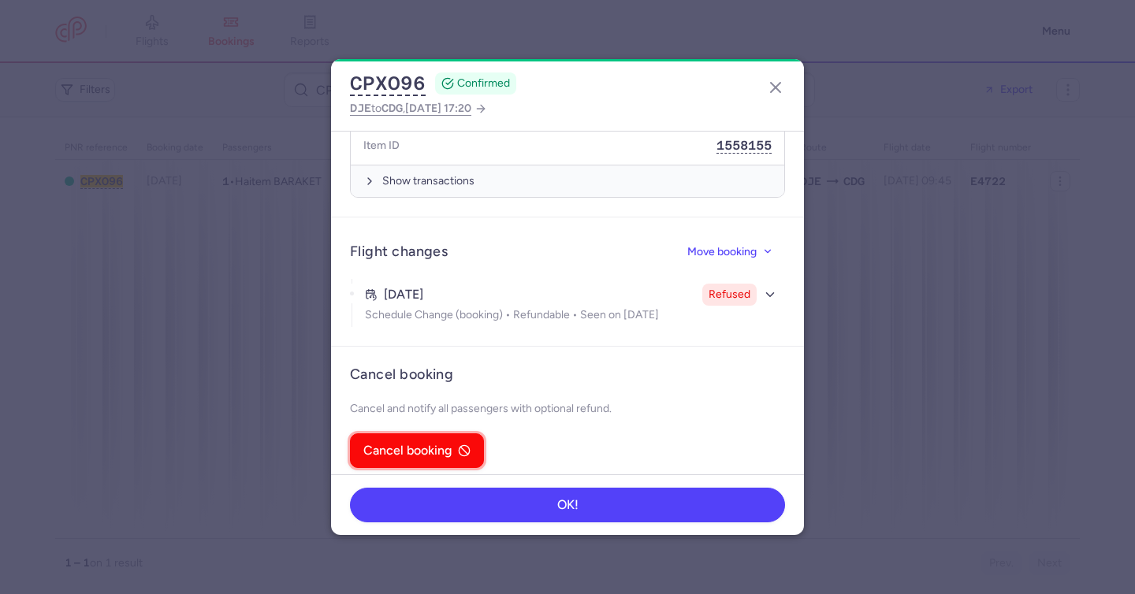
click at [462, 445] on circle "button" at bounding box center [464, 450] width 10 height 10
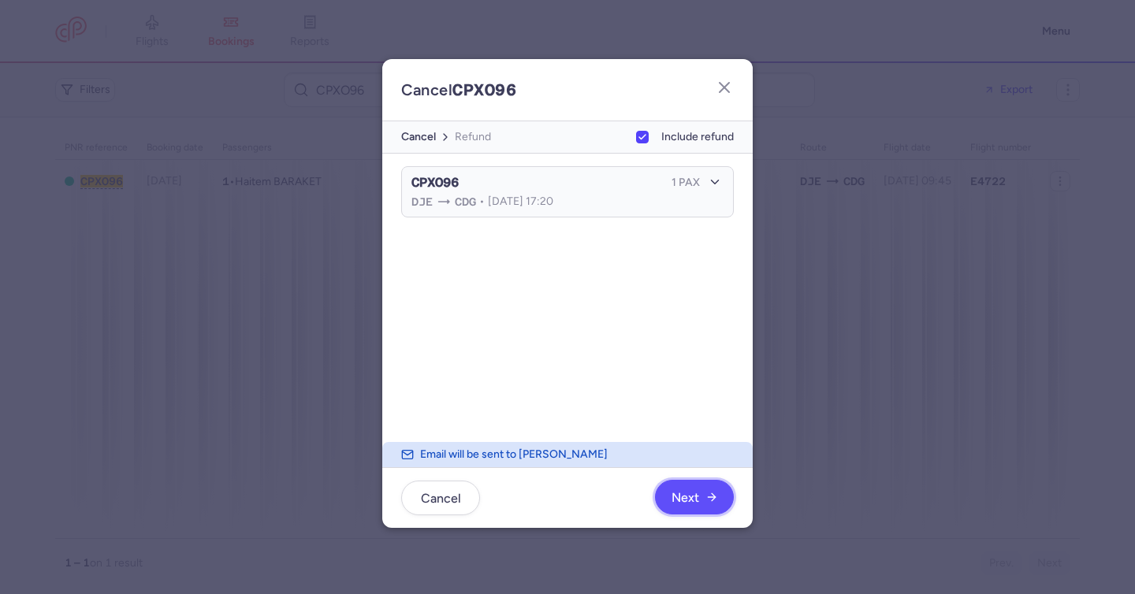
click at [696, 500] on span "Next" at bounding box center [685, 498] width 28 height 14
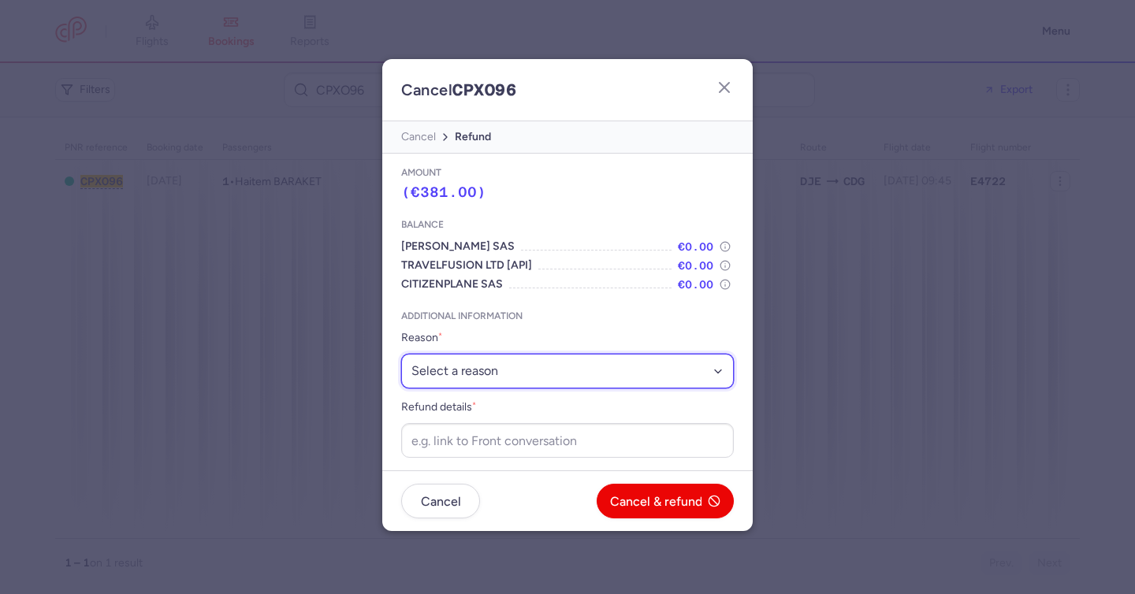
click at [575, 388] on select "Select a reason ⛔️ Unconfirmed booking ❌ Flight canceled 🙅 Schedule change not …" at bounding box center [567, 371] width 332 height 35
select select "refused_sc"
click at [401, 354] on select "Select a reason ⛔️ Unconfirmed booking ❌ Flight canceled 🙅 Schedule change not …" at bounding box center [567, 371] width 332 height 35
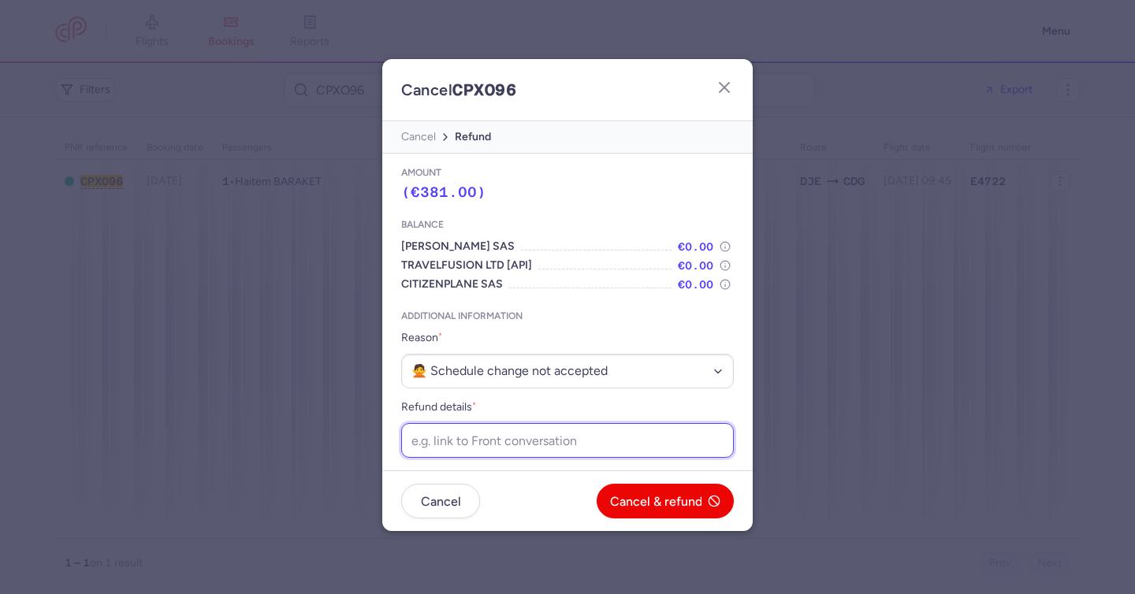
drag, startPoint x: 530, startPoint y: 439, endPoint x: 540, endPoint y: 446, distance: 11.8
click at [531, 439] on input "Refund details *" at bounding box center [567, 440] width 332 height 35
paste input "https://app.frontapp.com/open/cnv_f2h4kea?key=sZSada-SI1hTDOUM9cjcsGKKcBsBMqzZ"
type input "https://app.frontapp.com/open/cnv_f2h4kea?key=sZSada-SI1hTDOUM9cjcsGKKcBsBMqzZ"
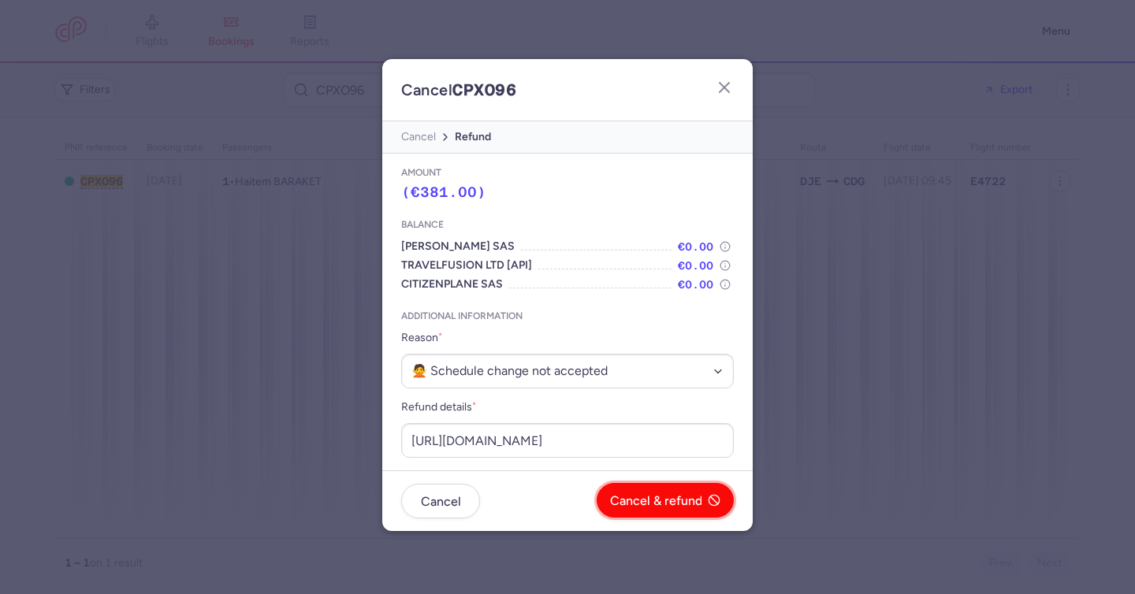
scroll to position [0, 0]
click at [642, 494] on button "Cancel & refund" at bounding box center [664, 500] width 137 height 35
click at [646, 493] on button "Yes, confirm" at bounding box center [676, 500] width 116 height 35
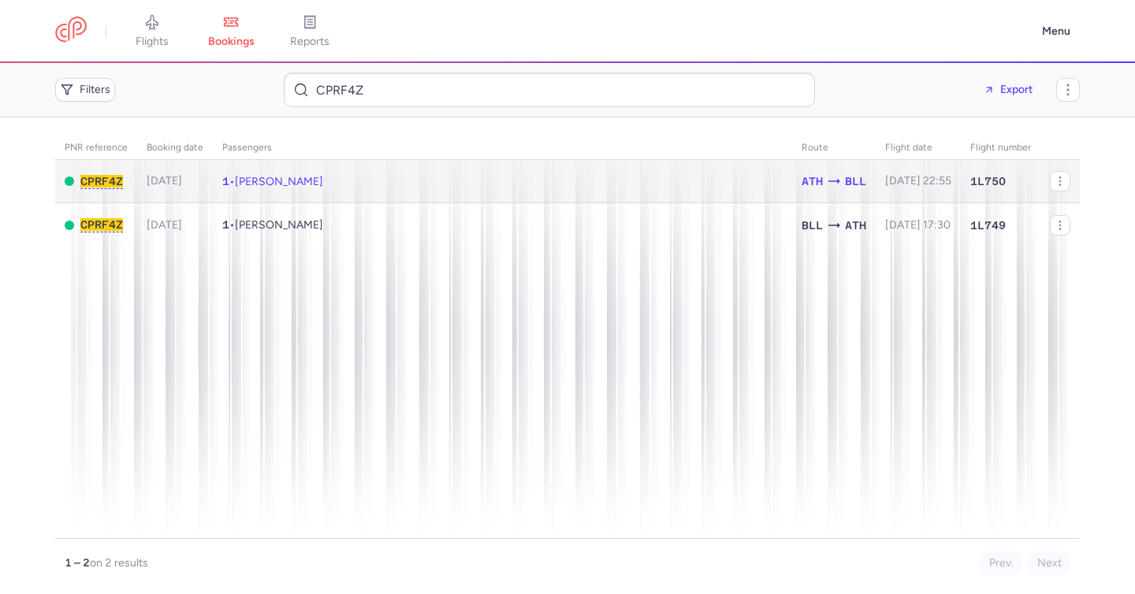
click at [323, 184] on span "[PERSON_NAME]" at bounding box center [279, 181] width 88 height 13
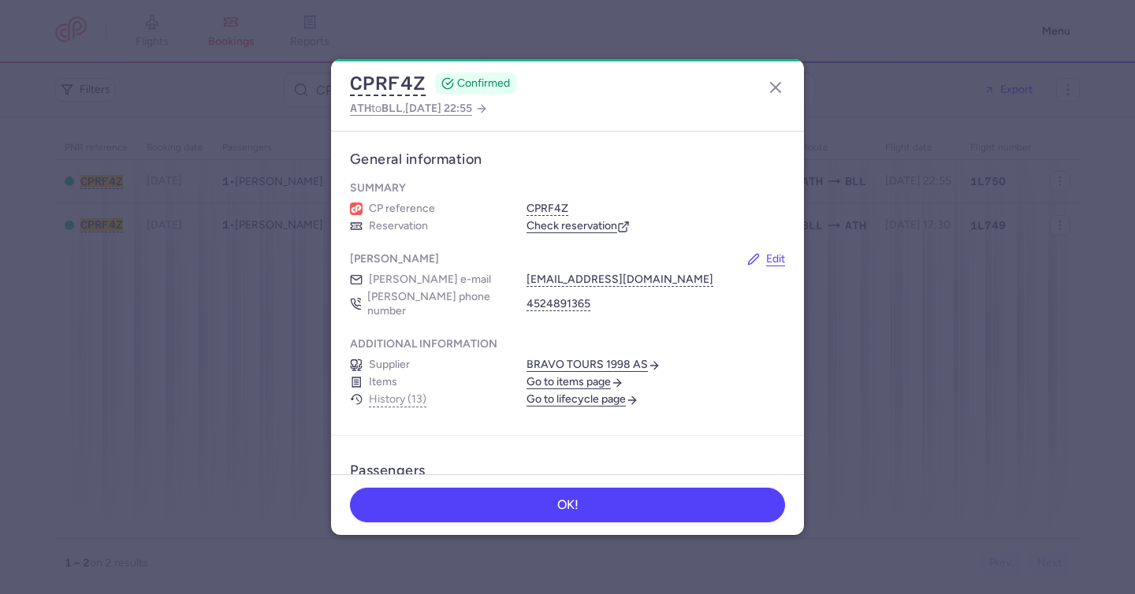
click at [588, 225] on link "Check reservation" at bounding box center [577, 226] width 103 height 14
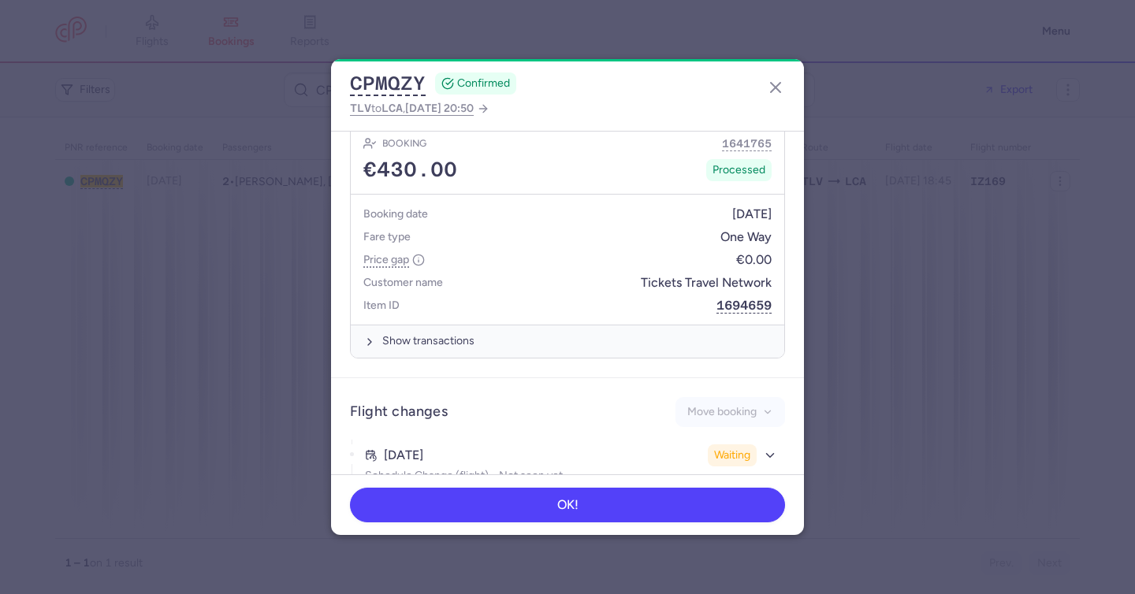
scroll to position [777, 0]
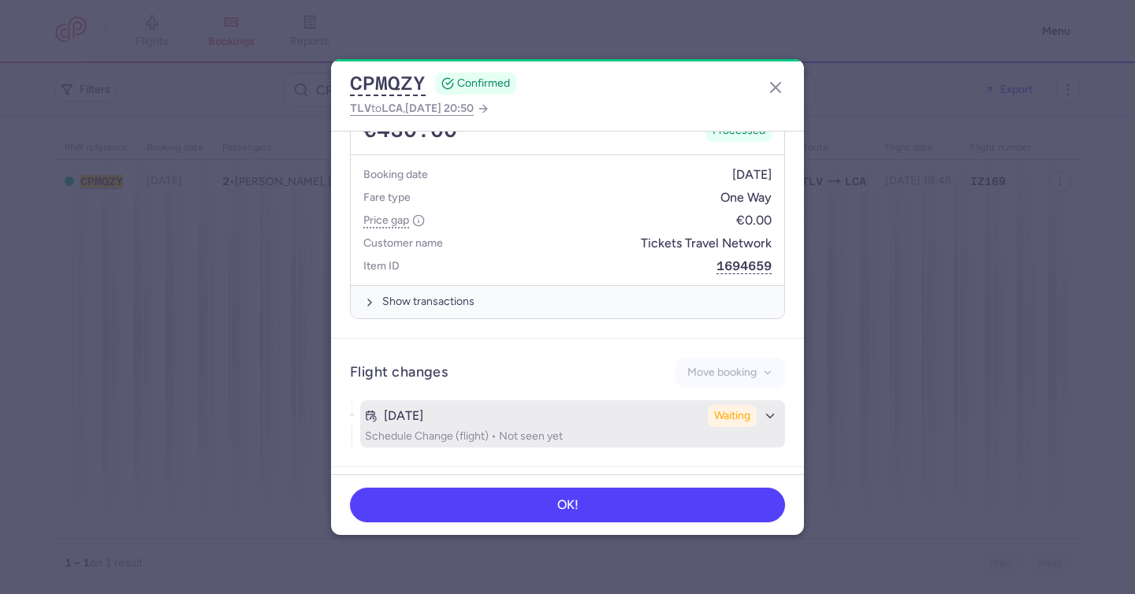
click at [510, 405] on div "[DATE] Waiting" at bounding box center [572, 416] width 415 height 22
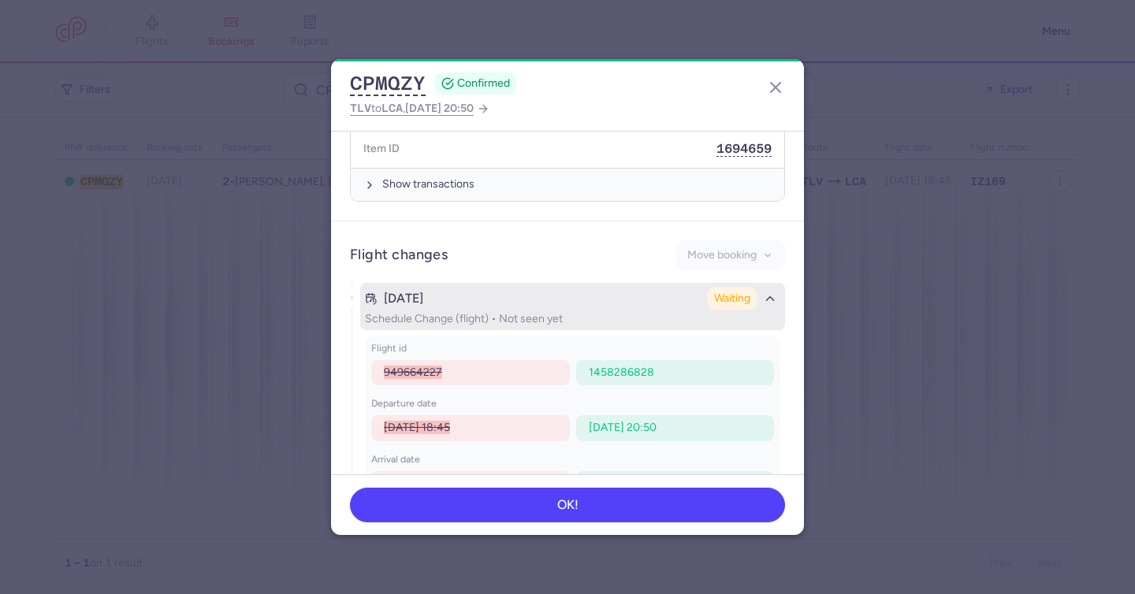
scroll to position [992, 0]
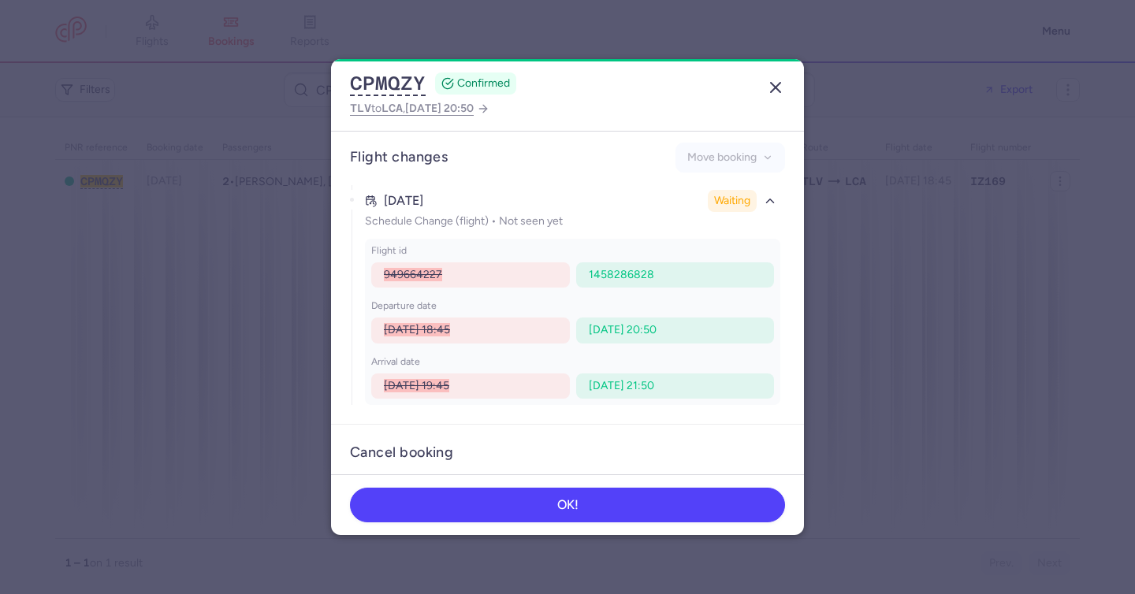
click at [771, 82] on icon "button" at bounding box center [775, 87] width 19 height 19
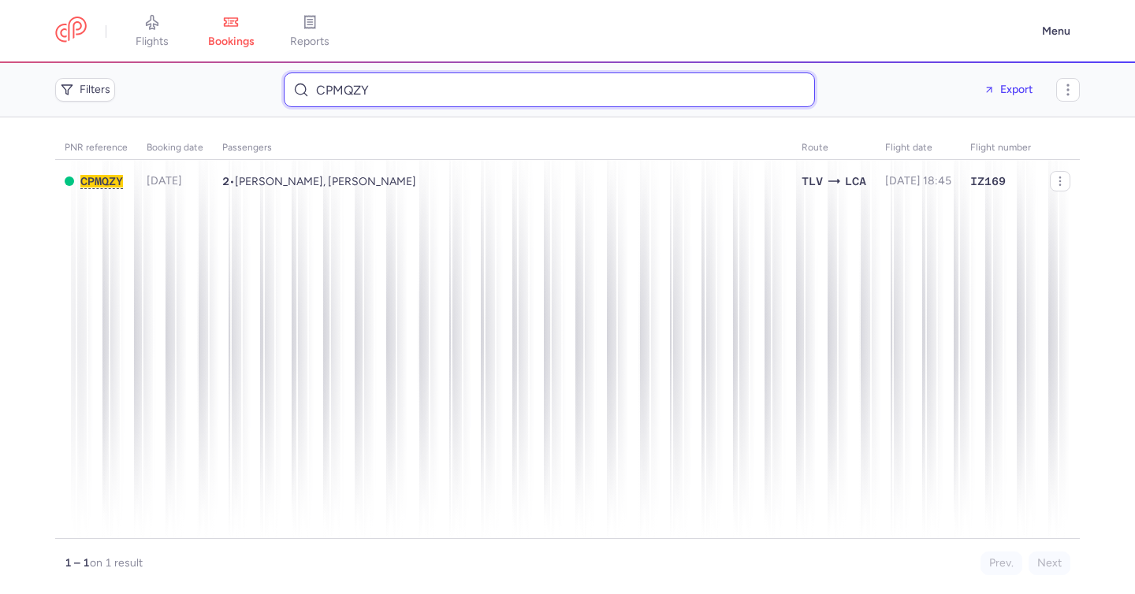
click at [426, 86] on input "CPMQZY" at bounding box center [549, 89] width 531 height 35
paste input "Sylvia Wrobel"
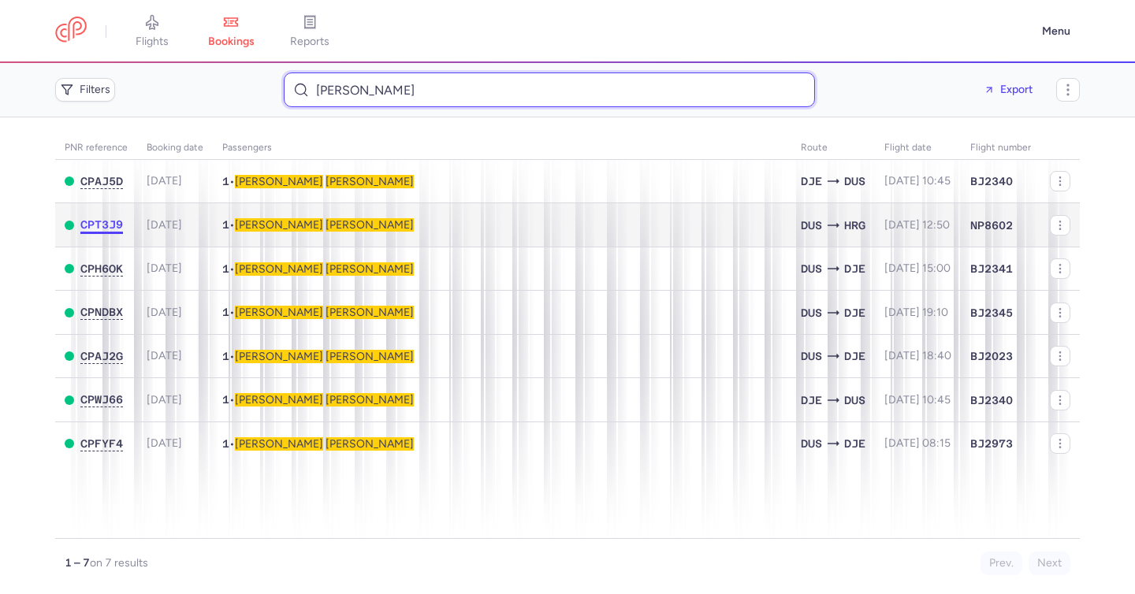
type input "Sylvia Wrobel"
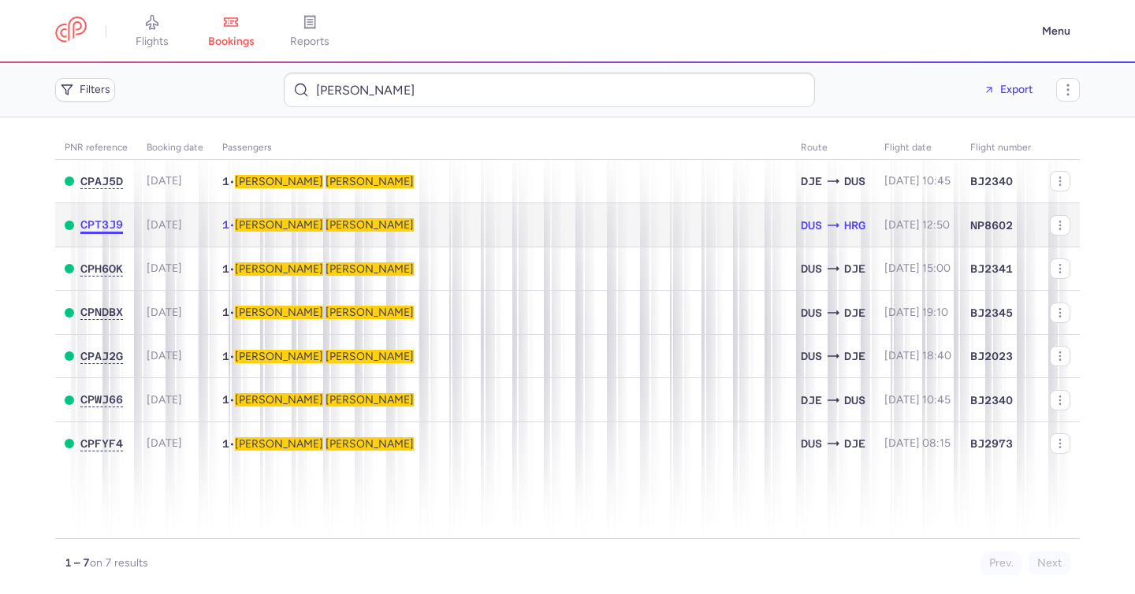
click at [105, 225] on span "CPT3J9" at bounding box center [101, 224] width 43 height 13
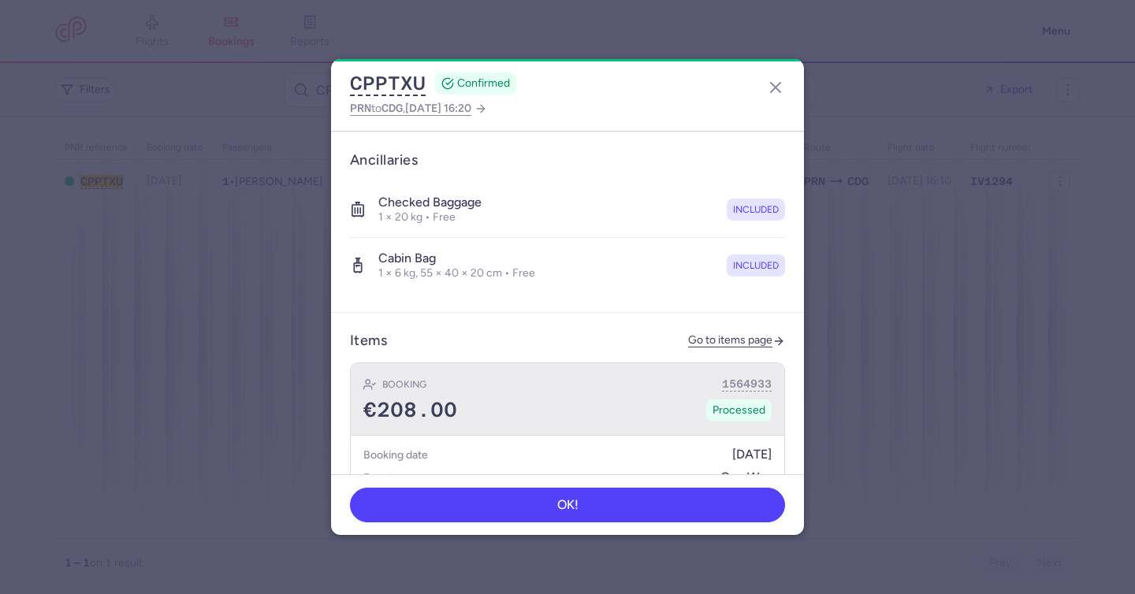
scroll to position [476, 0]
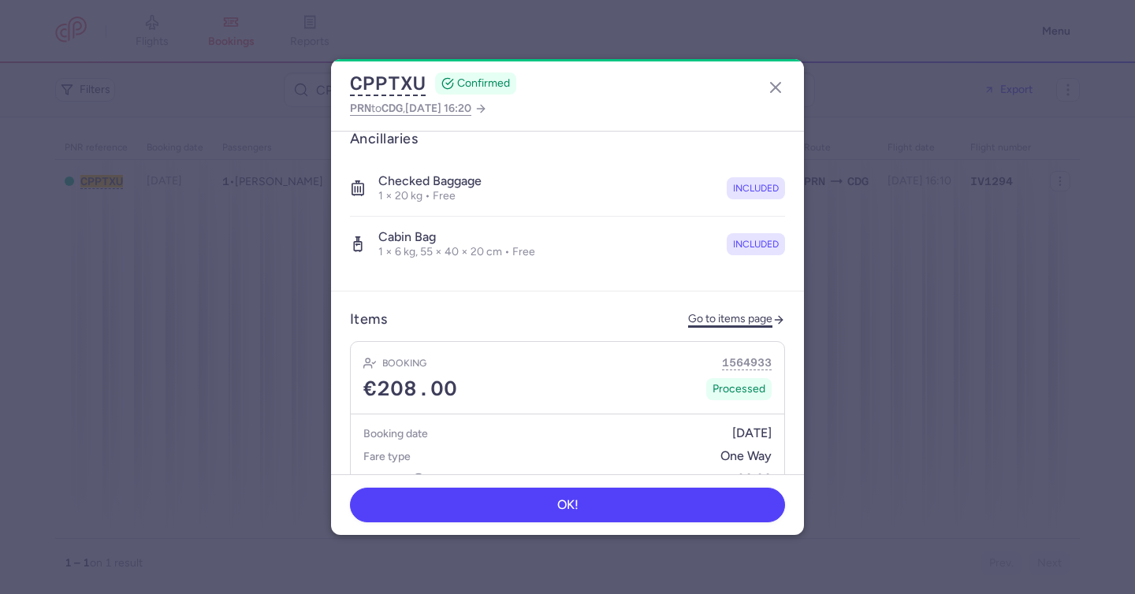
click at [713, 313] on link "Go to items page" at bounding box center [736, 319] width 97 height 13
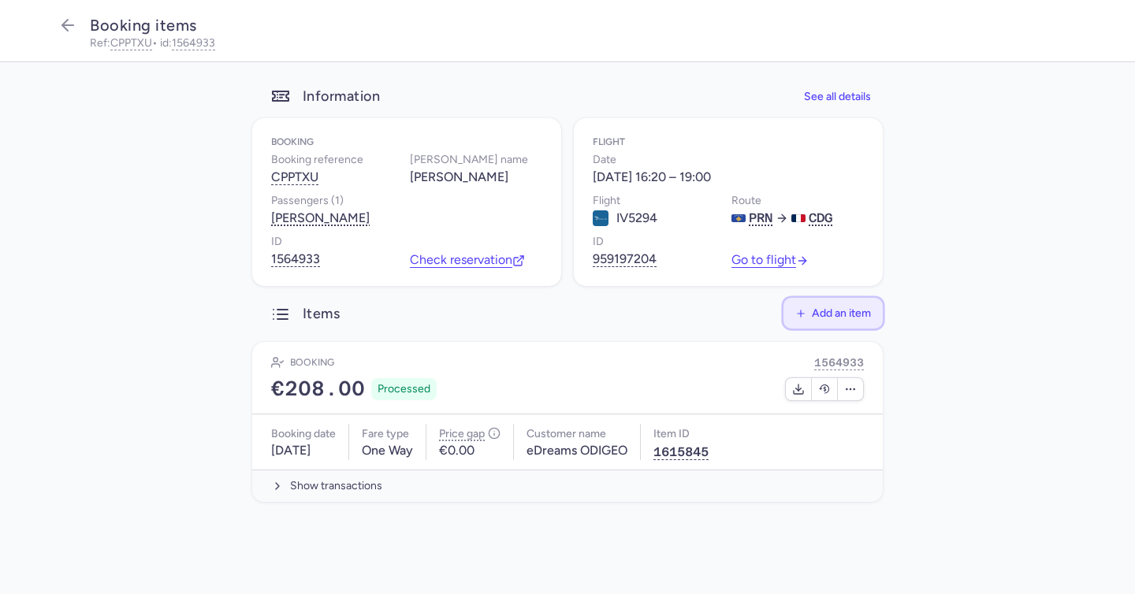
click at [838, 313] on span "Add an item" at bounding box center [841, 313] width 59 height 12
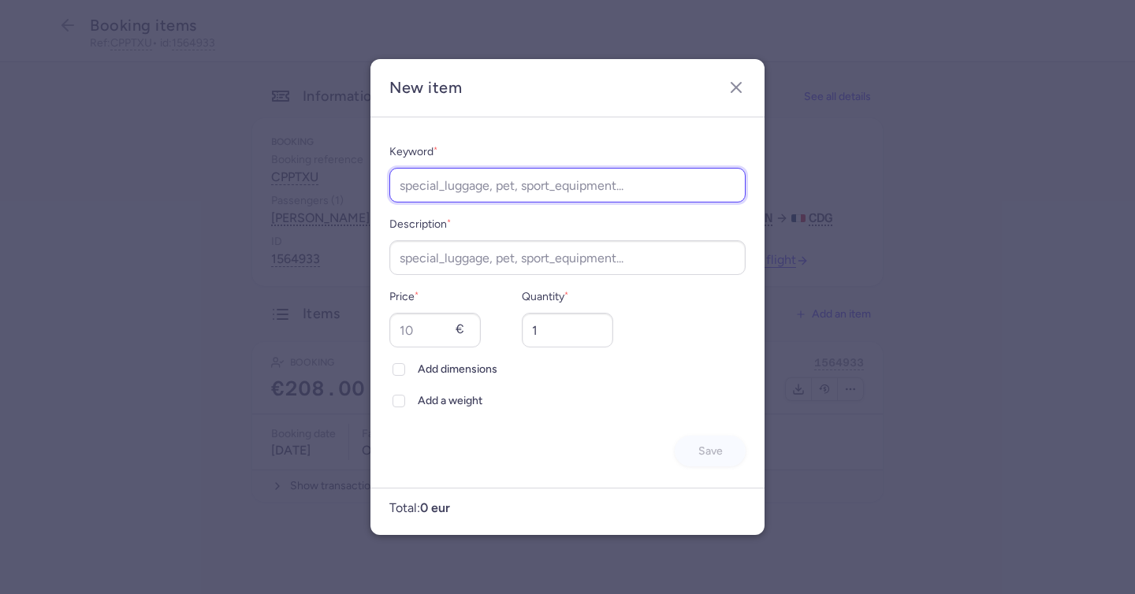
click at [510, 179] on input "Keyword *" at bounding box center [567, 185] width 356 height 35
type input "rebooking"
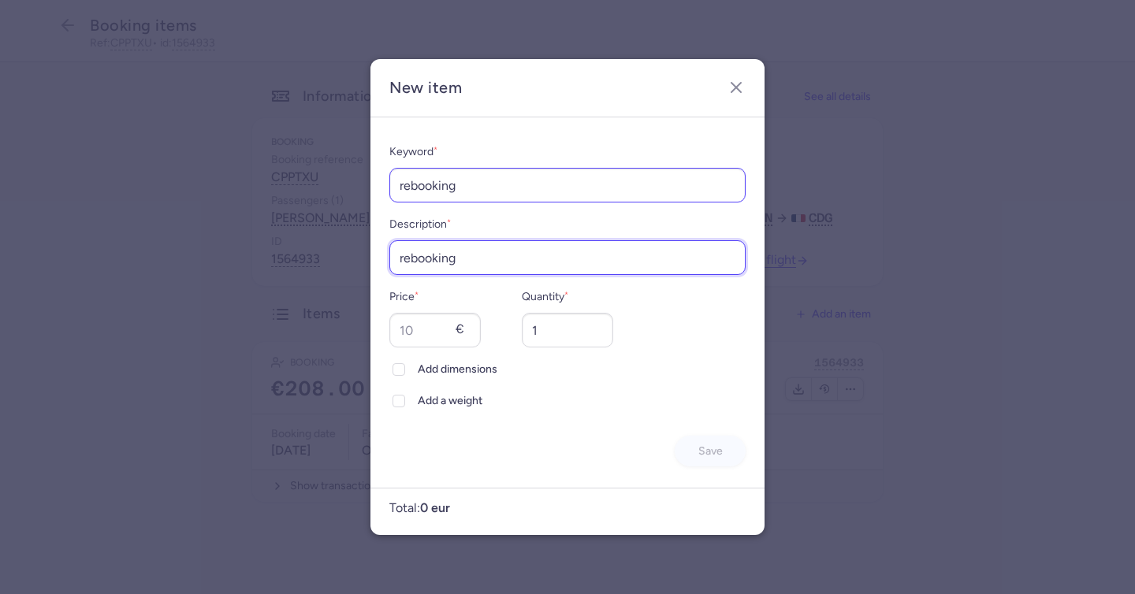
type input "rebooking"
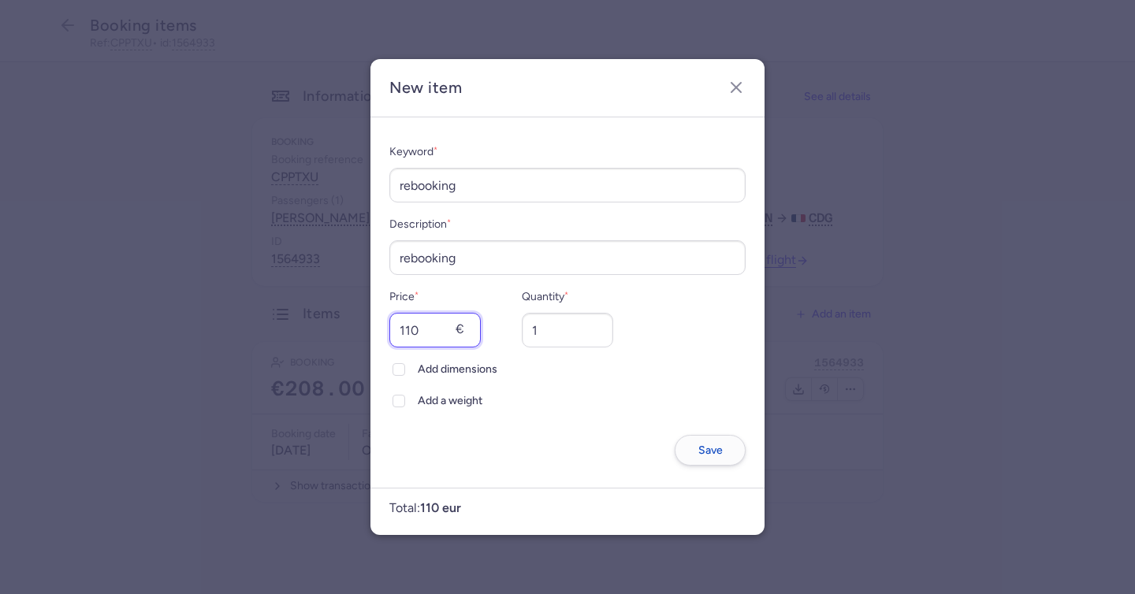
type input "110"
click at [709, 444] on button "Save" at bounding box center [709, 450] width 71 height 31
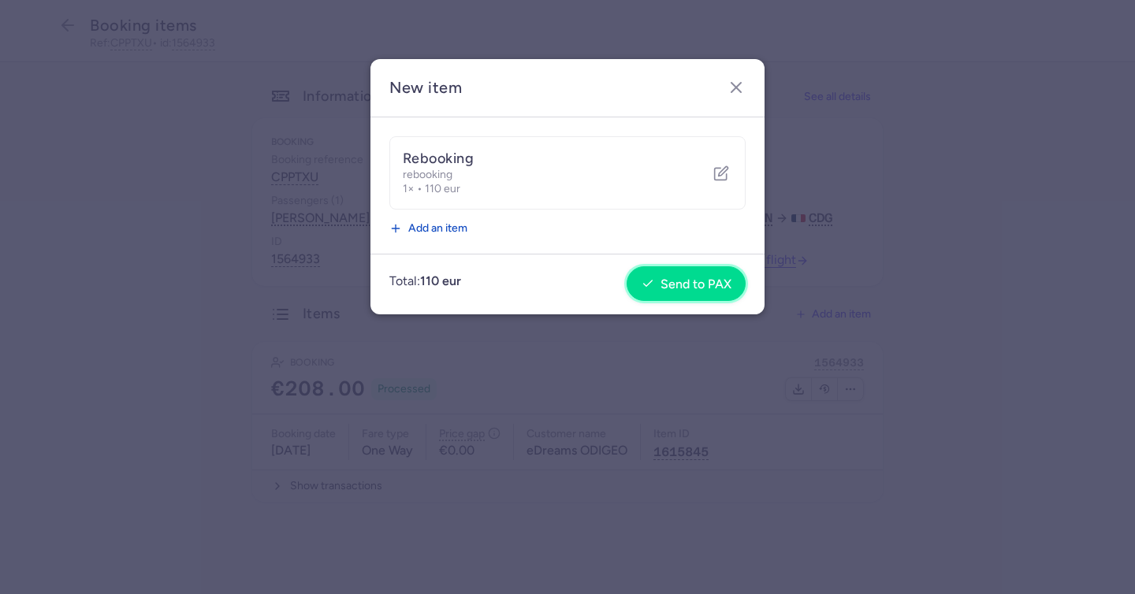
click at [685, 285] on span "Send to PAX" at bounding box center [695, 284] width 71 height 14
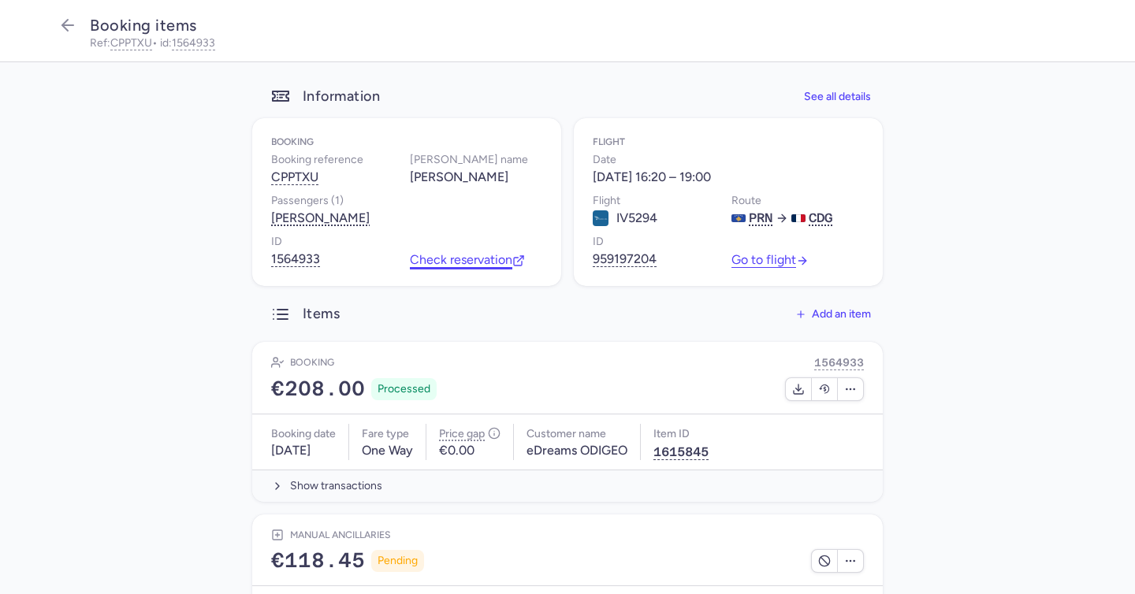
click at [474, 264] on link "Check reservation" at bounding box center [467, 260] width 115 height 14
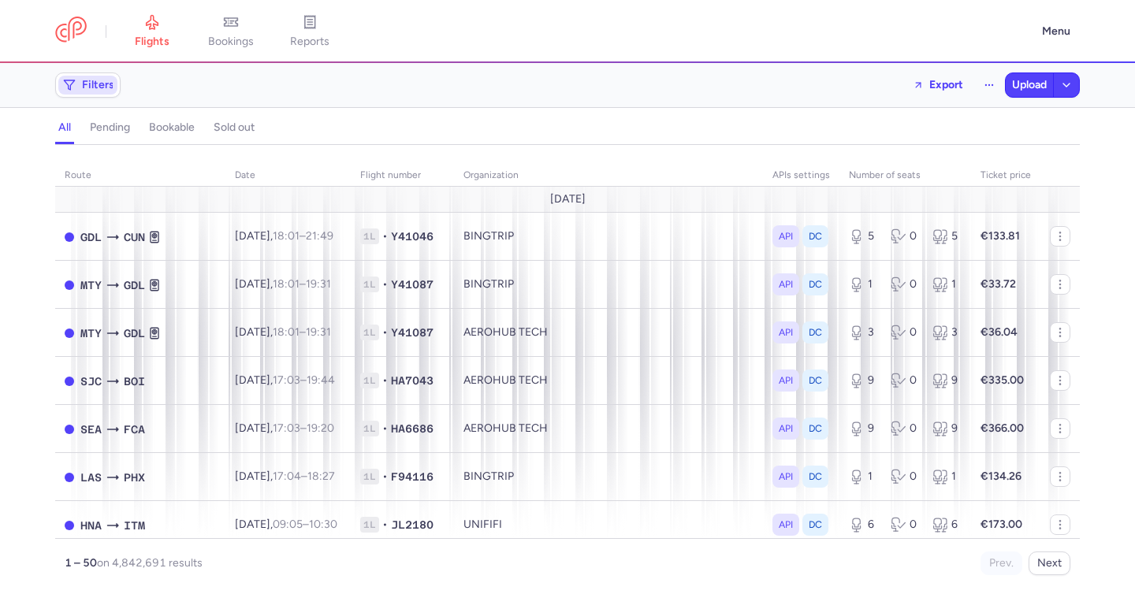
click at [68, 87] on icon "button" at bounding box center [69, 85] width 13 height 13
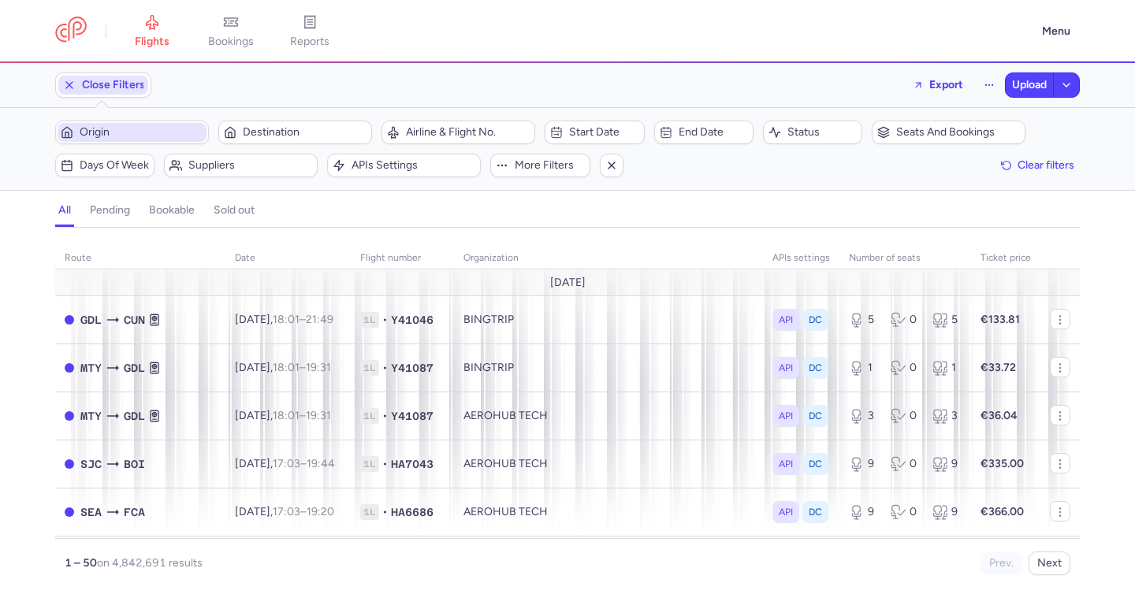
click at [124, 132] on span "Origin" at bounding box center [142, 132] width 124 height 13
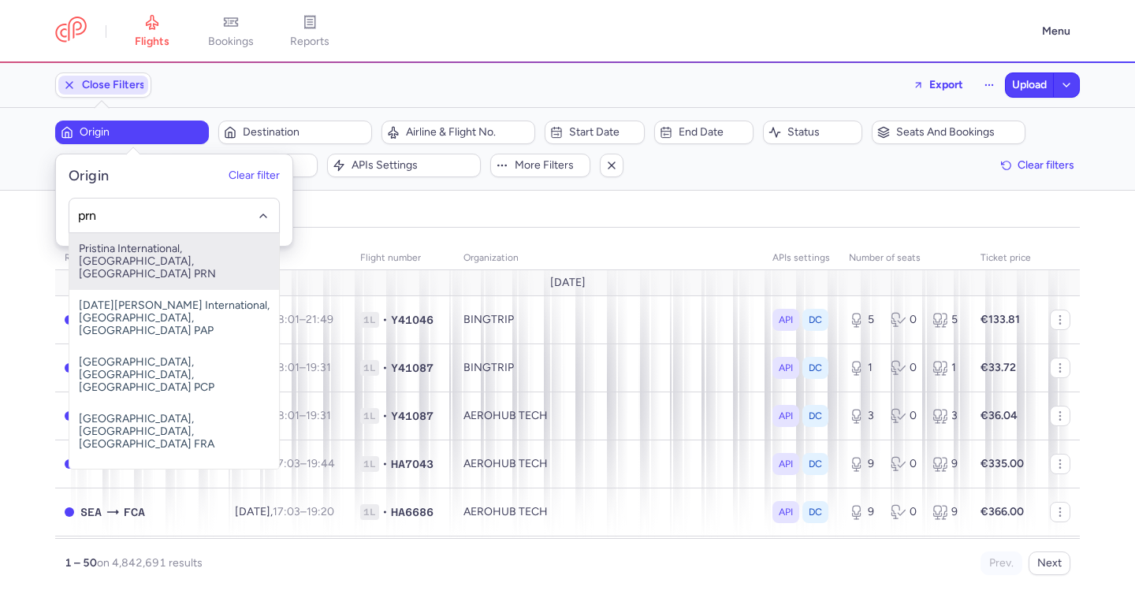
click at [139, 260] on span "Pristina International, Pristina, Kosovo PRN" at bounding box center [174, 261] width 210 height 57
type input "prn"
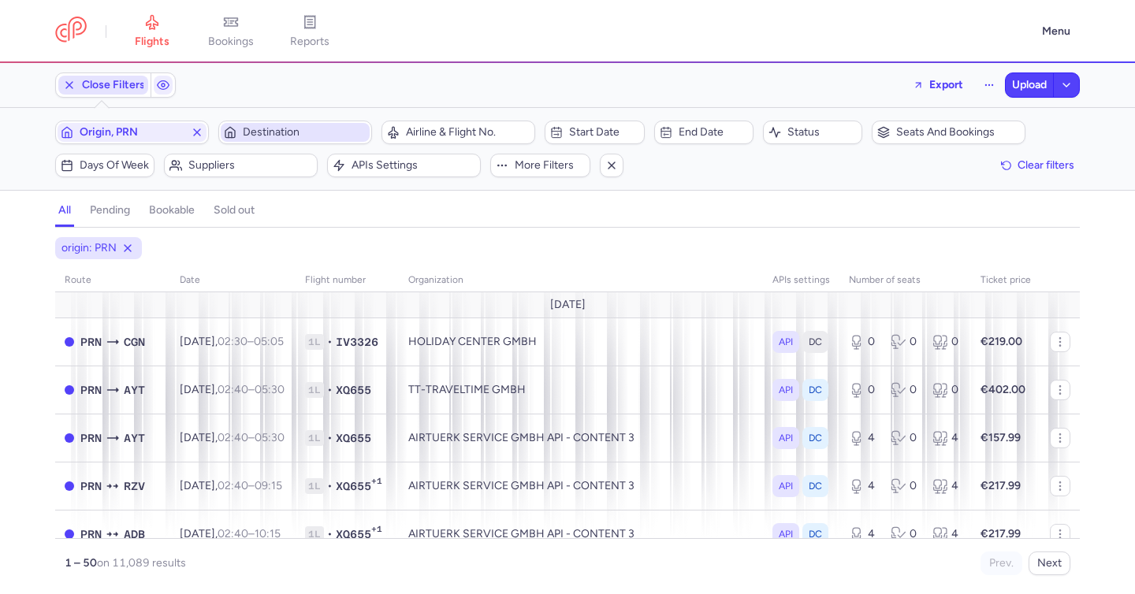
click at [274, 133] on span "Destination" at bounding box center [305, 132] width 124 height 13
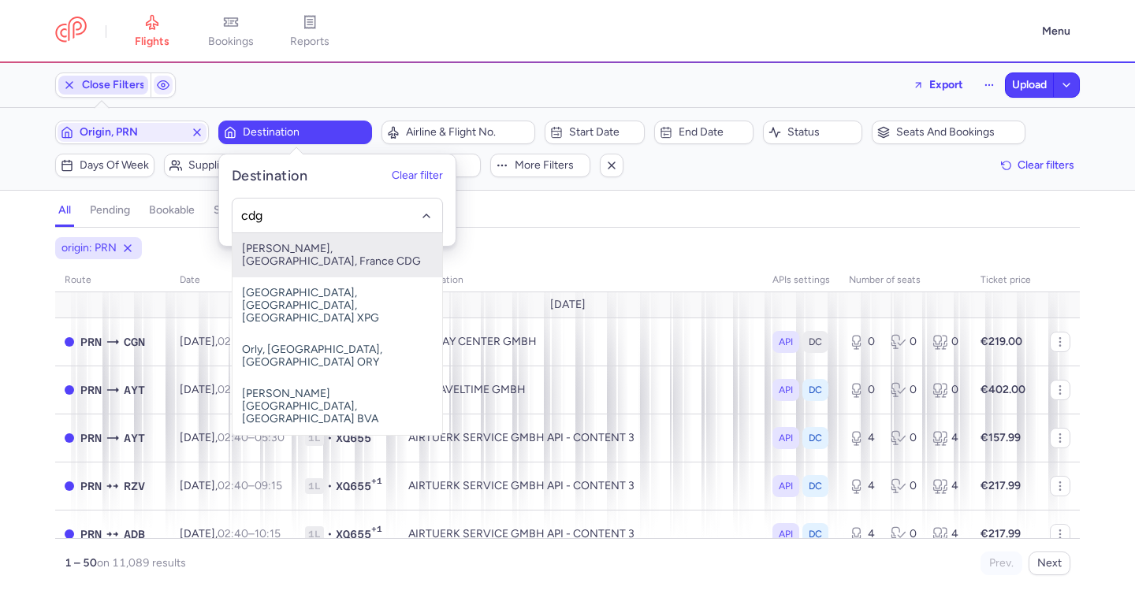
click at [396, 250] on span "Charles De Gaulle, Paris, France CDG" at bounding box center [337, 255] width 210 height 44
type input "cdg"
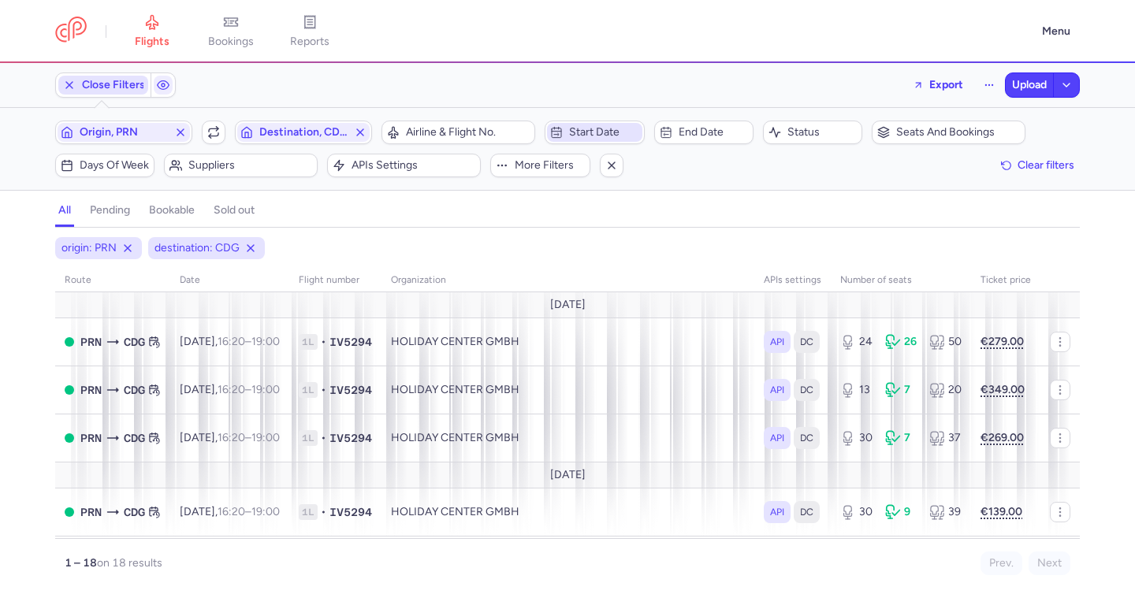
click at [566, 137] on span "Start date" at bounding box center [594, 132] width 95 height 19
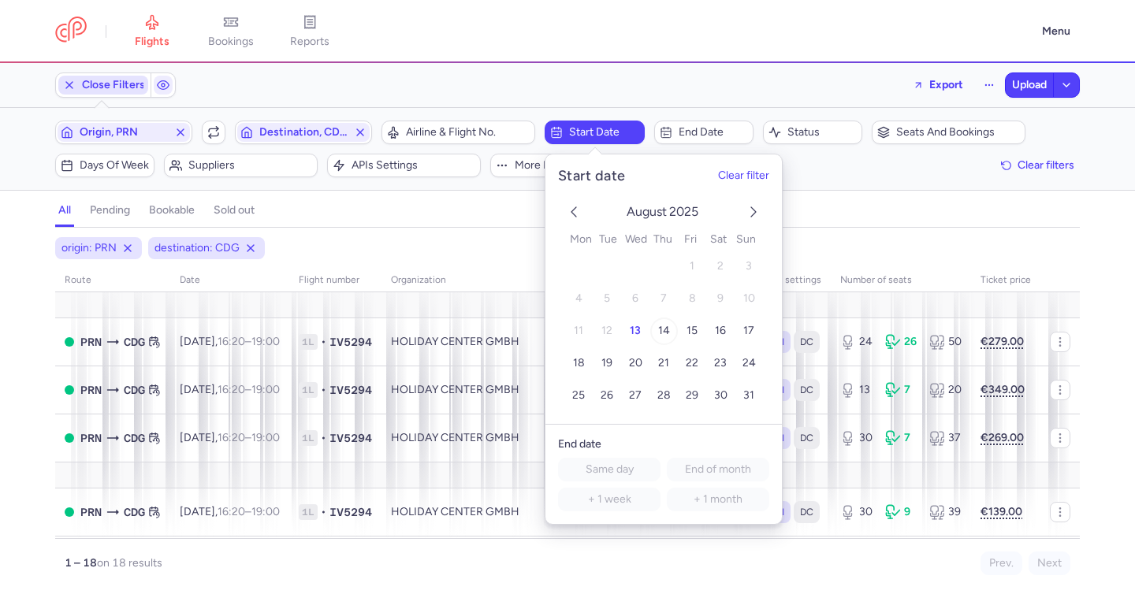
click at [669, 331] on button "14" at bounding box center [664, 332] width 28 height 28
click at [836, 226] on div "all pending bookable sold out" at bounding box center [567, 214] width 1024 height 28
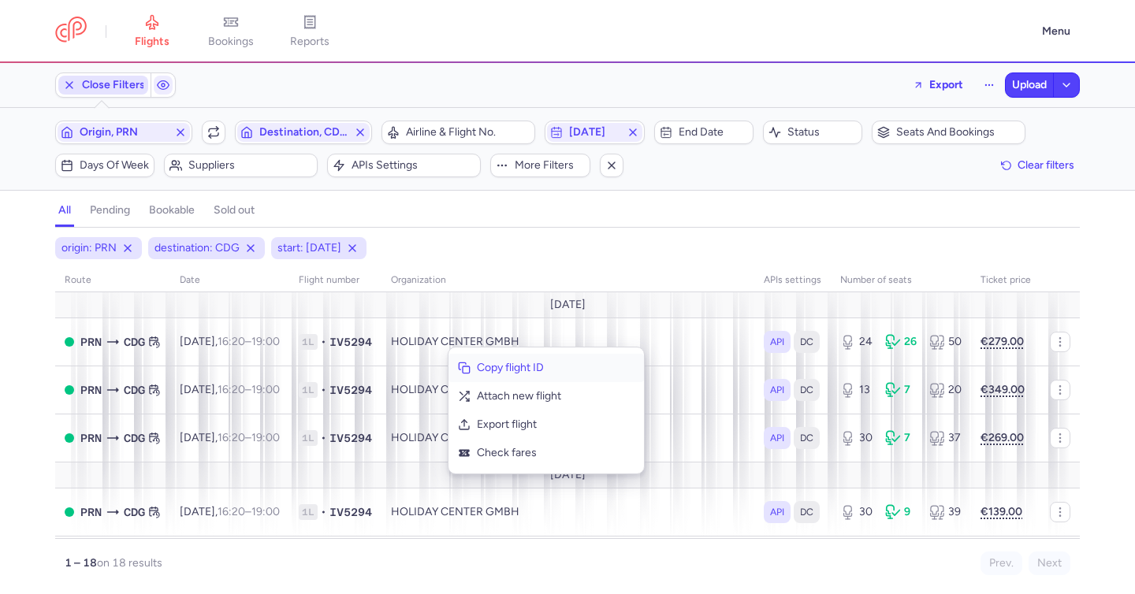
click at [488, 364] on span "Copy flight ID" at bounding box center [556, 368] width 158 height 16
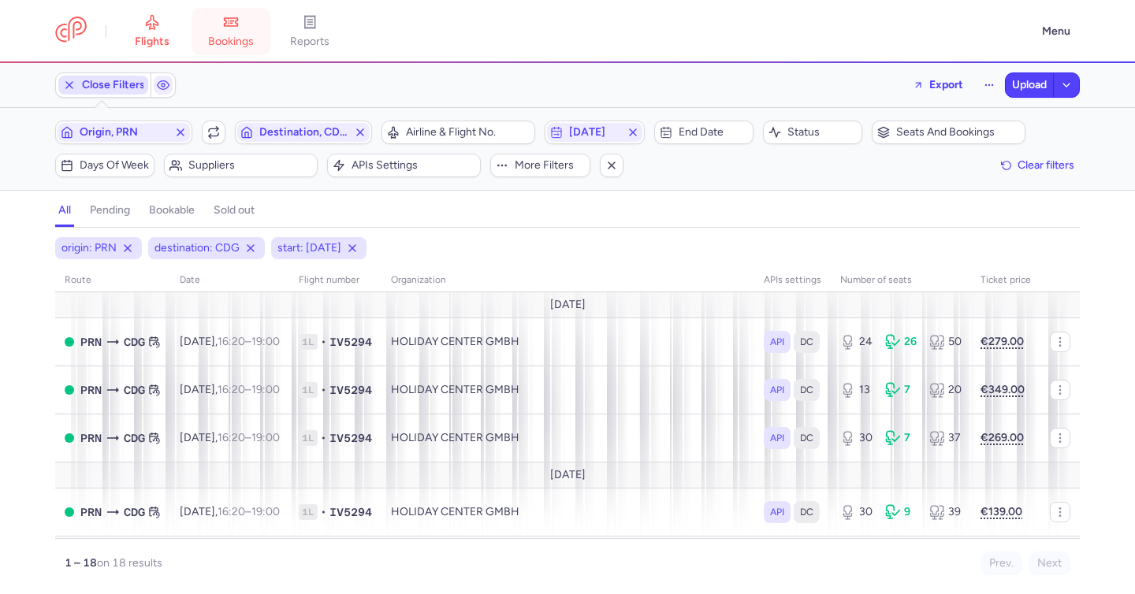
click at [218, 9] on header "flights bookings reports Menu" at bounding box center [567, 31] width 1135 height 63
click at [228, 21] on icon at bounding box center [228, 21] width 0 height 0
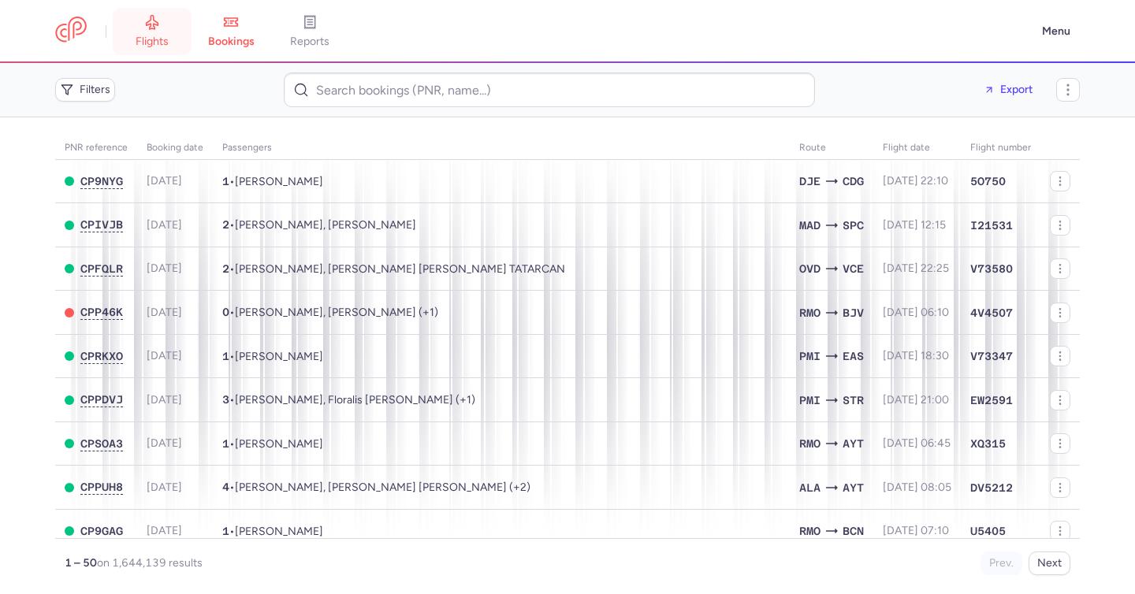
click at [173, 32] on link "flights" at bounding box center [152, 31] width 79 height 35
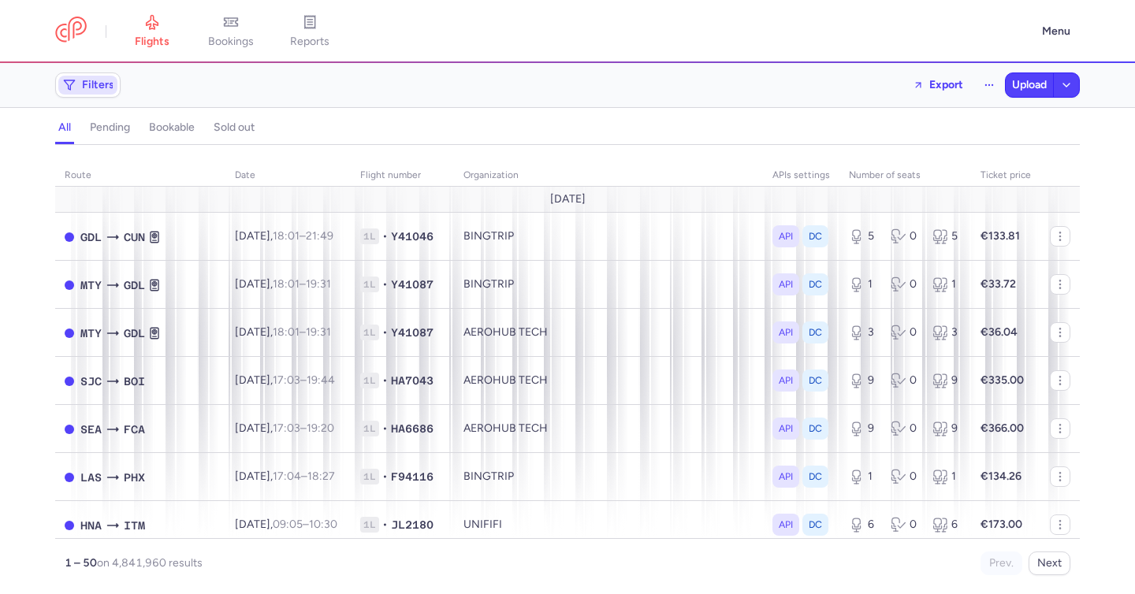
click at [96, 90] on span "Filters" at bounding box center [98, 85] width 32 height 13
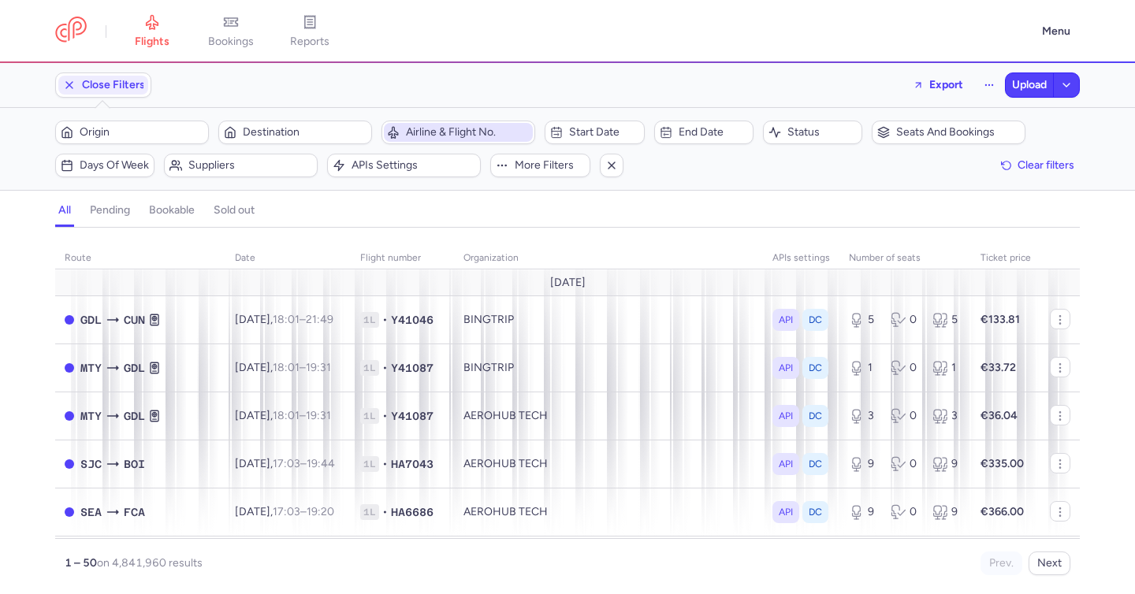
click at [449, 130] on span "Airline & Flight No." at bounding box center [468, 132] width 124 height 13
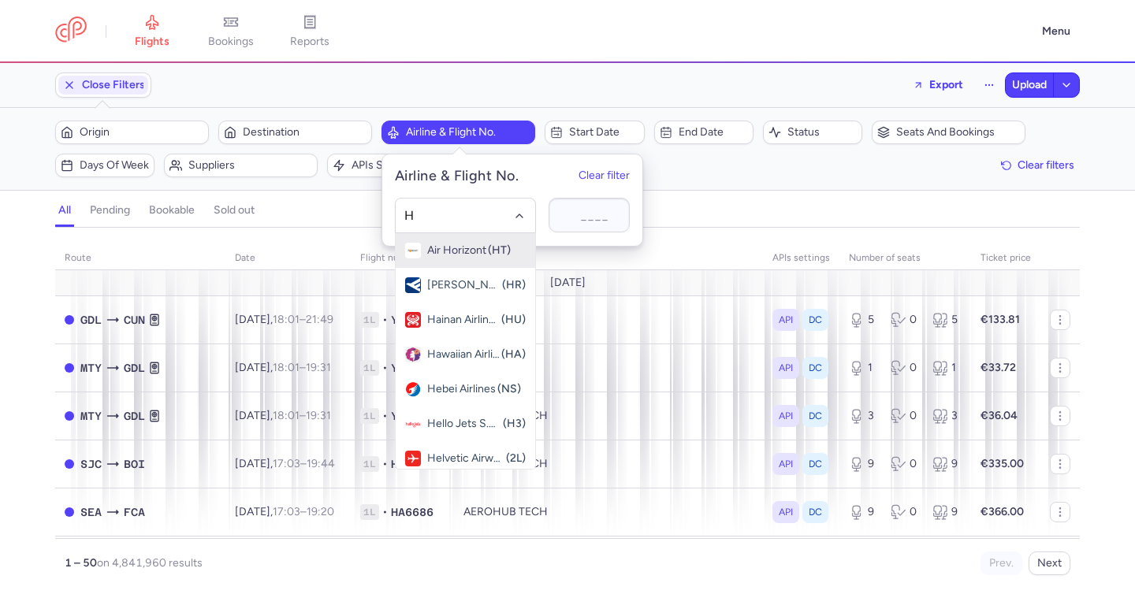
type input "HV"
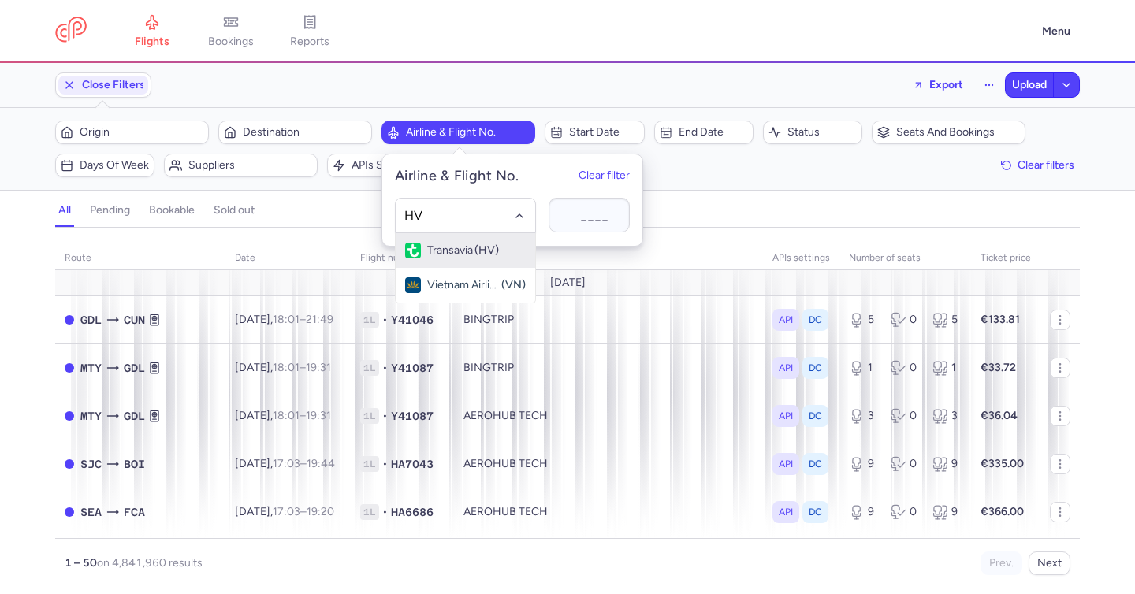
click at [472, 245] on span "Transavia" at bounding box center [450, 250] width 46 height 13
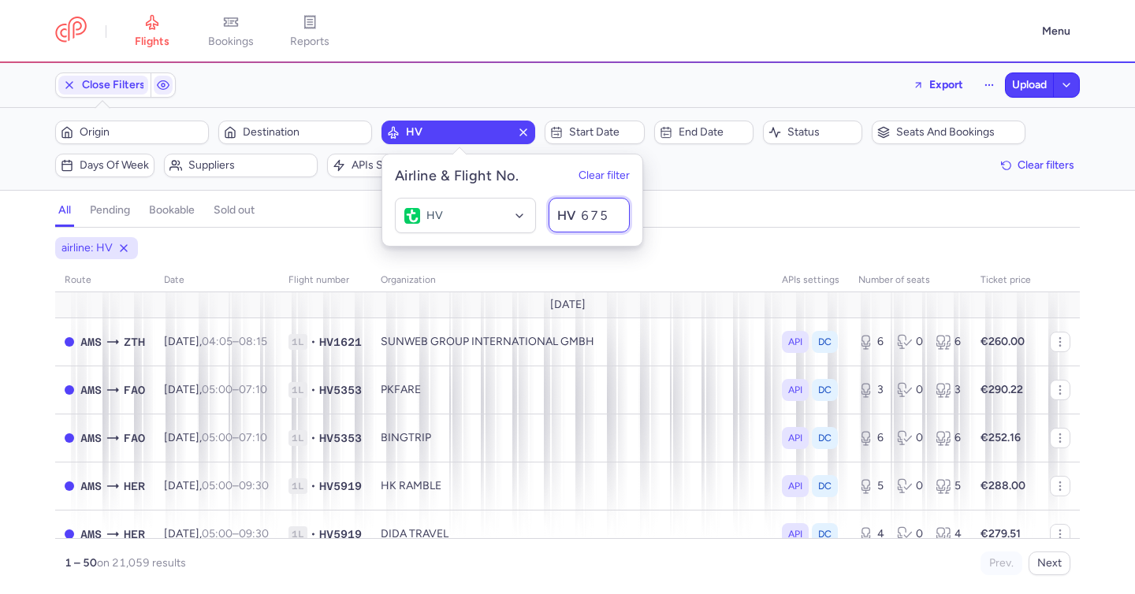
type input "6754"
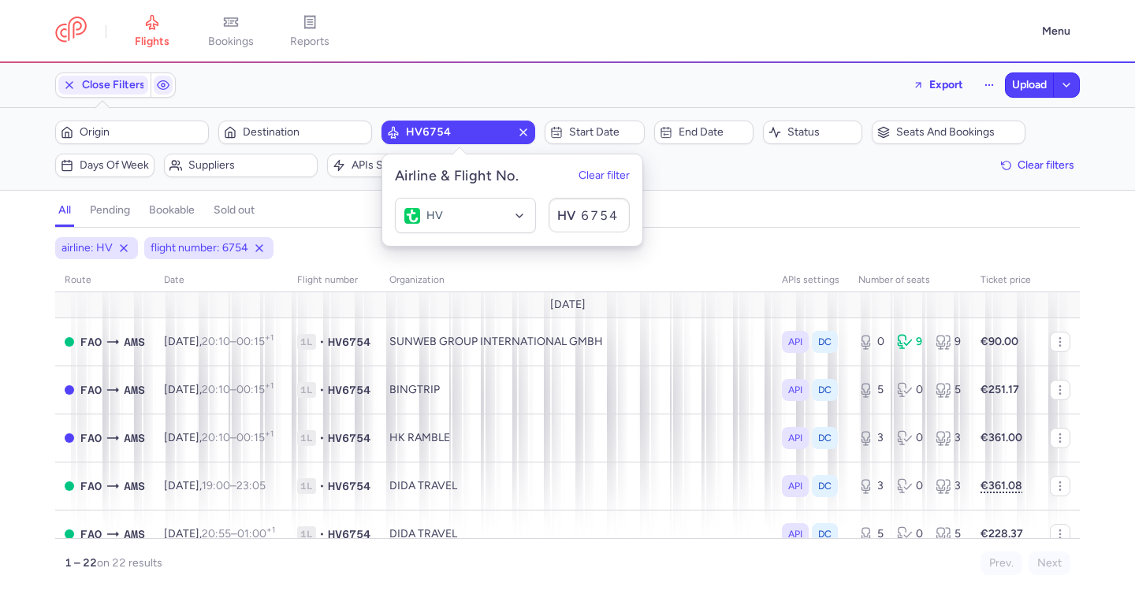
click at [738, 202] on div "all pending bookable sold out" at bounding box center [567, 214] width 1024 height 28
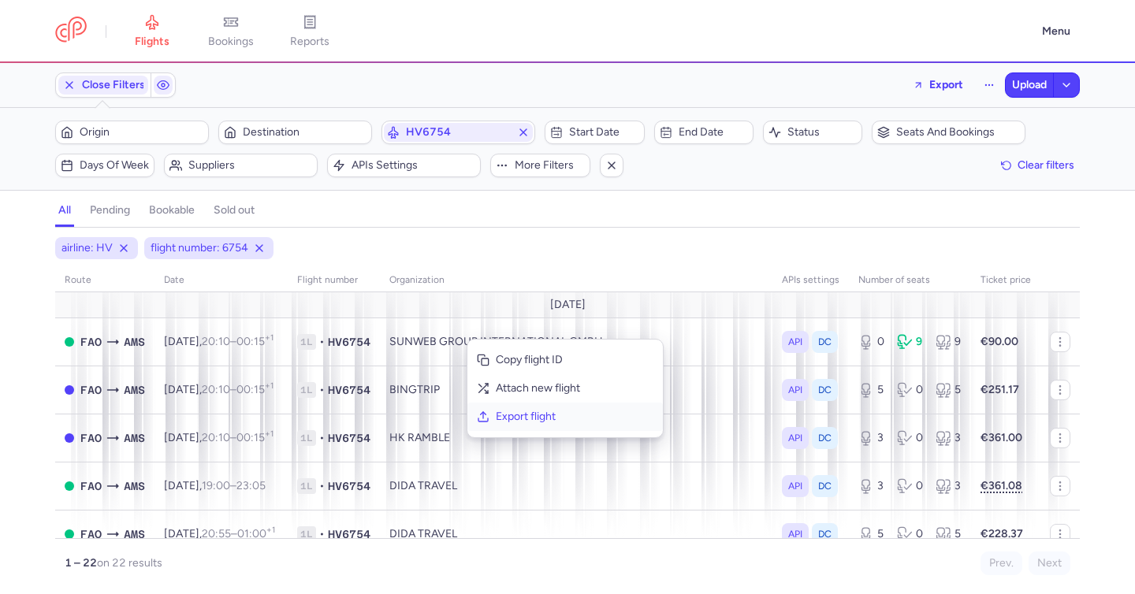
click at [555, 419] on span "Export flight" at bounding box center [575, 417] width 158 height 16
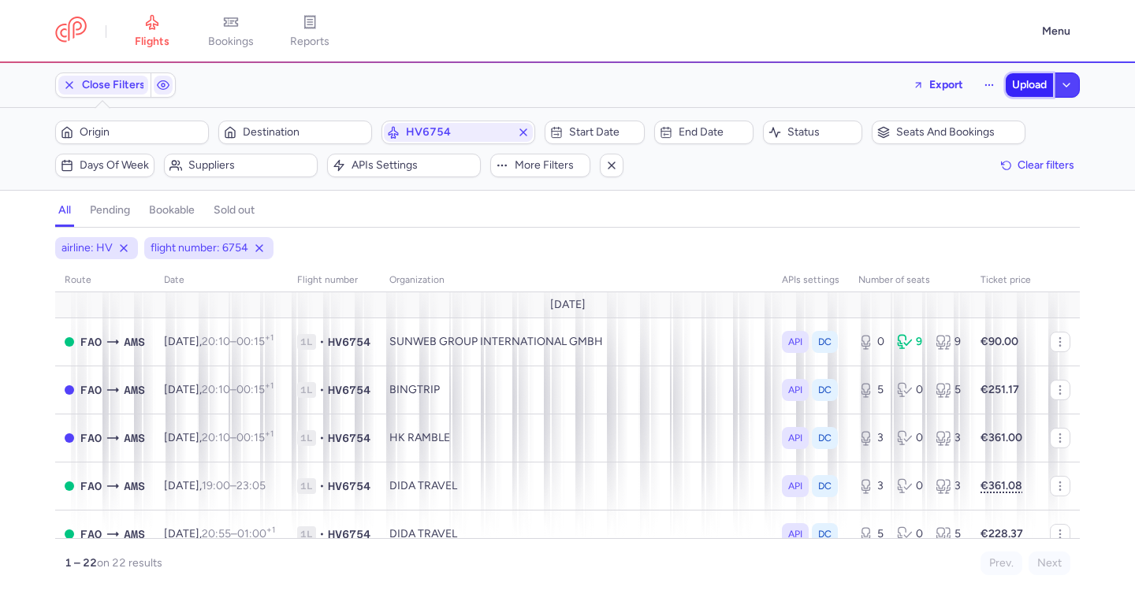
click at [1029, 84] on span "Upload" at bounding box center [1029, 85] width 35 height 13
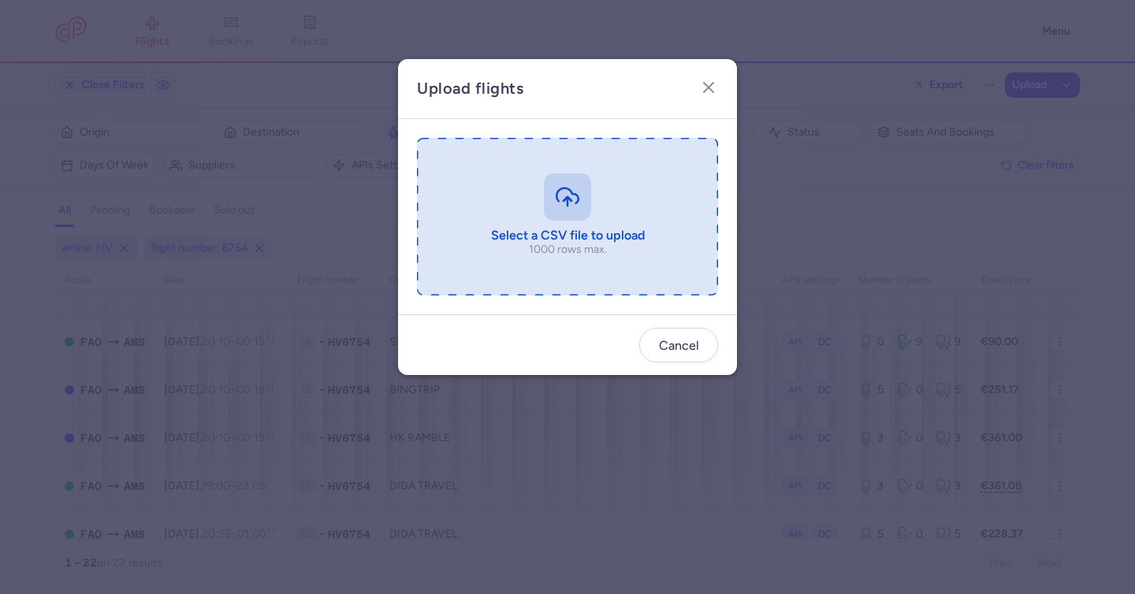
click at [572, 197] on input "file" at bounding box center [567, 217] width 301 height 158
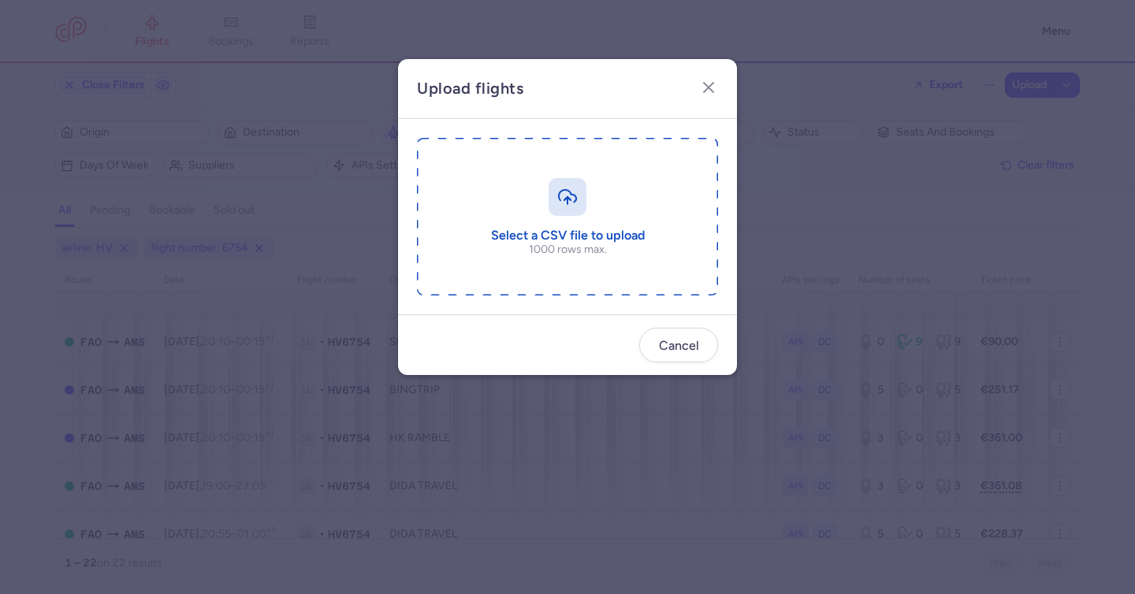
type input "C:\fakepath\export_flight_HV6754_20250813,1414.csv"
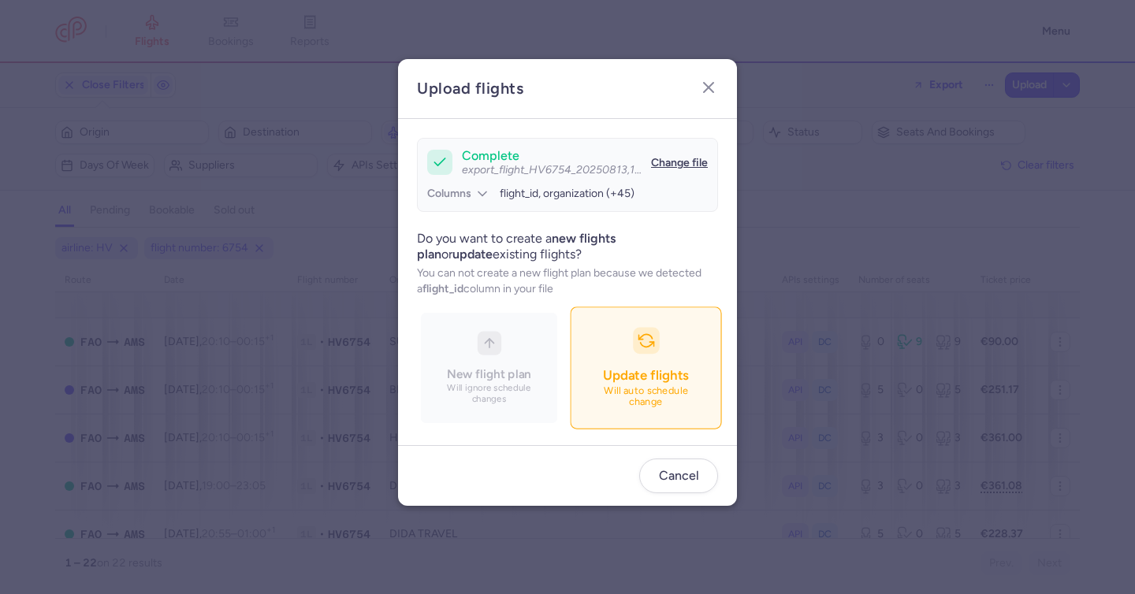
drag, startPoint x: 654, startPoint y: 370, endPoint x: 663, endPoint y: 369, distance: 9.5
click at [658, 372] on span "Update flights" at bounding box center [645, 375] width 85 height 16
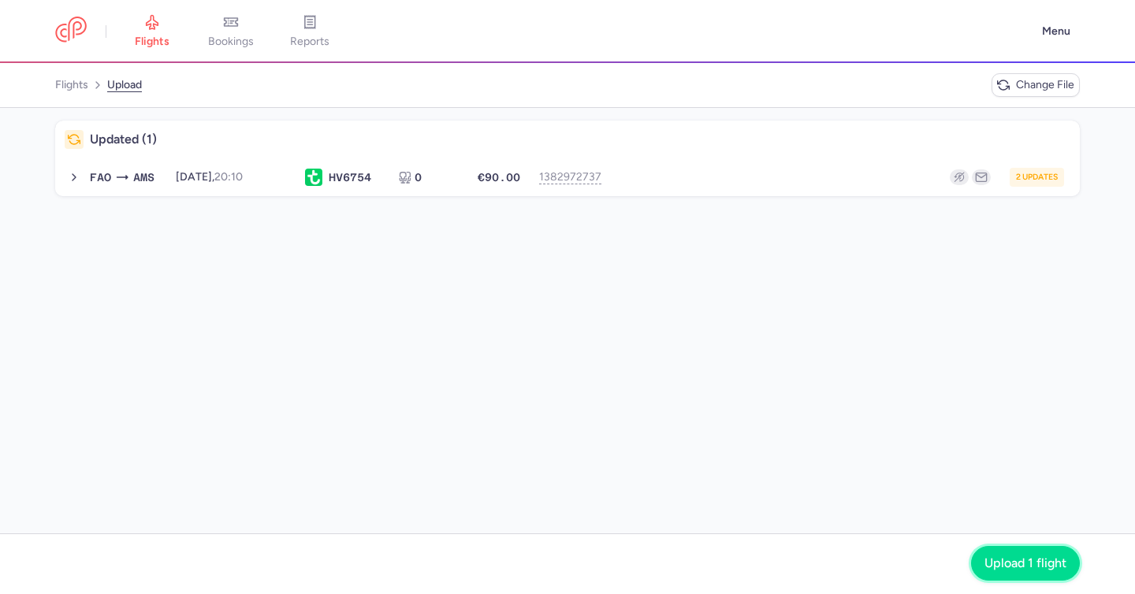
click at [1023, 554] on button "Upload 1 flight" at bounding box center [1025, 563] width 109 height 35
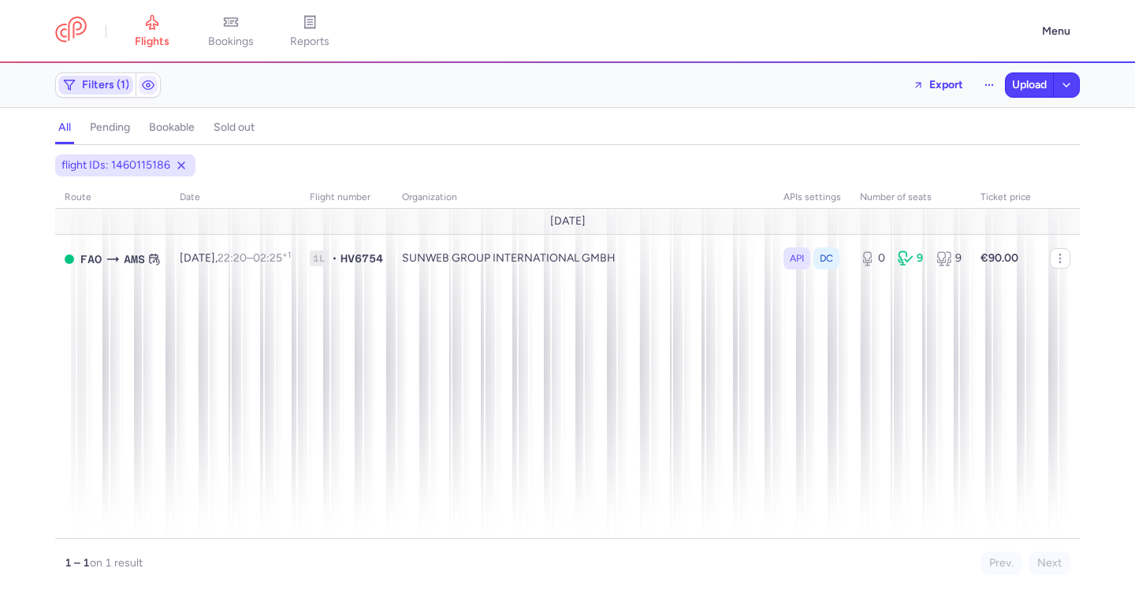
click at [76, 86] on span "Filters (1)" at bounding box center [95, 85] width 75 height 19
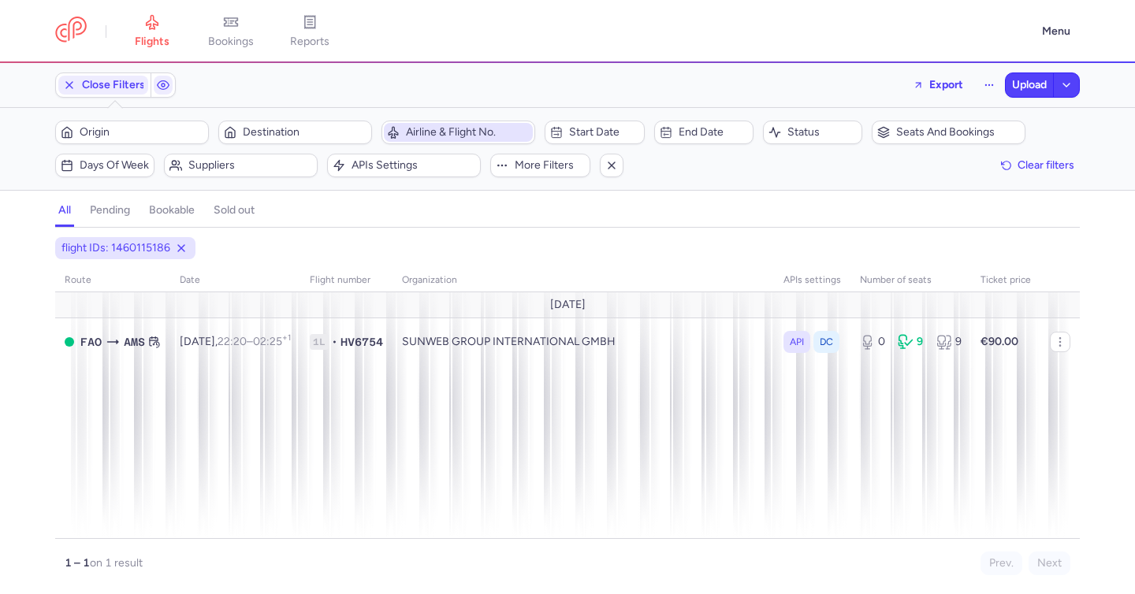
click at [411, 131] on span "Airline & Flight No." at bounding box center [468, 132] width 124 height 13
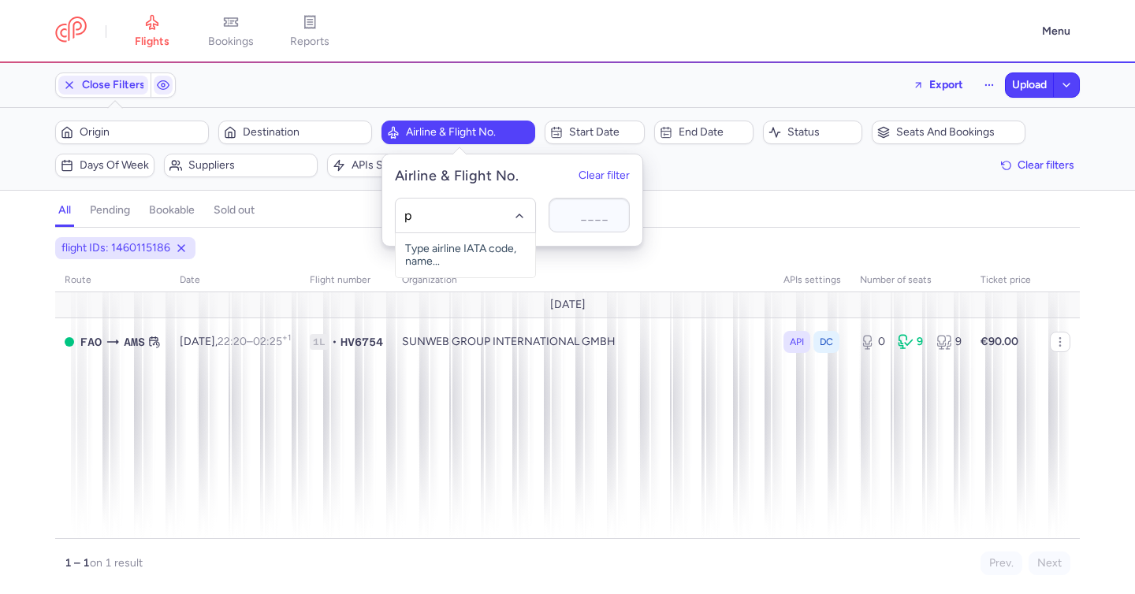
type input "pc"
click at [480, 251] on span "(PC)" at bounding box center [481, 250] width 22 height 13
type input "5011"
click at [749, 196] on div "all pending bookable sold out 2" at bounding box center [567, 211] width 1024 height 34
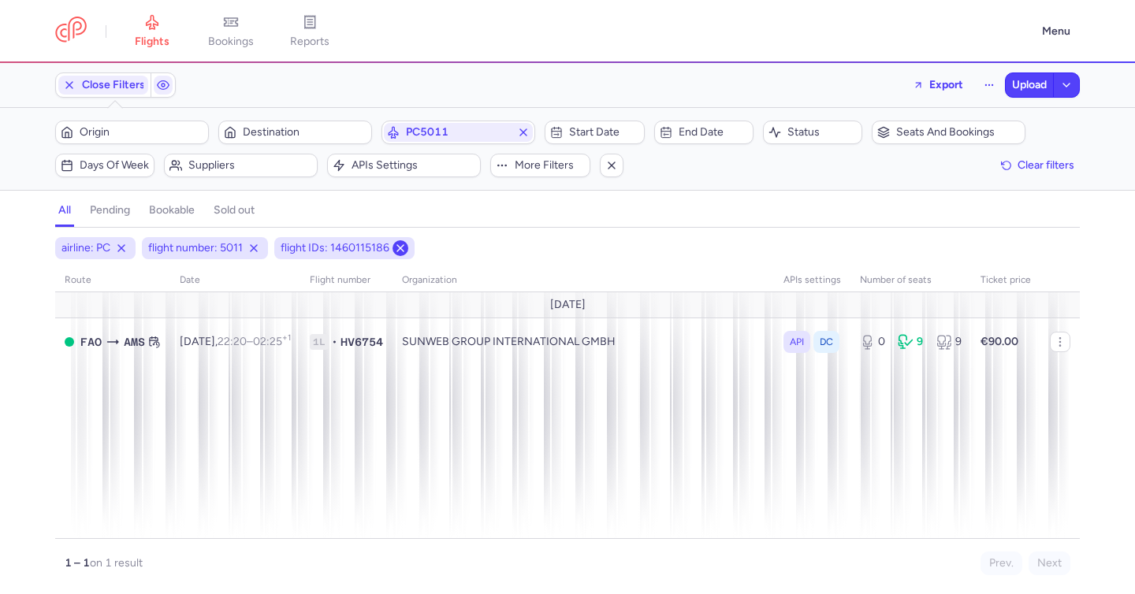
click at [403, 248] on icon at bounding box center [400, 248] width 13 height 13
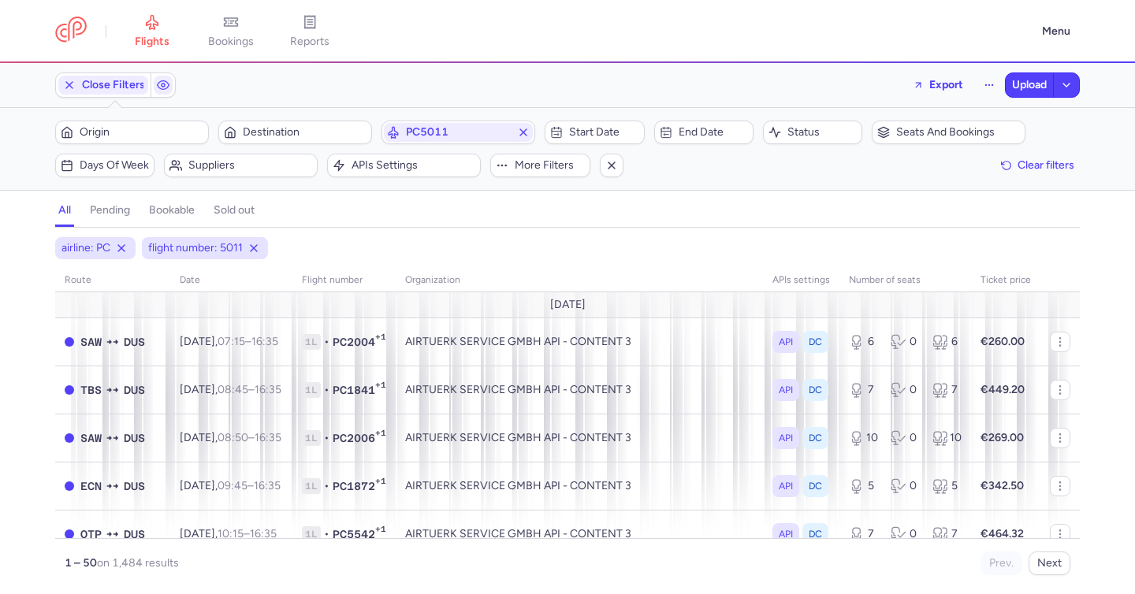
click at [593, 139] on span "Start date" at bounding box center [594, 132] width 95 height 19
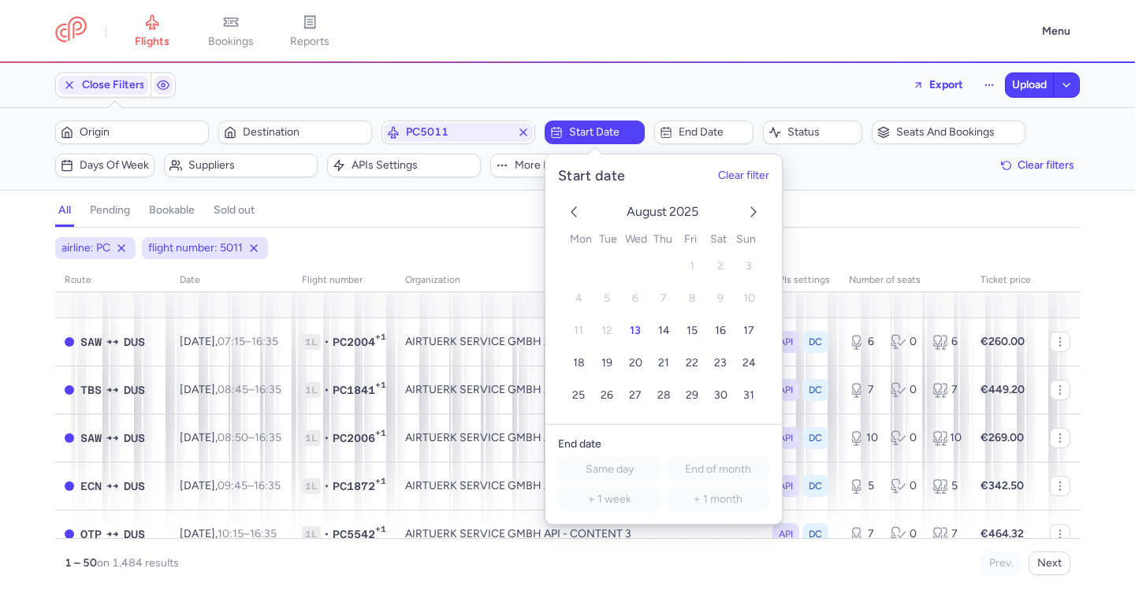
click at [761, 214] on icon "next month" at bounding box center [753, 211] width 19 height 19
click at [664, 300] on span "11" at bounding box center [663, 298] width 9 height 13
click at [663, 300] on span "11" at bounding box center [663, 298] width 9 height 13
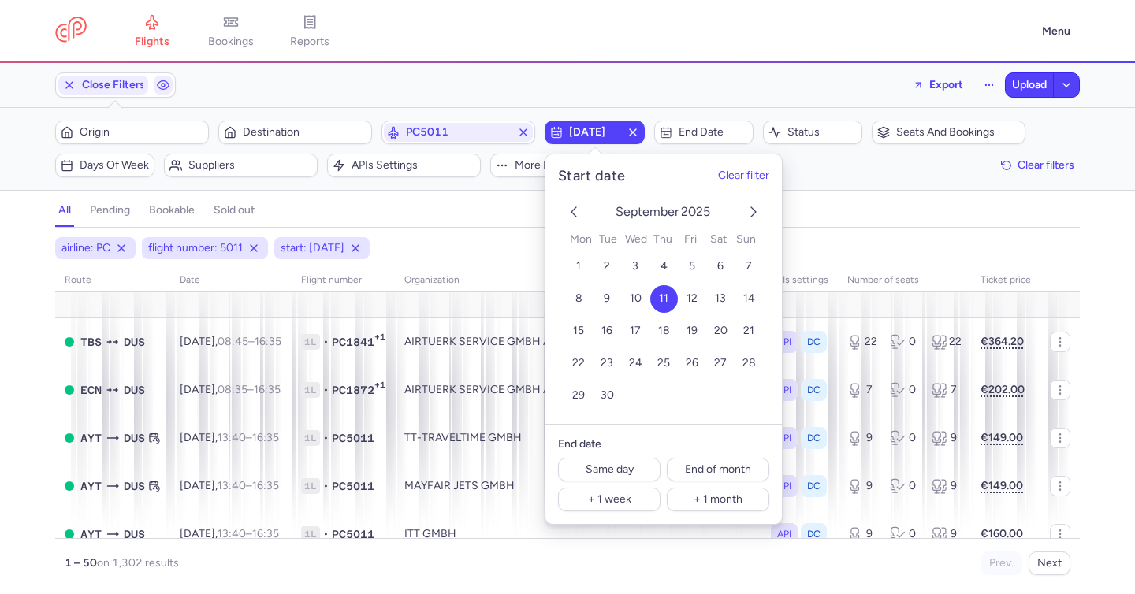
click at [470, 214] on div "all pending bookable sold out" at bounding box center [567, 214] width 1024 height 28
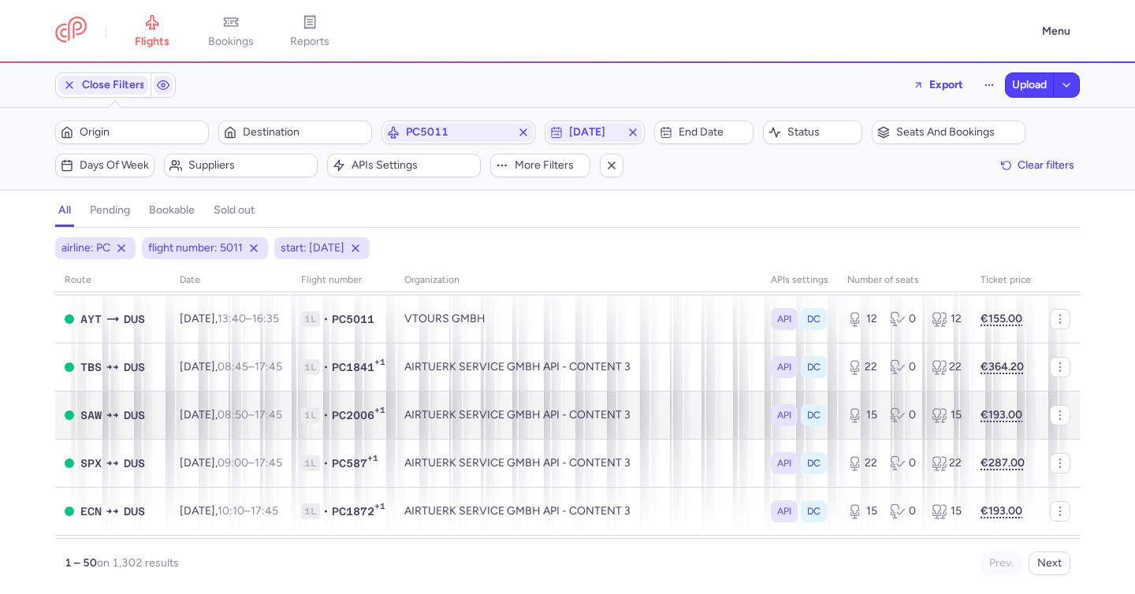
scroll to position [464, 0]
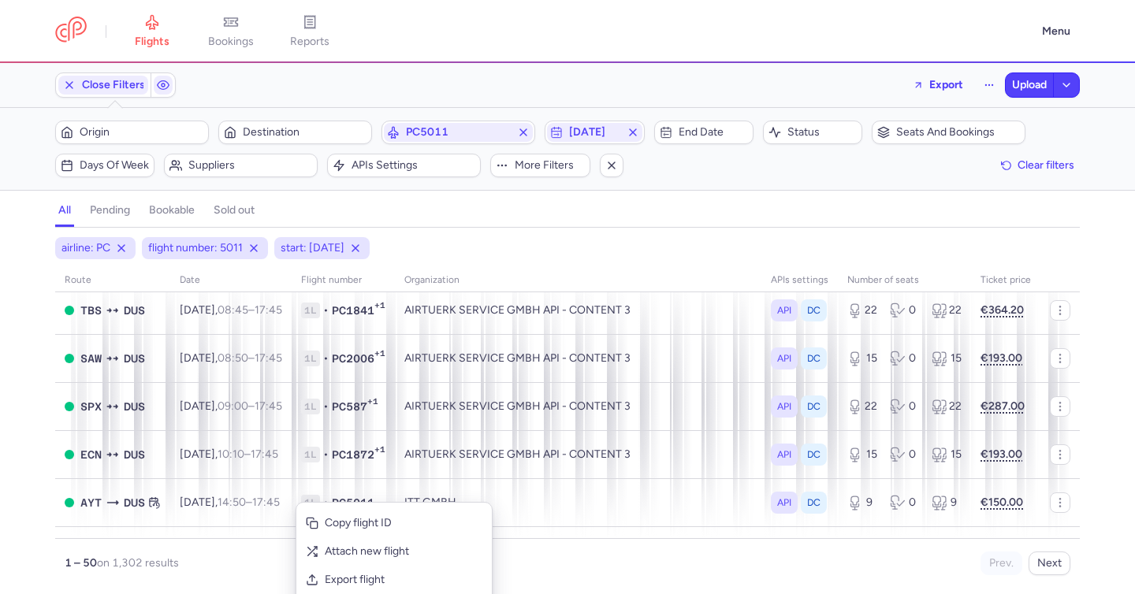
click at [536, 214] on div "all pending bookable sold out" at bounding box center [567, 214] width 1024 height 28
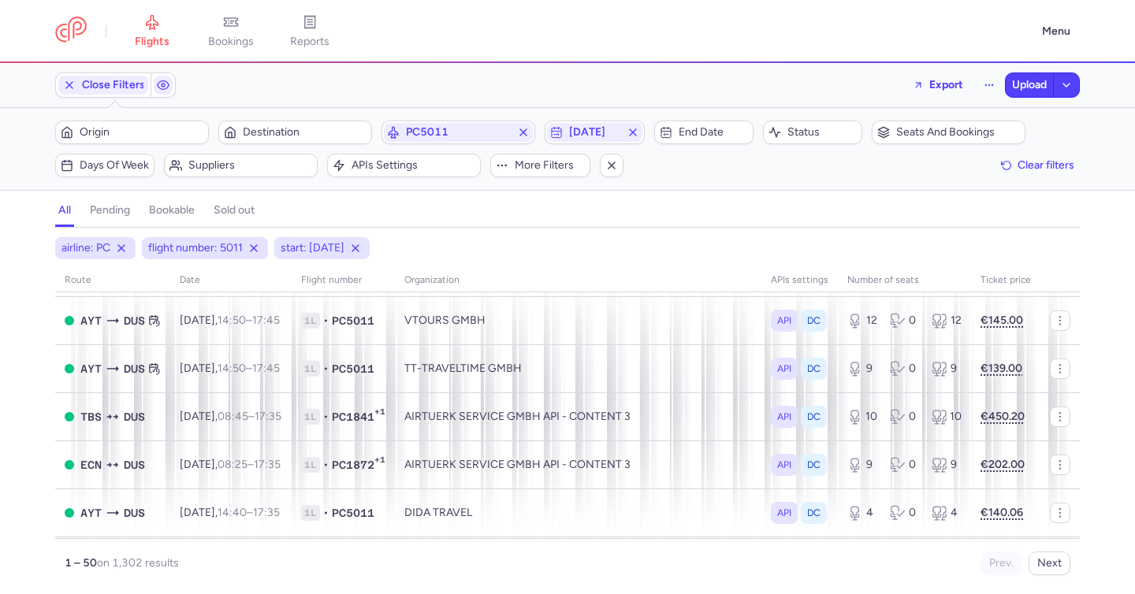
scroll to position [895, 0]
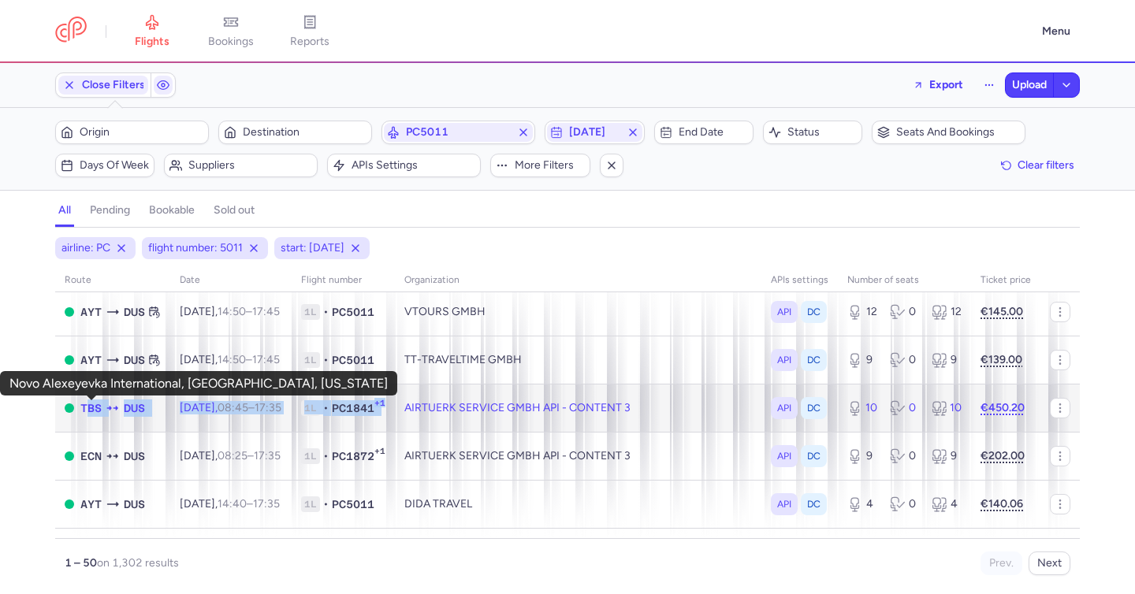
drag, startPoint x: 418, startPoint y: 409, endPoint x: 84, endPoint y: 409, distance: 334.1
click at [84, 432] on tr "TBS DUS Sat, 13 Sep, 08:45 – 17:35 +0 1L • PC1841 +1 AIRTUERK SERVICE GMBH API …" at bounding box center [567, 456] width 1024 height 48
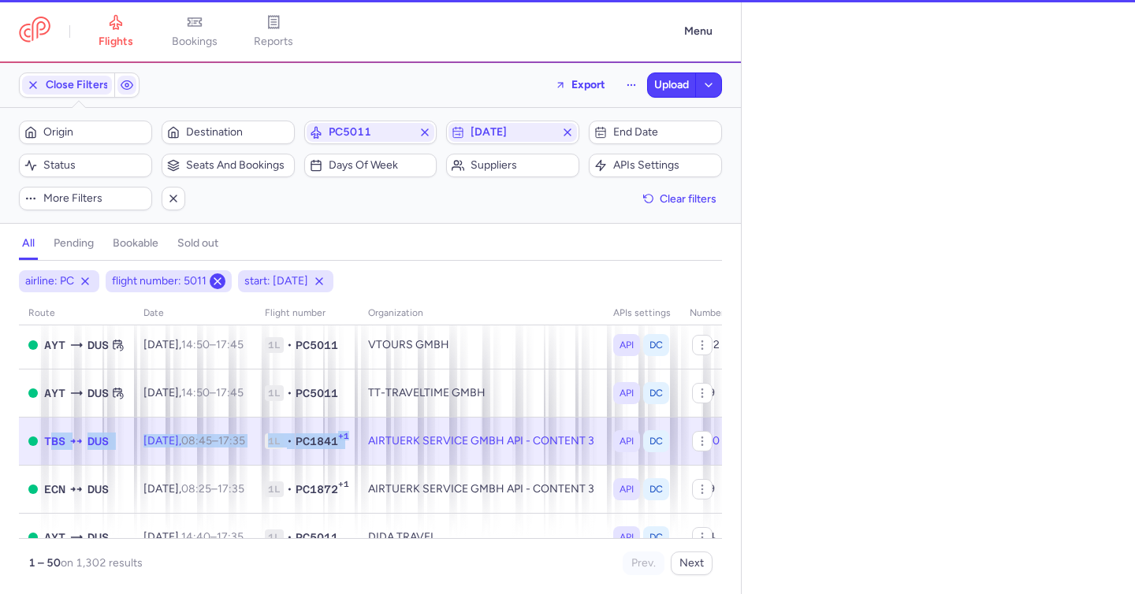
select select "days"
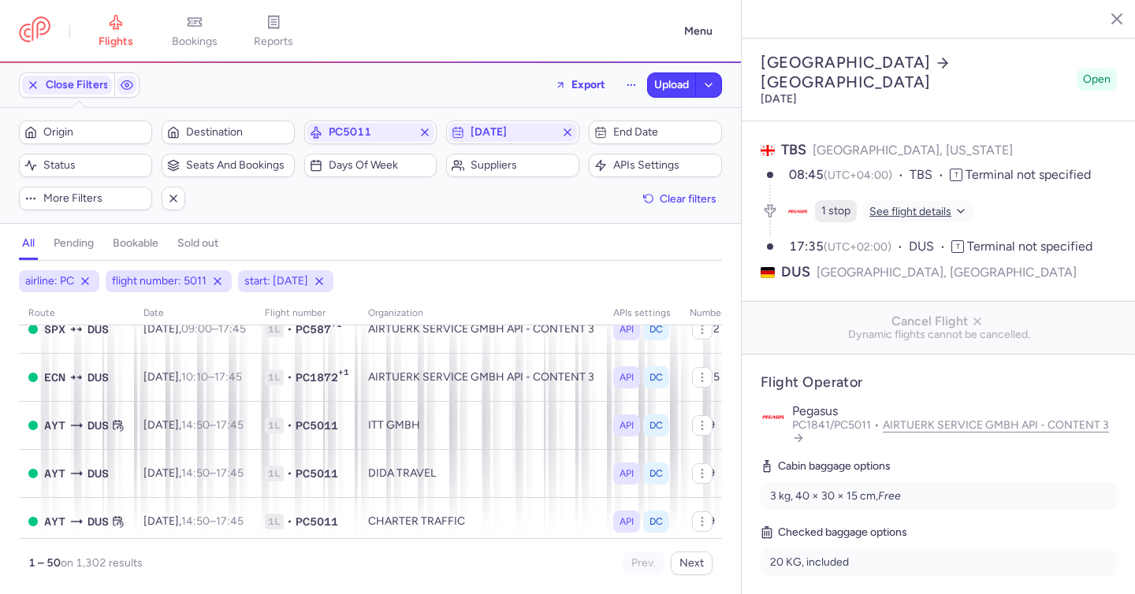
scroll to position [511, 0]
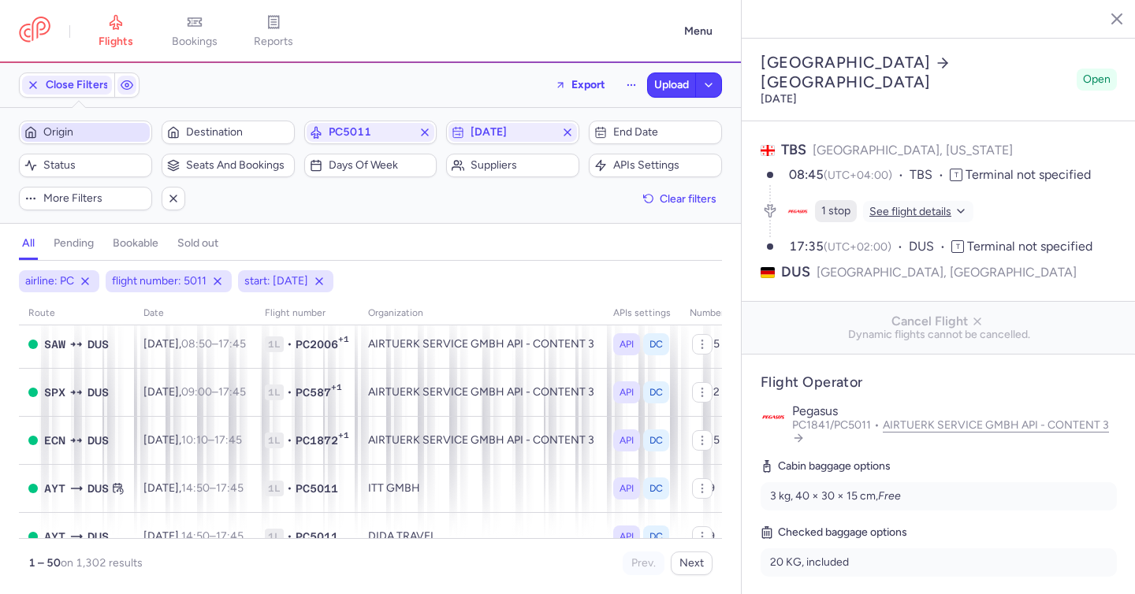
click at [105, 136] on span "Origin" at bounding box center [94, 132] width 103 height 13
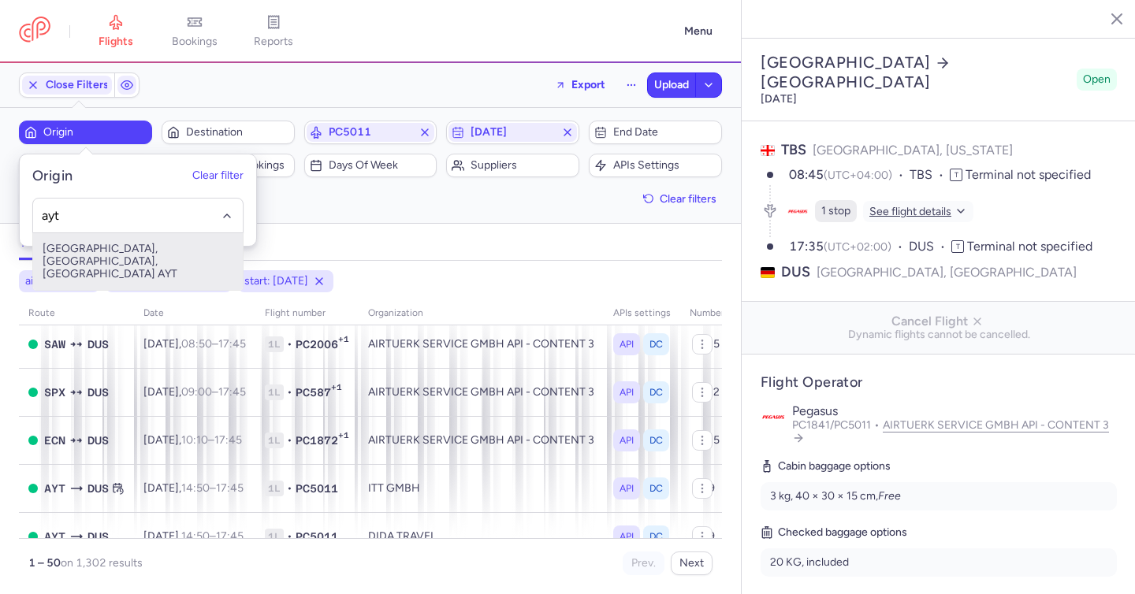
drag, startPoint x: 136, startPoint y: 242, endPoint x: 137, endPoint y: 250, distance: 7.9
click at [136, 242] on span "Antalya, Antalya, Turkey AYT" at bounding box center [138, 261] width 210 height 57
type input "ayt"
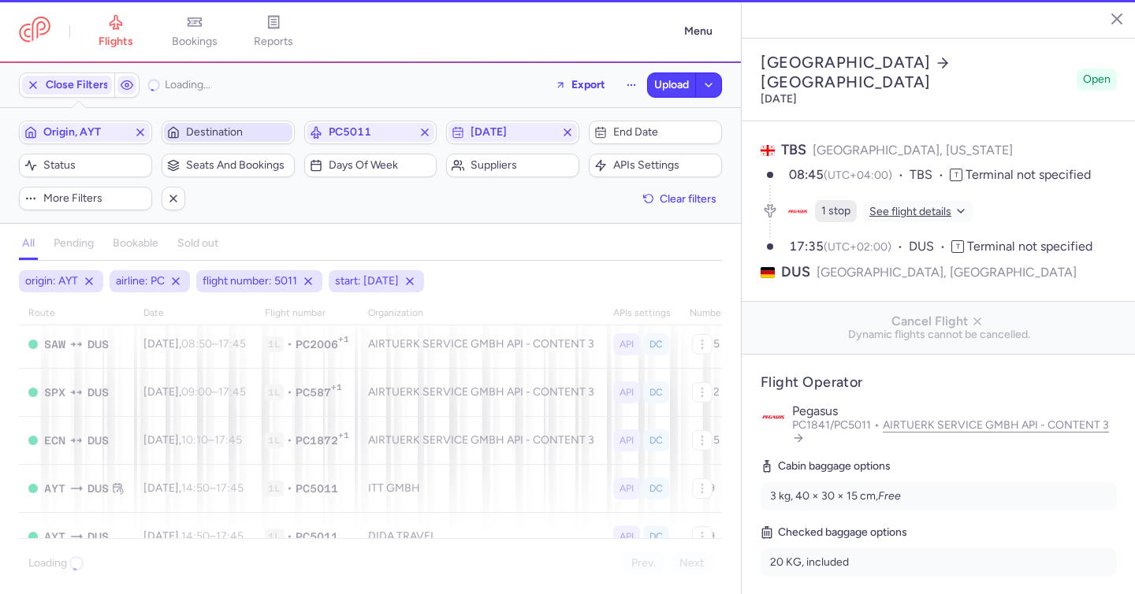
click at [199, 142] on button "Destination" at bounding box center [228, 133] width 133 height 24
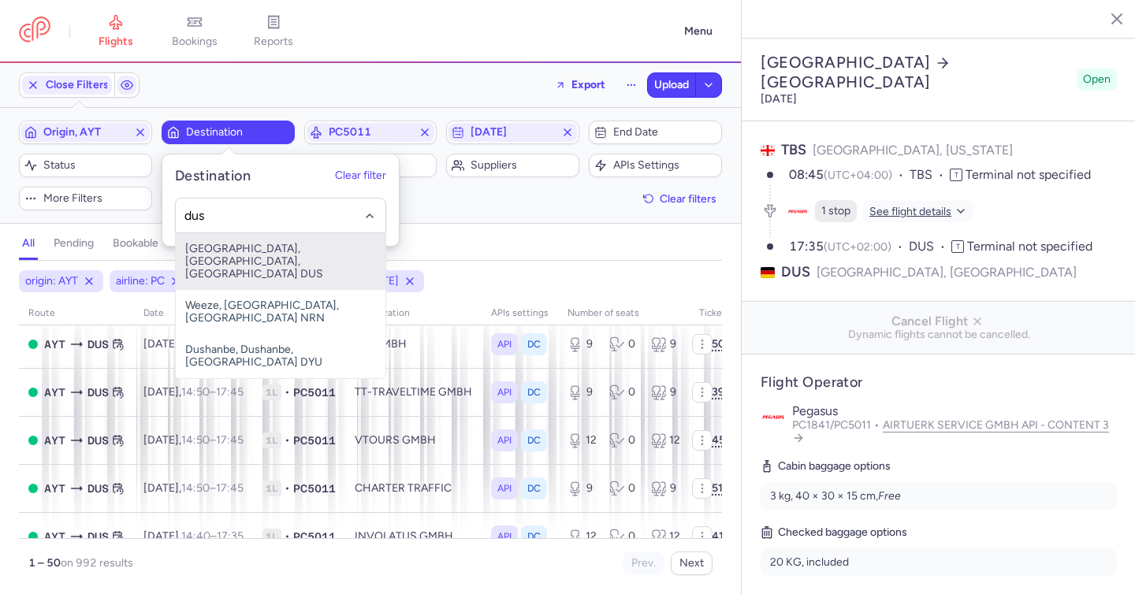
drag, startPoint x: 262, startPoint y: 257, endPoint x: 295, endPoint y: 233, distance: 40.7
click at [263, 257] on span "Düsseldorf International Airport, Düsseldorf, Germany DUS" at bounding box center [281, 261] width 210 height 57
type input "dus"
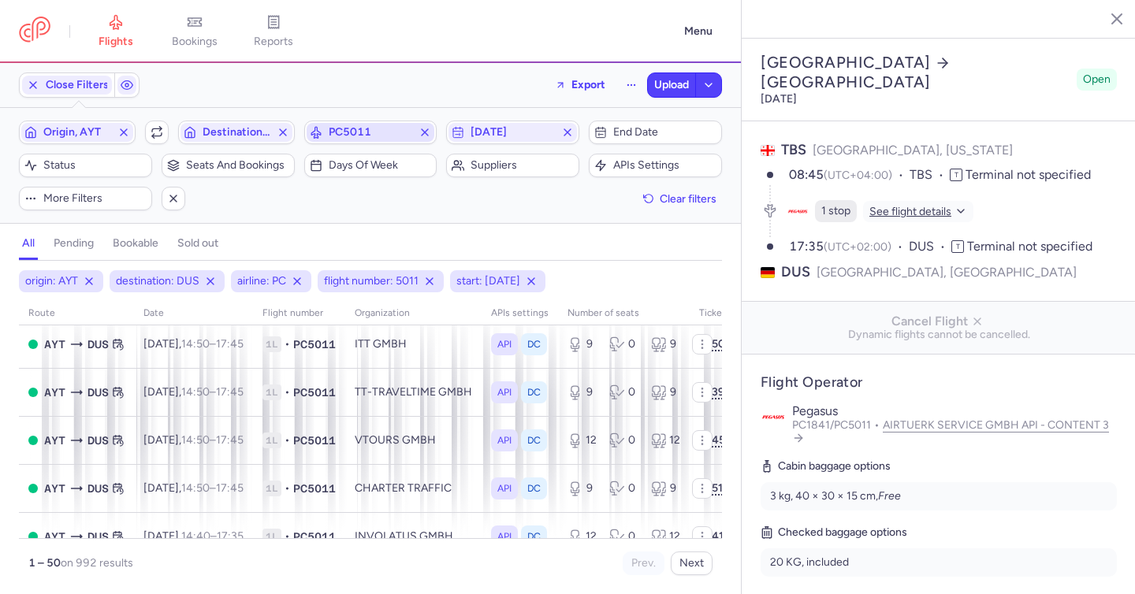
click at [425, 131] on icon "button" at bounding box center [424, 132] width 13 height 13
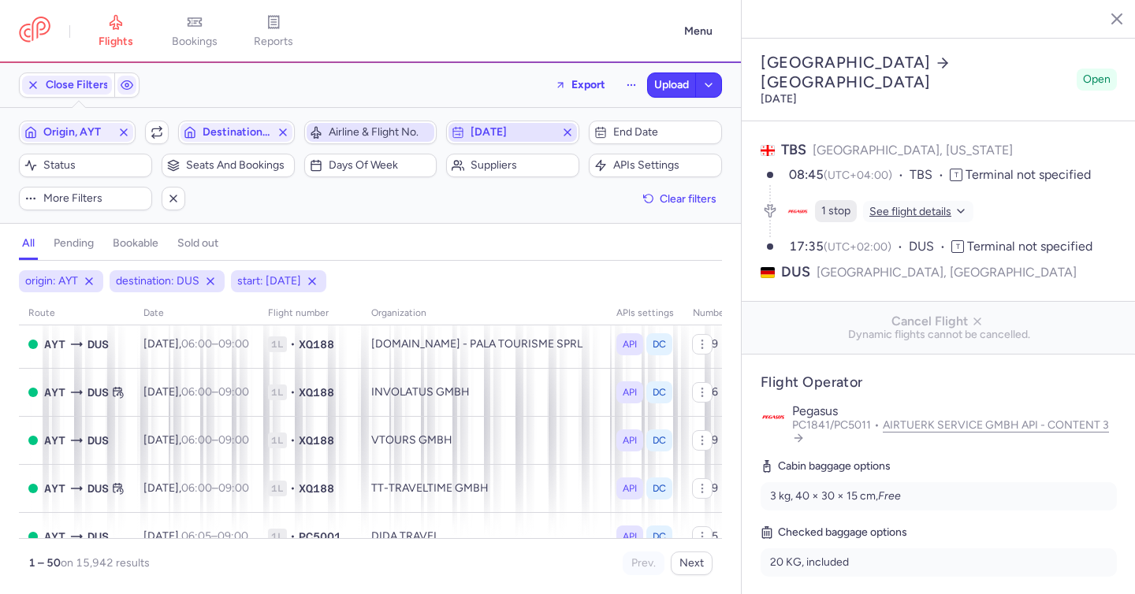
click at [566, 131] on icon "button" at bounding box center [567, 132] width 13 height 13
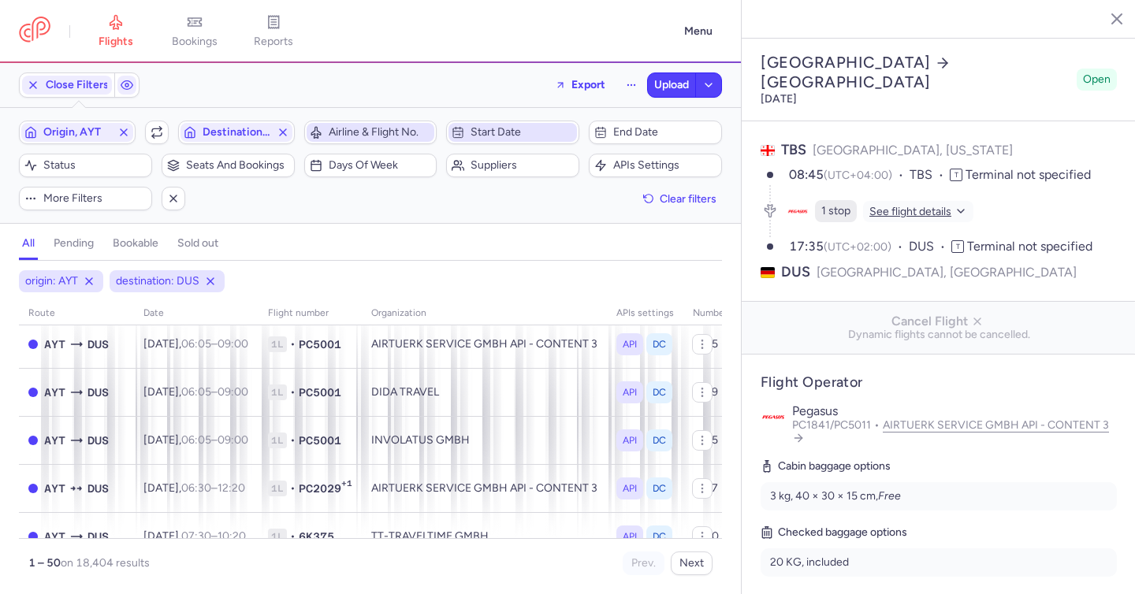
click at [485, 137] on span "Start date" at bounding box center [521, 132] width 103 height 13
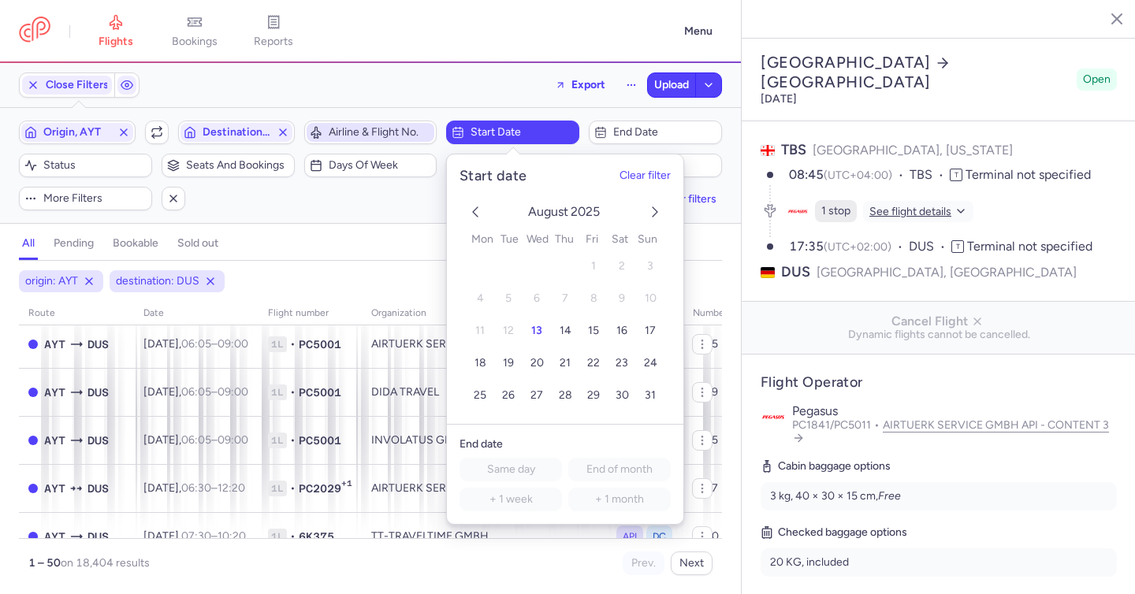
click at [654, 209] on polyline "next month" at bounding box center [654, 211] width 5 height 9
click at [570, 299] on button "11" at bounding box center [566, 299] width 28 height 28
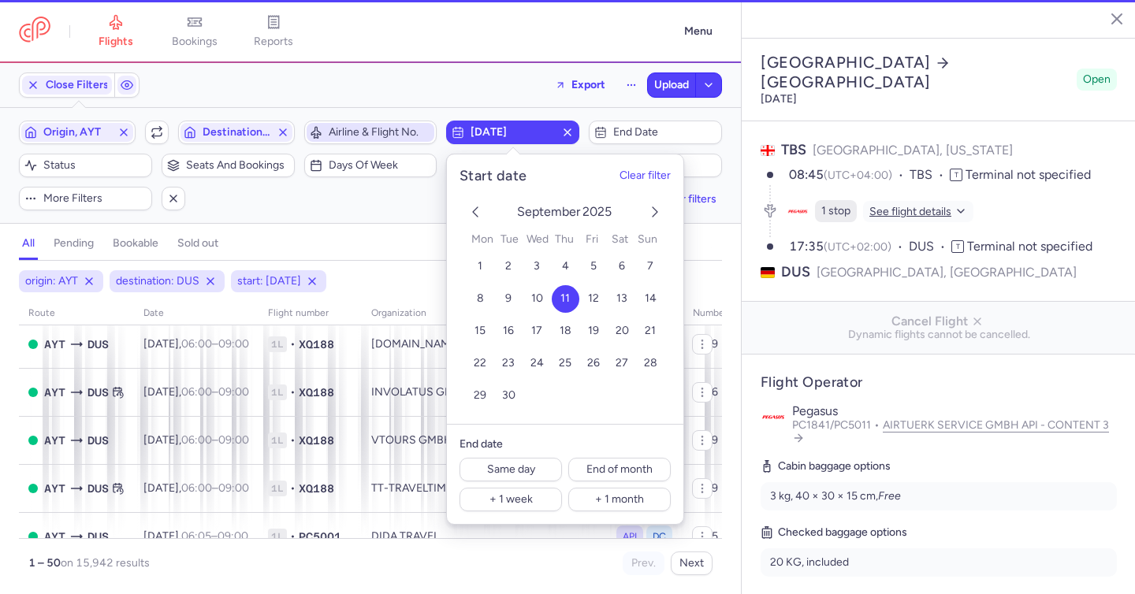
click at [364, 234] on div "all pending bookable sold out" at bounding box center [370, 247] width 703 height 28
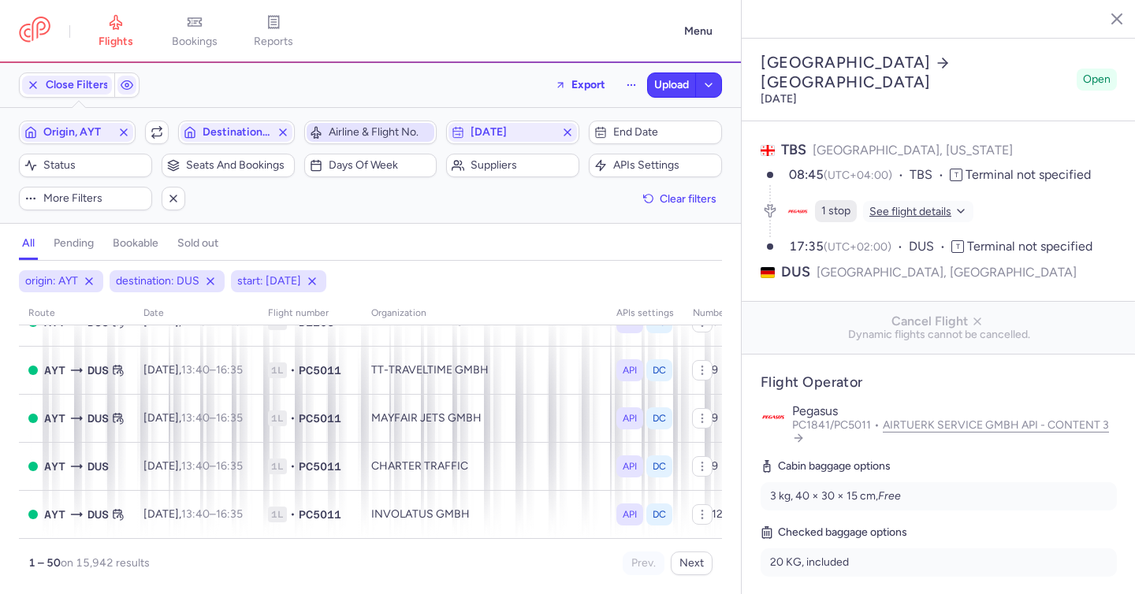
scroll to position [2227, 0]
click at [529, 172] on span "Suppliers" at bounding box center [512, 165] width 128 height 19
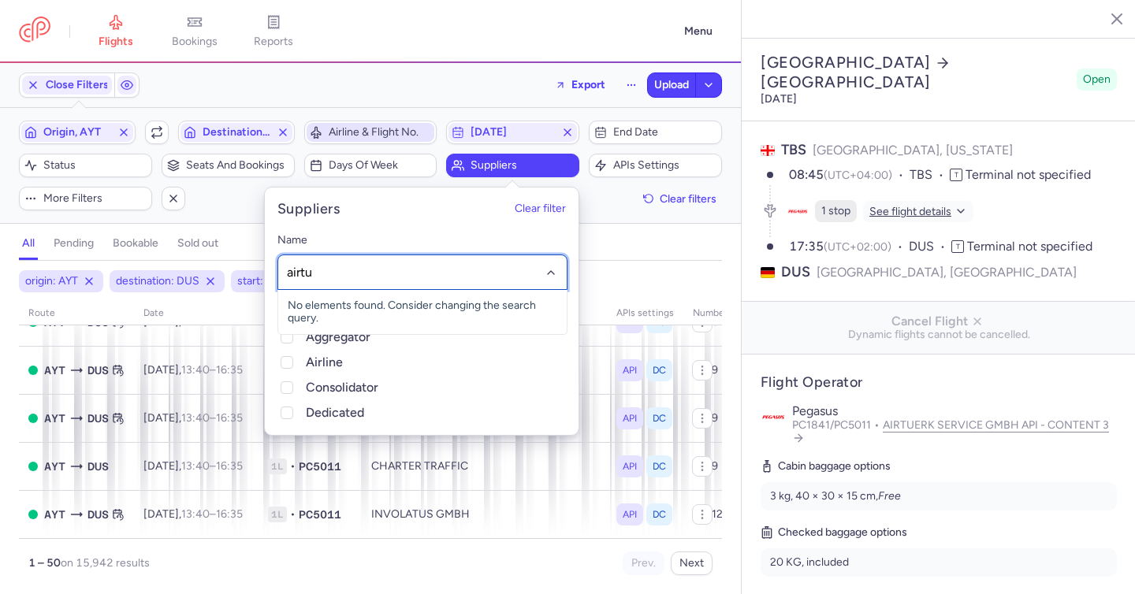
type input "airtue"
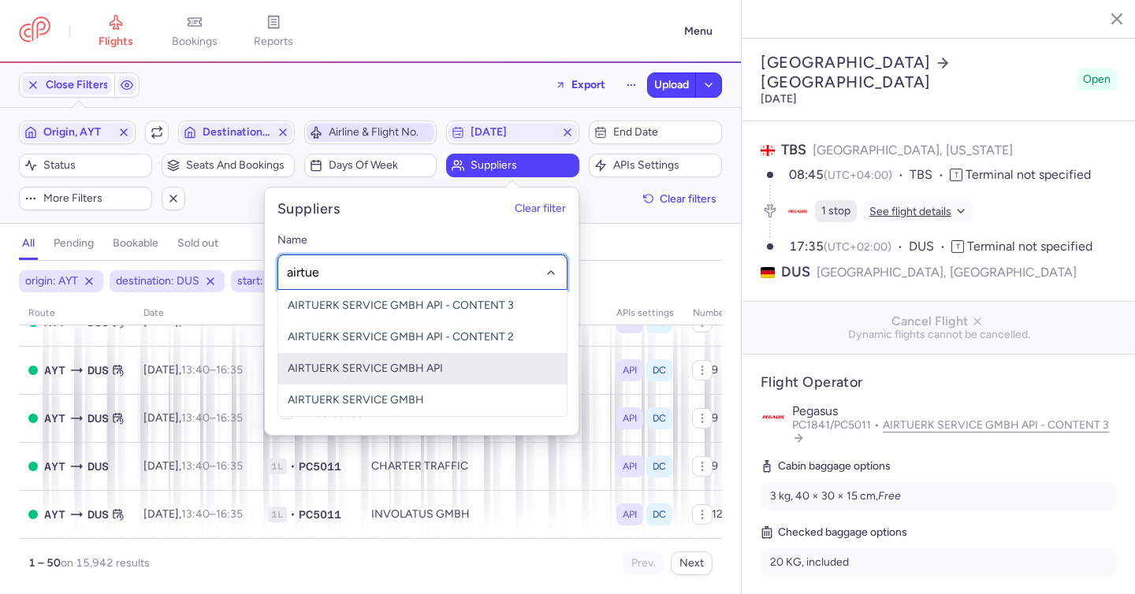
click at [392, 369] on span "AIRTUERK SERVICE GMBH API" at bounding box center [365, 368] width 155 height 13
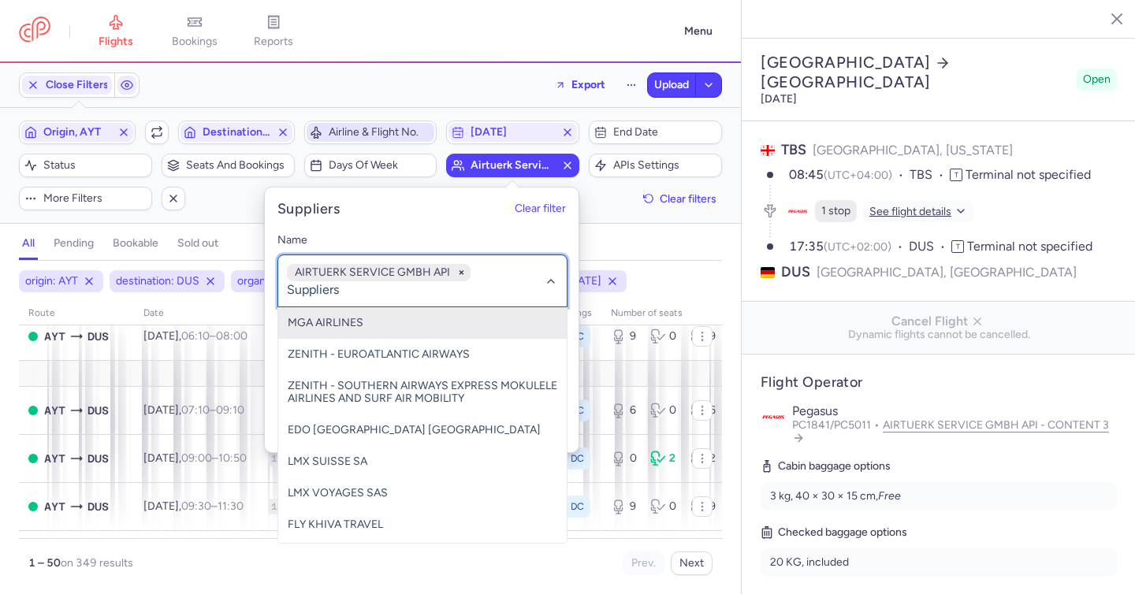
scroll to position [2205, 0]
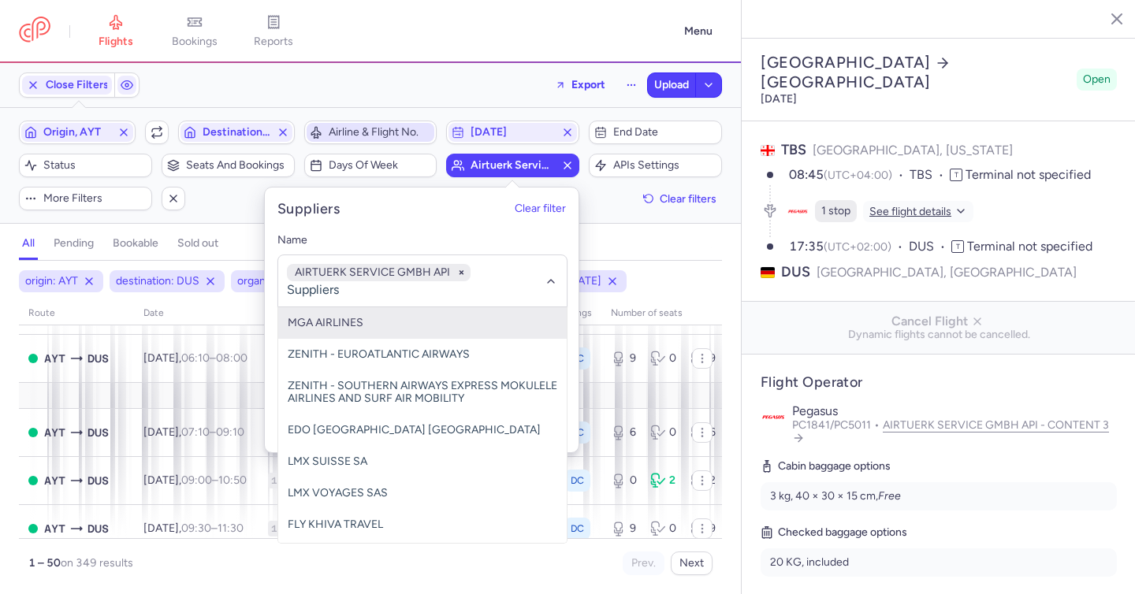
click at [606, 218] on div "Filters (4) – 349 results Origin, AYT Include return Destination, DUS Airline &…" at bounding box center [370, 165] width 741 height 115
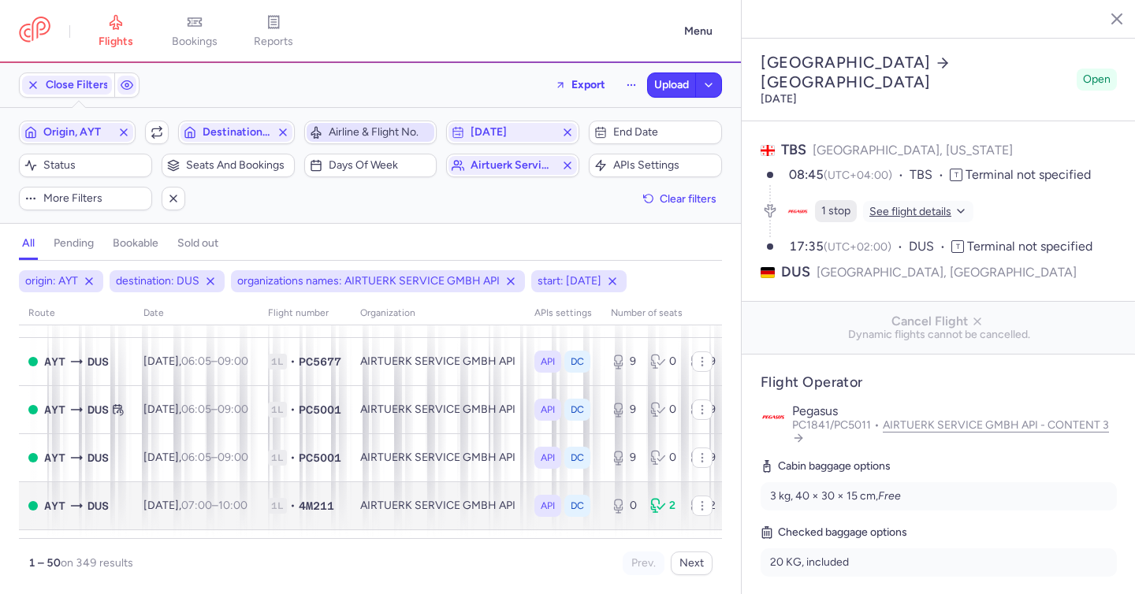
scroll to position [0, 0]
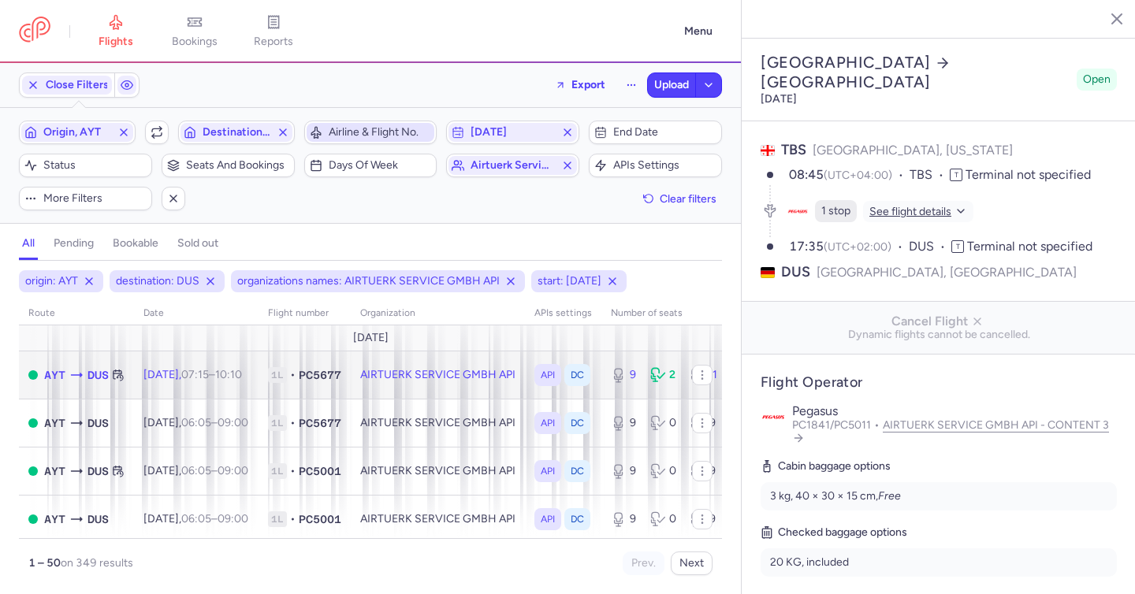
click at [351, 378] on td "1L • PC5677" at bounding box center [304, 375] width 92 height 48
type input "9"
type input "2"
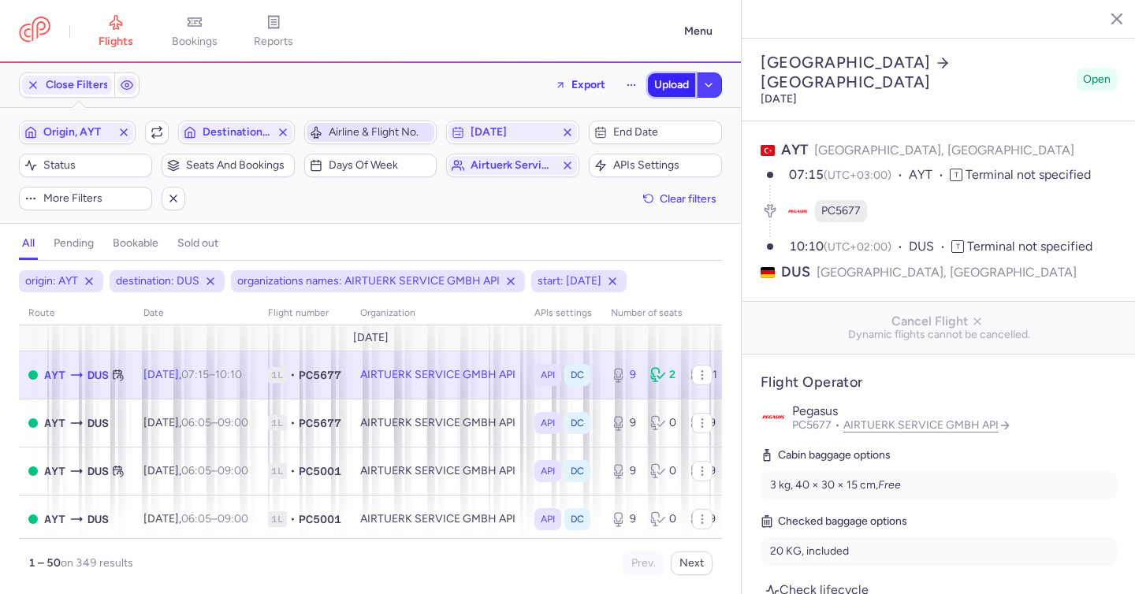
click at [669, 80] on span "Upload" at bounding box center [671, 85] width 35 height 13
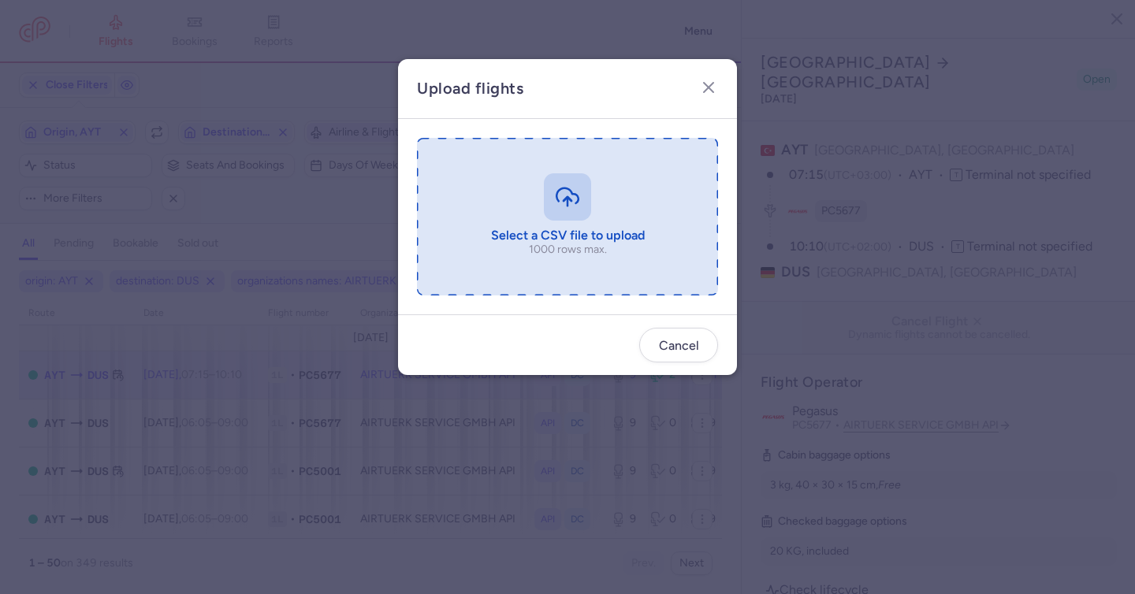
click at [562, 188] on input "file" at bounding box center [567, 217] width 301 height 158
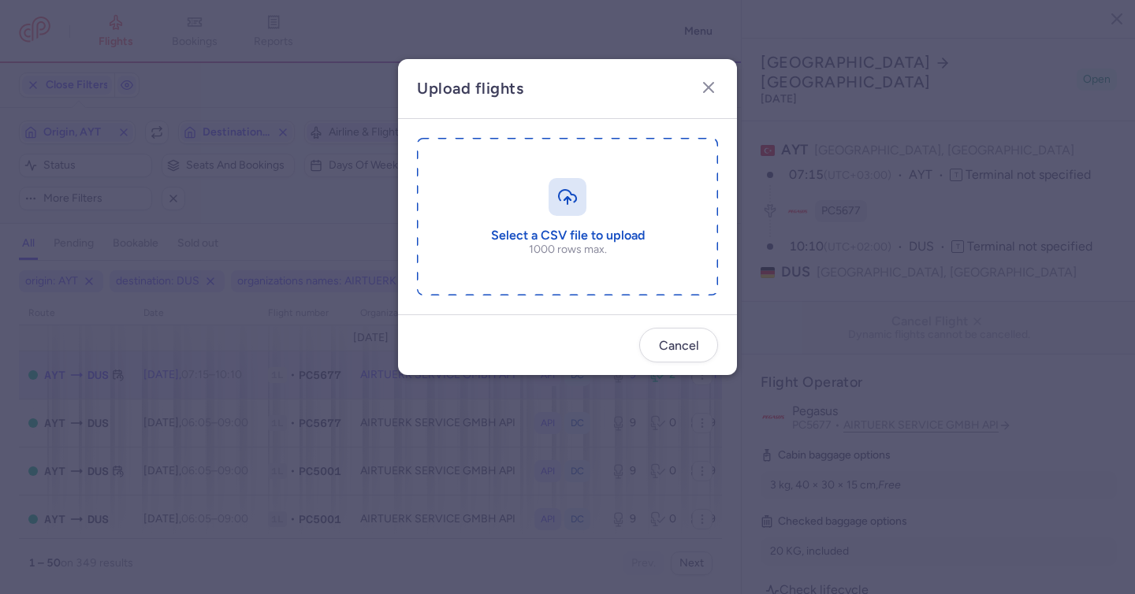
type input "C:\fakepath\export_flight_IZ164_20250813,1520.csv"
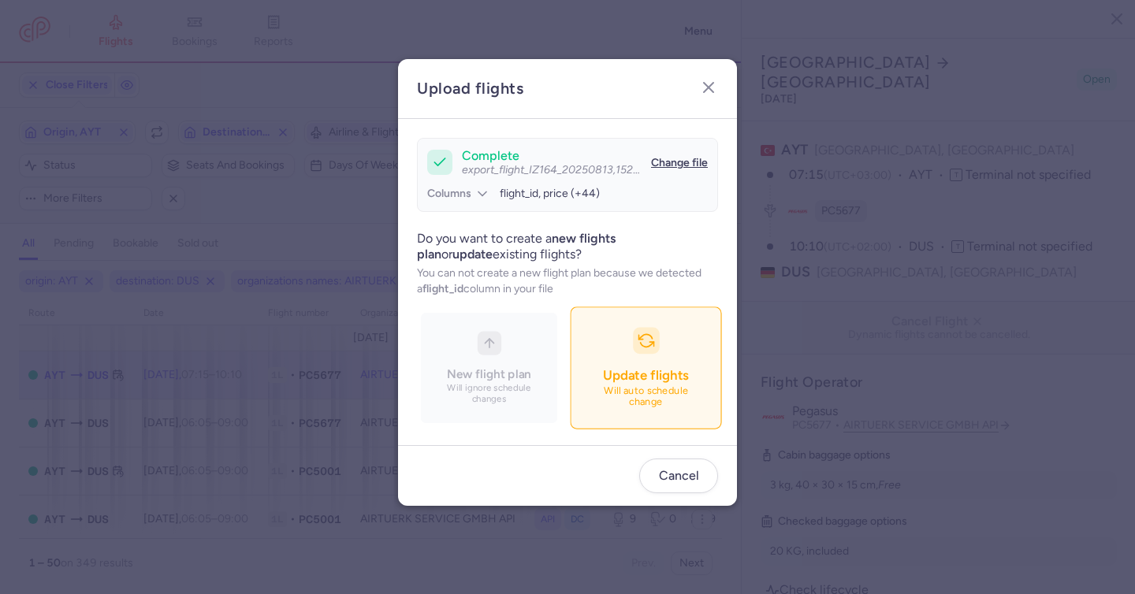
click at [656, 370] on button "Update flights Will auto schedule change" at bounding box center [645, 368] width 151 height 122
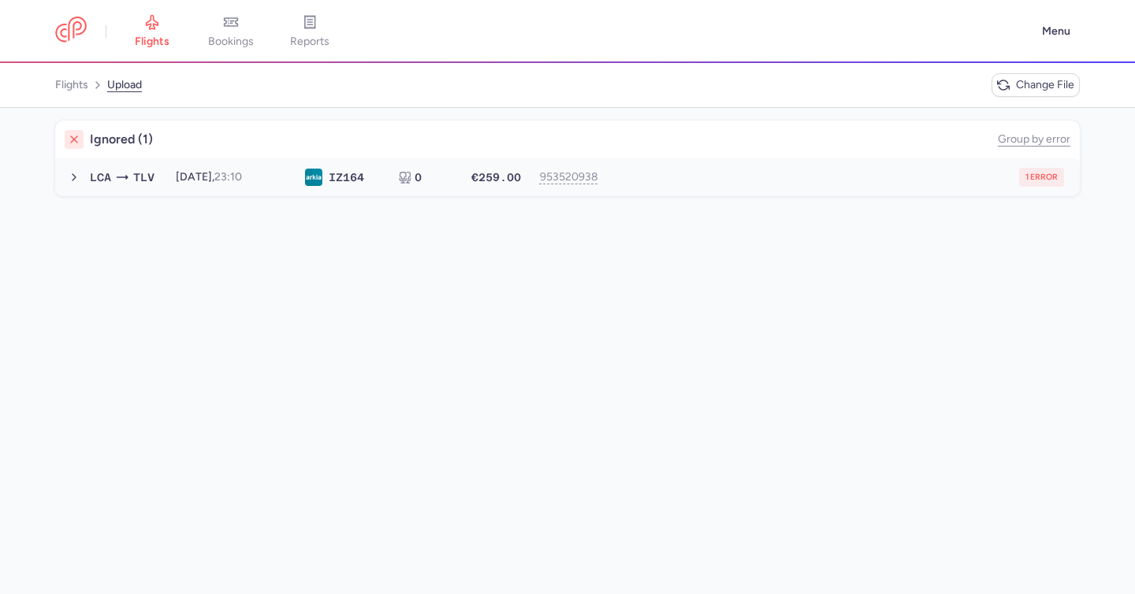
click at [727, 191] on button "LCA TLV 2025-08-14, 23:10 IZ 164 0 €259.00 953520938 1 error 2025-08-14, 23:10 …" at bounding box center [567, 177] width 1024 height 38
click at [388, 205] on span "new forked flight will result in a duplicate with flight: 956757637" at bounding box center [247, 208] width 313 height 13
copy span "956757637"
click at [547, 180] on button "953520938" at bounding box center [567, 177] width 55 height 13
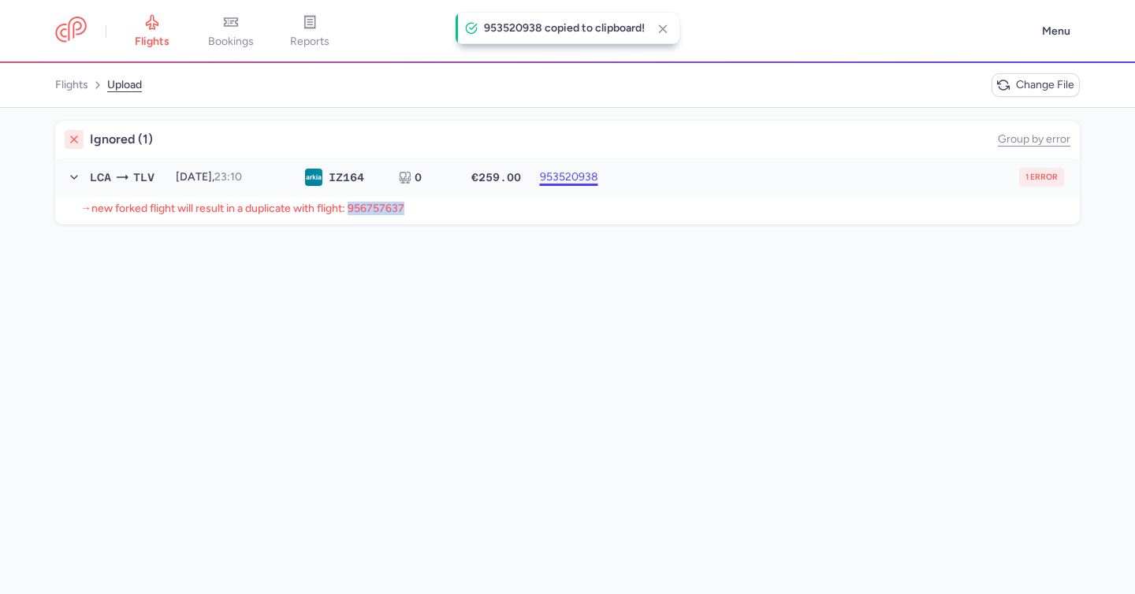
click at [548, 180] on button "953520938" at bounding box center [567, 177] width 55 height 13
click at [150, 30] on link "flights" at bounding box center [152, 31] width 79 height 35
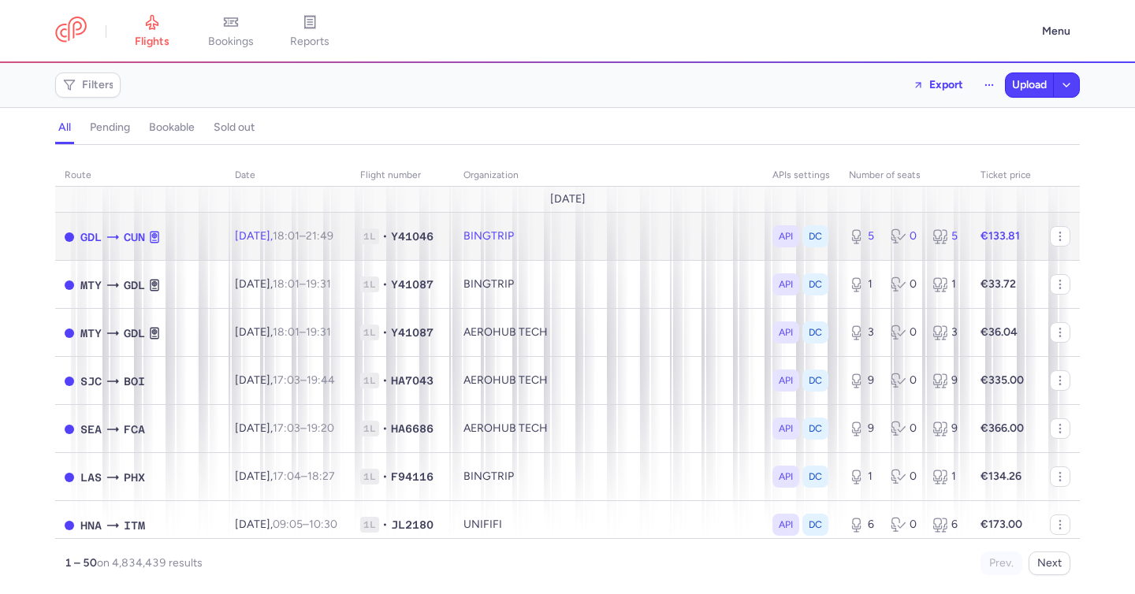
click at [366, 232] on span "1L" at bounding box center [369, 236] width 19 height 16
select select "days"
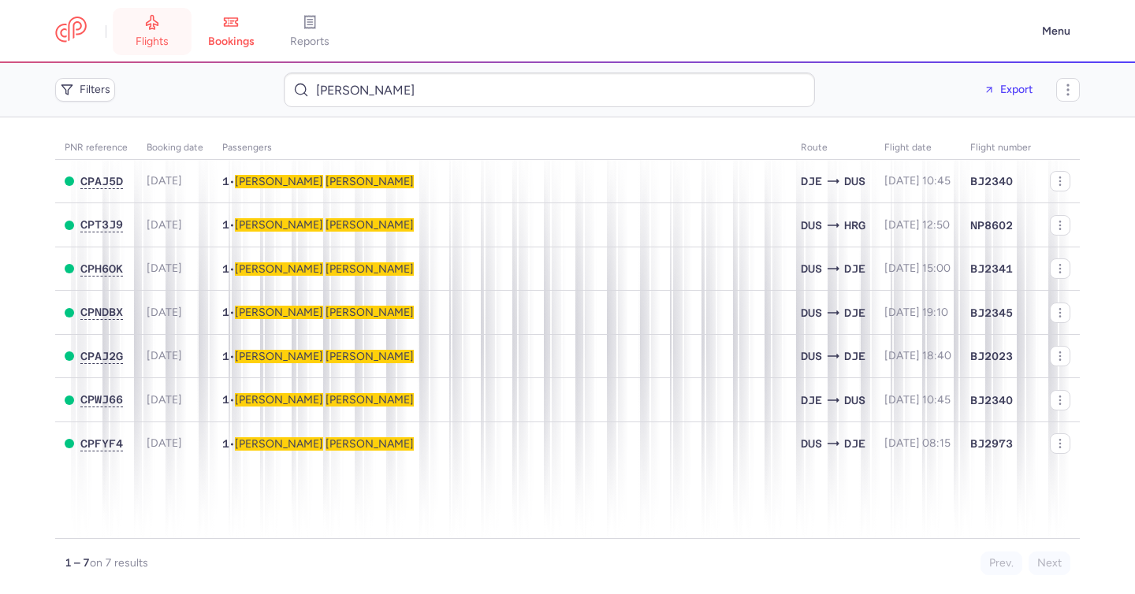
click at [144, 36] on span "flights" at bounding box center [152, 42] width 33 height 14
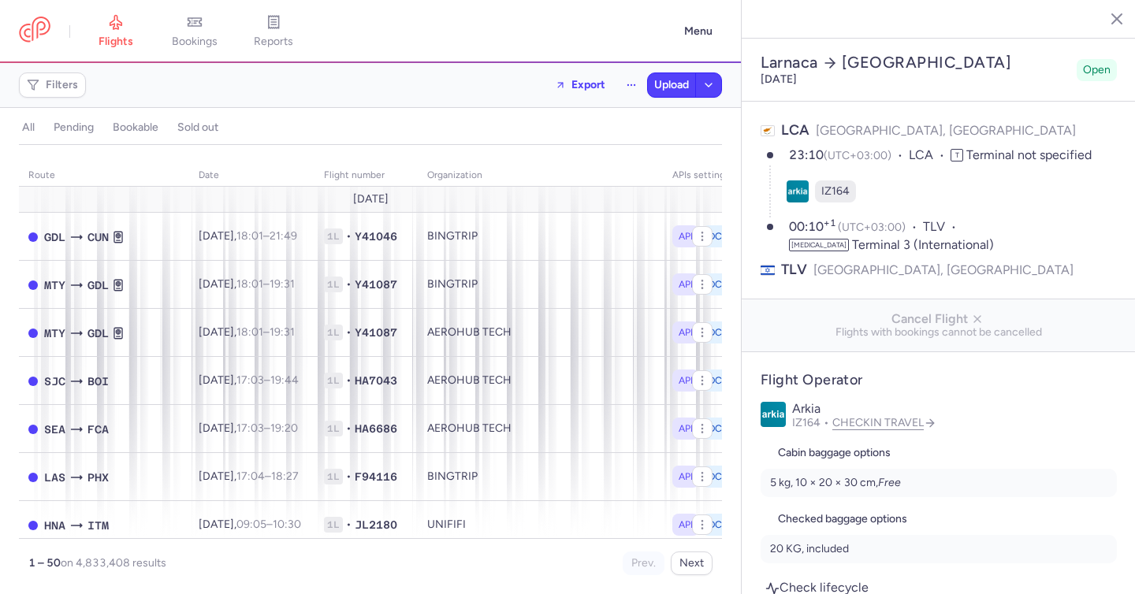
select select "days"
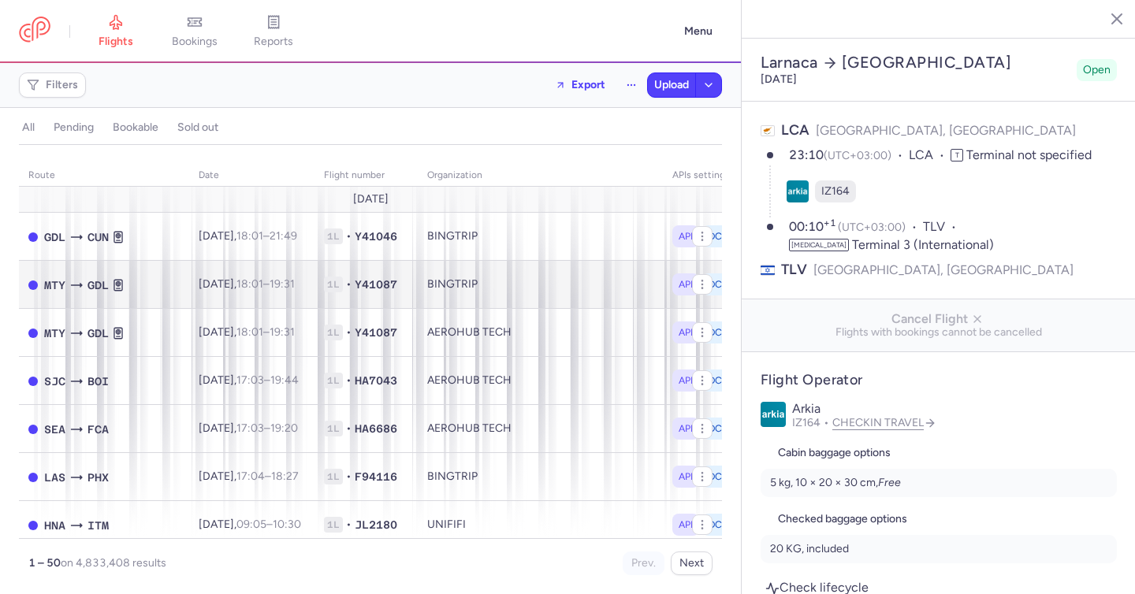
type input "0"
type input "259"
type input "10"
select select "hours"
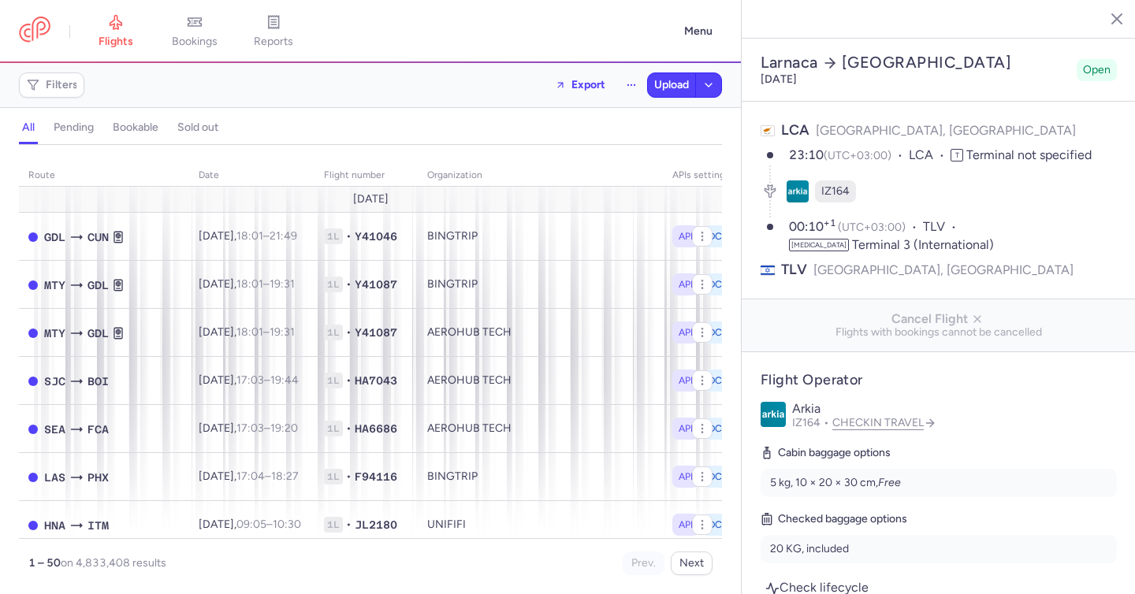
scroll to position [1070, 0]
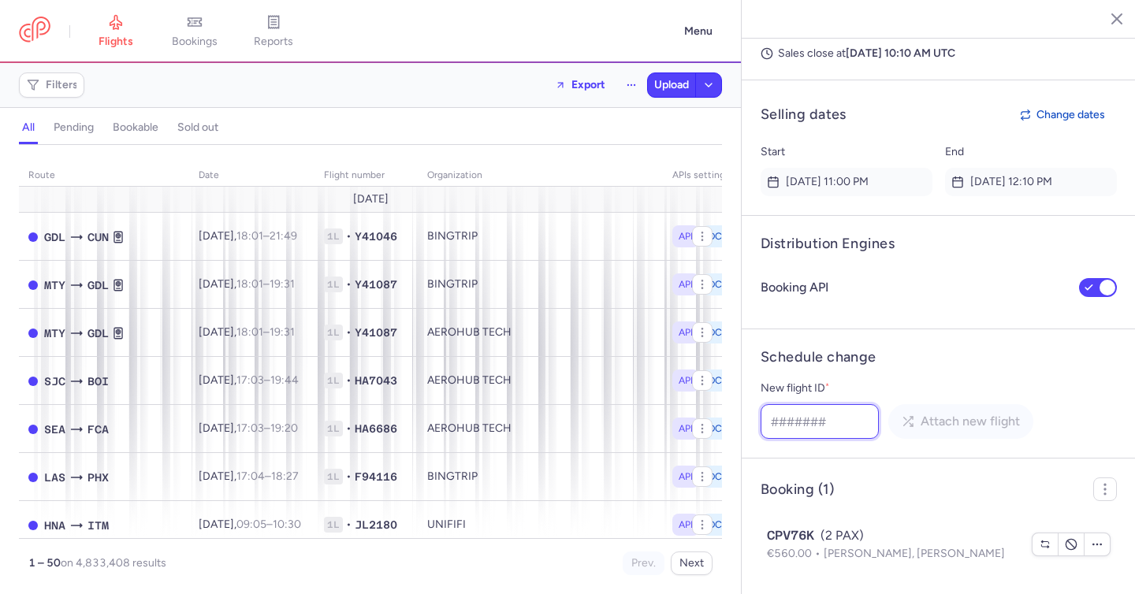
click at [845, 422] on input "New flight ID *" at bounding box center [819, 421] width 118 height 35
paste input "956757637"
type input "956757637"
click at [929, 426] on span "Attach new flight" at bounding box center [969, 421] width 99 height 14
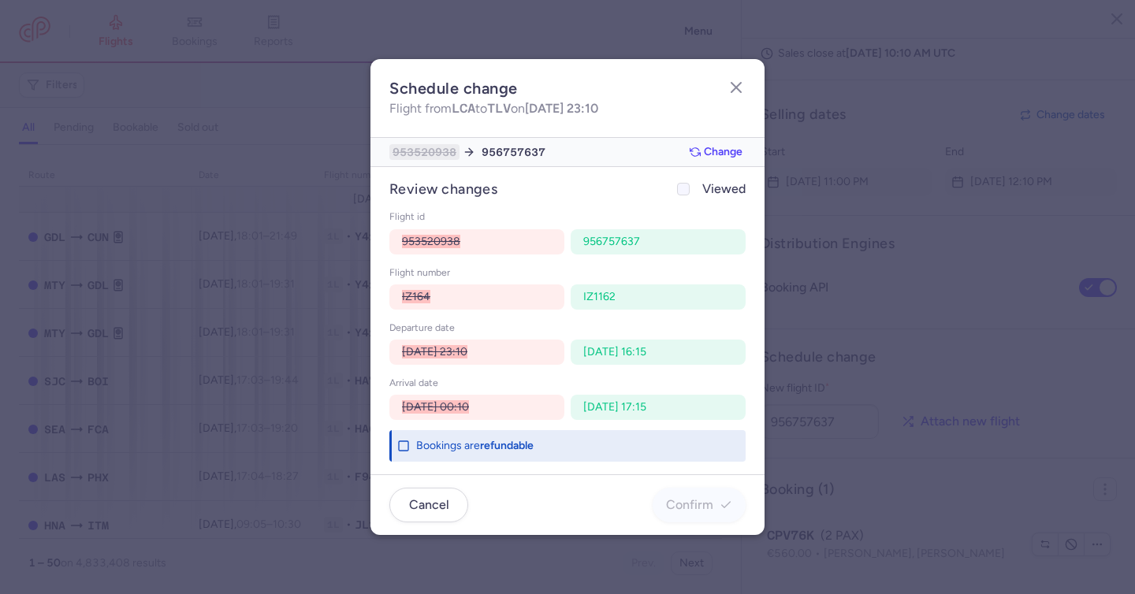
click at [700, 190] on label "Viewed" at bounding box center [710, 189] width 72 height 19
click at [689, 190] on input "Viewed" at bounding box center [683, 189] width 13 height 13
checkbox input "true"
click at [685, 498] on span "Confirm" at bounding box center [689, 504] width 47 height 14
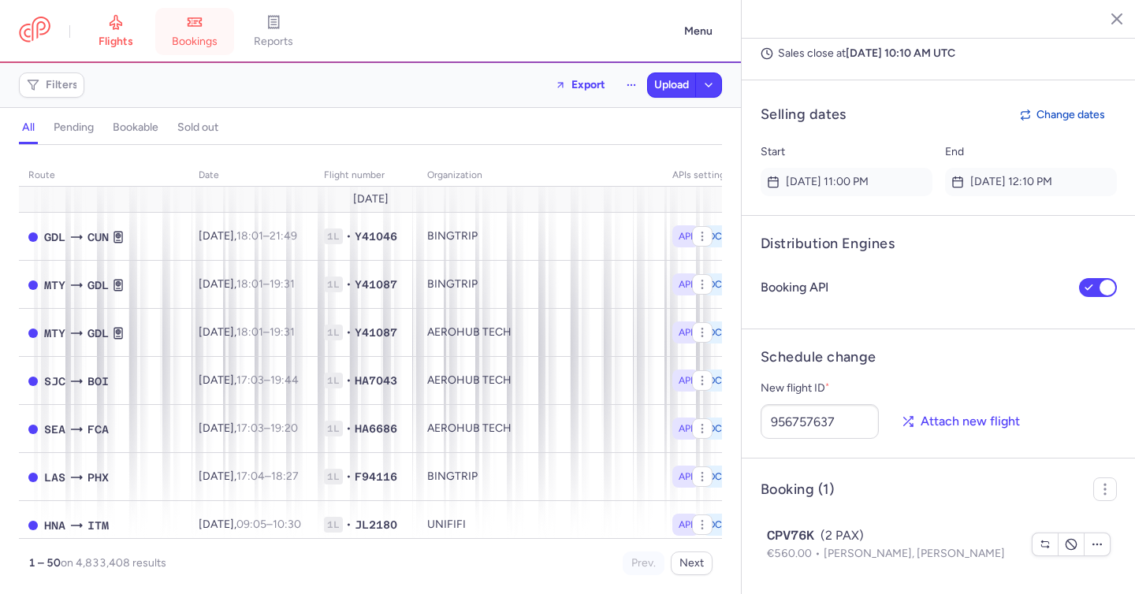
click at [188, 26] on link "bookings" at bounding box center [194, 31] width 79 height 35
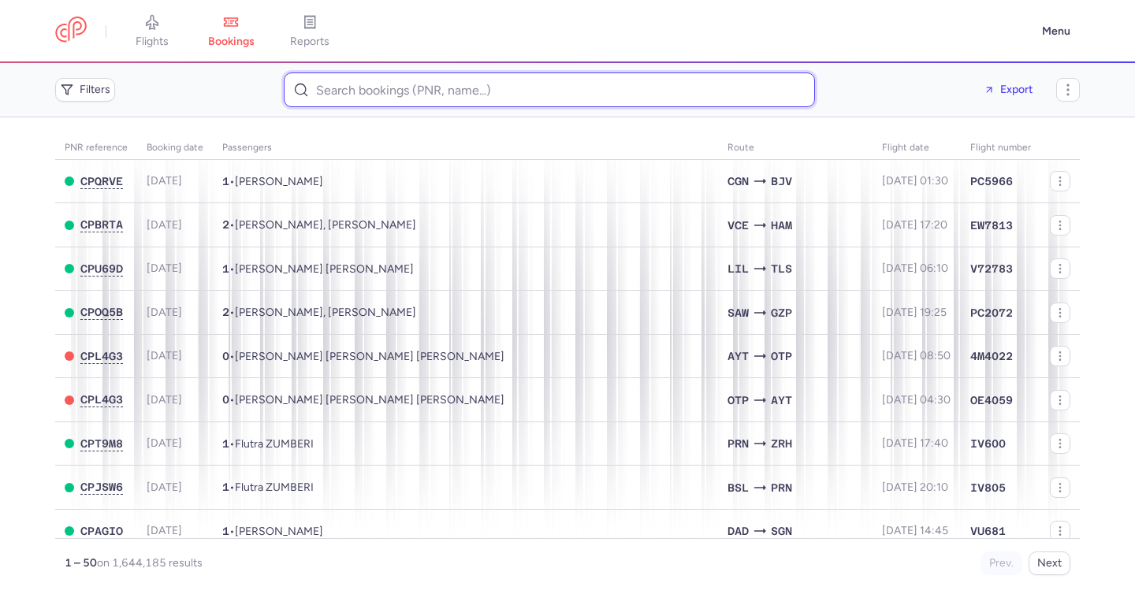
click at [422, 91] on input at bounding box center [549, 89] width 531 height 35
paste input "MAHROUK/HABIBA"
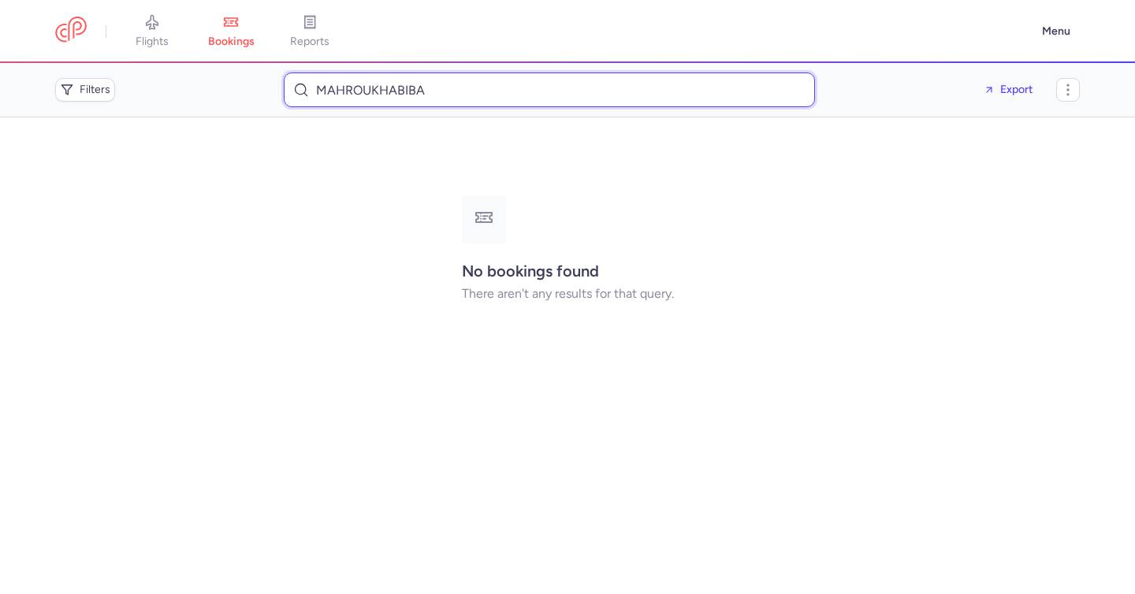
click at [381, 85] on input "MAHROUKHABIBA" at bounding box center [549, 89] width 531 height 35
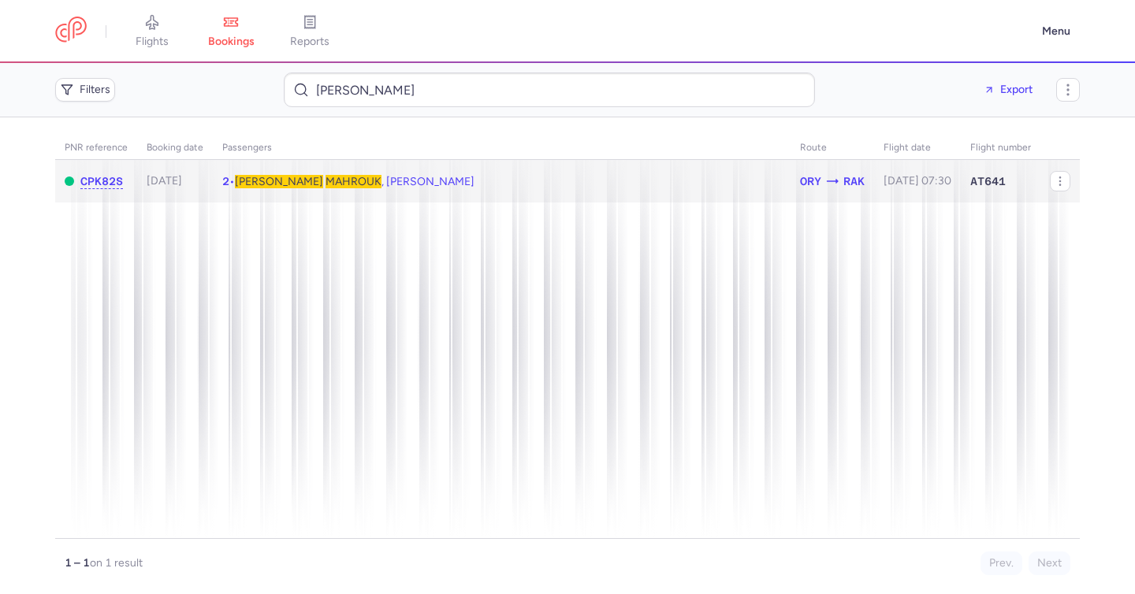
click at [369, 181] on span "Habiba MAHROUK , Rawan ABADAN" at bounding box center [355, 181] width 240 height 13
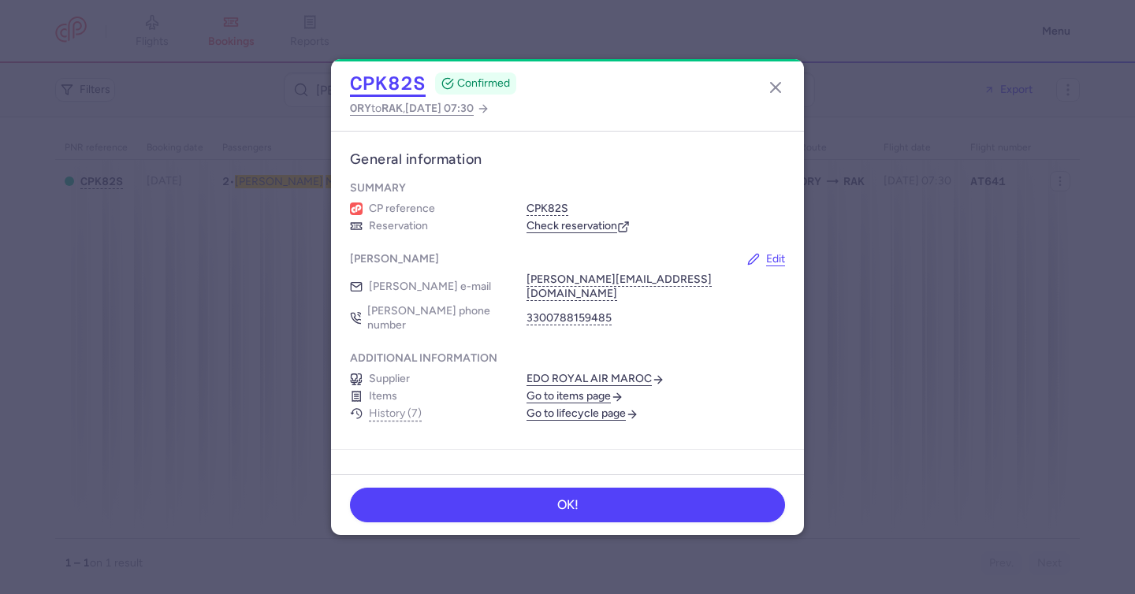
click at [403, 81] on button "CPK82S" at bounding box center [388, 84] width 76 height 24
click at [773, 90] on line "button" at bounding box center [775, 87] width 9 height 9
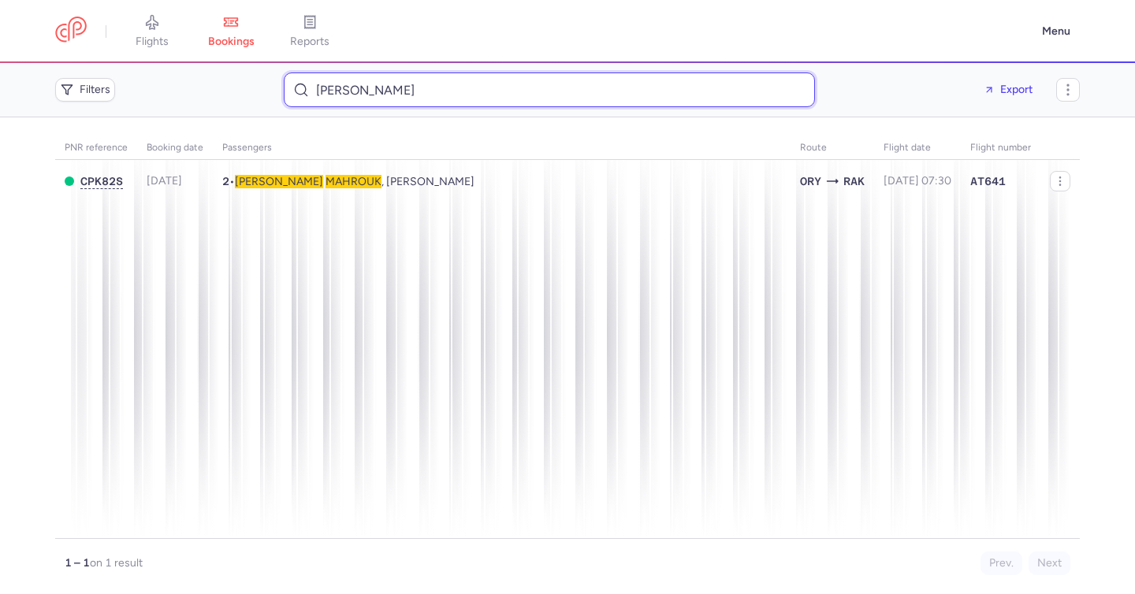
click at [355, 91] on input "MAHROUK HABIBA" at bounding box center [549, 89] width 531 height 35
paste input "Hristina Bekrieva"
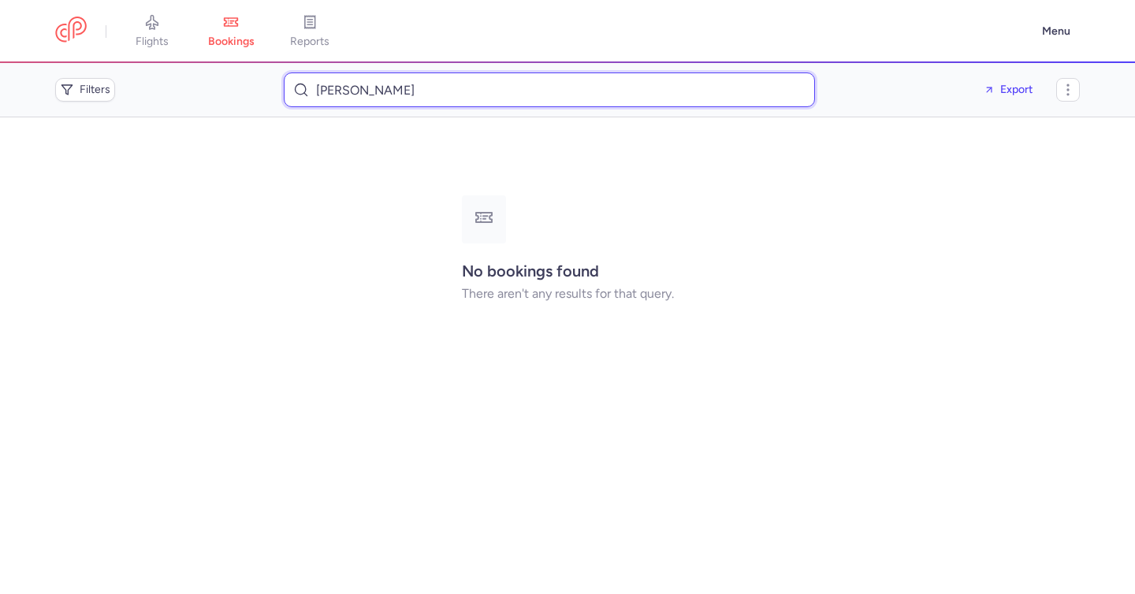
type input "Hristina Bekrieva"
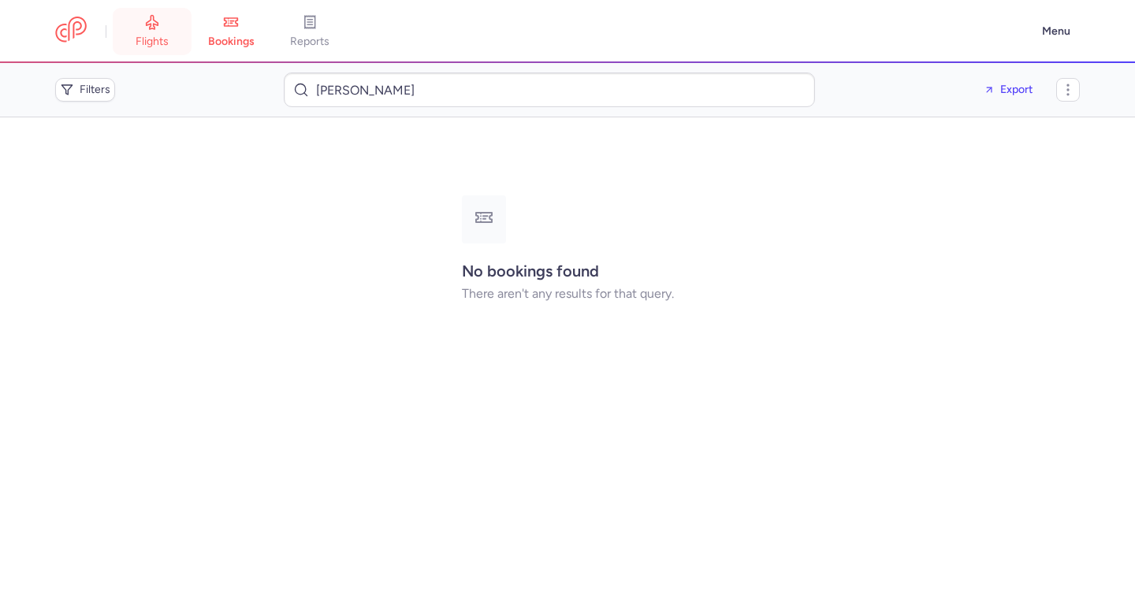
click at [158, 35] on span "flights" at bounding box center [152, 42] width 33 height 14
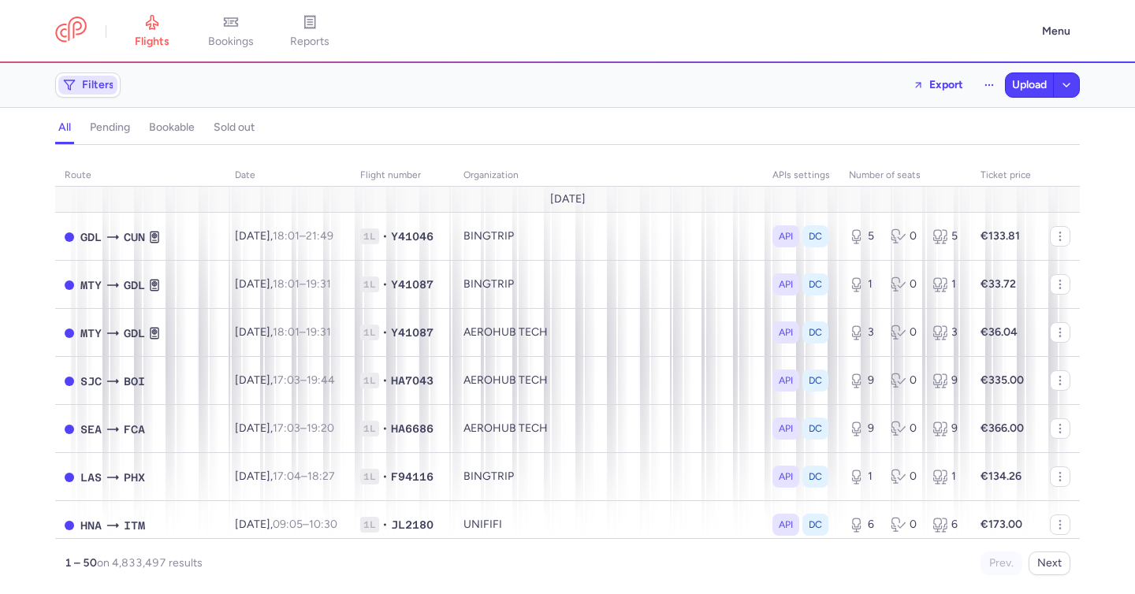
click at [107, 87] on span "Filters" at bounding box center [98, 85] width 32 height 13
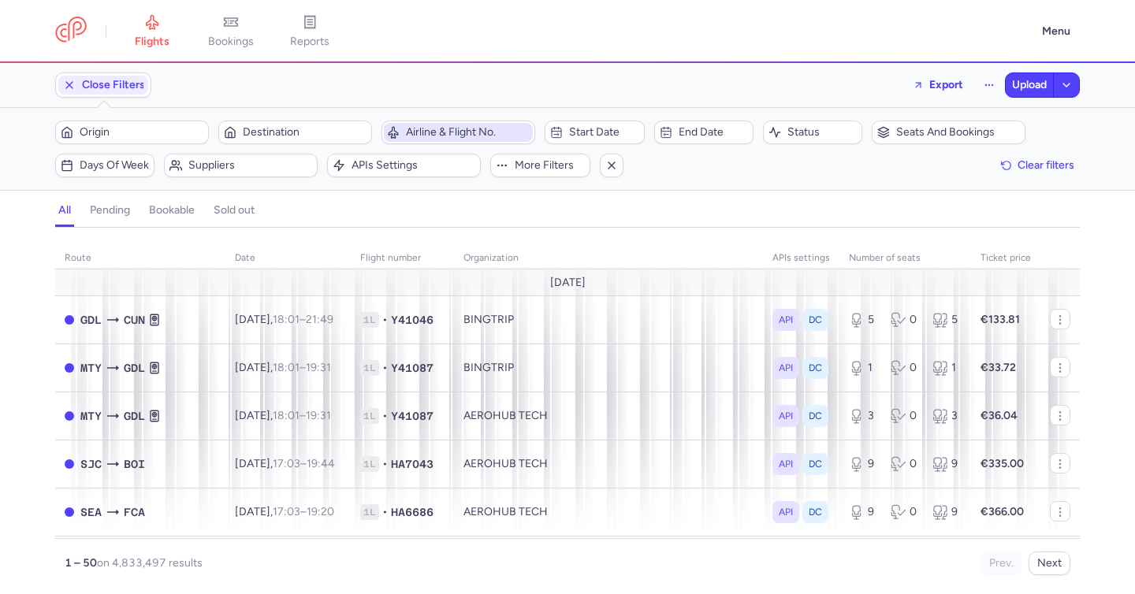
click at [422, 143] on button "Airline & Flight No." at bounding box center [458, 133] width 154 height 24
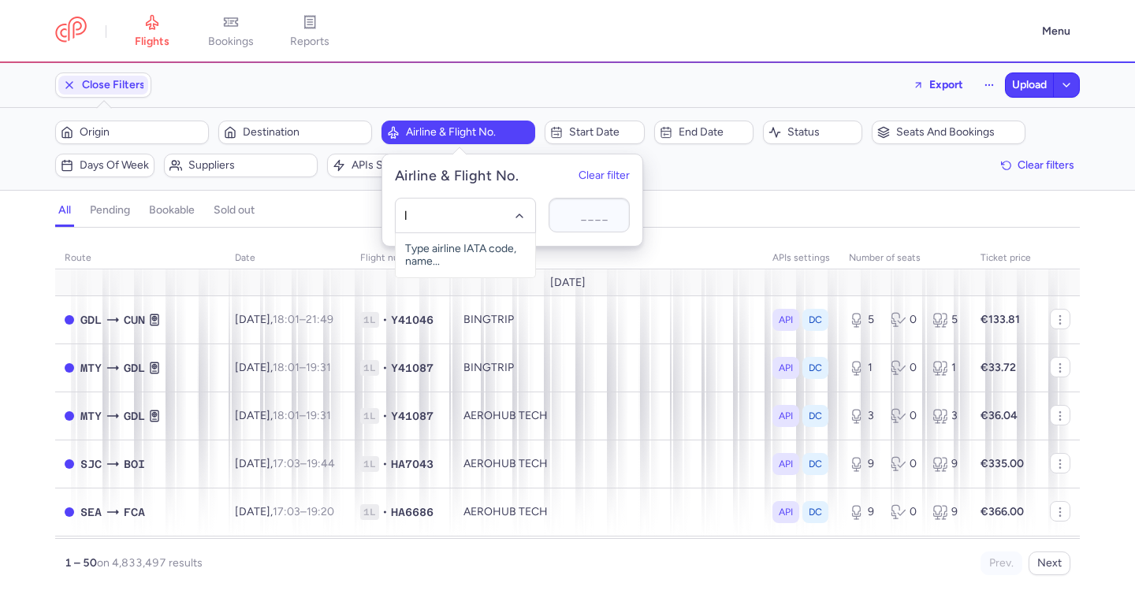
type input "lb"
click at [488, 251] on span "(LB)" at bounding box center [491, 250] width 20 height 13
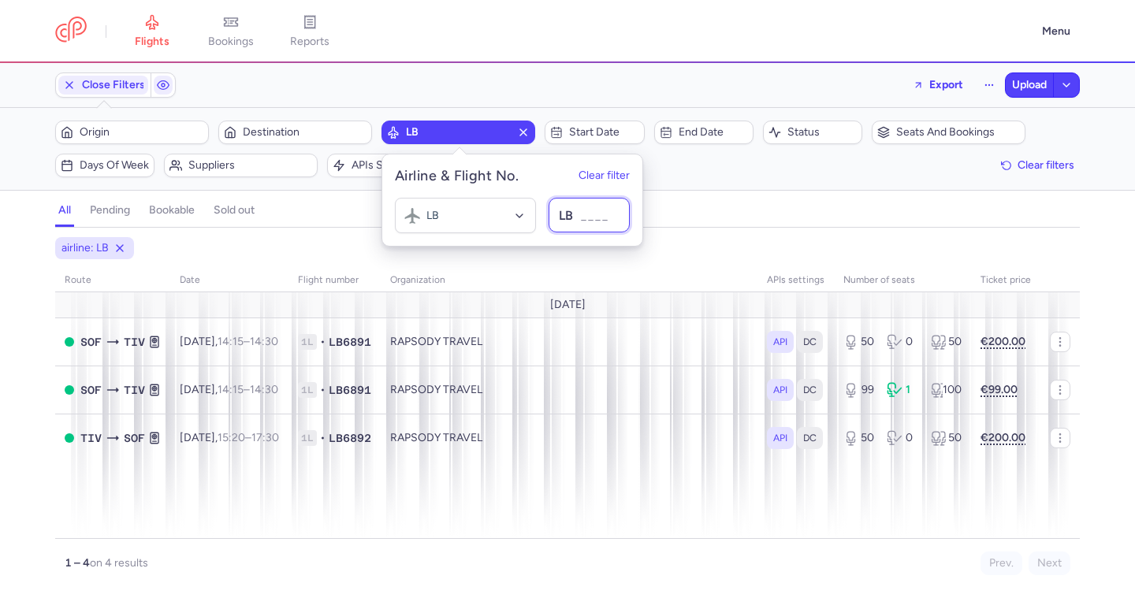
click at [578, 214] on input at bounding box center [588, 215] width 81 height 35
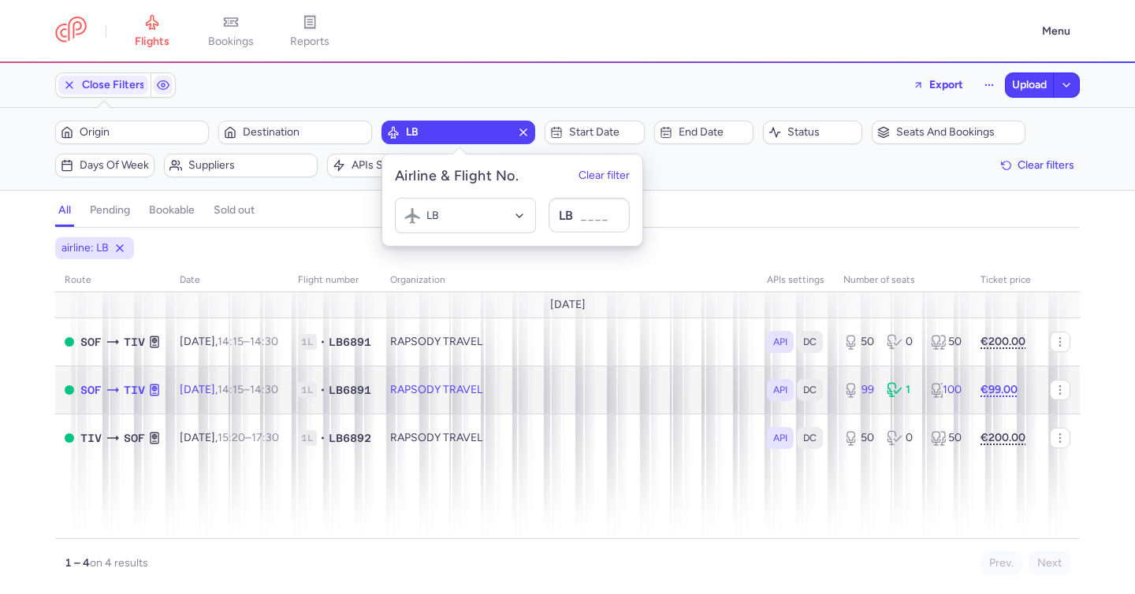
click at [371, 384] on span "LB6891" at bounding box center [350, 390] width 43 height 16
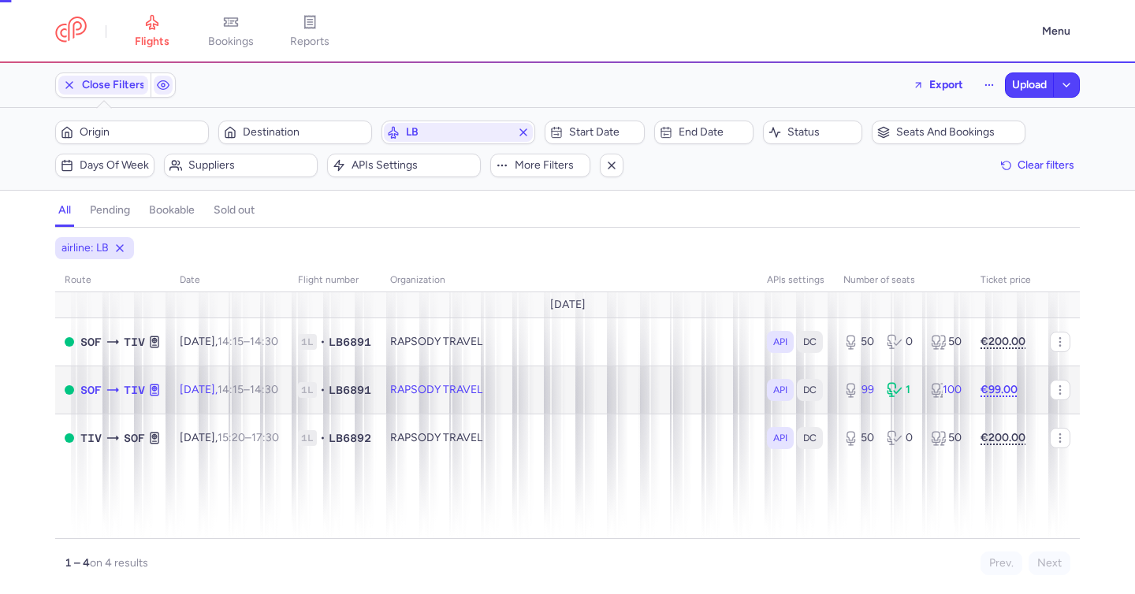
select select "days"
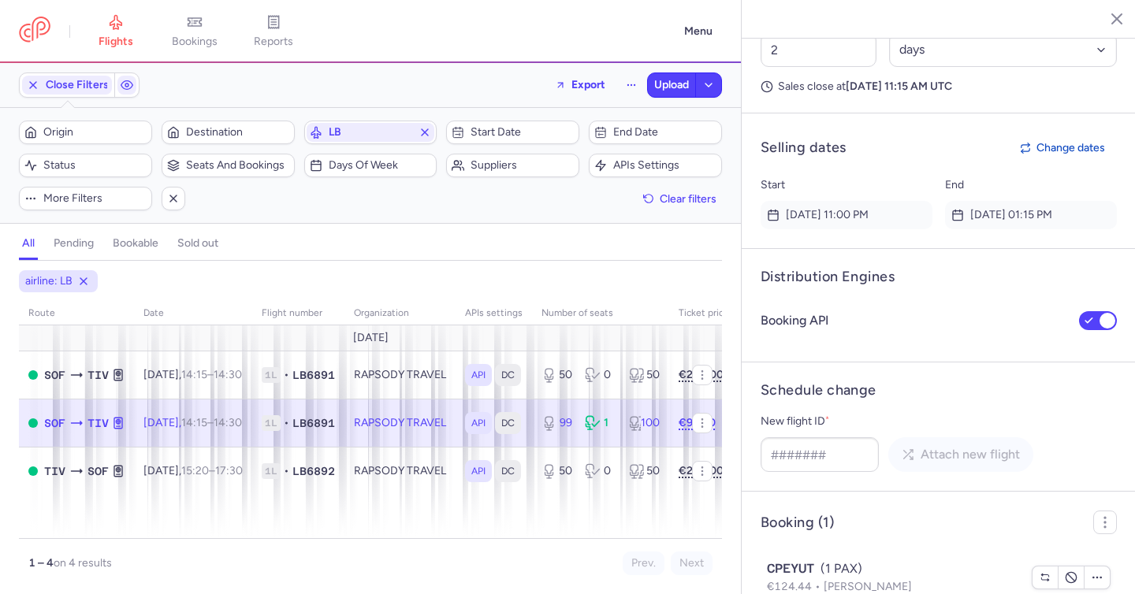
scroll to position [1204, 0]
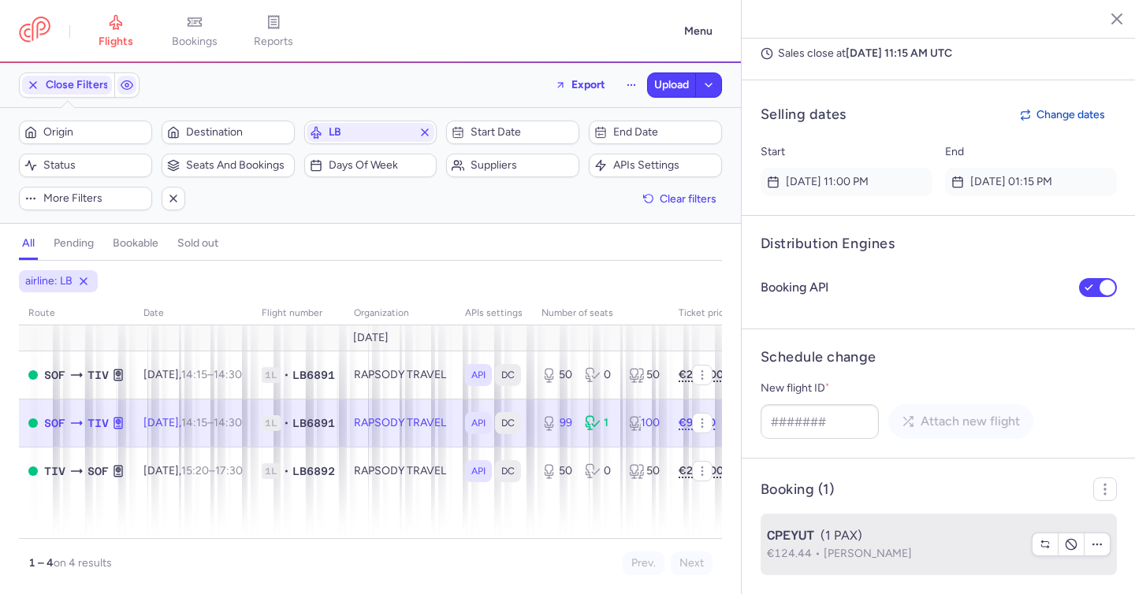
click at [872, 552] on span "Tsveta BACHEVA" at bounding box center [867, 553] width 88 height 13
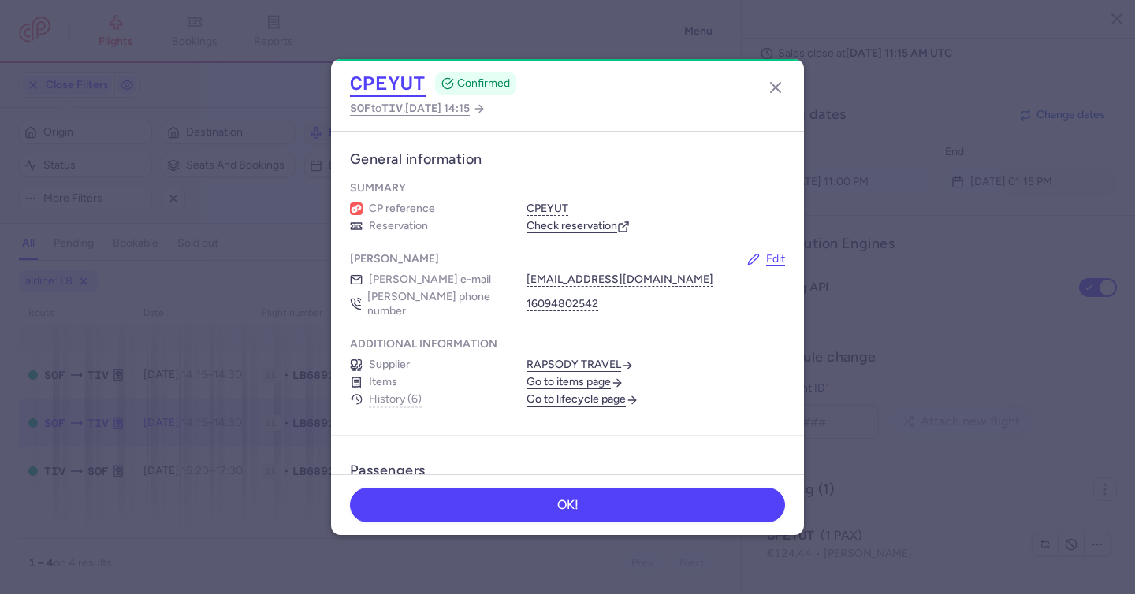
click at [400, 77] on button "CPEYUT" at bounding box center [388, 84] width 76 height 24
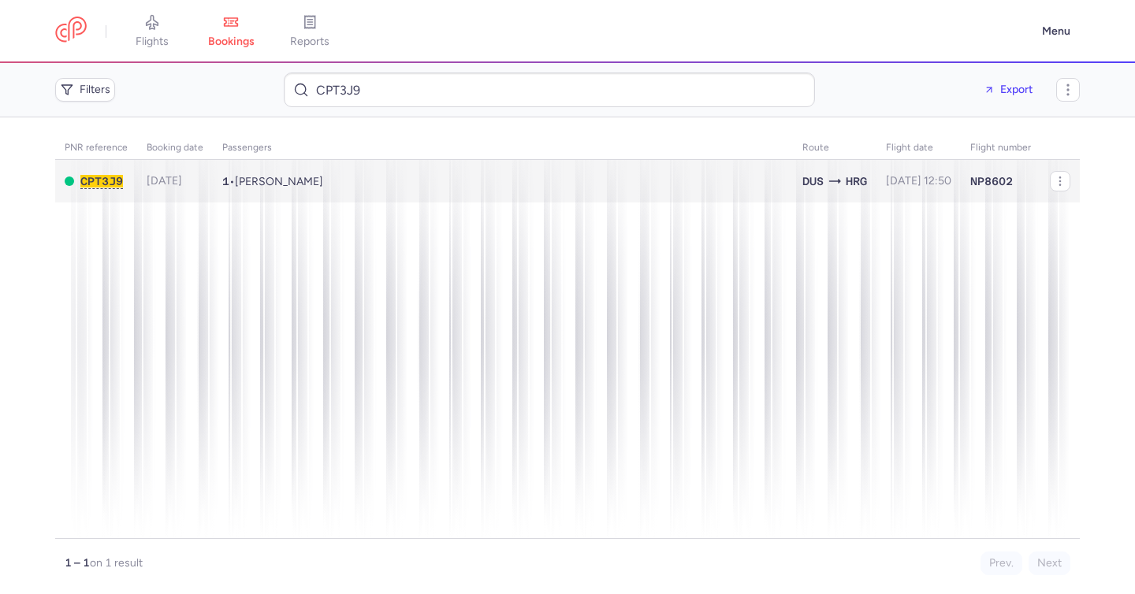
drag, startPoint x: 0, startPoint y: 0, endPoint x: 284, endPoint y: 184, distance: 337.9
click at [284, 184] on span "[PERSON_NAME]" at bounding box center [279, 181] width 88 height 13
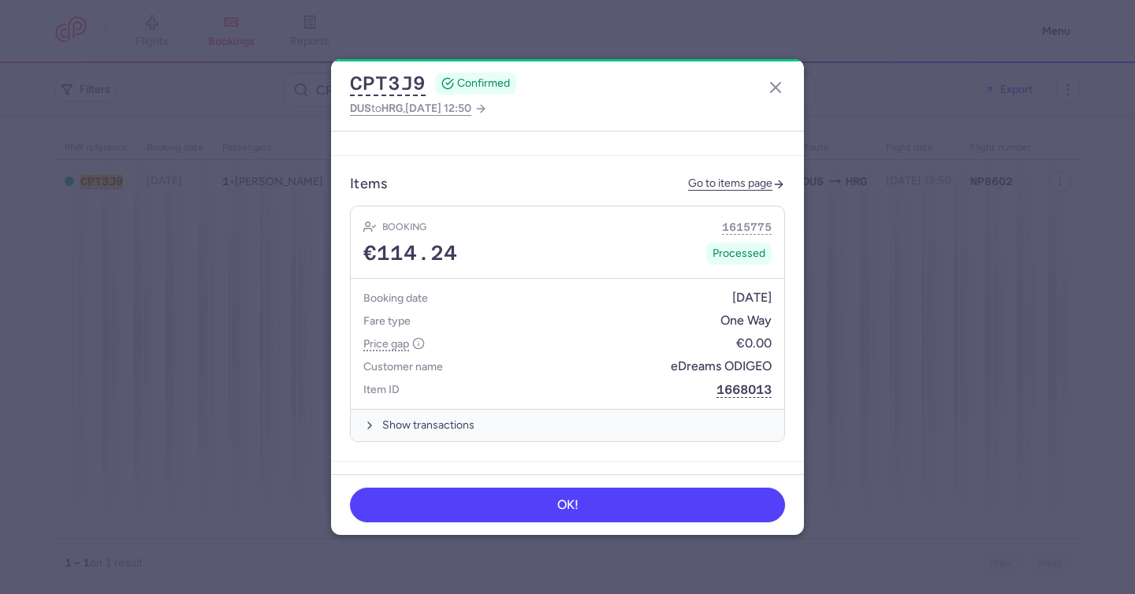
scroll to position [523, 0]
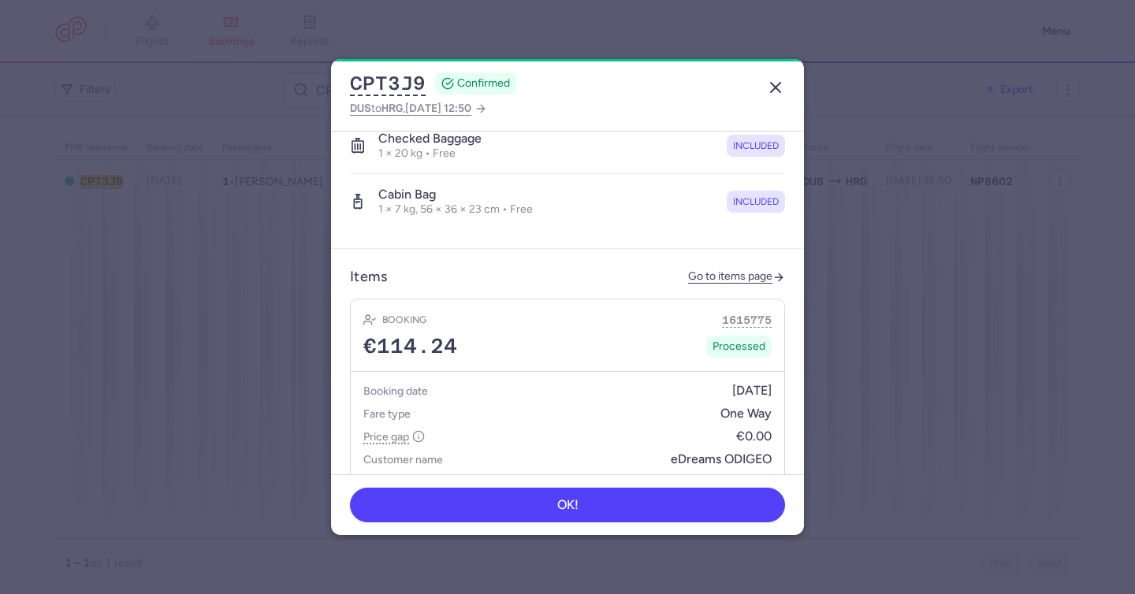
click at [780, 85] on icon "button" at bounding box center [775, 87] width 19 height 19
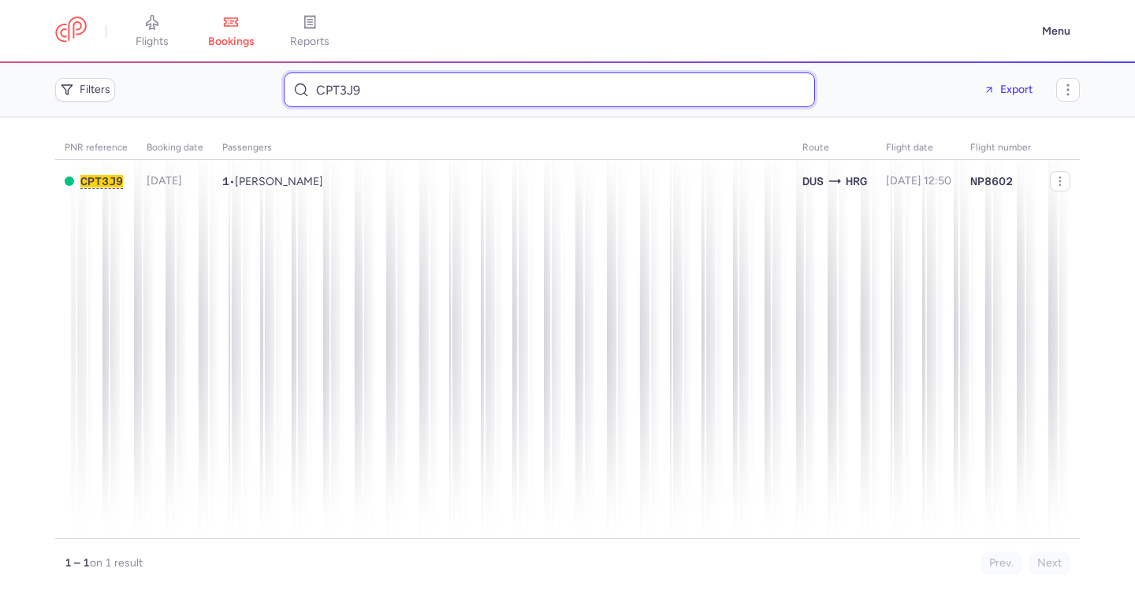
click at [397, 93] on input "CPT3J9" at bounding box center [549, 89] width 531 height 35
paste input "[PERSON_NAME]"
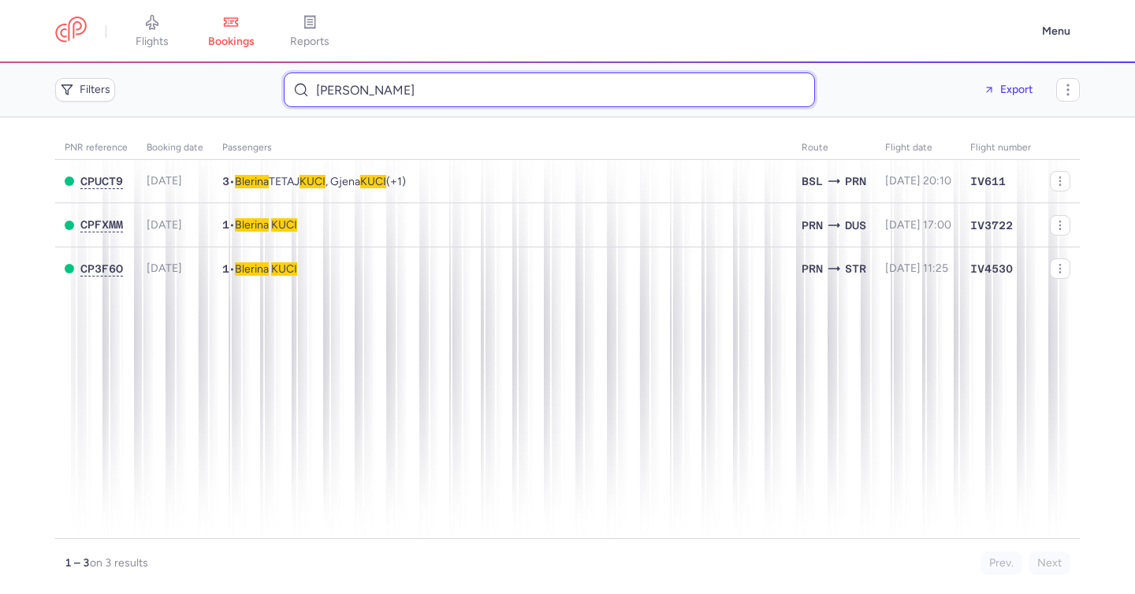
type input "[PERSON_NAME]"
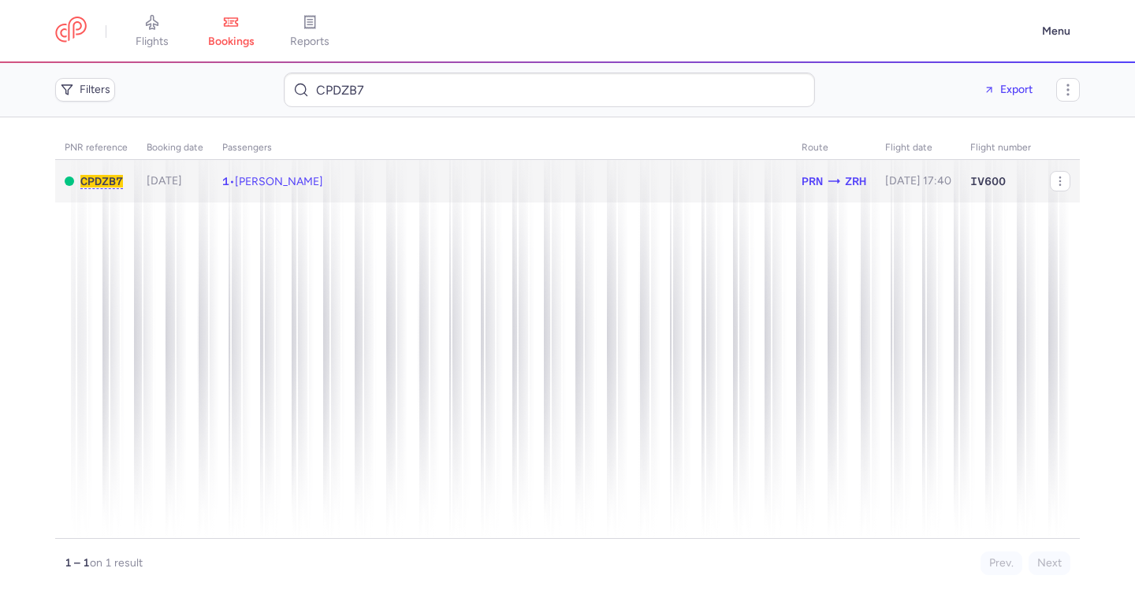
click at [292, 180] on span "[PERSON_NAME]" at bounding box center [279, 181] width 88 height 13
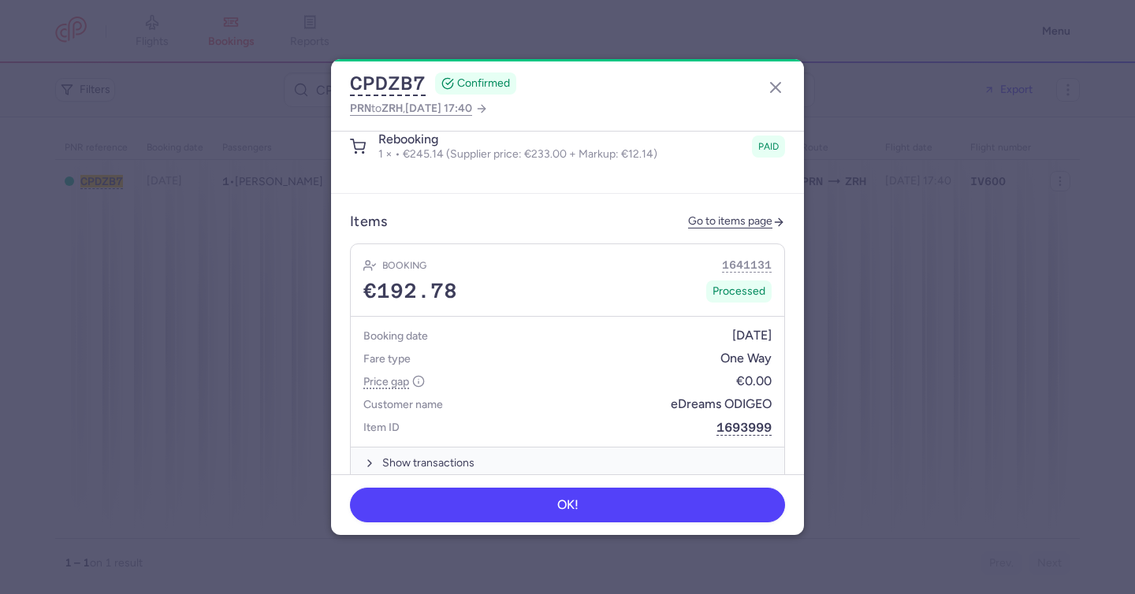
scroll to position [934, 0]
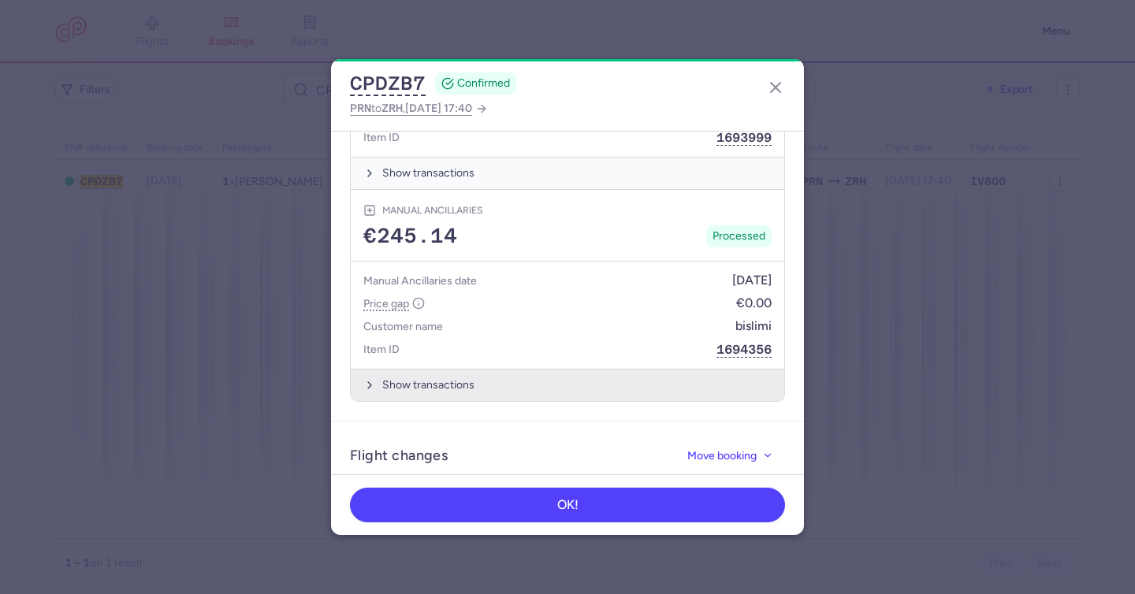
click at [458, 369] on button "Show transactions" at bounding box center [567, 385] width 433 height 32
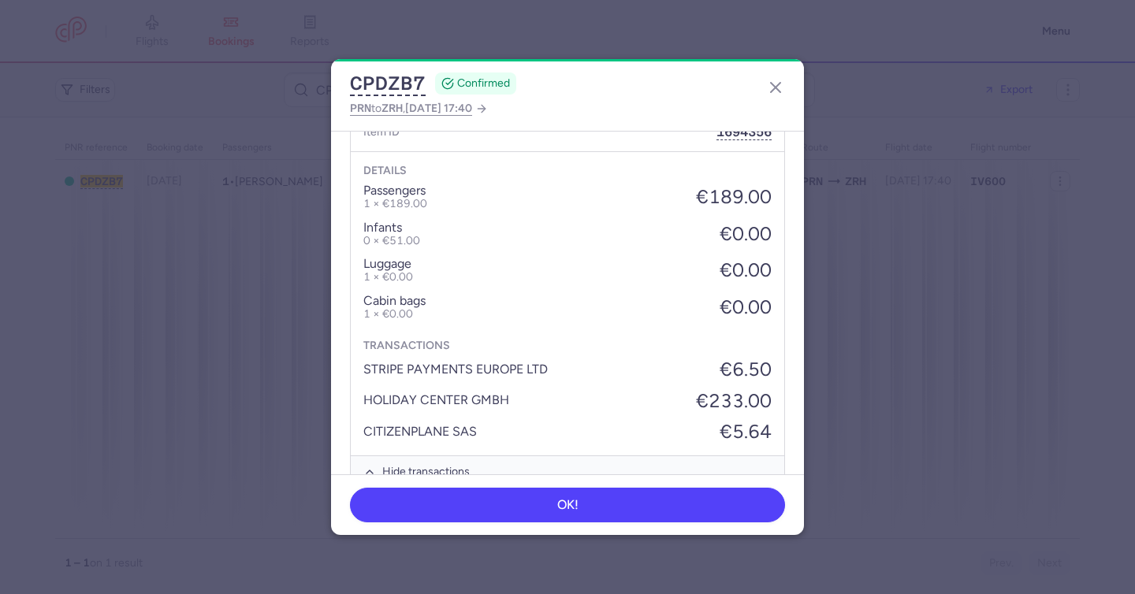
scroll to position [1162, 0]
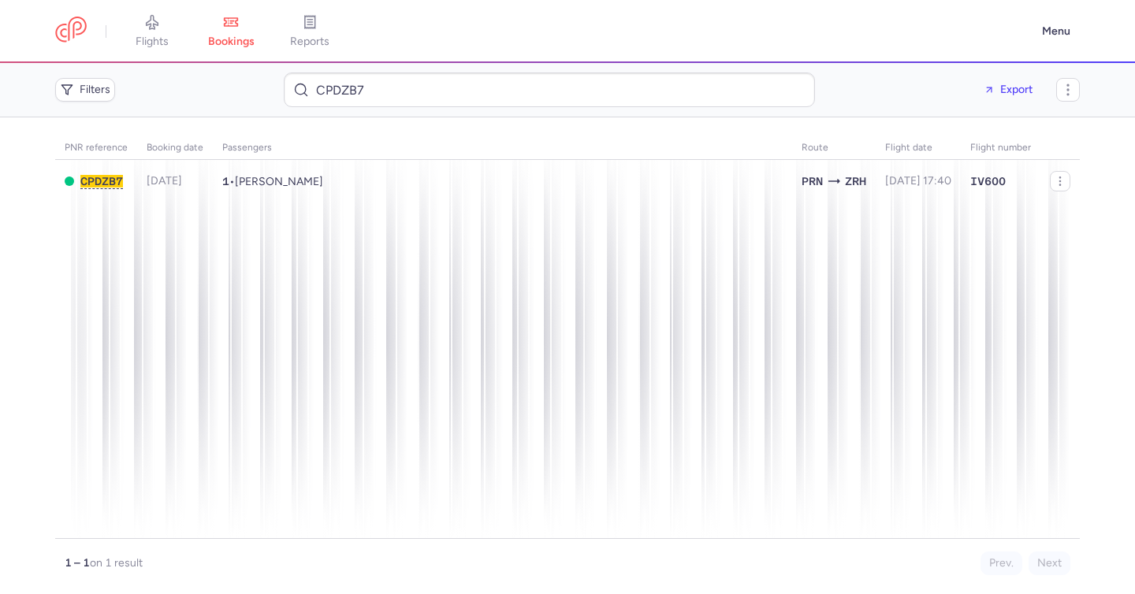
click at [280, 181] on span "[PERSON_NAME]" at bounding box center [279, 181] width 88 height 13
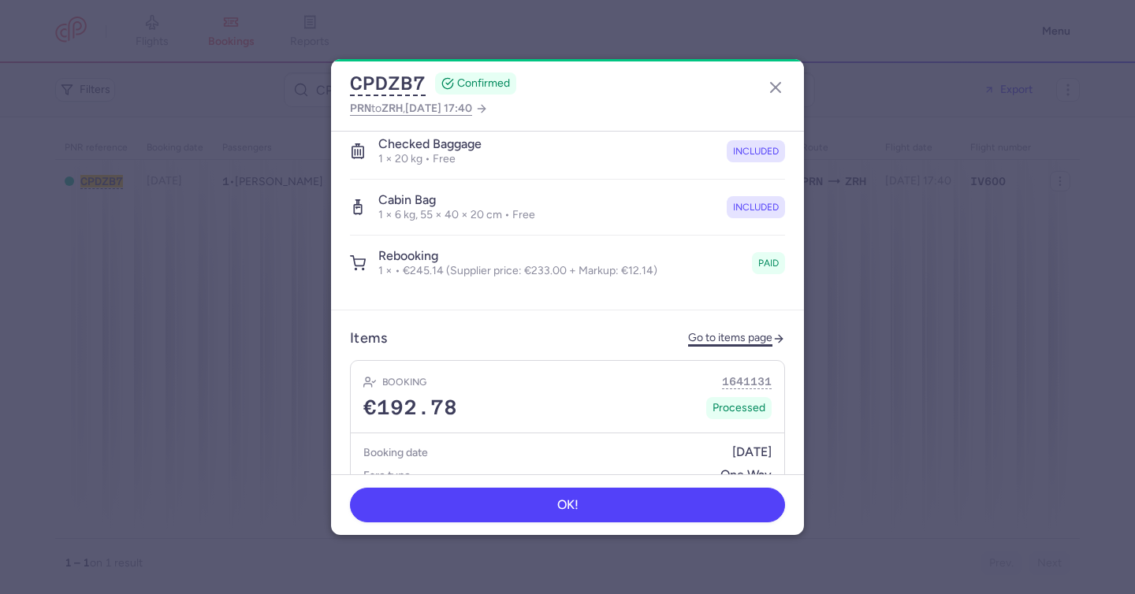
scroll to position [528, 0]
click at [710, 331] on link "Go to items page" at bounding box center [736, 337] width 97 height 13
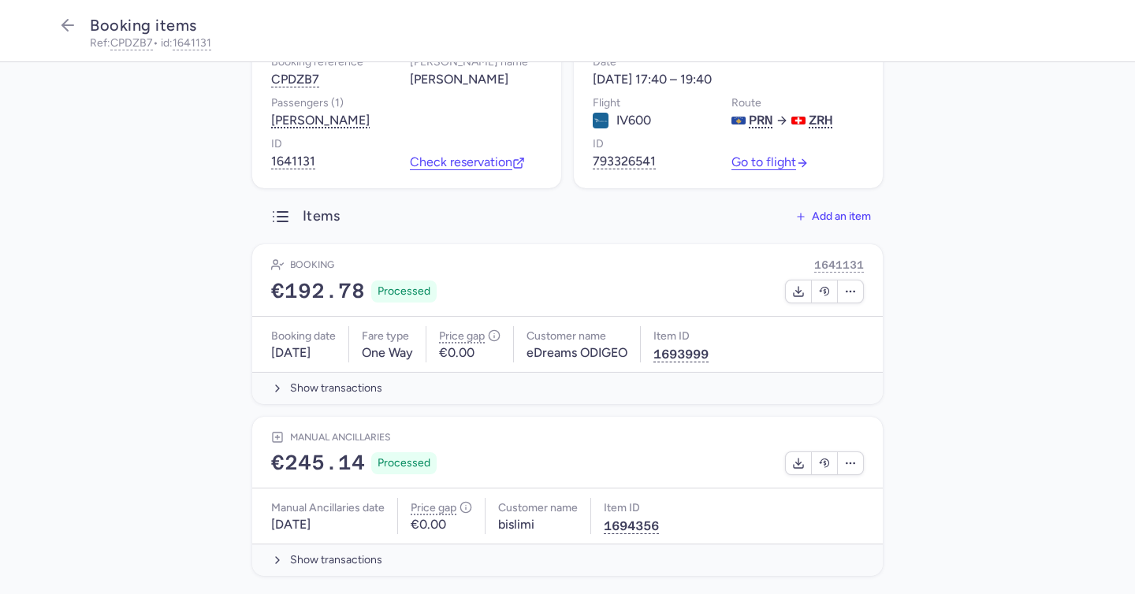
scroll to position [117, 0]
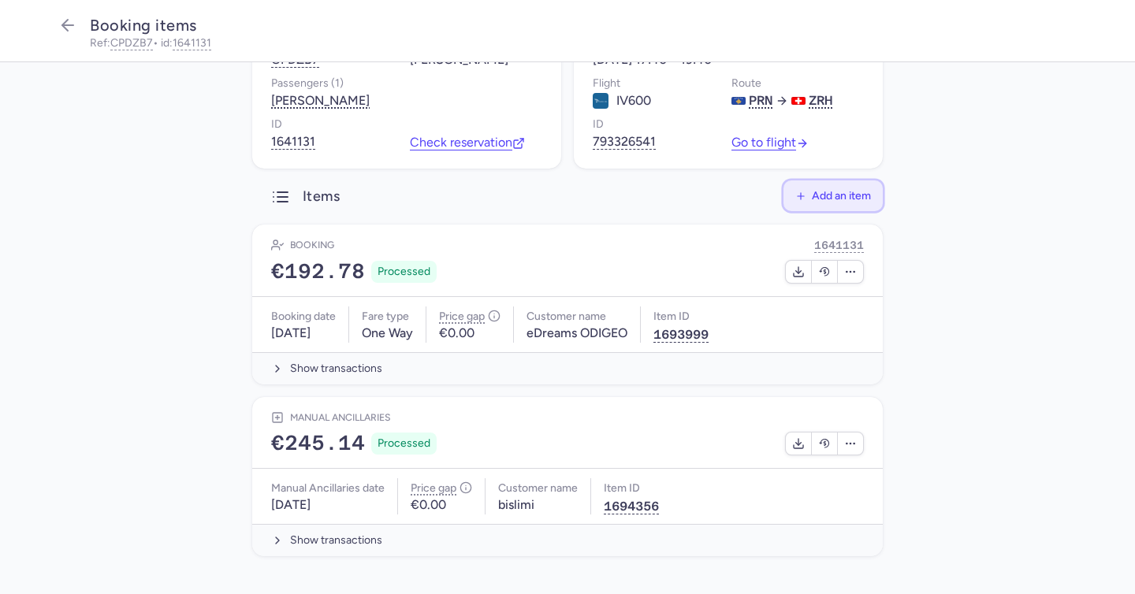
click at [838, 198] on span "Add an item" at bounding box center [841, 196] width 59 height 12
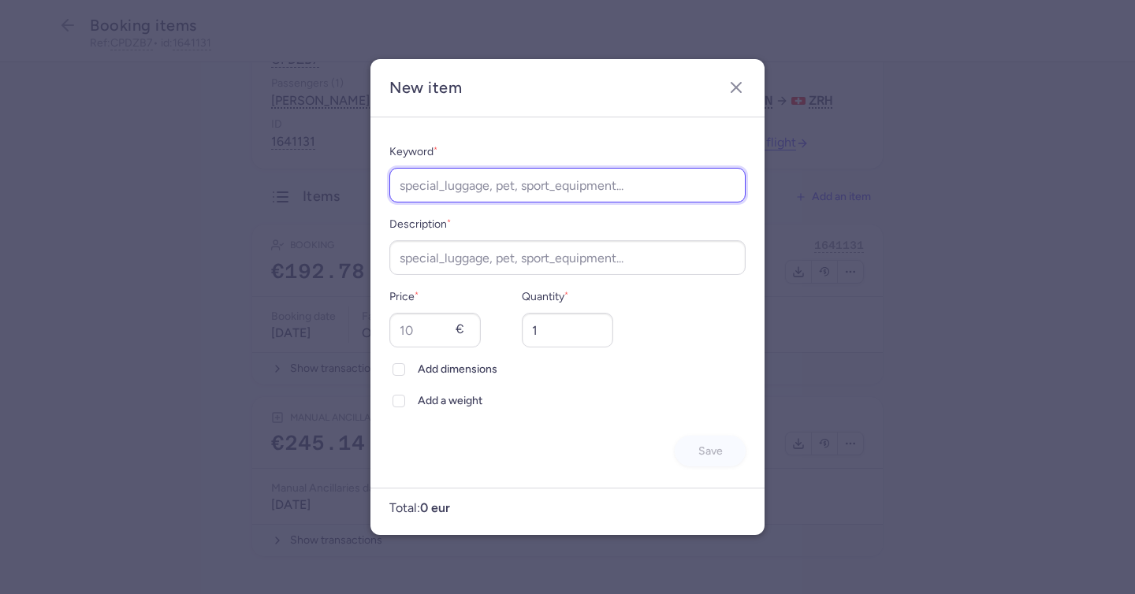
click at [467, 192] on input "Keyword *" at bounding box center [567, 185] width 356 height 35
type input "rebooking_difference"
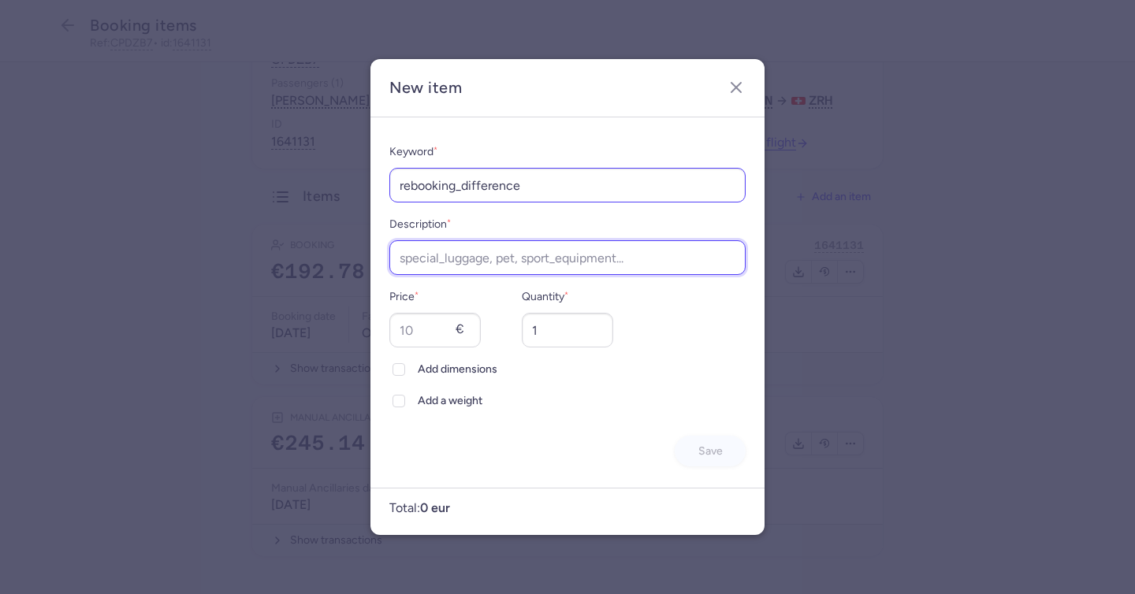
paste input "rebooking_difference"
type input "rebooking_difference"
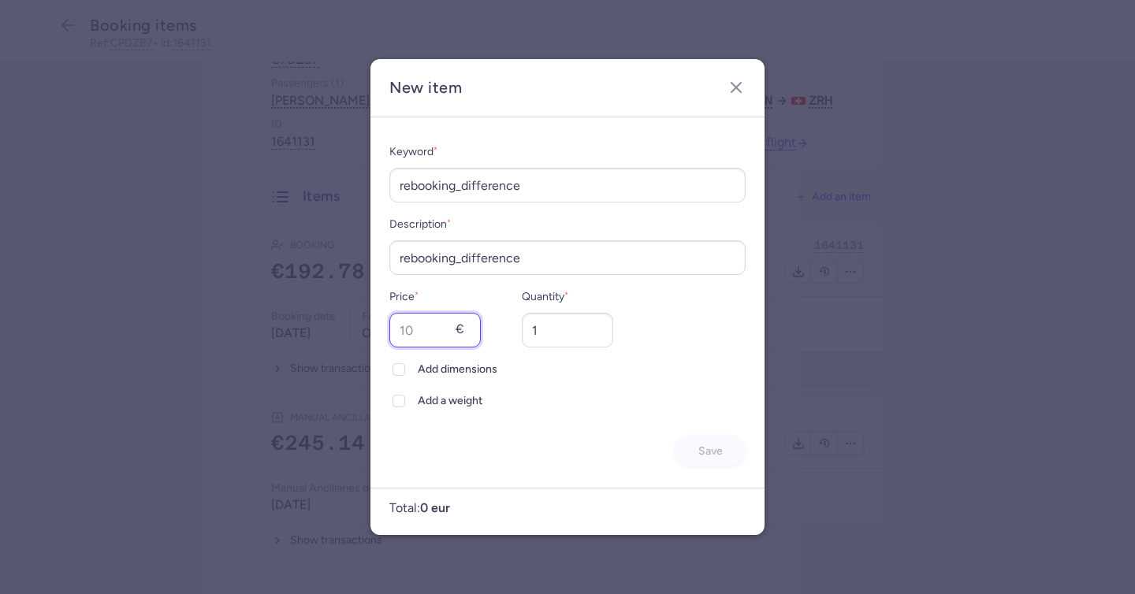
click at [424, 334] on input "Price *" at bounding box center [434, 330] width 91 height 35
type input "46"
click at [704, 451] on span "Save" at bounding box center [710, 450] width 24 height 12
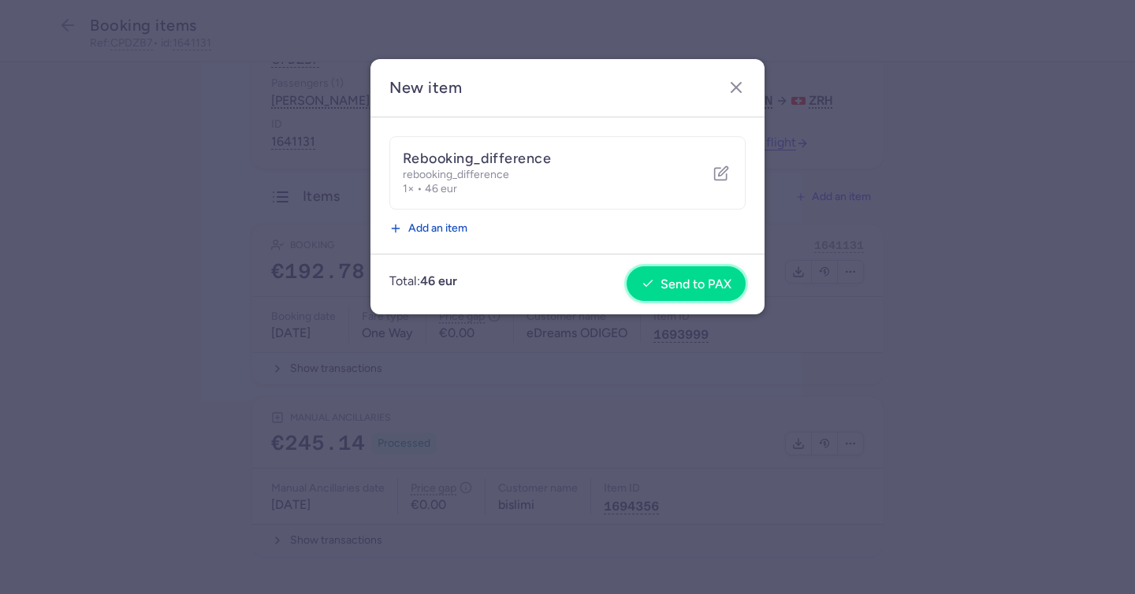
click at [679, 273] on button "Send to PAX" at bounding box center [685, 283] width 119 height 35
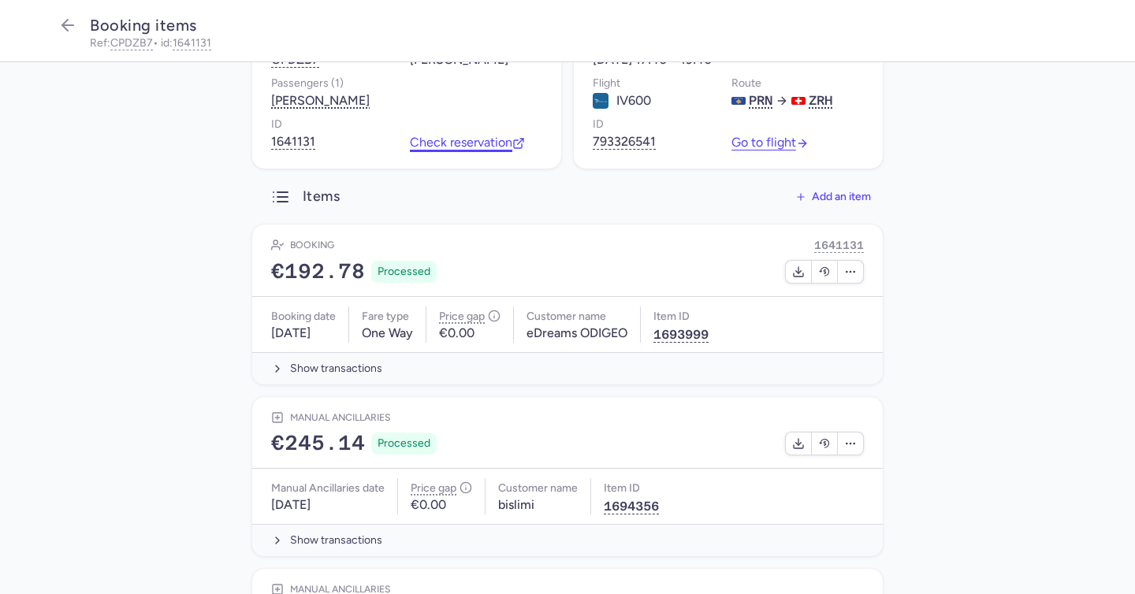
click at [443, 147] on link "Check reservation" at bounding box center [467, 143] width 115 height 14
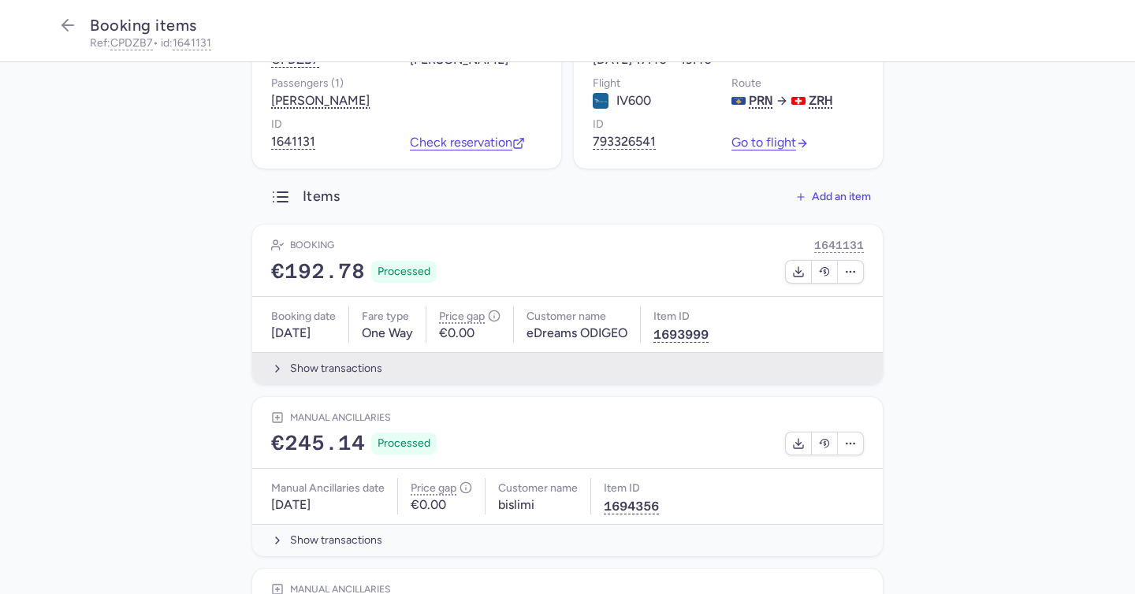
scroll to position [257, 0]
